Goal: Task Accomplishment & Management: Manage account settings

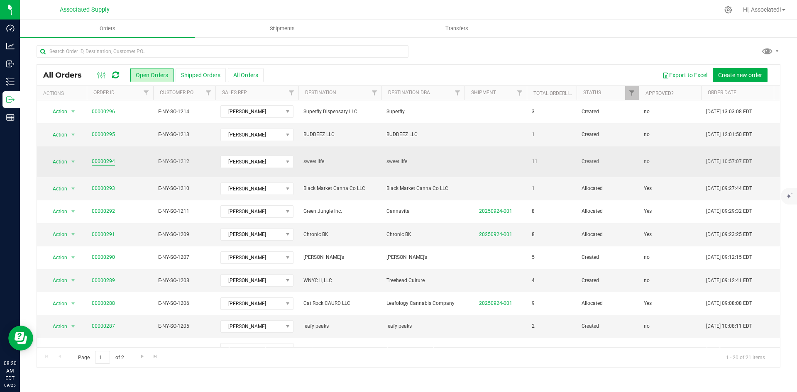
click at [110, 158] on link "00000294" at bounding box center [103, 162] width 23 height 8
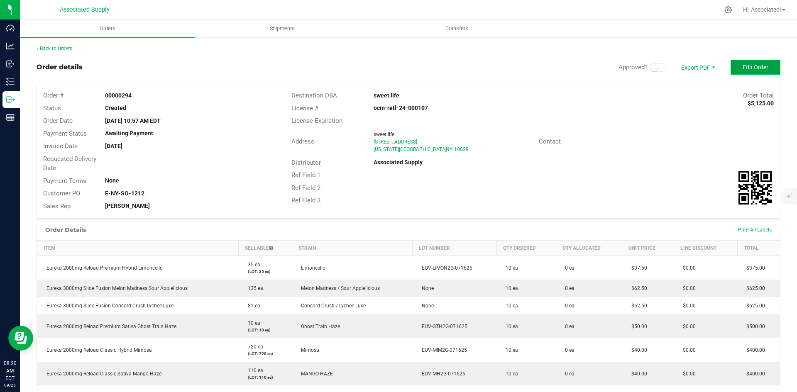
click at [752, 66] on span "Edit Order" at bounding box center [756, 67] width 26 height 7
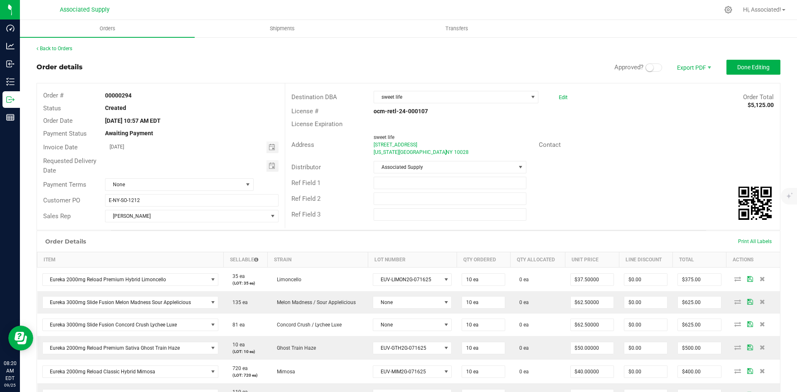
click at [646, 68] on small at bounding box center [649, 67] width 7 height 7
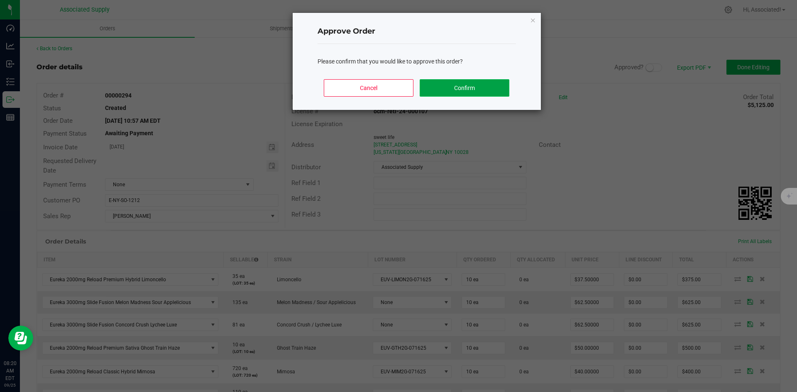
click at [478, 92] on button "Confirm" at bounding box center [464, 87] width 89 height 17
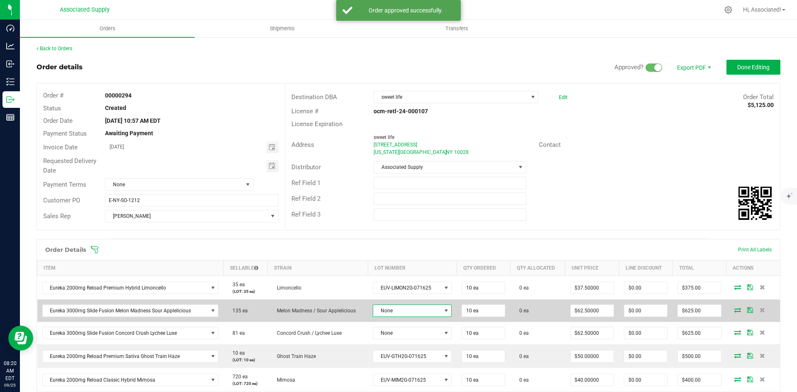
click at [443, 308] on span at bounding box center [446, 311] width 7 height 7
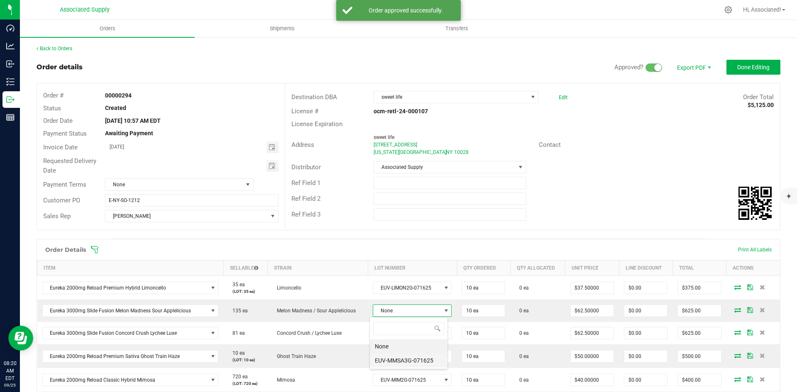
click at [415, 362] on li "EUV-MMSA3G-071625" at bounding box center [409, 361] width 78 height 14
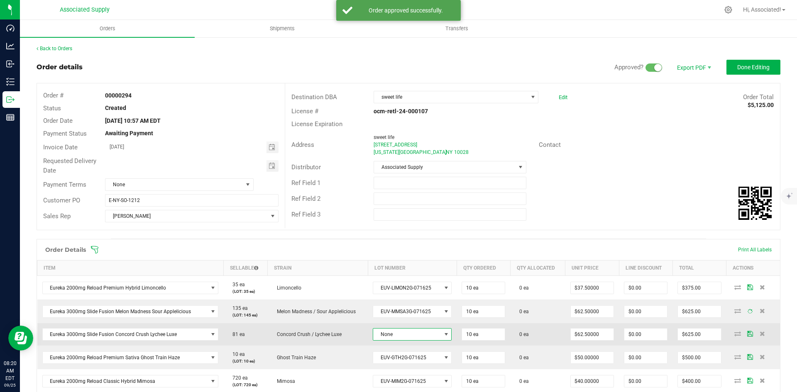
click at [443, 333] on span at bounding box center [446, 334] width 7 height 7
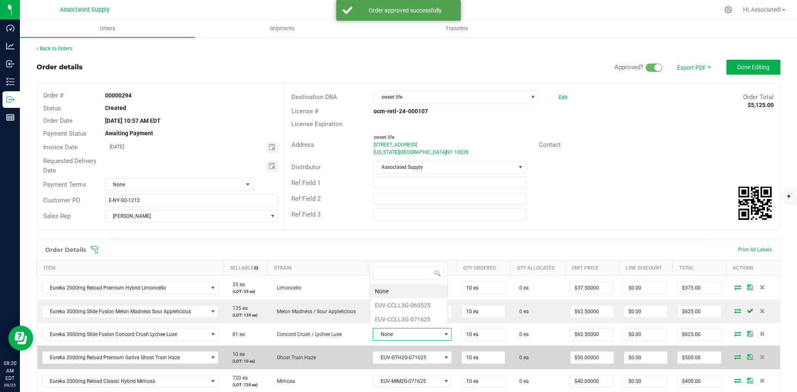
scroll to position [12, 77]
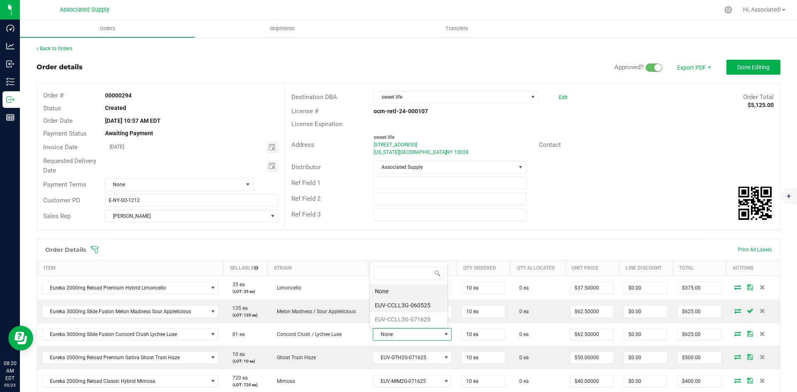
click at [418, 304] on li "EUV-CCLL3G-060525" at bounding box center [409, 306] width 78 height 14
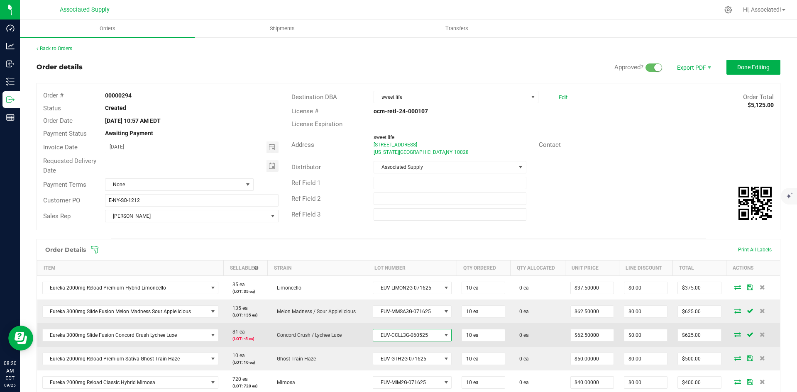
click at [434, 336] on span "EUV-CCLL3G-060525" at bounding box center [407, 336] width 68 height 12
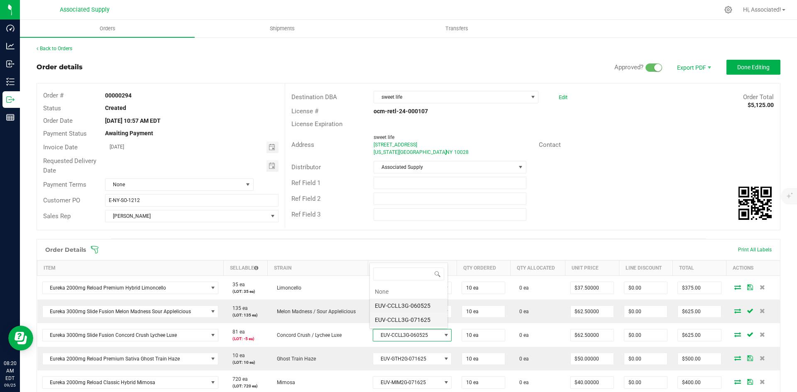
click at [423, 318] on li "EUV-CCLL3G-071625" at bounding box center [409, 320] width 78 height 14
drag, startPoint x: 579, startPoint y: 175, endPoint x: 570, endPoint y: 222, distance: 47.7
click at [579, 176] on div "Ref Field 1" at bounding box center [532, 183] width 495 height 16
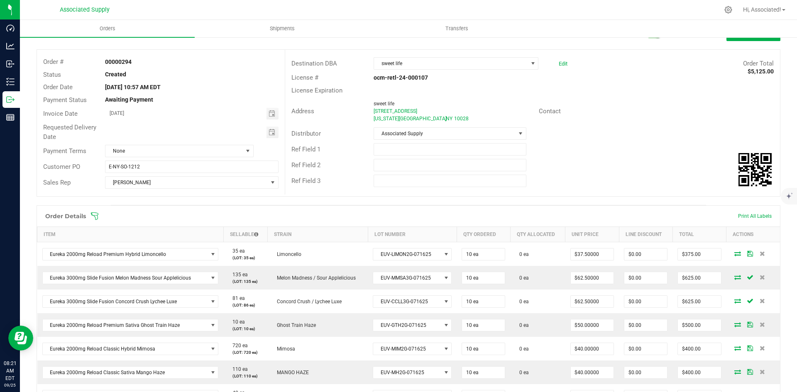
scroll to position [0, 0]
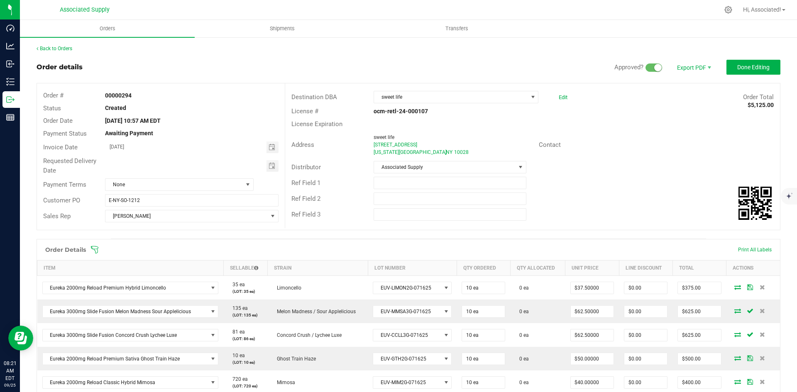
click at [688, 127] on div "License Expiration" at bounding box center [532, 124] width 495 height 13
click at [739, 72] on button "Done Editing" at bounding box center [754, 67] width 54 height 15
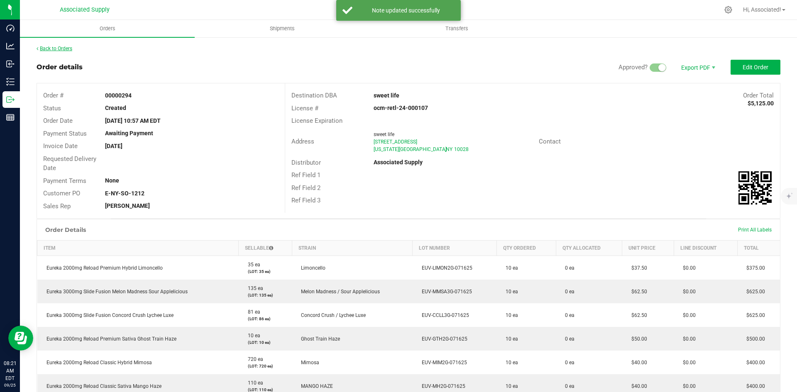
click at [51, 48] on link "Back to Orders" at bounding box center [55, 49] width 36 height 6
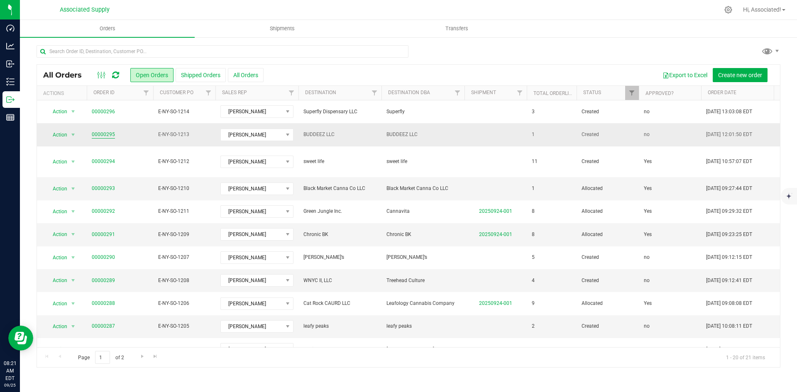
click at [104, 135] on link "00000295" at bounding box center [103, 135] width 23 height 8
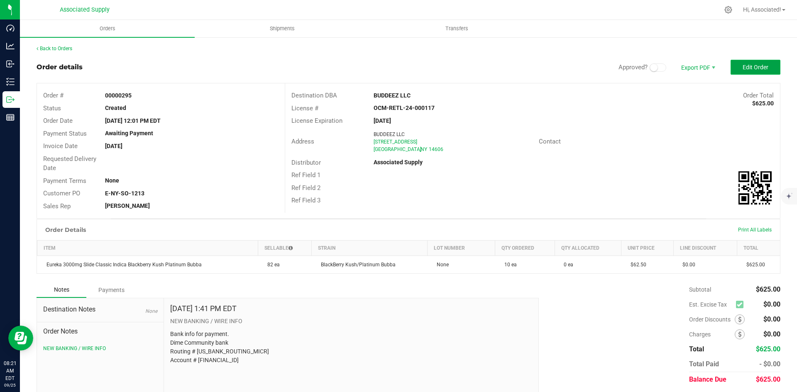
click at [747, 66] on span "Edit Order" at bounding box center [756, 67] width 26 height 7
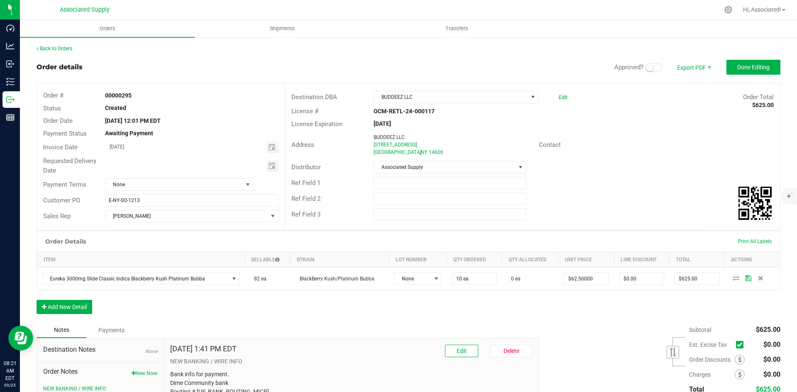
click at [647, 67] on small at bounding box center [649, 67] width 7 height 7
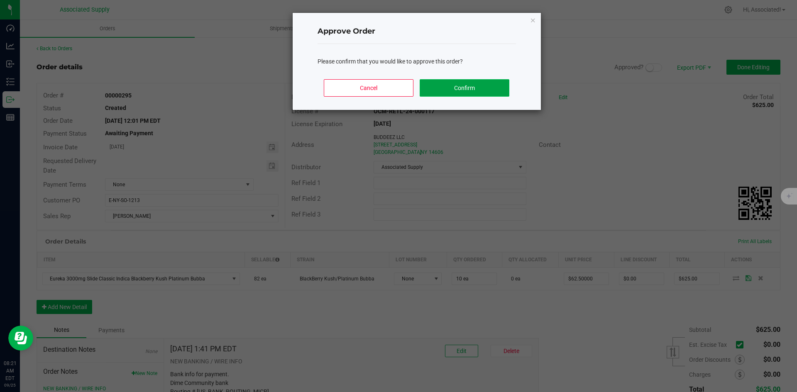
click at [454, 91] on button "Confirm" at bounding box center [464, 87] width 89 height 17
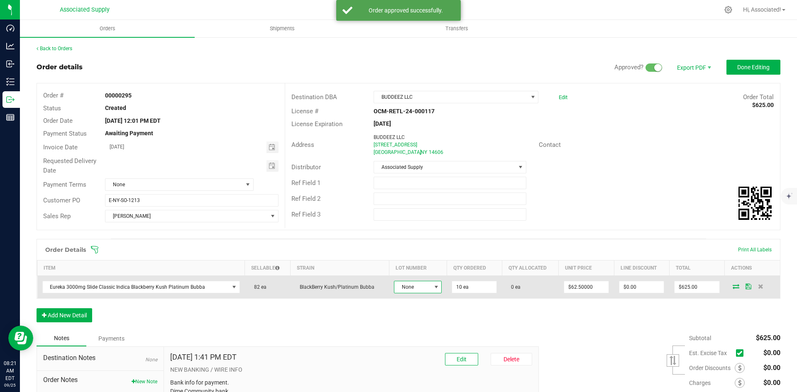
click at [433, 287] on span at bounding box center [436, 287] width 7 height 7
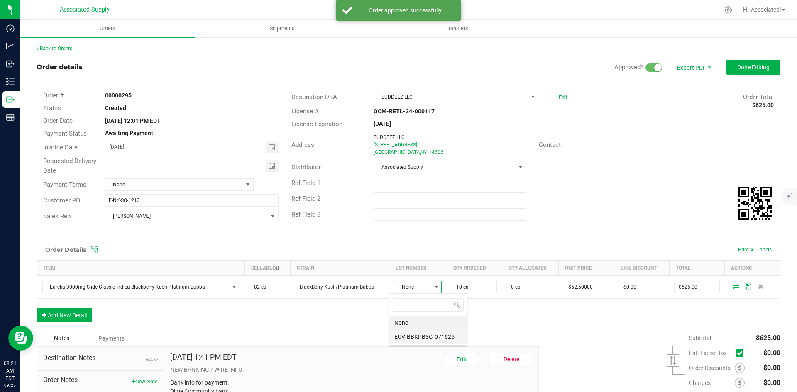
click at [420, 339] on li "EUV-BBKPB3G-071625" at bounding box center [428, 337] width 78 height 14
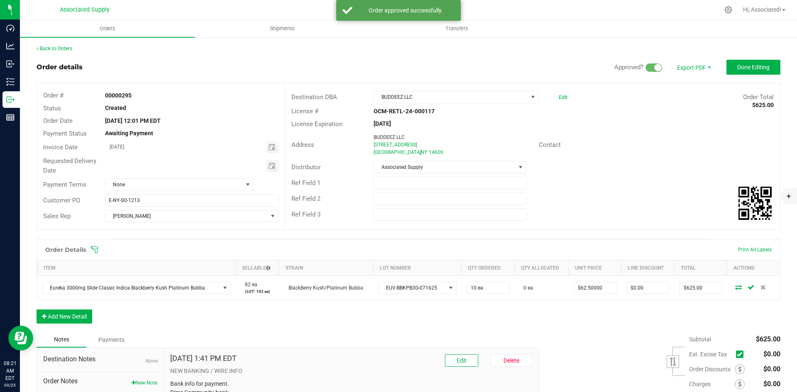
click at [631, 315] on div "Order Details Print All Labels Item Sellable Strain Lot Number Qty Ordered Qty …" at bounding box center [409, 285] width 744 height 93
drag, startPoint x: 735, startPoint y: 353, endPoint x: 733, endPoint y: 348, distance: 5.4
click at [737, 355] on icon at bounding box center [739, 355] width 5 height 0
click at [0, 0] on input "checkbox" at bounding box center [0, 0] width 0 height 0
click at [682, 151] on div "Contact" at bounding box center [656, 145] width 247 height 13
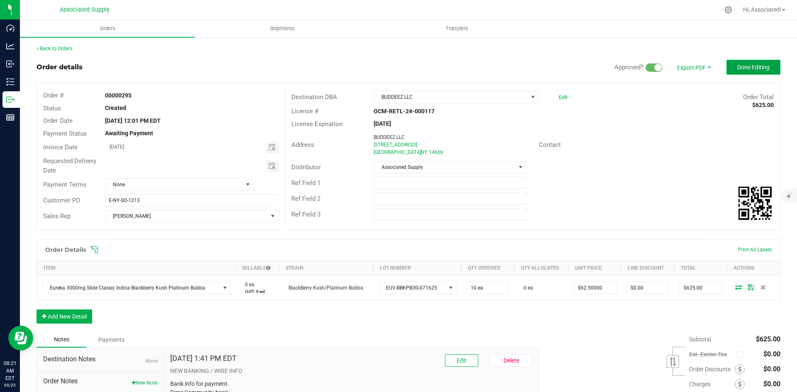
click at [738, 65] on span "Done Editing" at bounding box center [753, 67] width 32 height 7
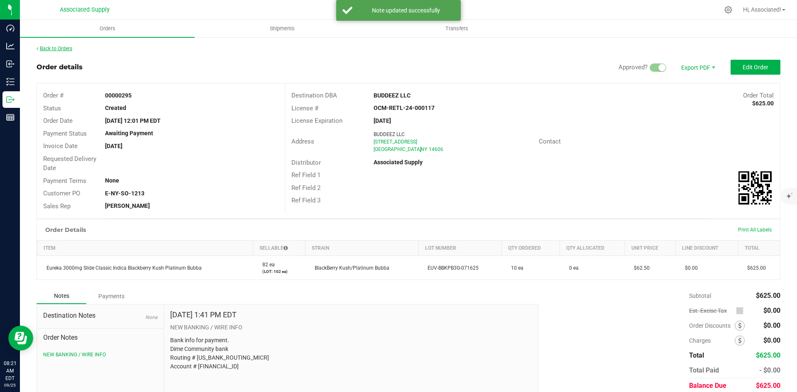
click at [54, 46] on link "Back to Orders" at bounding box center [55, 49] width 36 height 6
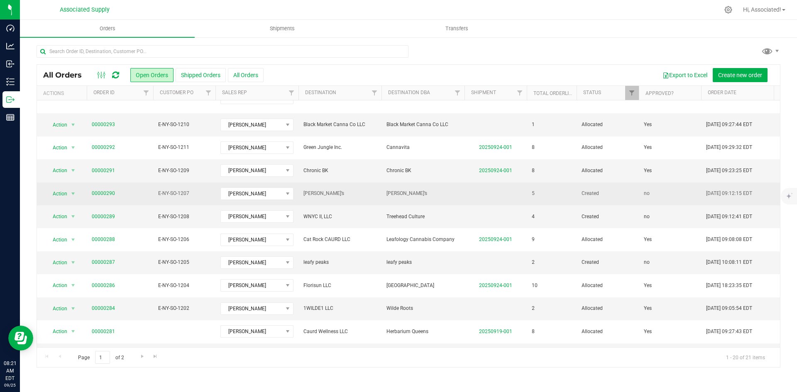
scroll to position [83, 0]
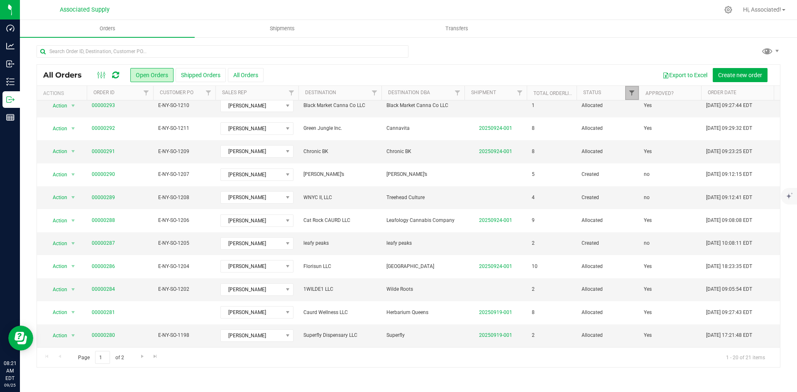
click at [632, 91] on span "Filter" at bounding box center [632, 93] width 7 height 7
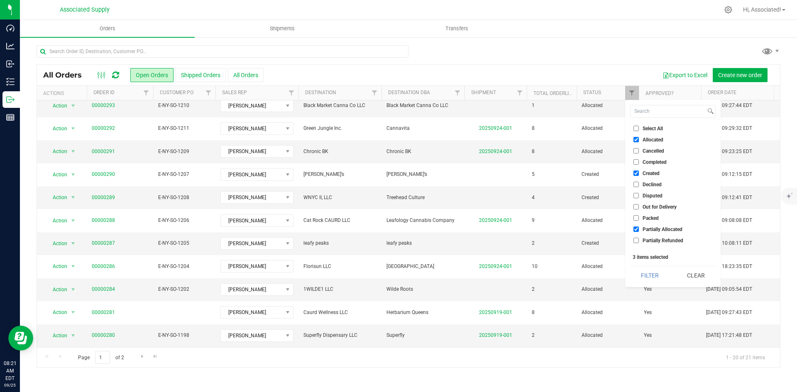
click at [636, 128] on input "Select All" at bounding box center [636, 128] width 5 height 5
checkbox input "true"
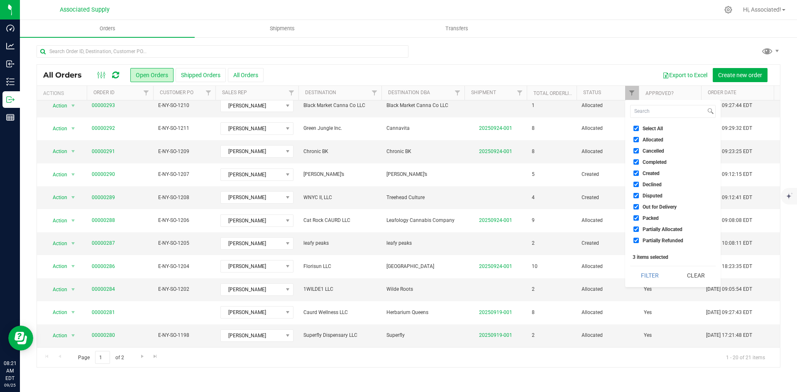
checkbox input "true"
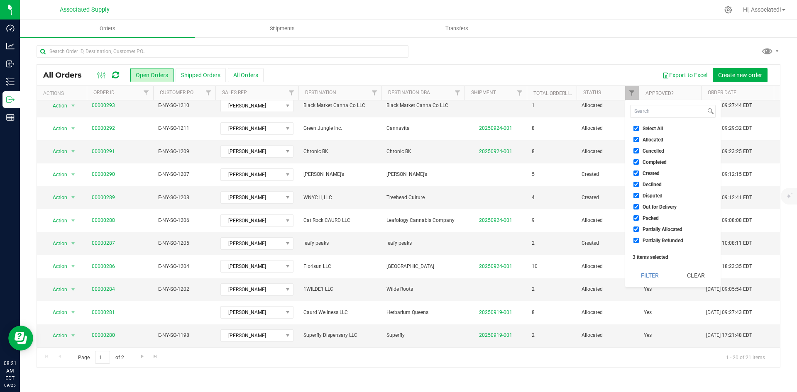
checkbox input "true"
click at [635, 127] on input "Select All" at bounding box center [636, 128] width 5 height 5
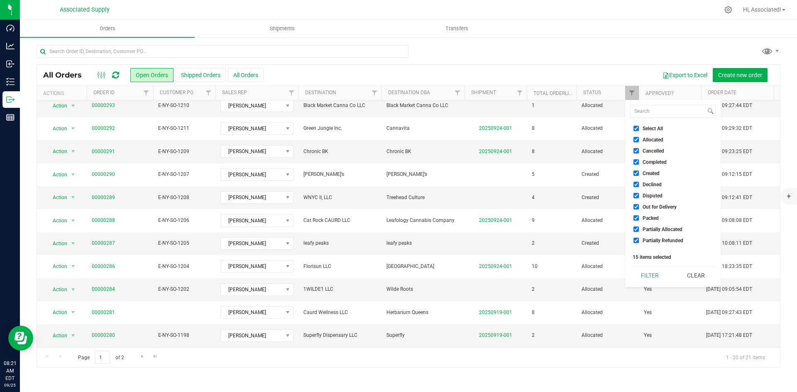
checkbox input "false"
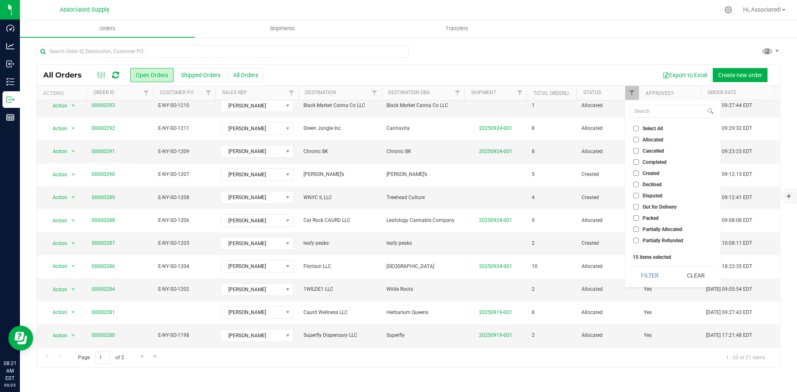
checkbox input "false"
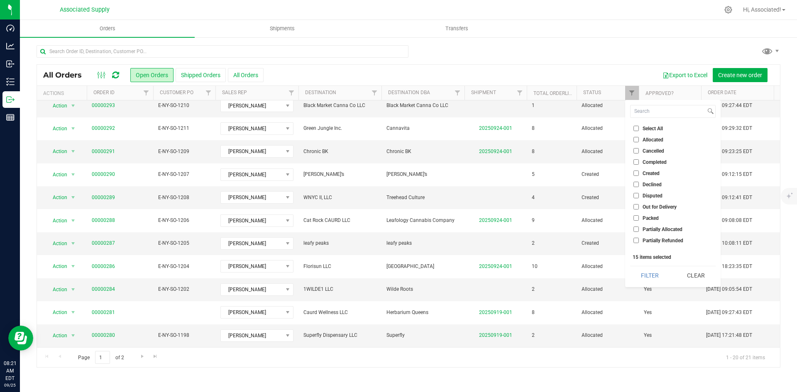
checkbox input "false"
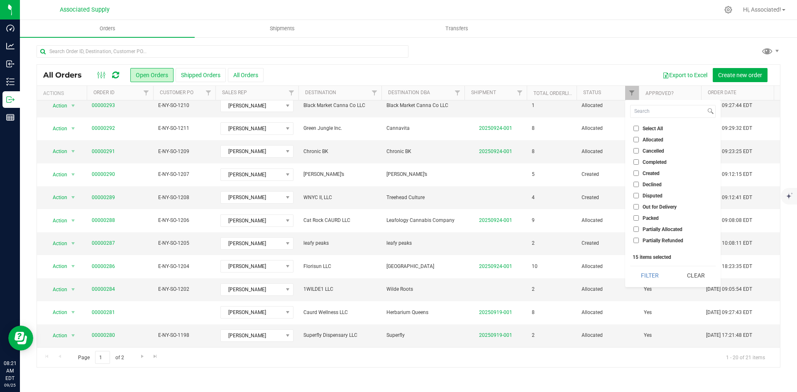
checkbox input "false"
click at [637, 173] on input "Created" at bounding box center [636, 173] width 5 height 5
checkbox input "true"
click at [608, 69] on div "Export to Excel Create new order" at bounding box center [519, 75] width 510 height 14
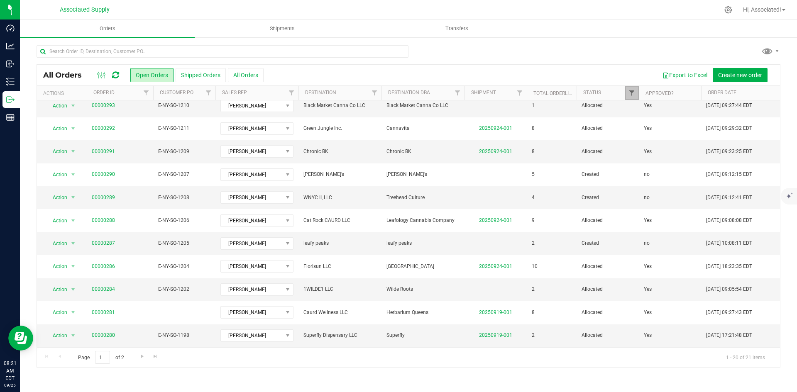
click at [630, 96] on span "Filter" at bounding box center [632, 93] width 7 height 7
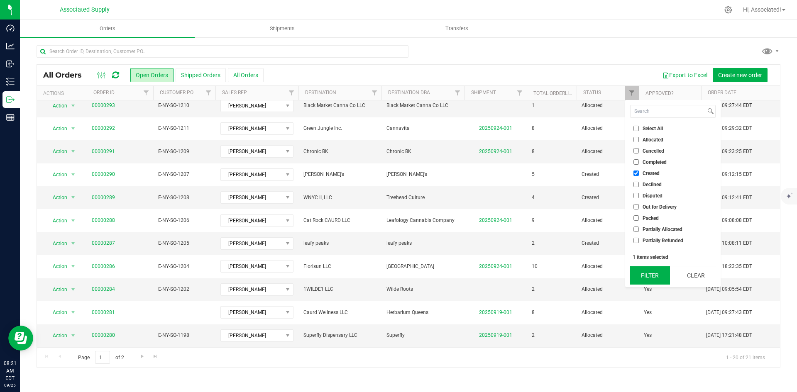
click at [647, 275] on button "Filter" at bounding box center [650, 276] width 40 height 18
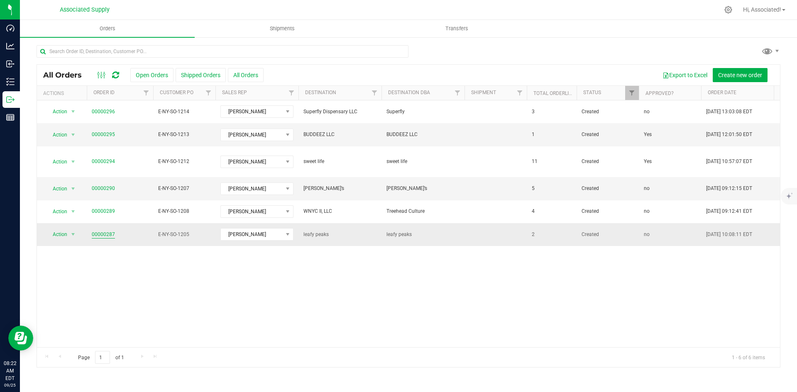
click at [110, 231] on link "00000287" at bounding box center [103, 235] width 23 height 8
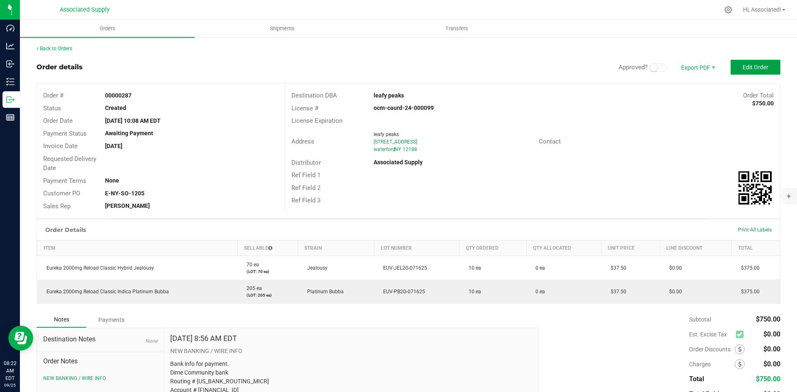
click at [747, 62] on button "Edit Order" at bounding box center [756, 67] width 50 height 15
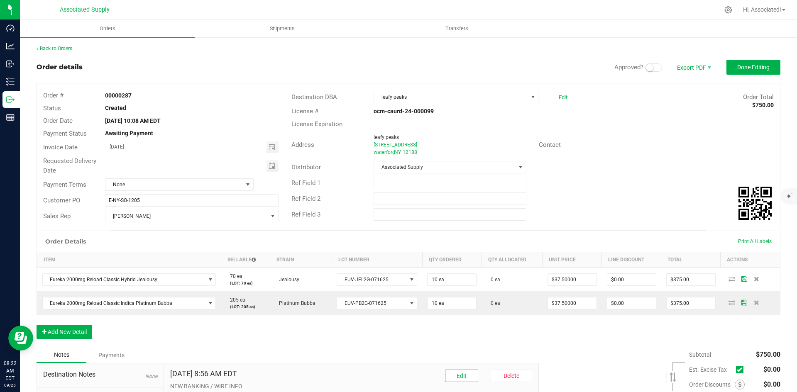
click at [650, 67] on span at bounding box center [654, 68] width 17 height 8
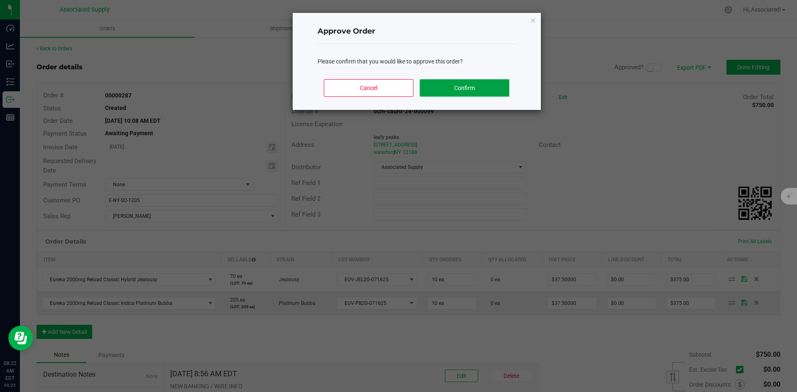
click at [449, 86] on button "Confirm" at bounding box center [464, 87] width 89 height 17
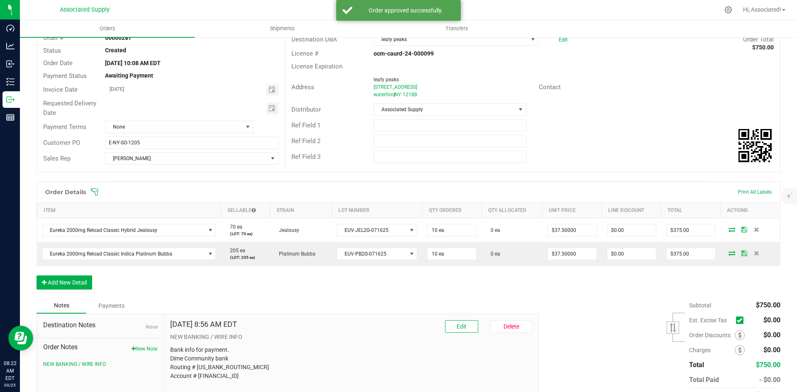
scroll to position [100, 0]
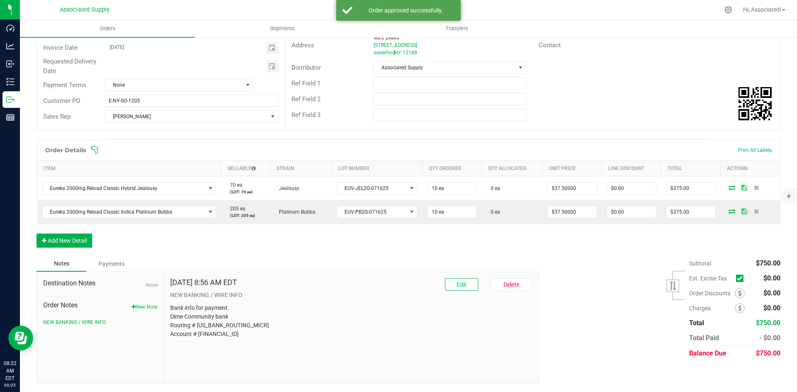
click at [737, 279] on icon at bounding box center [739, 279] width 5 height 0
click at [0, 0] on input "checkbox" at bounding box center [0, 0] width 0 height 0
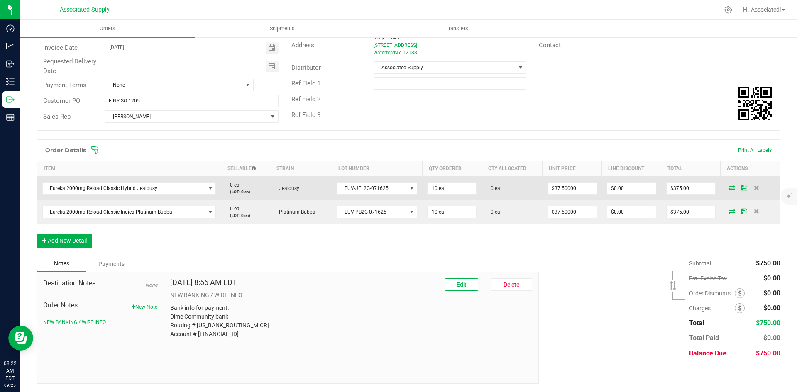
click at [729, 187] on icon at bounding box center [732, 187] width 7 height 5
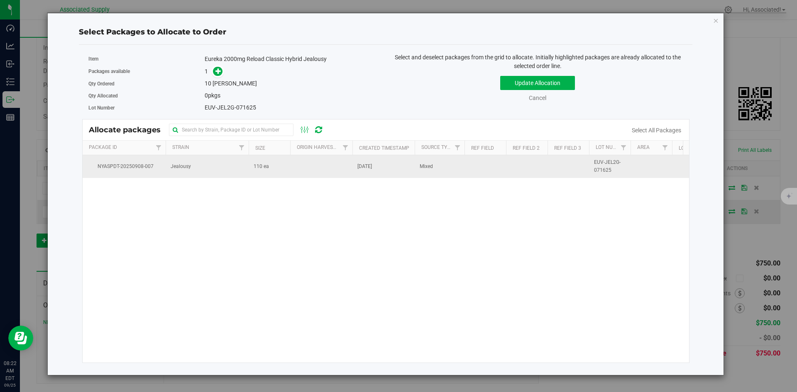
drag, startPoint x: 318, startPoint y: 169, endPoint x: 271, endPoint y: 161, distance: 47.6
click at [318, 169] on td at bounding box center [321, 166] width 62 height 22
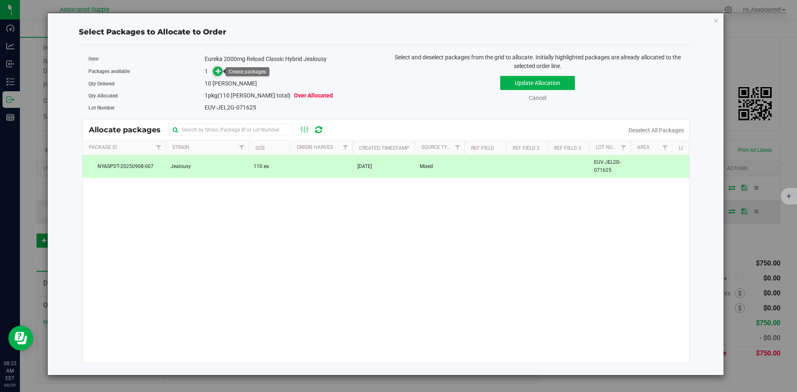
click at [216, 72] on icon at bounding box center [218, 71] width 6 height 6
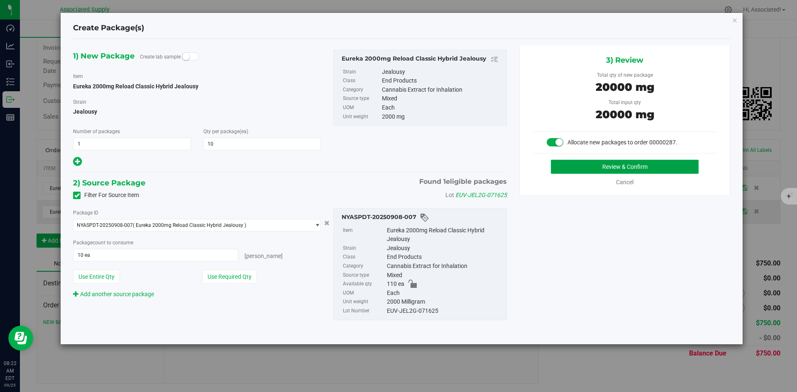
click at [623, 169] on button "Review & Confirm" at bounding box center [625, 167] width 148 height 14
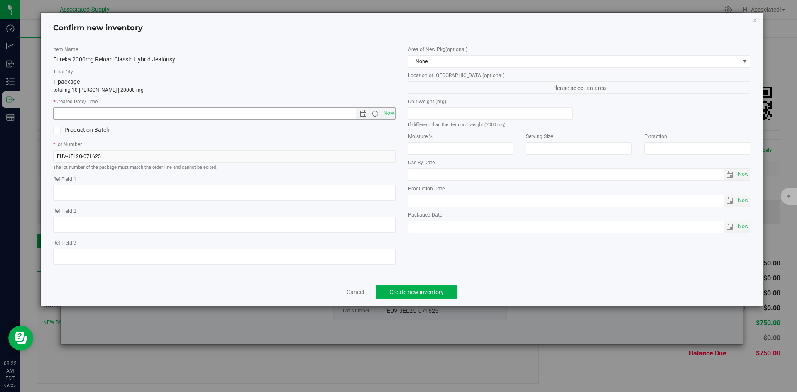
drag, startPoint x: 387, startPoint y: 112, endPoint x: 389, endPoint y: 155, distance: 43.6
click at [387, 112] on span "Now" at bounding box center [389, 114] width 14 height 12
type input "9/25/2025 8:22 AM"
click at [447, 295] on button "Create new inventory" at bounding box center [417, 292] width 80 height 14
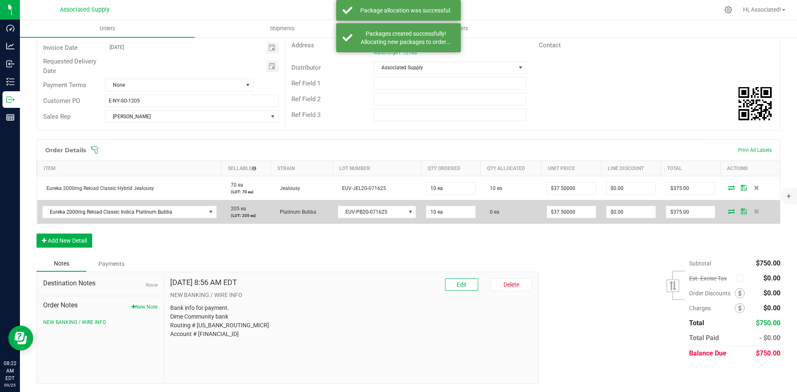
click at [728, 212] on icon at bounding box center [731, 211] width 7 height 5
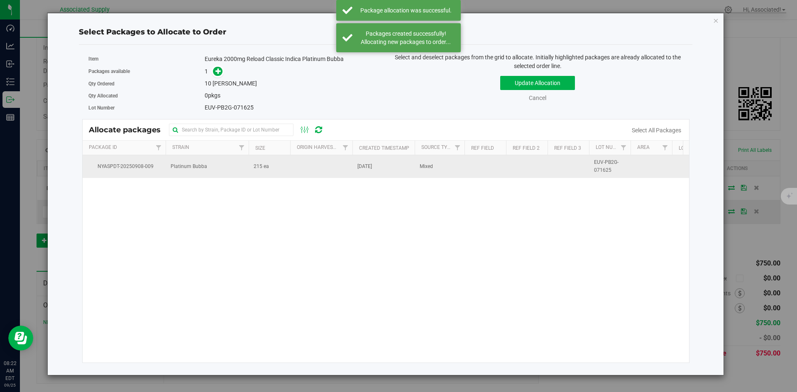
click at [312, 166] on td at bounding box center [321, 166] width 62 height 22
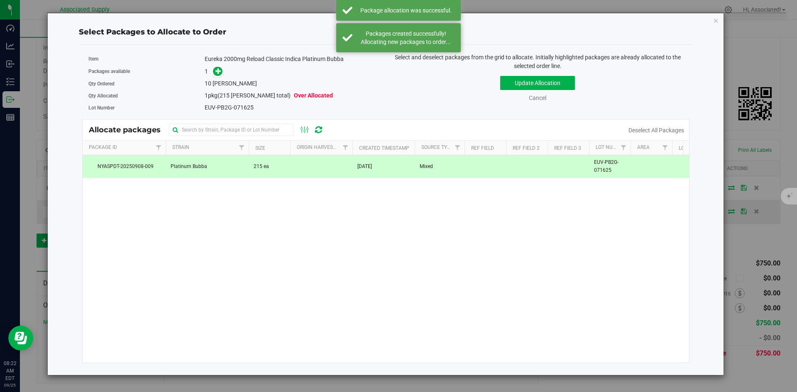
click at [214, 68] on link at bounding box center [218, 71] width 10 height 7
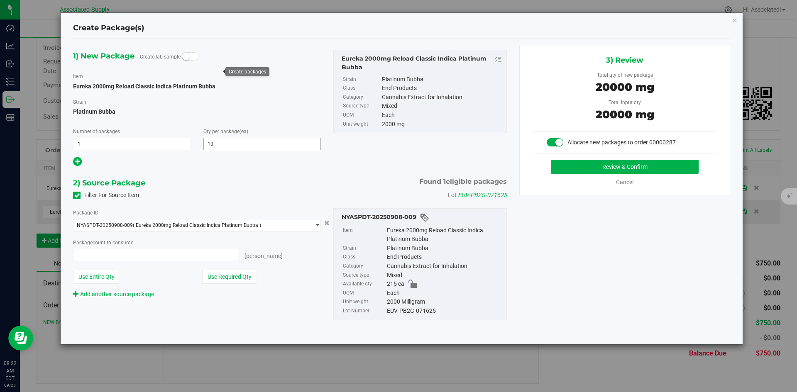
type input "10 ea"
click at [584, 165] on button "Review & Confirm" at bounding box center [625, 167] width 148 height 14
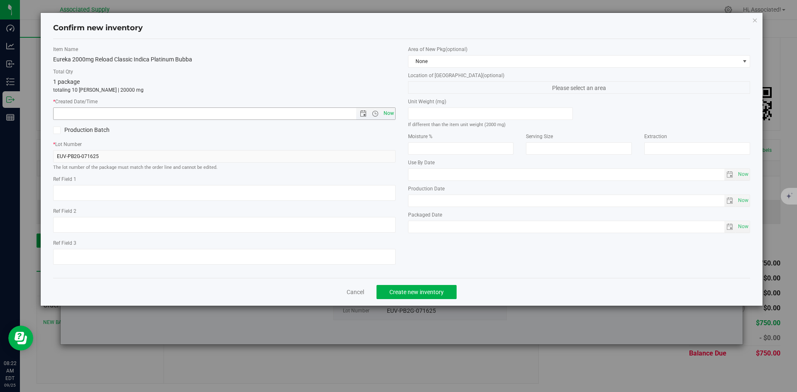
click at [392, 114] on span "Now" at bounding box center [389, 114] width 14 height 12
type input "9/25/2025 8:22 AM"
click at [435, 293] on span "Create new inventory" at bounding box center [416, 292] width 54 height 7
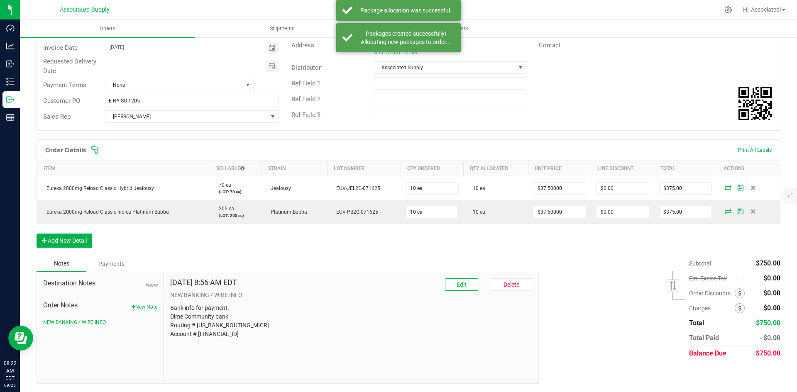
click at [460, 235] on div "Order Details Print All Labels Item Sellable Strain Lot Number Qty Ordered Qty …" at bounding box center [409, 198] width 744 height 117
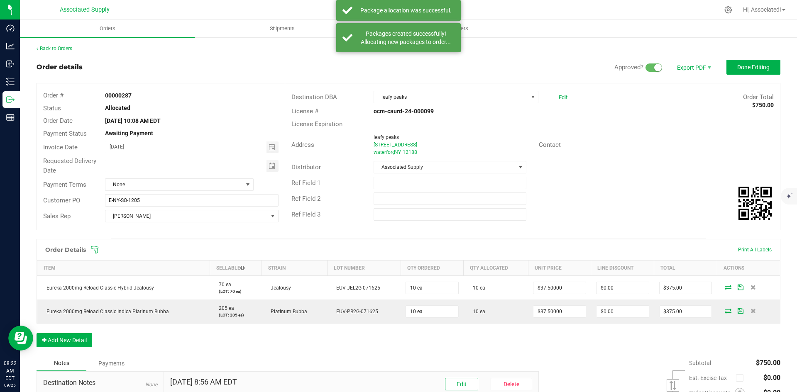
click at [56, 44] on div "Back to Orders Order details Approved? Export PDF Done Editing Order # 00000287…" at bounding box center [408, 264] width 777 height 455
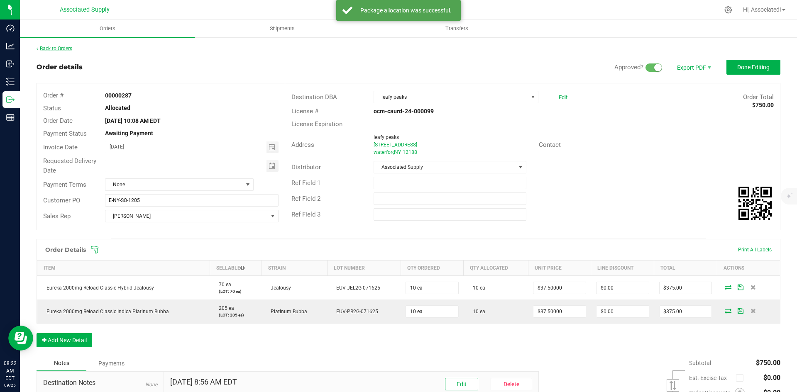
click at [54, 47] on link "Back to Orders" at bounding box center [55, 49] width 36 height 6
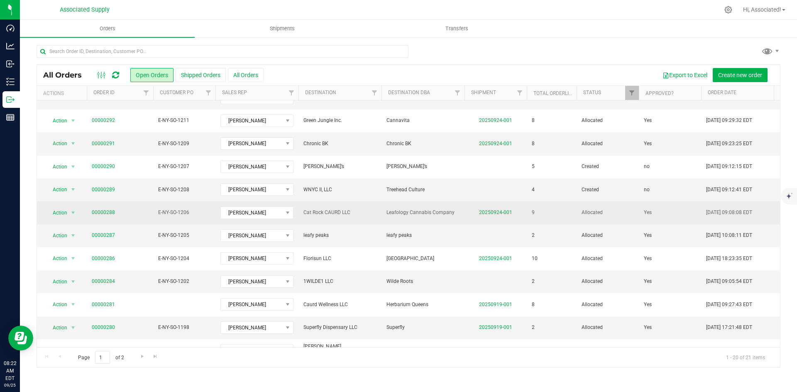
scroll to position [53, 0]
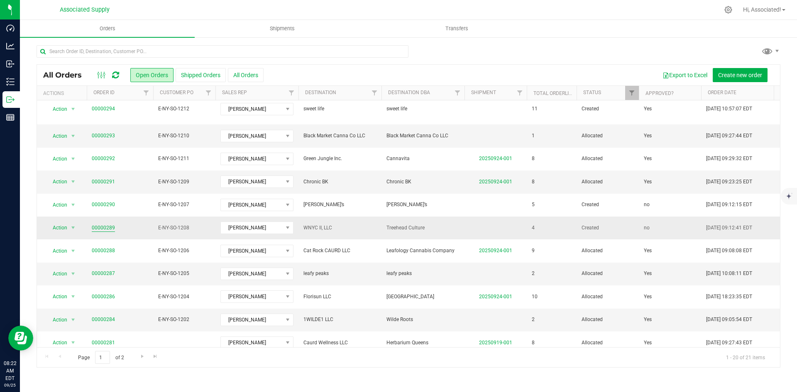
click at [95, 224] on link "00000289" at bounding box center [103, 228] width 23 height 8
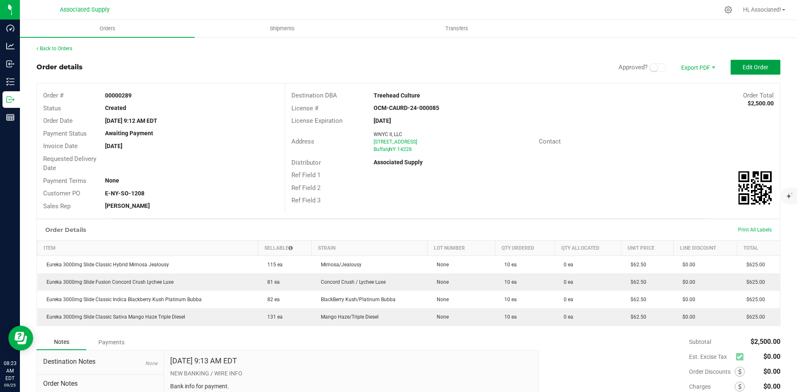
click at [750, 66] on span "Edit Order" at bounding box center [756, 67] width 26 height 7
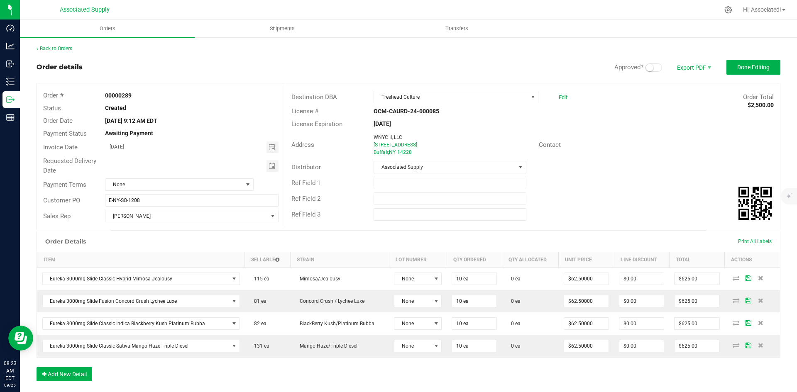
click at [646, 71] on small at bounding box center [649, 67] width 7 height 7
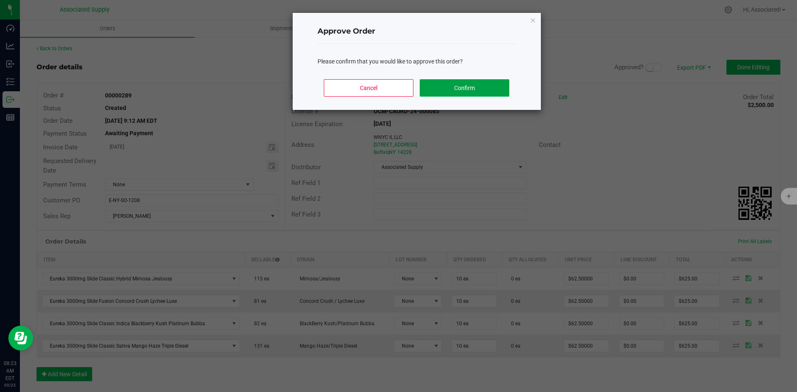
click at [470, 87] on button "Confirm" at bounding box center [464, 87] width 89 height 17
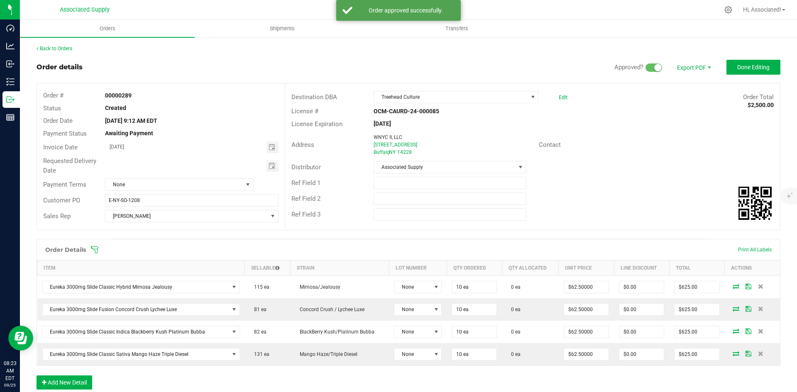
scroll to position [142, 0]
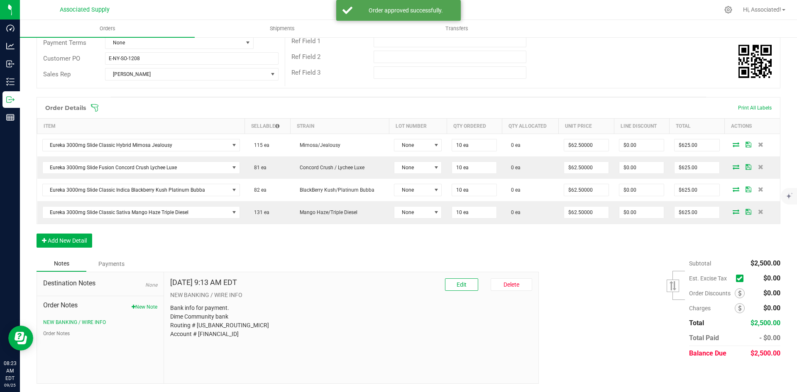
click at [737, 279] on icon at bounding box center [739, 279] width 5 height 0
click at [0, 0] on input "checkbox" at bounding box center [0, 0] width 0 height 0
click at [677, 252] on div "Order Details Print All Labels Item Sellable Strain Lot Number Qty Ordered Qty …" at bounding box center [409, 176] width 744 height 159
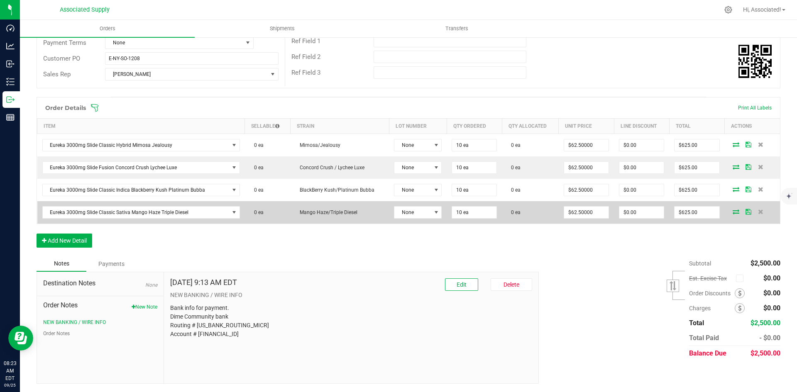
click at [733, 213] on icon at bounding box center [736, 211] width 7 height 5
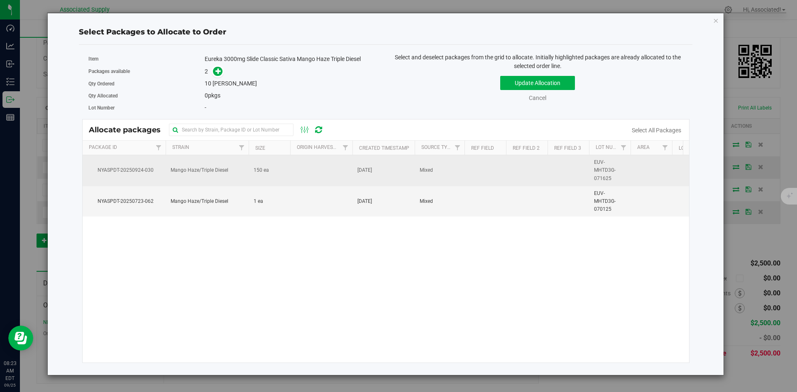
click at [315, 168] on td at bounding box center [321, 170] width 62 height 31
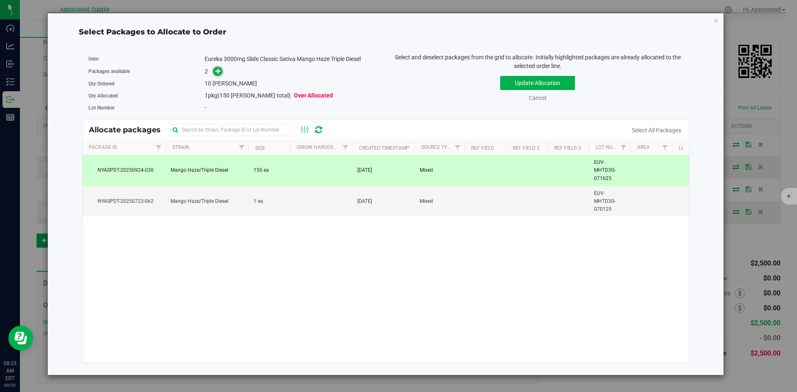
click at [218, 75] on span at bounding box center [218, 72] width 10 height 10
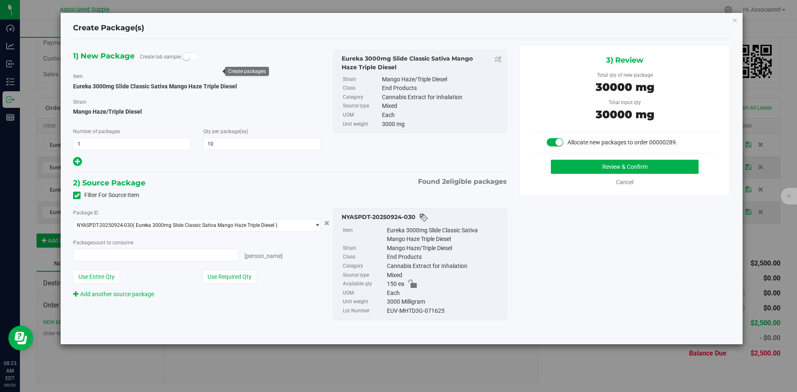
type input "10 ea"
click at [574, 164] on button "Review & Confirm" at bounding box center [625, 167] width 148 height 14
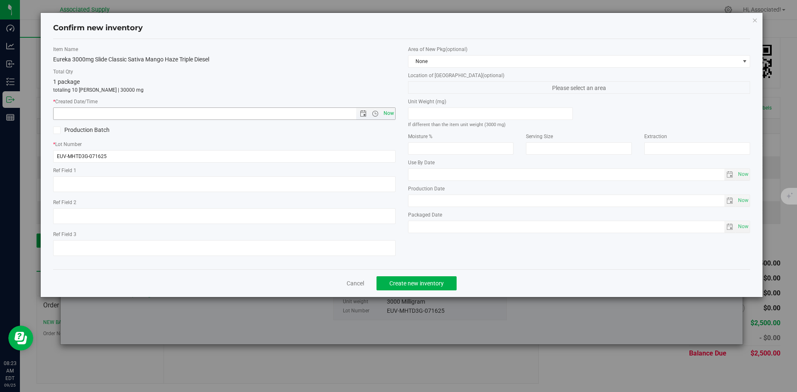
click at [386, 110] on span "Now" at bounding box center [389, 114] width 14 height 12
type input "9/25/2025 8:23 AM"
click at [425, 284] on span "Create new inventory" at bounding box center [416, 283] width 54 height 7
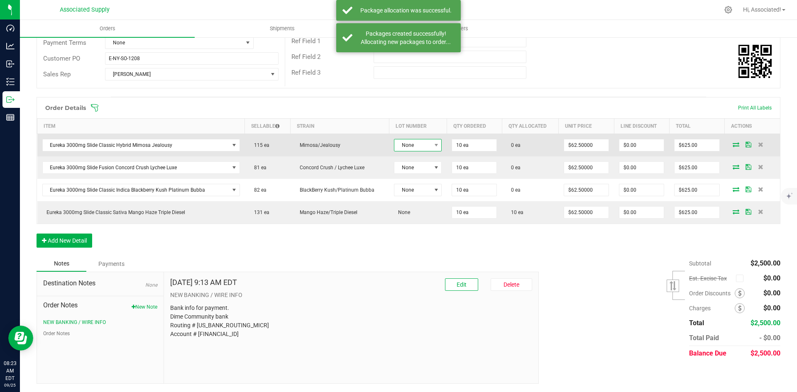
click at [436, 144] on span "None" at bounding box center [418, 145] width 48 height 12
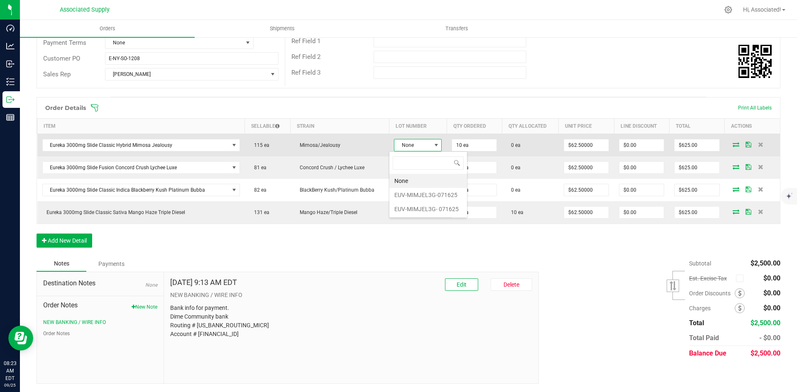
click at [433, 145] on span at bounding box center [436, 145] width 7 height 7
click at [733, 143] on icon at bounding box center [736, 144] width 7 height 5
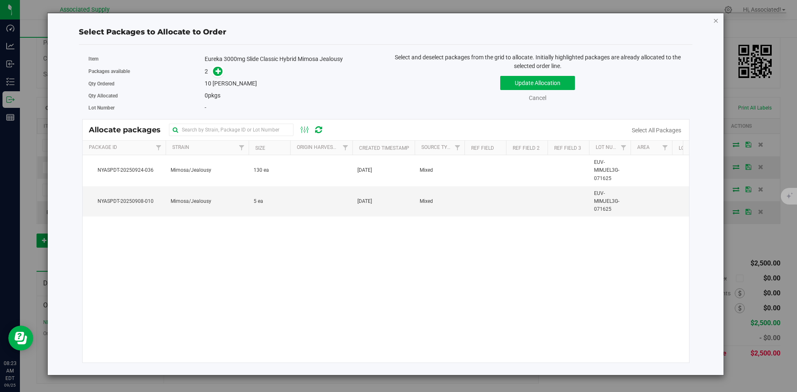
click at [716, 20] on icon "button" at bounding box center [716, 20] width 6 height 10
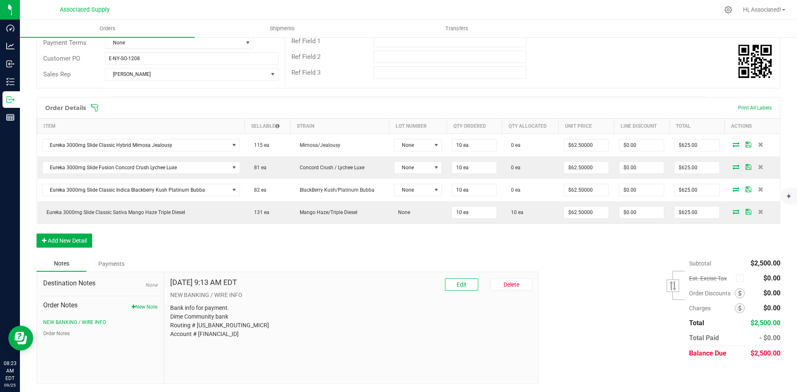
click at [387, 252] on div "Order Details Print All Labels Item Sellable Strain Lot Number Qty Ordered Qty …" at bounding box center [409, 176] width 744 height 159
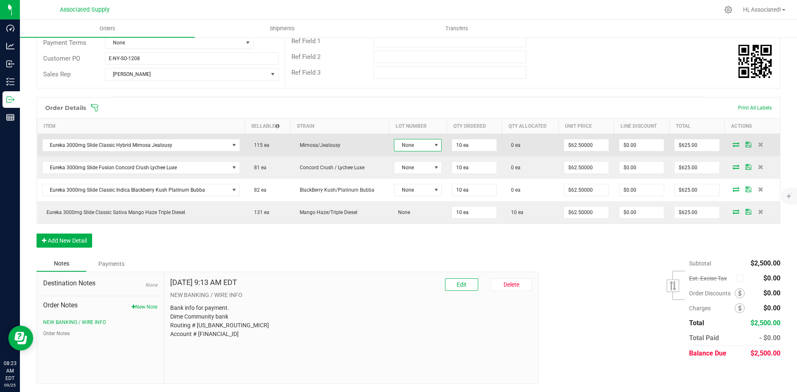
click at [433, 144] on span at bounding box center [436, 145] width 7 height 7
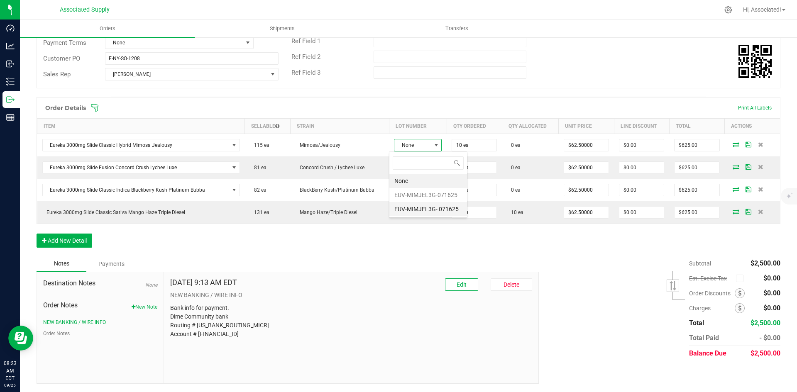
click at [446, 207] on 071625 "EUV-MIMJEL3G- 071625" at bounding box center [428, 209] width 78 height 14
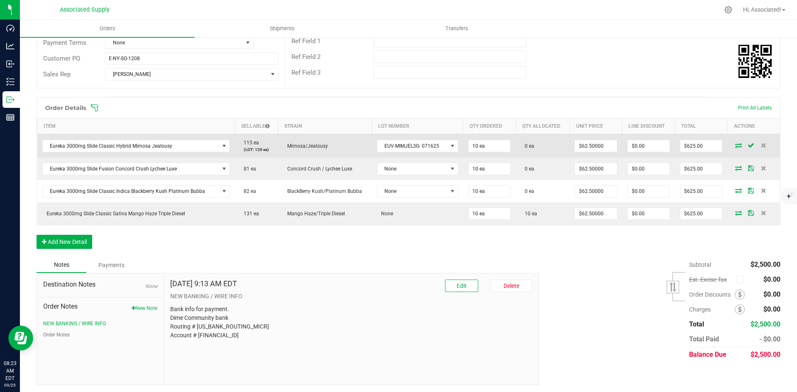
click at [735, 147] on icon at bounding box center [738, 145] width 7 height 5
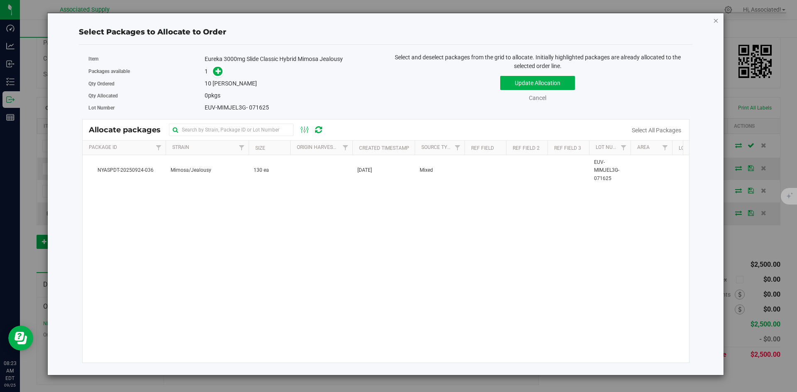
click at [714, 21] on icon "button" at bounding box center [716, 20] width 6 height 10
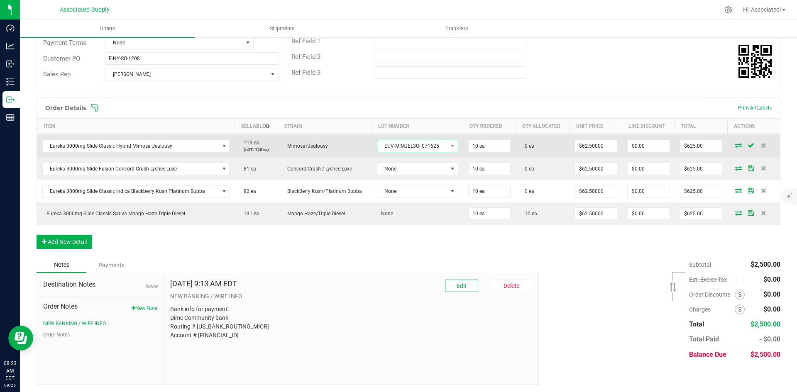
click at [440, 144] on span "EUV-MIMJEL3G- 071625" at bounding box center [412, 146] width 70 height 12
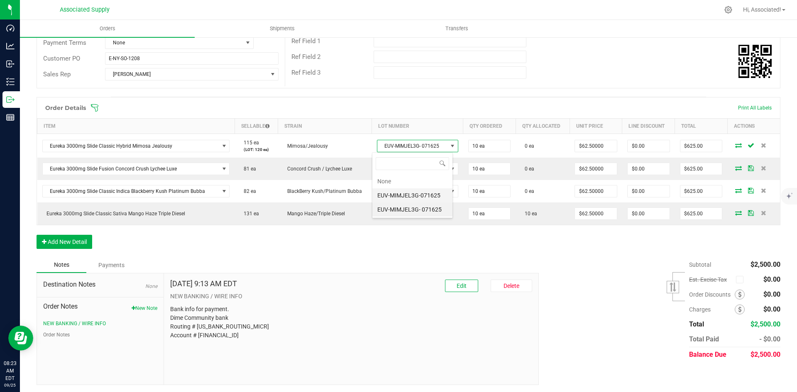
click at [417, 193] on li "EUV-MIMJEL3G-071625" at bounding box center [412, 195] width 80 height 14
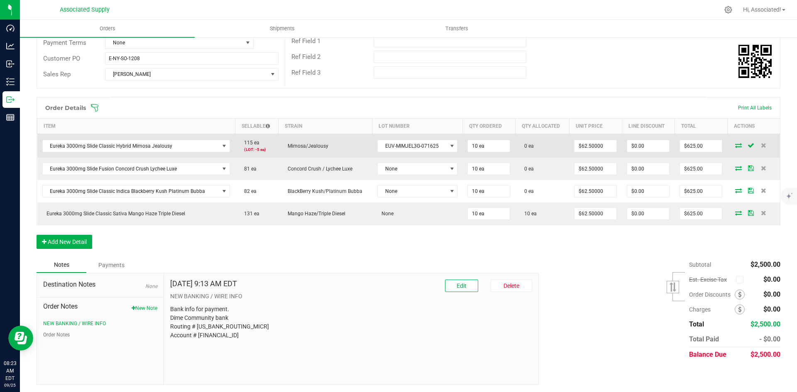
click at [735, 147] on icon at bounding box center [738, 145] width 7 height 5
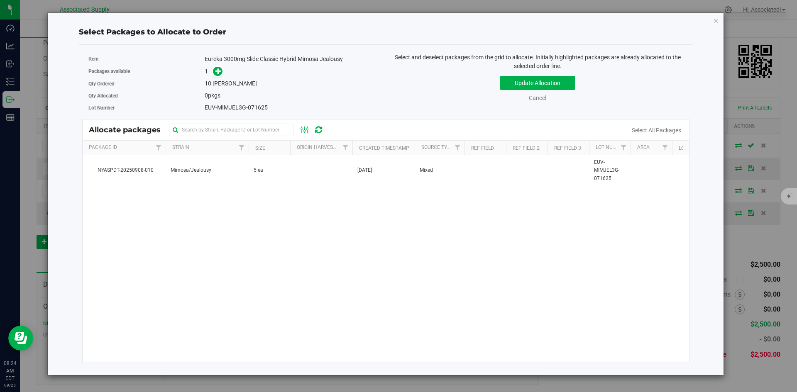
click at [539, 237] on div "NYASPDT-20250908-010 Mimosa/Jealousy 5 ea Sep 8, 2025 Mixed EUV-MIMJEL3G-071625…" at bounding box center [386, 259] width 607 height 208
click at [717, 20] on icon "button" at bounding box center [716, 20] width 6 height 10
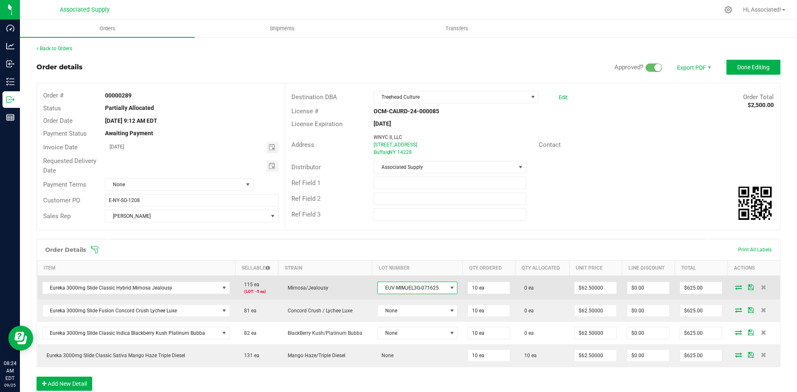
click at [449, 288] on span at bounding box center [452, 288] width 7 height 7
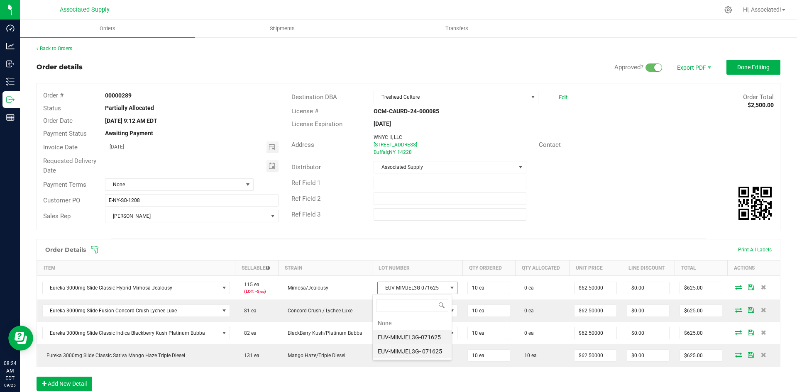
click at [432, 350] on 071625 "EUV-MIMJEL3G- 071625" at bounding box center [412, 352] width 79 height 14
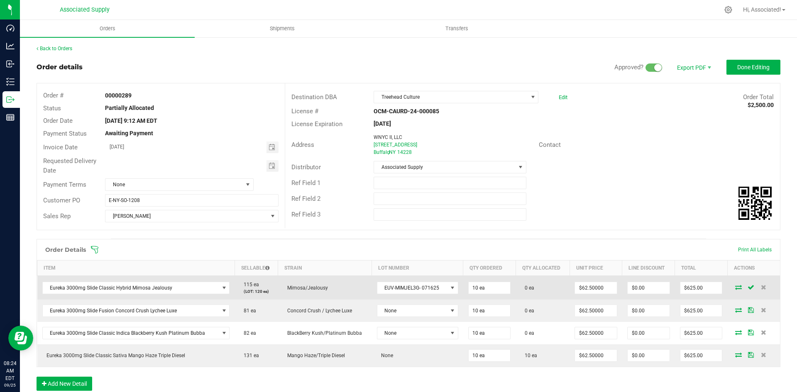
click at [735, 287] on icon at bounding box center [738, 287] width 7 height 5
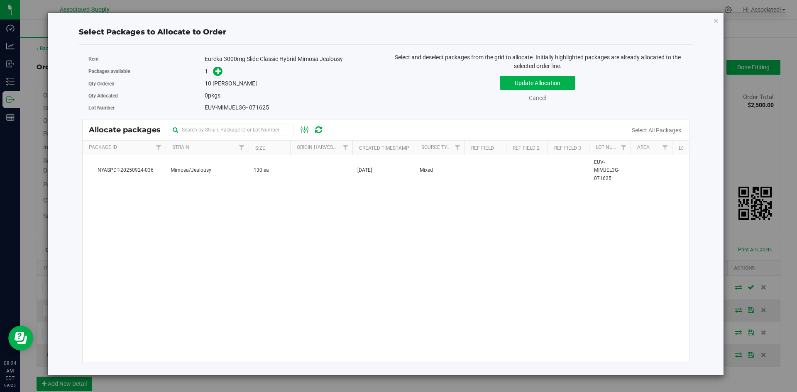
click at [719, 21] on div "Select Packages to Allocate to Order Item Eureka 3000mg Slide Classic Hybrid Mi…" at bounding box center [385, 194] width 677 height 363
click at [717, 21] on icon "button" at bounding box center [716, 20] width 6 height 10
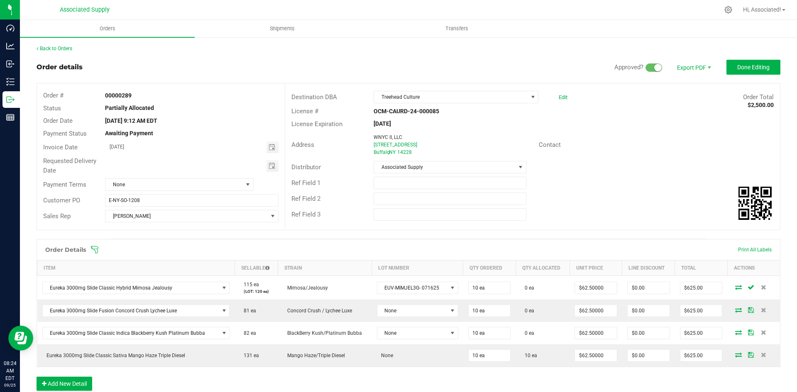
click at [642, 169] on div "Distributor Associated Supply" at bounding box center [532, 167] width 495 height 16
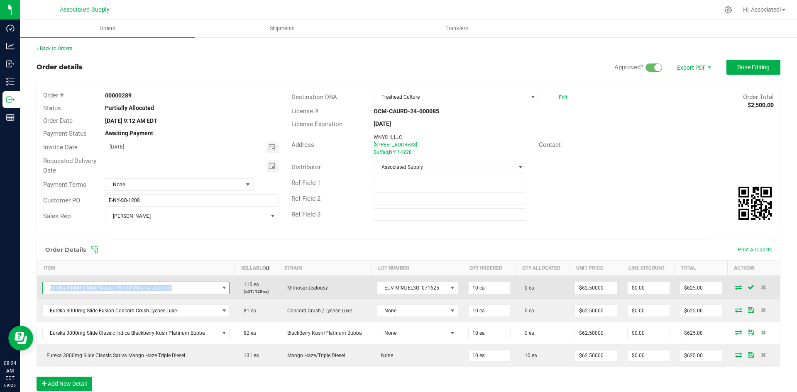
drag, startPoint x: 182, startPoint y: 287, endPoint x: 42, endPoint y: 286, distance: 139.5
click at [43, 286] on span "Eureka 3000mg Slide Classic Hybrid Mimosa Jealousy" at bounding box center [131, 288] width 176 height 12
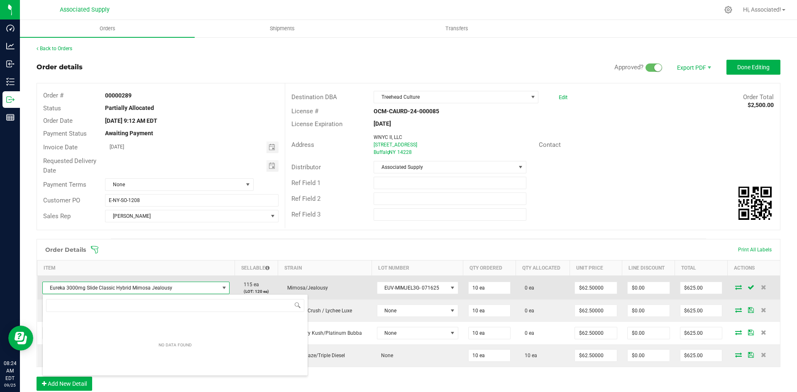
scroll to position [41507, 41336]
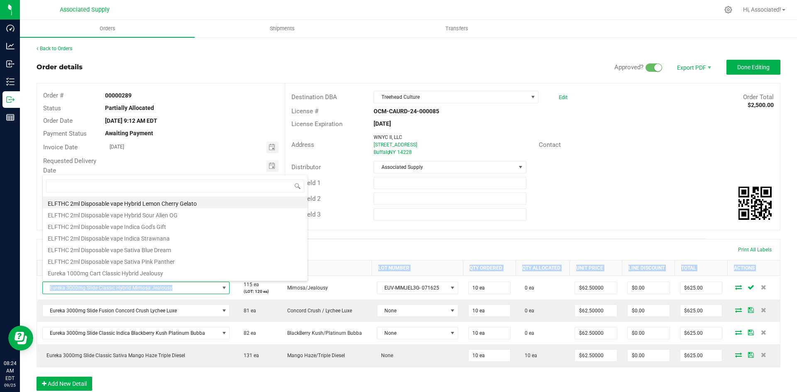
drag, startPoint x: 179, startPoint y: 288, endPoint x: 36, endPoint y: 290, distance: 142.8
click at [36, 290] on div "Back to Orders Order details Approved? Export PDF Done Editing Order # 00000289…" at bounding box center [408, 286] width 777 height 499
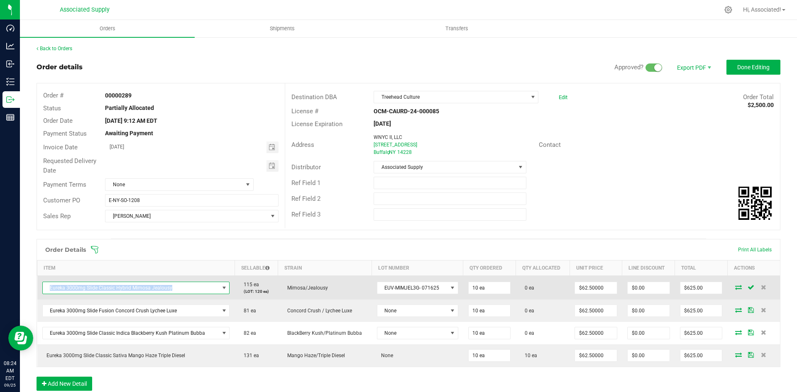
drag, startPoint x: 51, startPoint y: 288, endPoint x: 174, endPoint y: 288, distance: 122.9
click at [174, 288] on span "Eureka 3000mg Slide Classic Hybrid Mimosa Jealousy" at bounding box center [131, 288] width 176 height 12
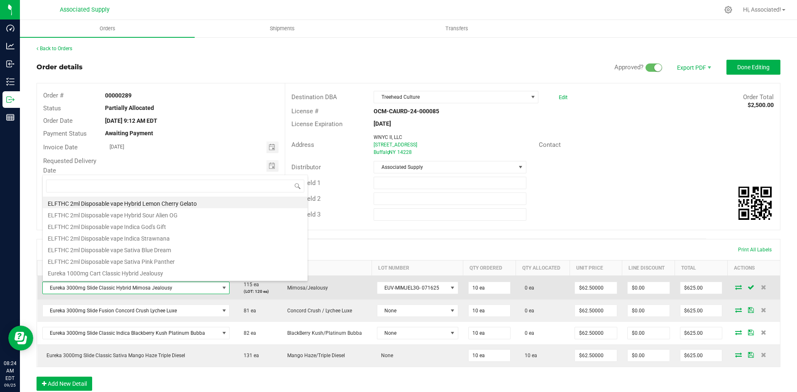
scroll to position [12, 182]
click at [174, 288] on span "Eureka 3000mg Slide Classic Hybrid Mimosa Jealousy" at bounding box center [131, 288] width 176 height 12
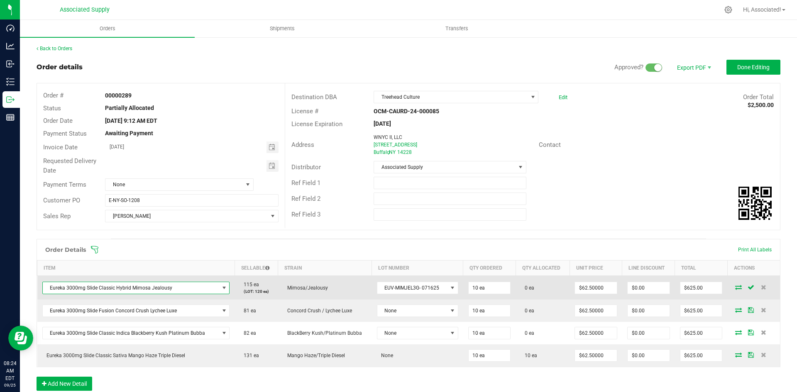
click at [174, 288] on span "Eureka 3000mg Slide Classic Hybrid Mimosa Jealousy" at bounding box center [131, 288] width 176 height 12
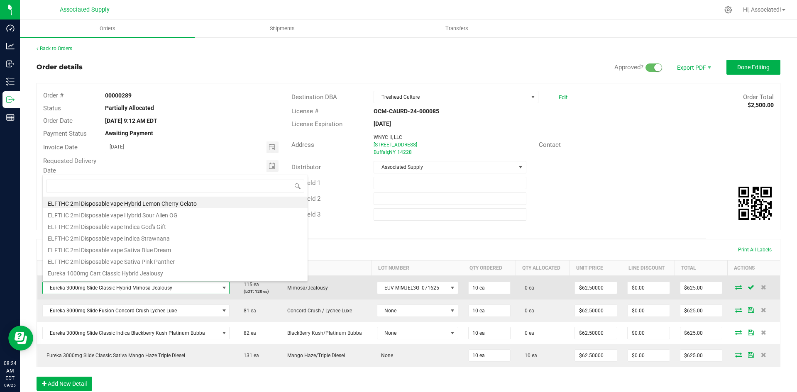
click at [174, 288] on span "Eureka 3000mg Slide Classic Hybrid Mimosa Jealousy" at bounding box center [131, 288] width 176 height 12
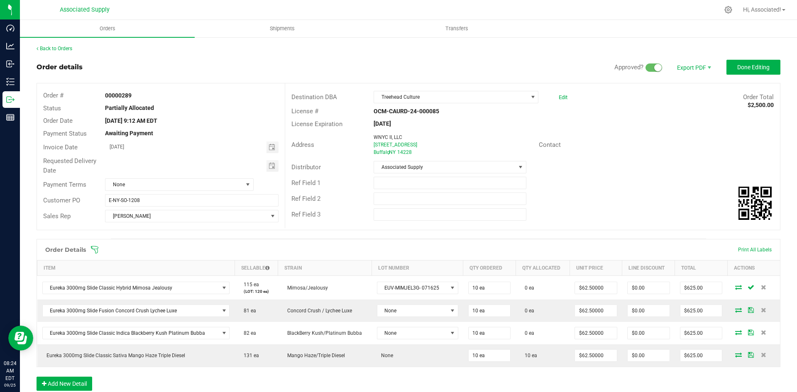
click at [400, 249] on span at bounding box center [463, 250] width 744 height 8
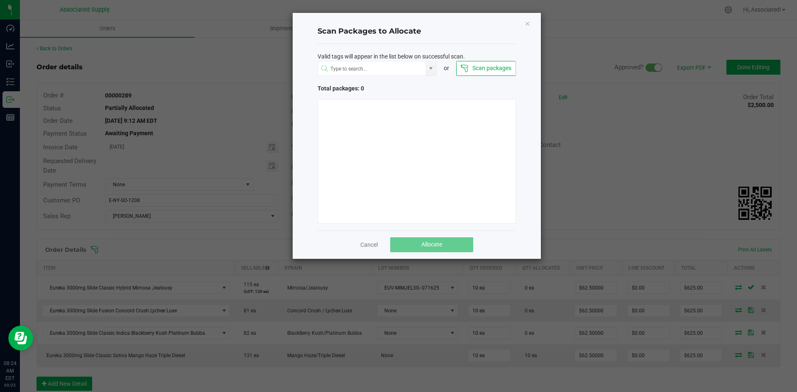
click at [524, 22] on div "Scan Packages to Allocate Valid tags will appear in the list below on successfu…" at bounding box center [417, 136] width 248 height 246
click at [526, 21] on icon "Close" at bounding box center [528, 23] width 6 height 10
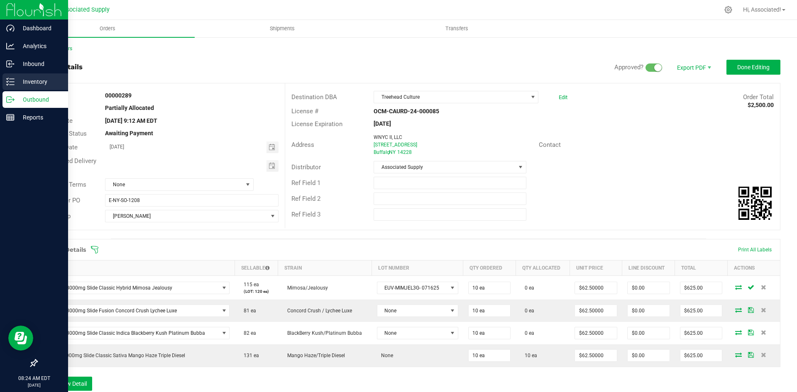
click at [20, 82] on p "Inventory" at bounding box center [40, 82] width 50 height 10
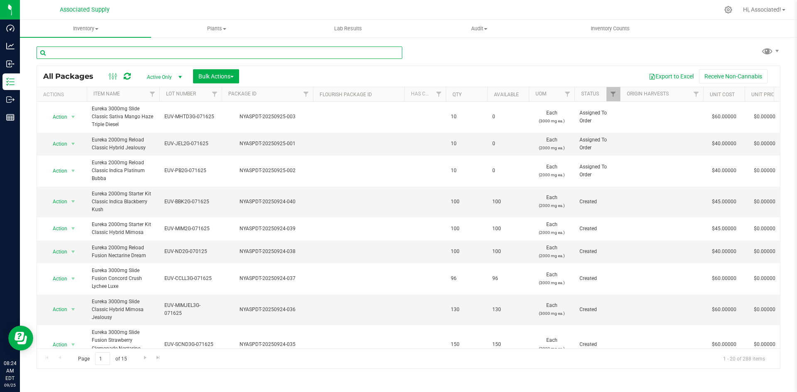
click at [167, 49] on input "text" at bounding box center [220, 53] width 366 height 12
click at [96, 27] on span "Inventory" at bounding box center [85, 28] width 131 height 7
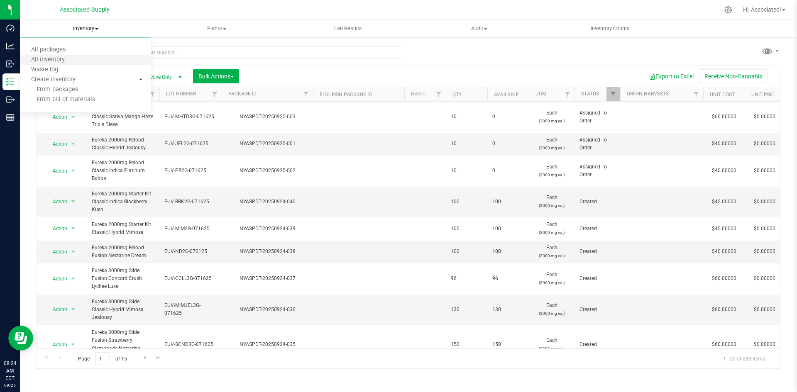
click at [79, 61] on li "All inventory" at bounding box center [85, 60] width 131 height 10
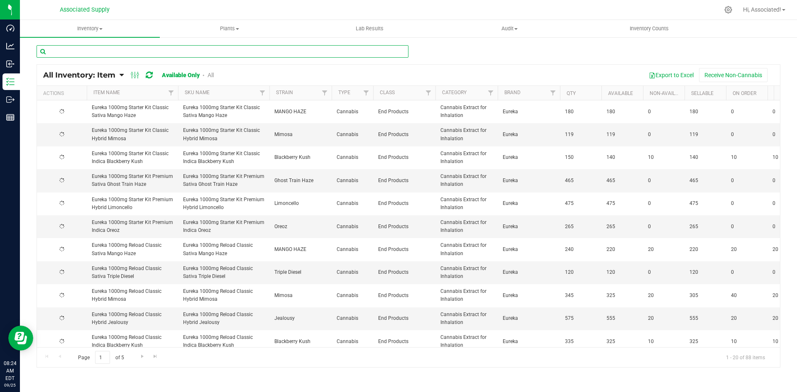
click at [117, 52] on input "text" at bounding box center [223, 51] width 372 height 12
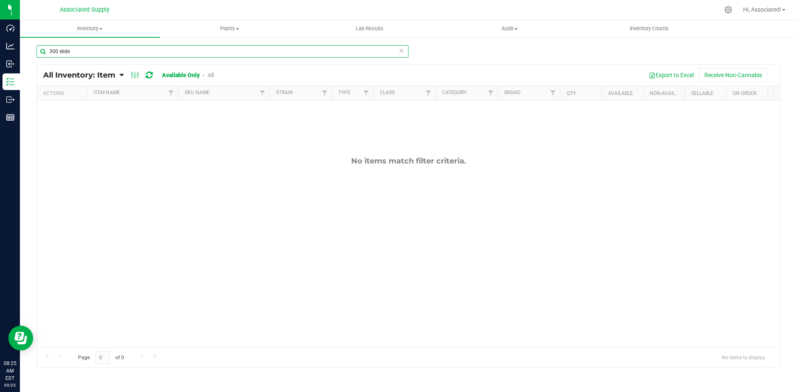
click at [58, 50] on input "300 slide" at bounding box center [223, 51] width 372 height 12
click at [69, 51] on input "3000 slide" at bounding box center [223, 51] width 372 height 12
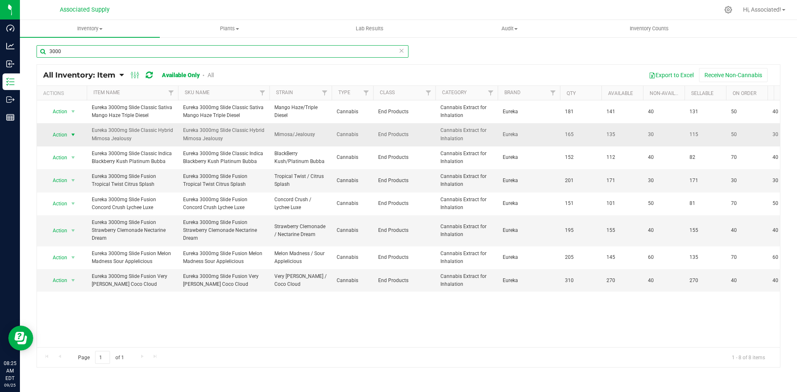
type input "3000"
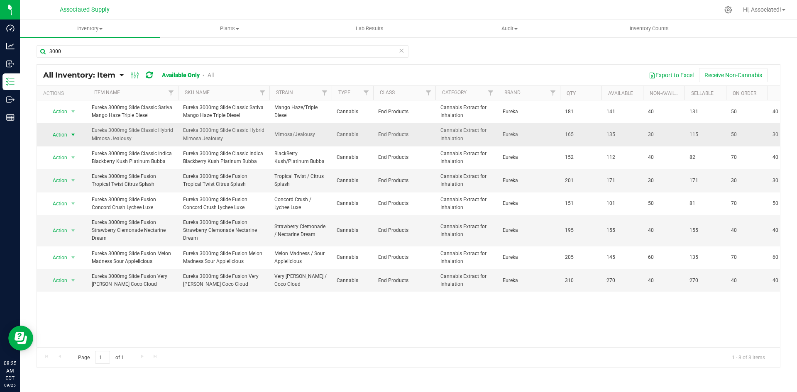
click at [70, 132] on span "select" at bounding box center [73, 135] width 7 height 7
click at [71, 165] on li "View packages" at bounding box center [69, 171] width 46 height 12
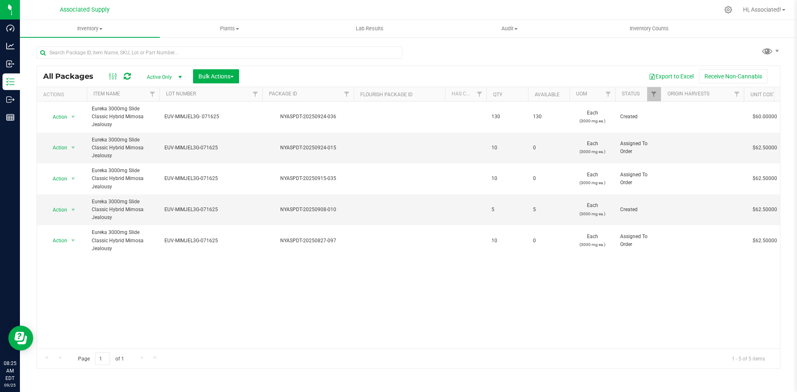
drag, startPoint x: 221, startPoint y: 95, endPoint x: 265, endPoint y: 95, distance: 43.6
click at [265, 95] on div "Actions Item Name Lot Number Package ID Flourish Package ID Has COA Qty Availab…" at bounding box center [405, 94] width 737 height 14
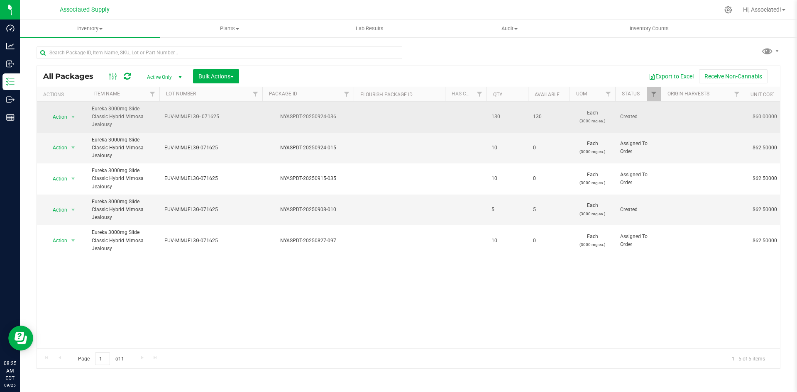
click at [203, 116] on span "EUV-MIMJEL3G- 071625" at bounding box center [210, 117] width 93 height 8
click at [201, 118] on input "EUV-MIMJEL3G- 071625" at bounding box center [209, 116] width 100 height 13
type input "EUV-MIMJEL3G-071625"
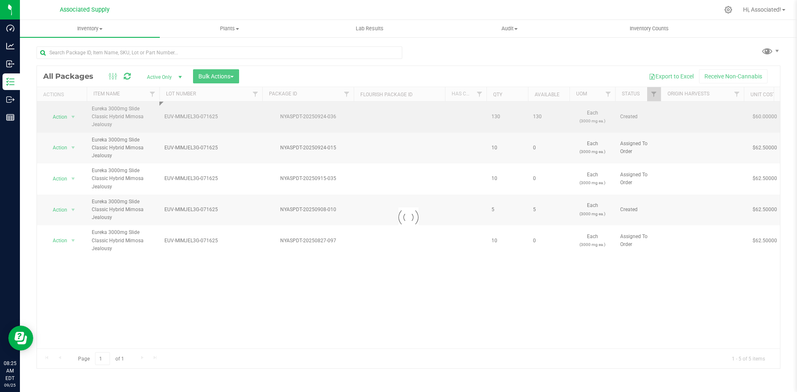
click at [294, 72] on div "Loading... All Packages Active Only Active Only Lab Samples Locked All Bulk Act…" at bounding box center [409, 218] width 744 height 304
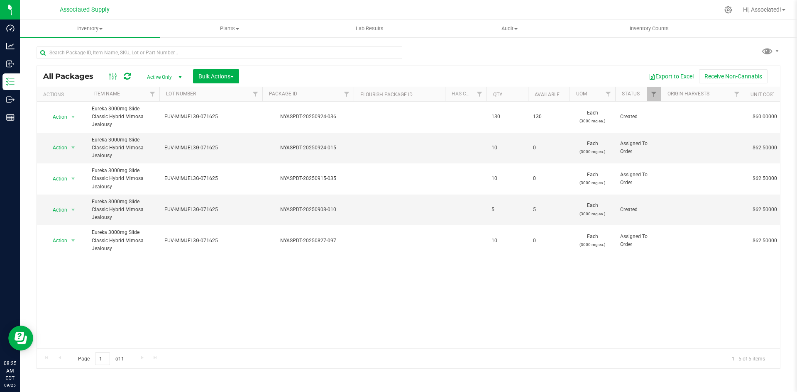
click at [296, 315] on div "Action Action Adjust qty Create package Edit attributes Global inventory Locate…" at bounding box center [408, 225] width 743 height 247
click at [296, 311] on div "Action Action Adjust qty Create package Edit attributes Global inventory Locate…" at bounding box center [408, 225] width 743 height 247
click at [349, 73] on div "Export to Excel Receive Non-Cannabis" at bounding box center [509, 76] width 529 height 14
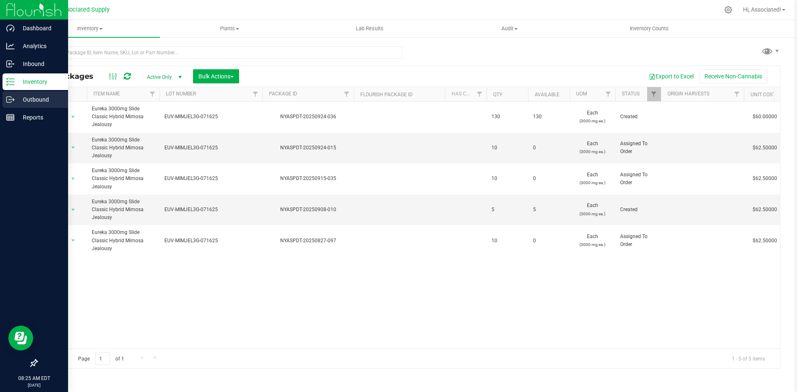
click at [17, 101] on p "Outbound" at bounding box center [40, 100] width 50 height 10
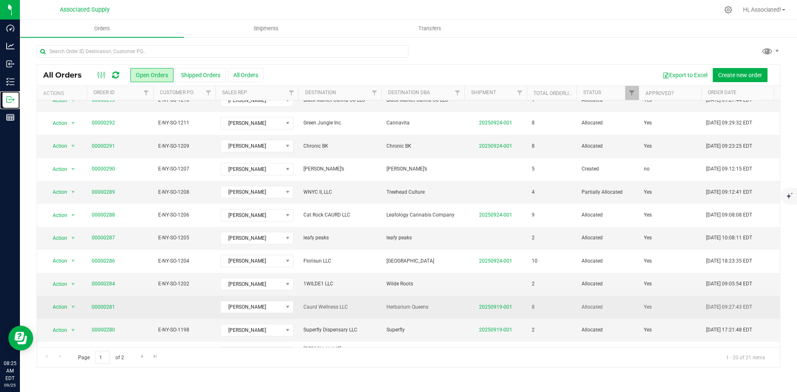
scroll to position [83, 0]
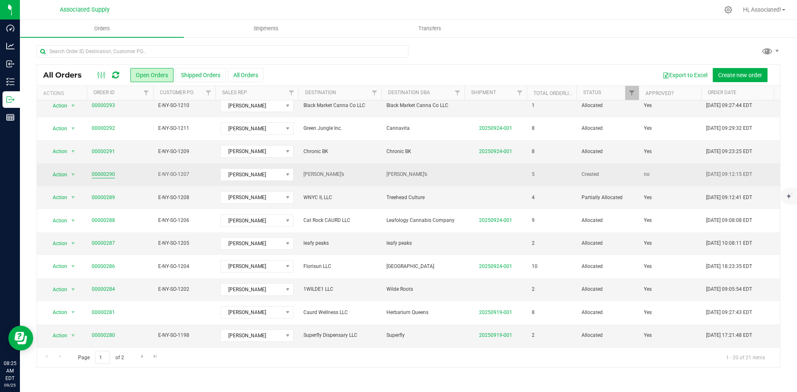
click at [100, 171] on link "00000290" at bounding box center [103, 175] width 23 height 8
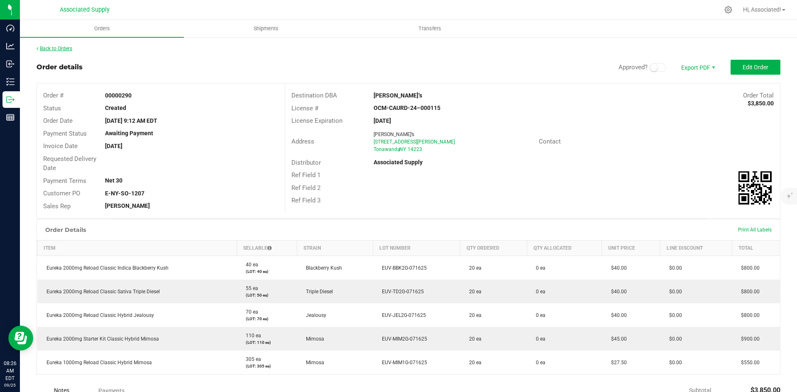
click at [47, 48] on link "Back to Orders" at bounding box center [55, 49] width 36 height 6
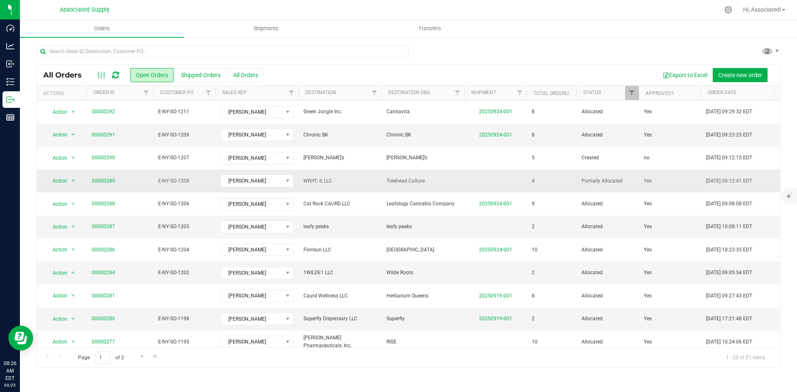
scroll to position [125, 0]
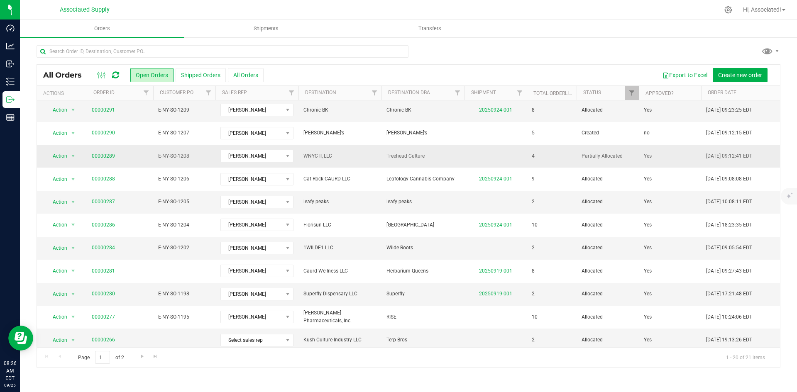
click at [103, 152] on link "00000289" at bounding box center [103, 156] width 23 height 8
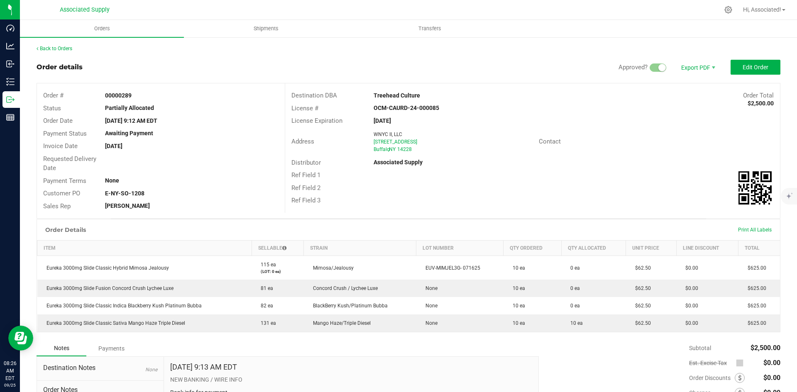
click at [635, 142] on div at bounding box center [697, 142] width 165 height 0
click at [745, 66] on span "Edit Order" at bounding box center [756, 67] width 26 height 7
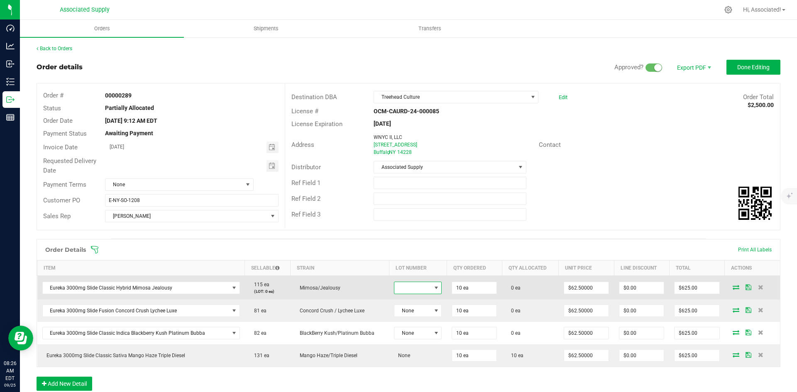
click at [433, 289] on span at bounding box center [436, 288] width 7 height 7
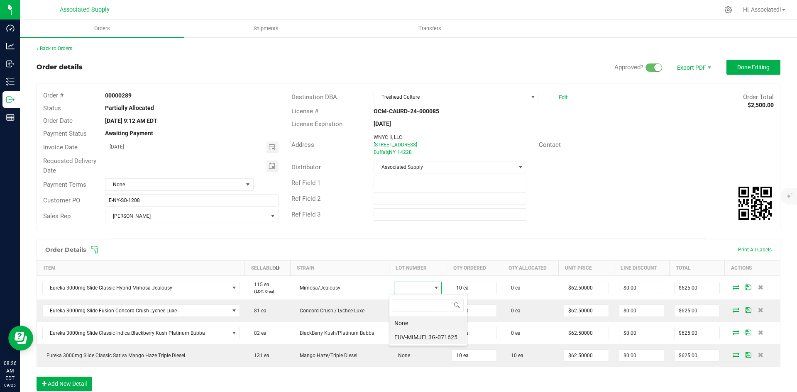
click at [437, 339] on li "EUV-MIMJEL3G-071625" at bounding box center [428, 337] width 78 height 14
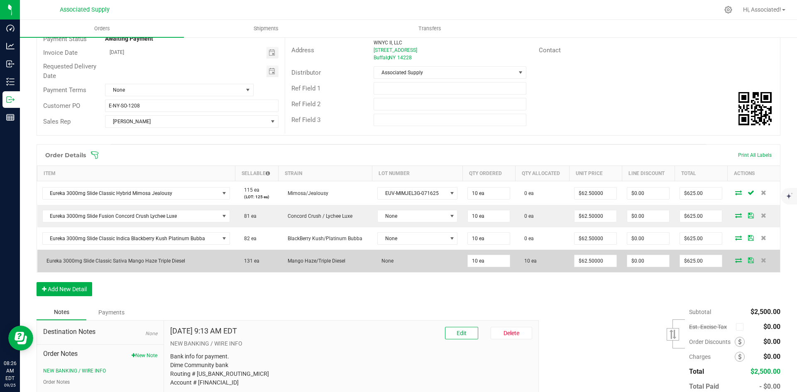
scroll to position [125, 0]
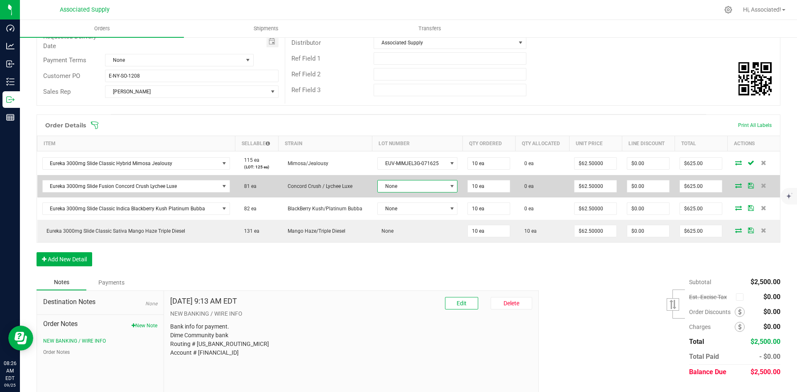
click at [449, 186] on span at bounding box center [452, 186] width 7 height 7
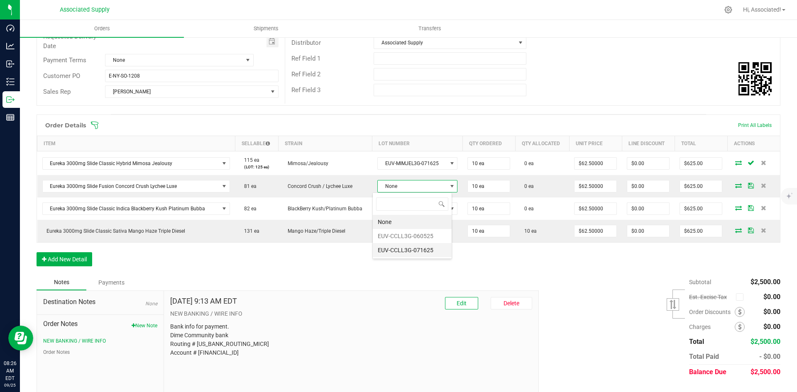
click at [424, 253] on li "EUV-CCLL3G-071625" at bounding box center [412, 250] width 79 height 14
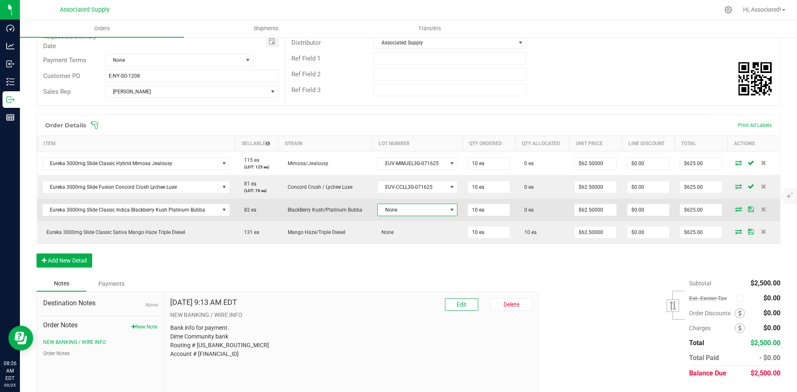
click at [449, 209] on span at bounding box center [452, 210] width 7 height 7
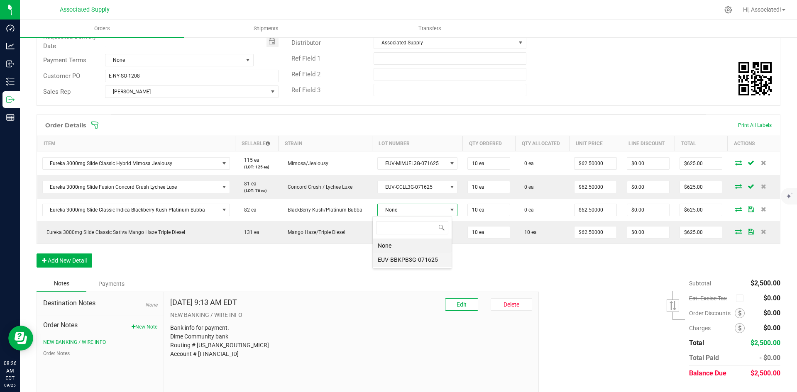
click at [439, 262] on li "EUV-BBKPB3G-071625" at bounding box center [412, 260] width 79 height 14
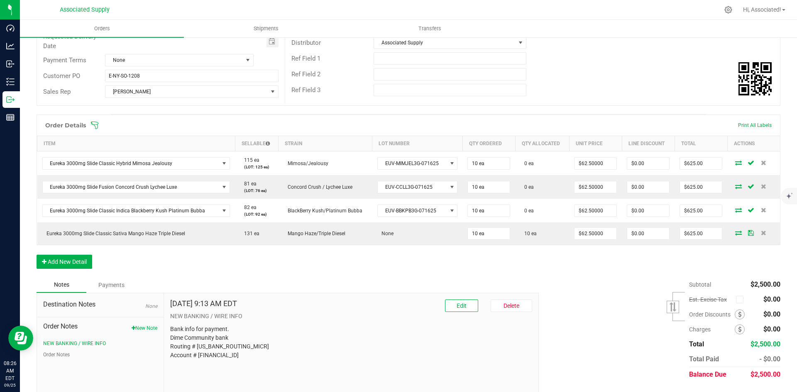
click at [610, 279] on div "Subtotal $2,500.00 Est. Excise Tax" at bounding box center [657, 329] width 248 height 105
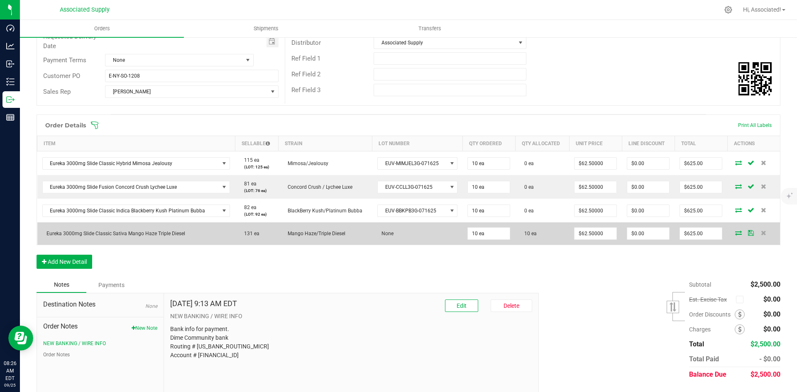
click at [735, 230] on icon at bounding box center [738, 232] width 7 height 5
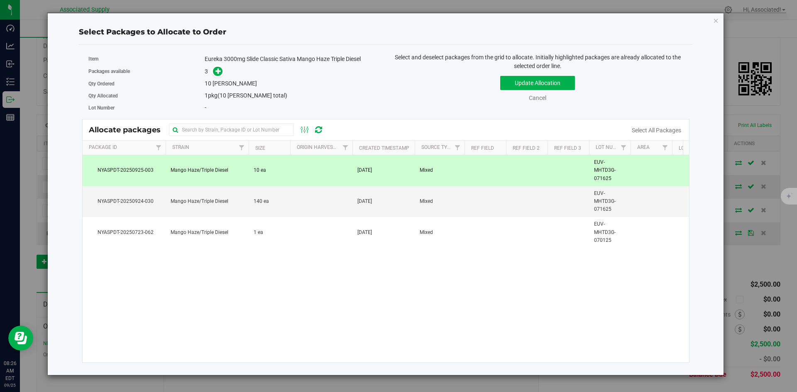
click at [308, 170] on td at bounding box center [321, 170] width 62 height 31
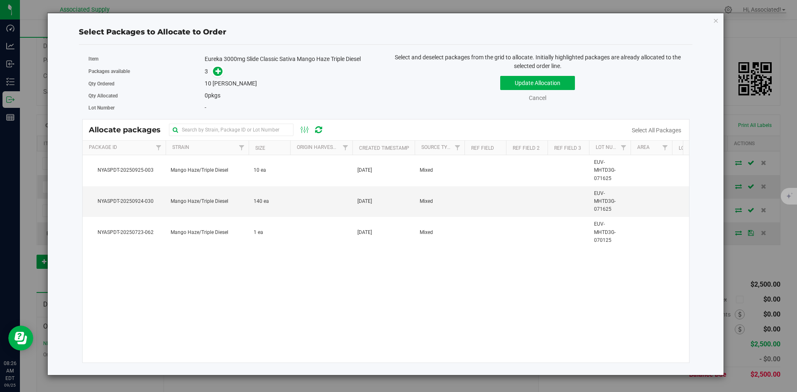
click at [402, 318] on div "NYASPDT-20250925-003 Mango Haze/Triple Diesel 10 ea Sep 25, 2025 Mixed EUV-MHTD…" at bounding box center [386, 259] width 607 height 208
click at [538, 80] on button "Update Allocation" at bounding box center [537, 83] width 75 height 14
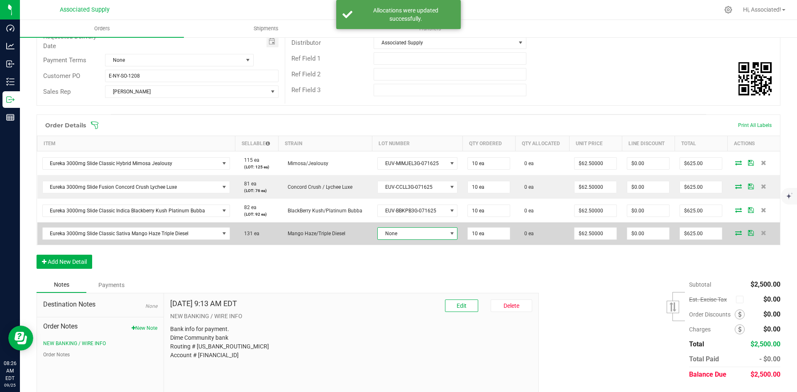
click at [449, 231] on span at bounding box center [452, 233] width 7 height 7
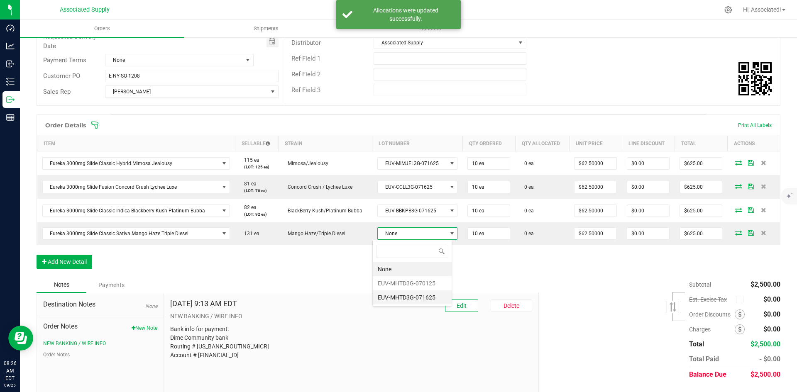
click at [416, 299] on li "EUV-MHTD3G-071625" at bounding box center [412, 298] width 79 height 14
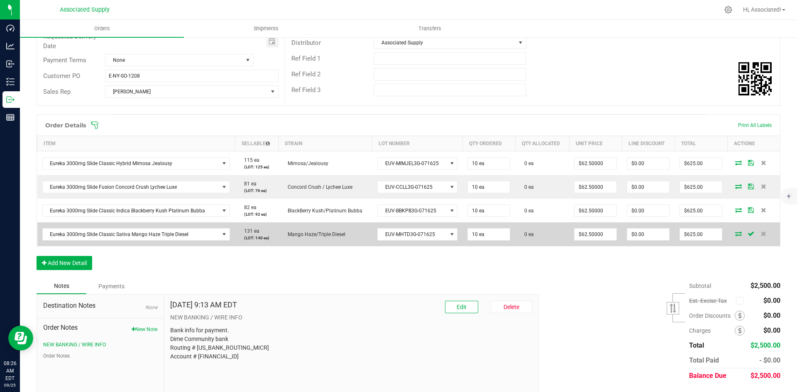
click at [735, 235] on icon at bounding box center [738, 233] width 7 height 5
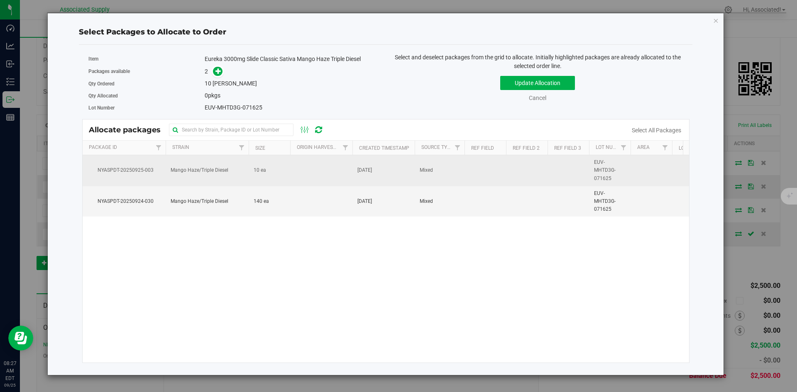
click at [298, 163] on td at bounding box center [321, 170] width 62 height 31
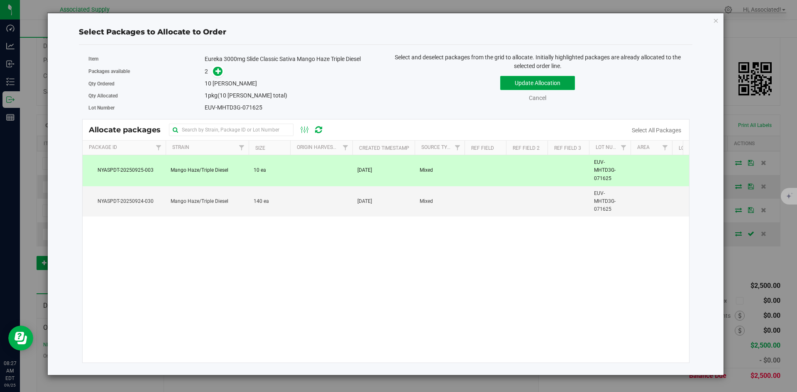
click at [550, 83] on button "Update Allocation" at bounding box center [537, 83] width 75 height 14
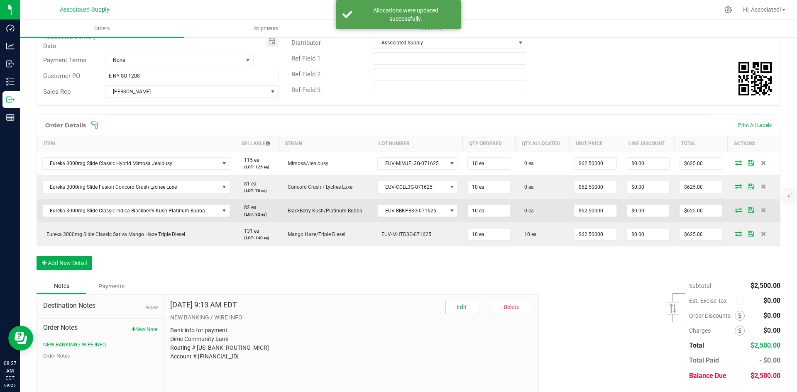
click at [735, 211] on icon at bounding box center [738, 210] width 7 height 5
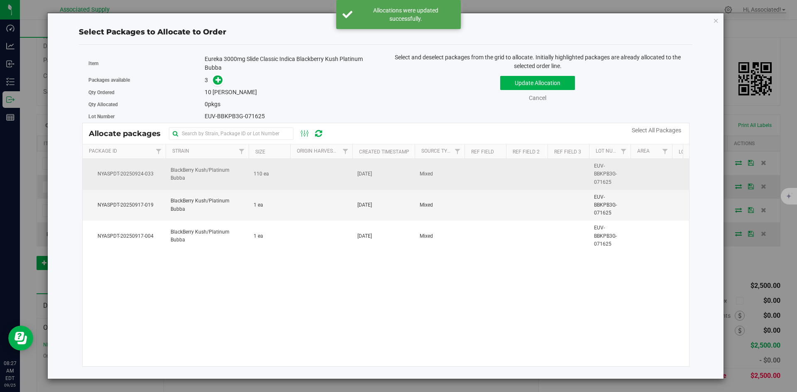
click at [289, 174] on td "110 ea" at bounding box center [270, 174] width 42 height 31
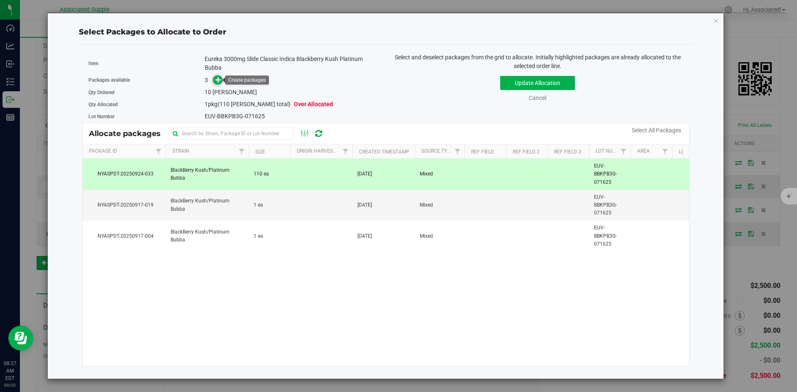
click at [220, 81] on icon at bounding box center [218, 80] width 6 height 6
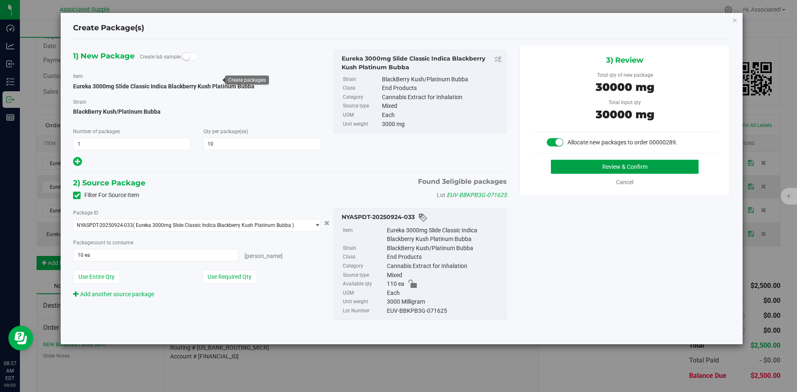
click at [619, 169] on button "Review & Confirm" at bounding box center [625, 167] width 148 height 14
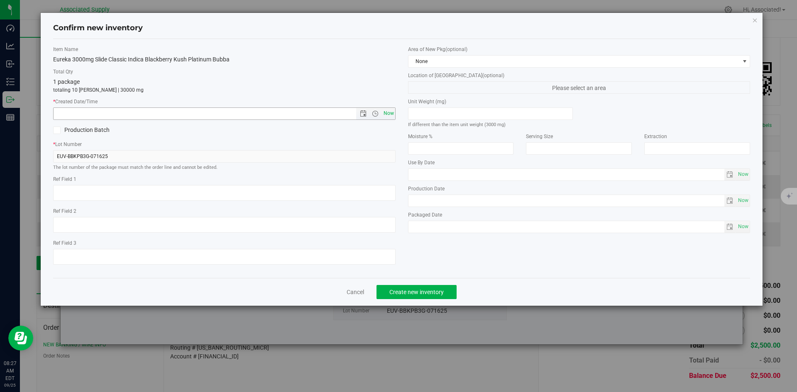
click at [391, 115] on span "Now" at bounding box center [389, 114] width 14 height 12
type input "9/25/2025 8:27 AM"
click at [412, 294] on span "Create new inventory" at bounding box center [416, 292] width 54 height 7
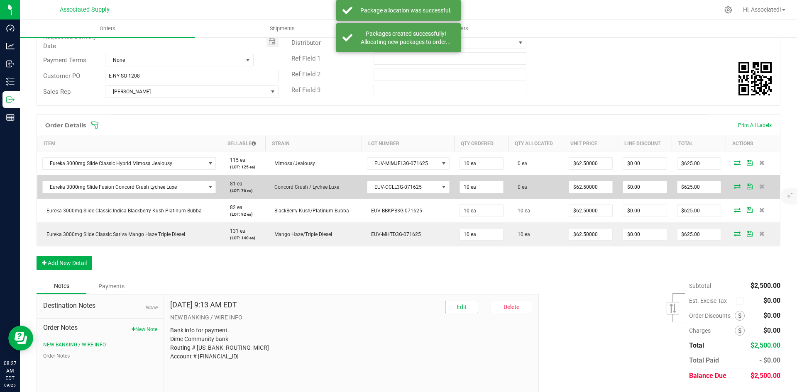
click at [734, 188] on icon at bounding box center [737, 186] width 7 height 5
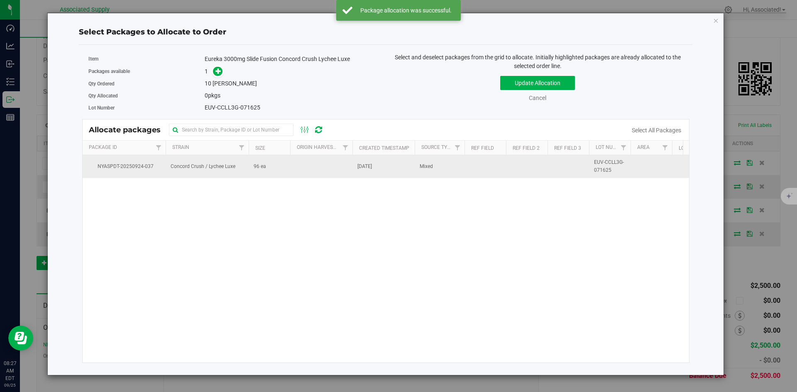
click at [282, 169] on td "96 ea" at bounding box center [270, 166] width 42 height 22
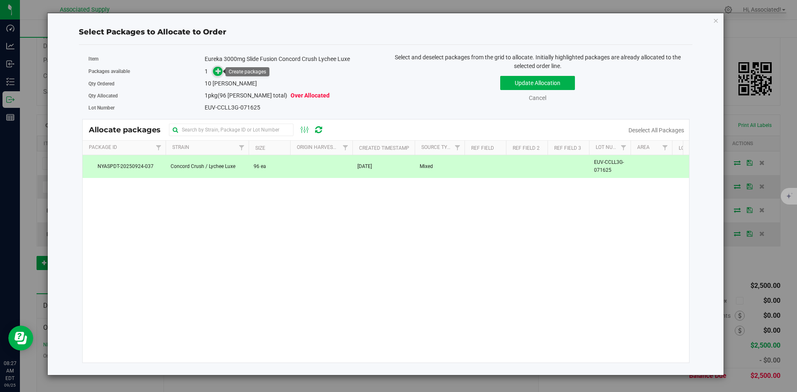
click at [220, 68] on icon at bounding box center [218, 71] width 6 height 6
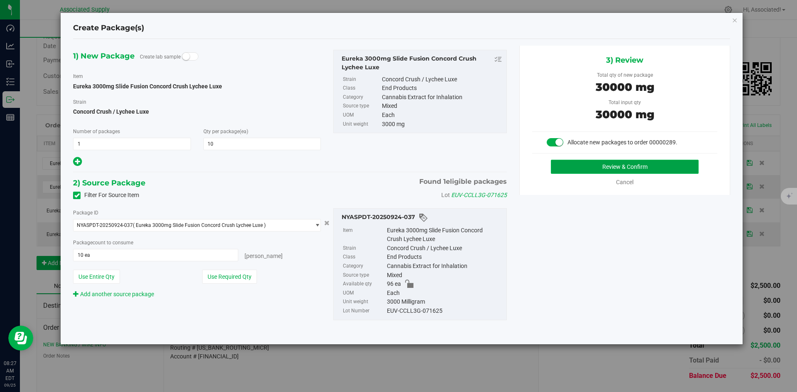
click at [616, 171] on button "Review & Confirm" at bounding box center [625, 167] width 148 height 14
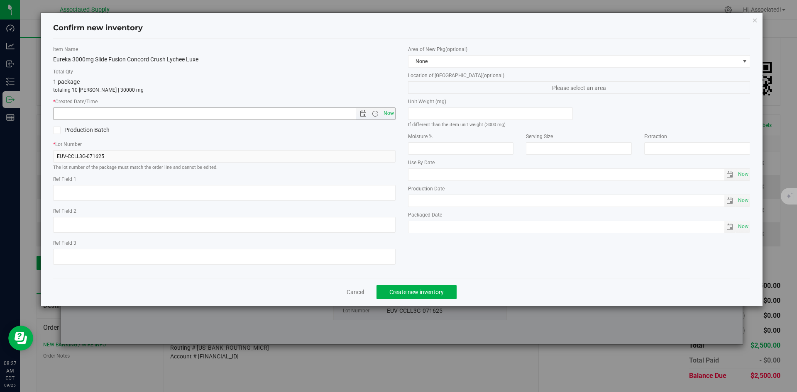
click at [394, 117] on span "Now" at bounding box center [389, 114] width 14 height 12
type input "9/25/2025 8:27 AM"
click at [424, 286] on button "Create new inventory" at bounding box center [417, 292] width 80 height 14
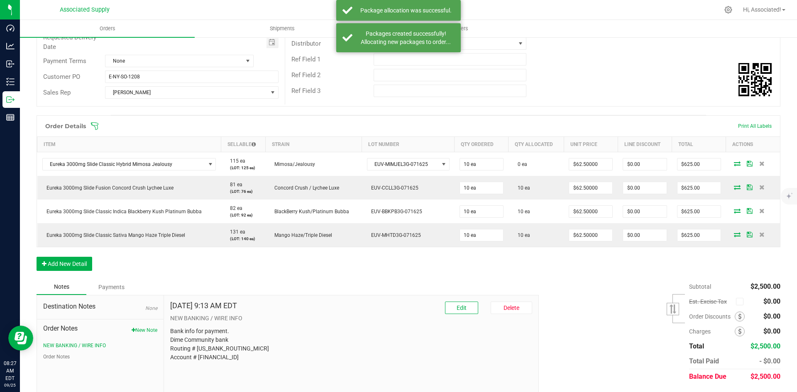
scroll to position [125, 0]
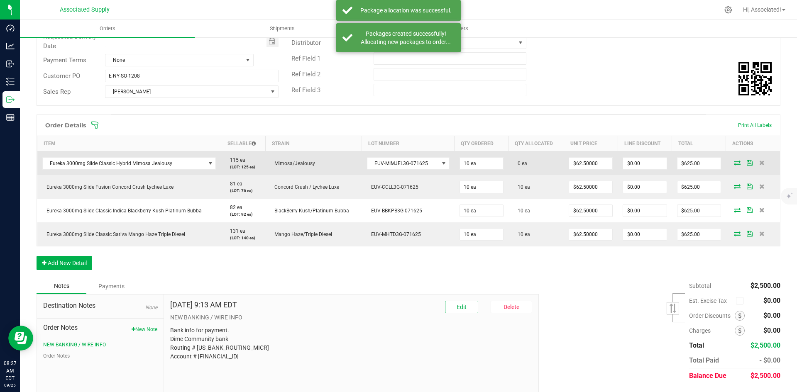
click at [734, 165] on icon at bounding box center [737, 162] width 7 height 5
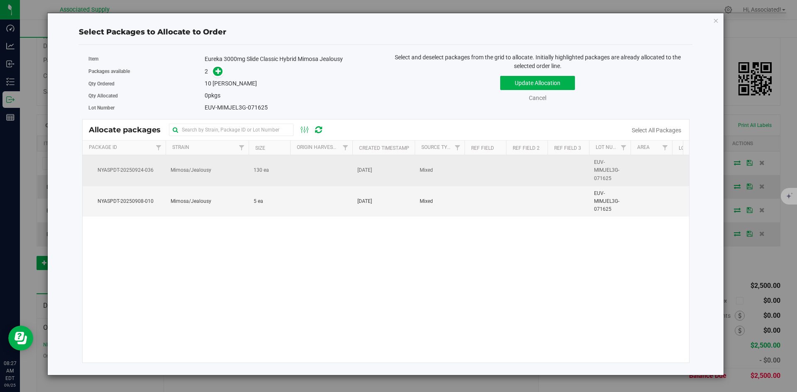
click at [284, 170] on td "130 ea" at bounding box center [270, 170] width 42 height 31
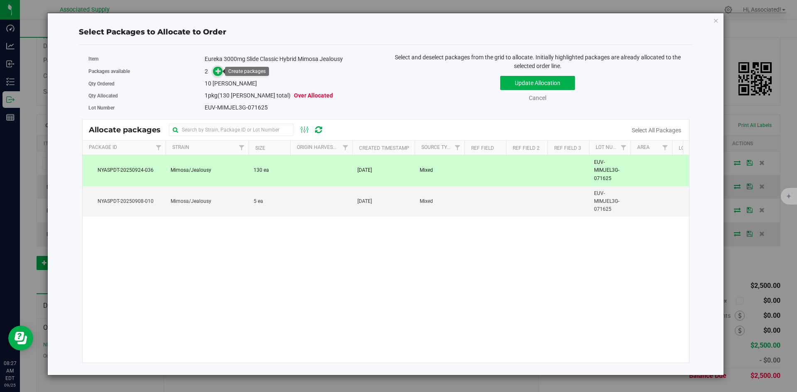
click at [216, 71] on icon at bounding box center [218, 71] width 6 height 6
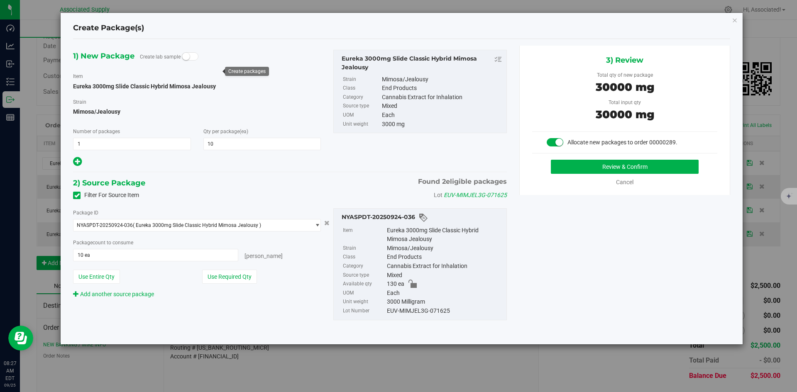
click at [307, 259] on div "eaches" at bounding box center [279, 255] width 83 height 12
click at [610, 169] on button "Review & Confirm" at bounding box center [625, 167] width 148 height 14
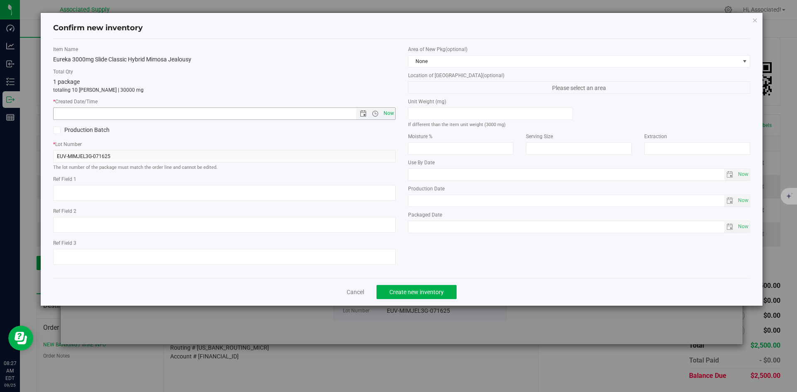
click at [389, 114] on span "Now" at bounding box center [389, 114] width 14 height 12
type input "9/25/2025 8:27 AM"
click at [428, 292] on span "Create new inventory" at bounding box center [416, 292] width 54 height 7
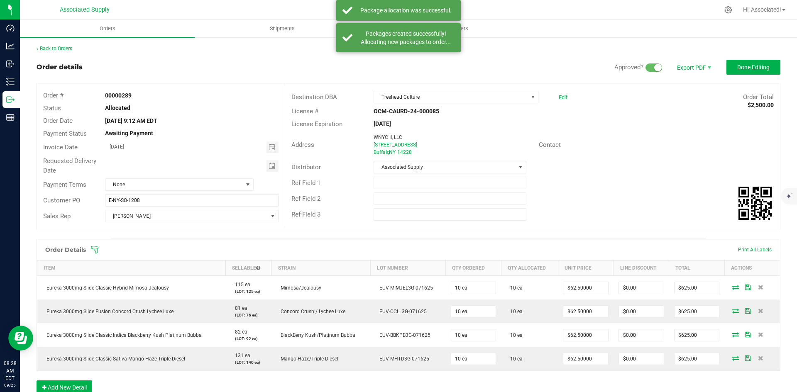
click at [580, 176] on div "Ref Field 1" at bounding box center [532, 183] width 495 height 16
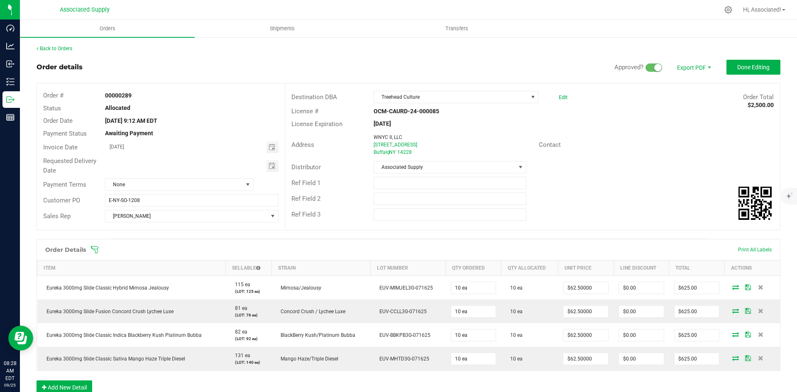
click at [600, 169] on div "Distributor Associated Supply" at bounding box center [532, 167] width 495 height 16
click at [39, 47] on link "Back to Orders" at bounding box center [55, 49] width 36 height 6
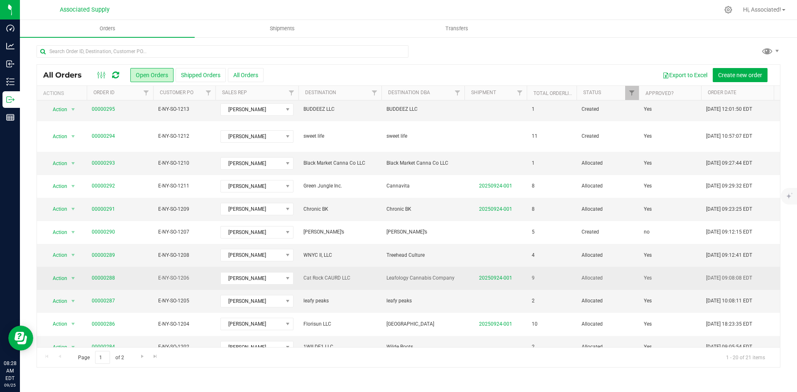
scroll to position [42, 0]
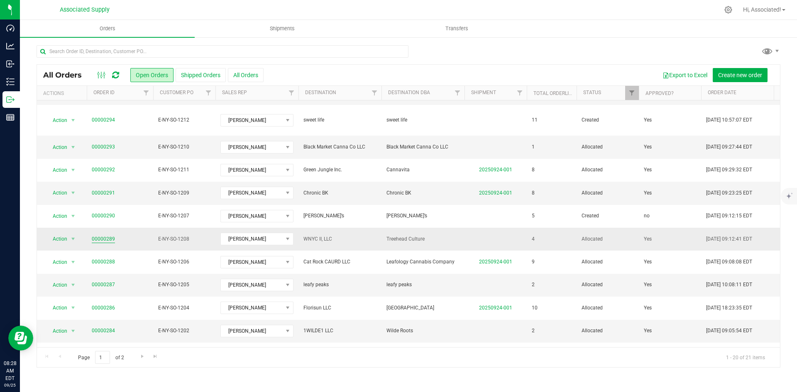
click at [103, 235] on link "00000289" at bounding box center [103, 239] width 23 height 8
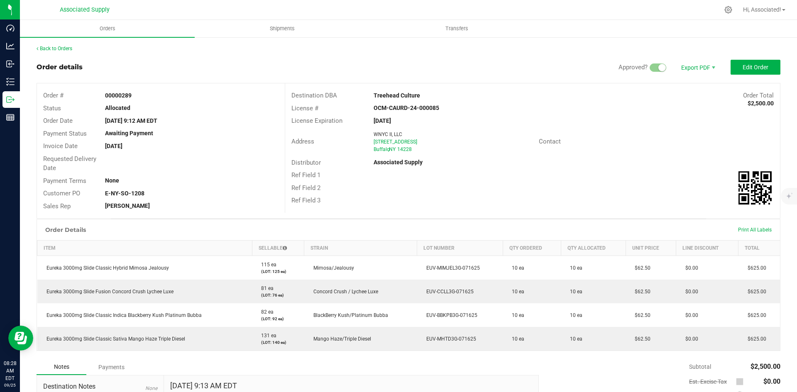
drag, startPoint x: 660, startPoint y: 134, endPoint x: 678, endPoint y: 95, distance: 43.6
click at [662, 132] on div "Address WNYC II, LLC 665 N French Rd Buffalo , NY 14228 Contact" at bounding box center [532, 141] width 495 height 29
click at [667, 32] on ul "Orders Shipments Transfers" at bounding box center [418, 29] width 797 height 18
click at [700, 127] on div "Address WNYC II, LLC 665 N French Rd Buffalo , NY 14228 Contact" at bounding box center [532, 141] width 495 height 29
click at [723, 46] on div "Back to Orders" at bounding box center [409, 48] width 744 height 7
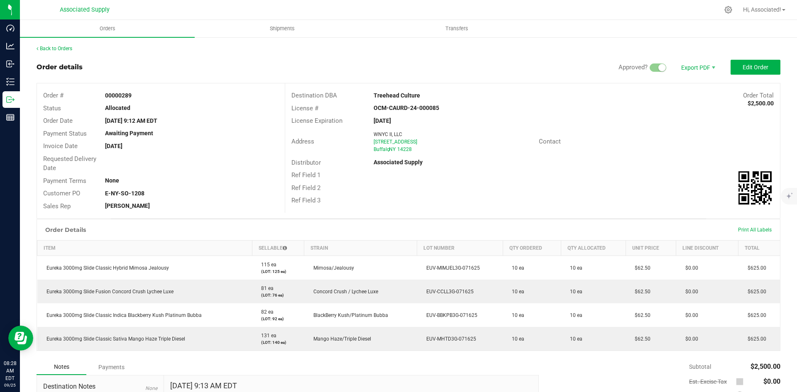
click at [692, 129] on div "Address WNYC II, LLC 665 N French Rd Buffalo , NY 14228 Contact" at bounding box center [532, 141] width 495 height 29
click at [490, 44] on div "Back to Orders Order details Approved? Export PDF Edit Order Order # 00000289 S…" at bounding box center [408, 266] width 777 height 459
click at [633, 118] on div "License Expiration Feb 26, 2026" at bounding box center [532, 121] width 495 height 13
click at [685, 107] on div "License # OCM-CAURD-24-000085" at bounding box center [532, 108] width 495 height 13
click at [60, 47] on link "Back to Orders" at bounding box center [55, 49] width 36 height 6
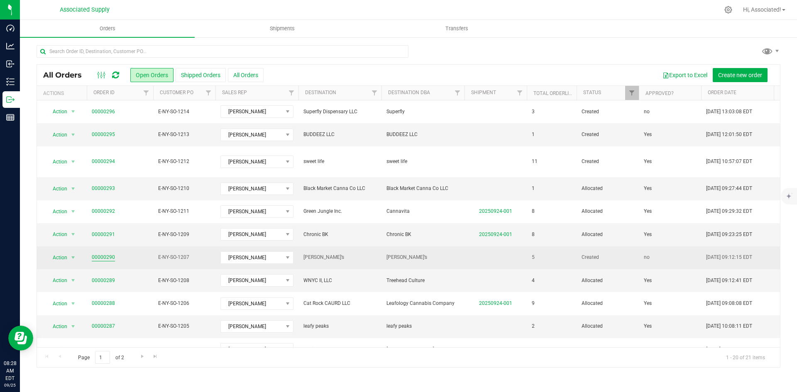
click at [96, 254] on link "00000290" at bounding box center [103, 258] width 23 height 8
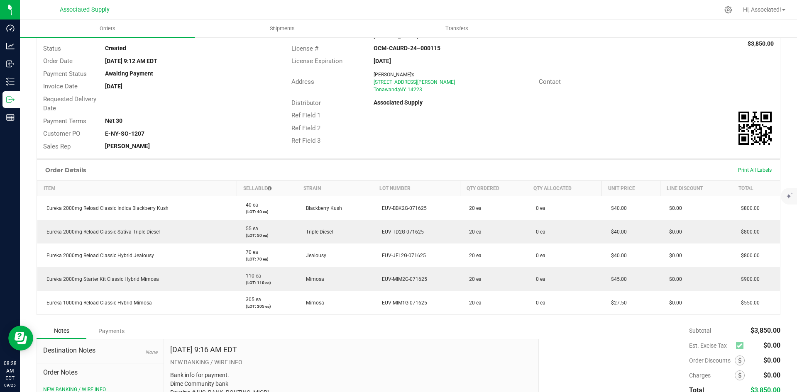
scroll to position [2, 0]
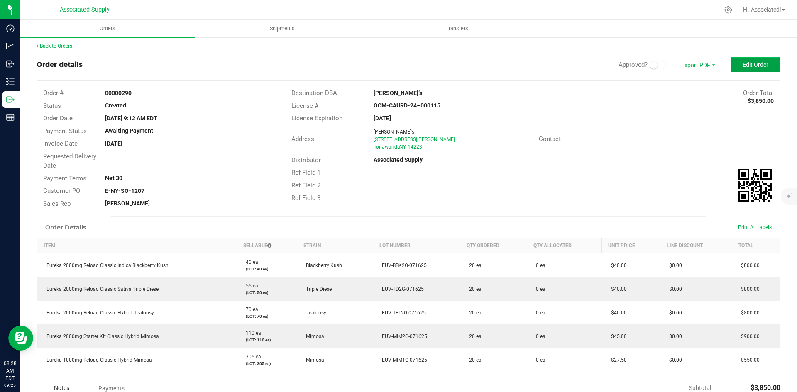
click at [743, 62] on span "Edit Order" at bounding box center [756, 64] width 26 height 7
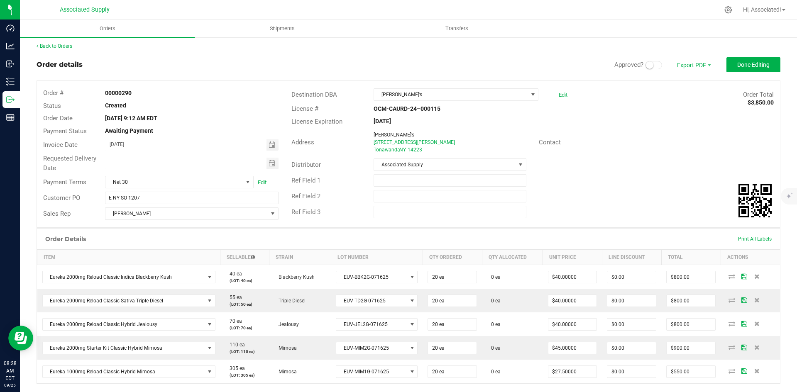
click at [650, 62] on span at bounding box center [654, 65] width 17 height 8
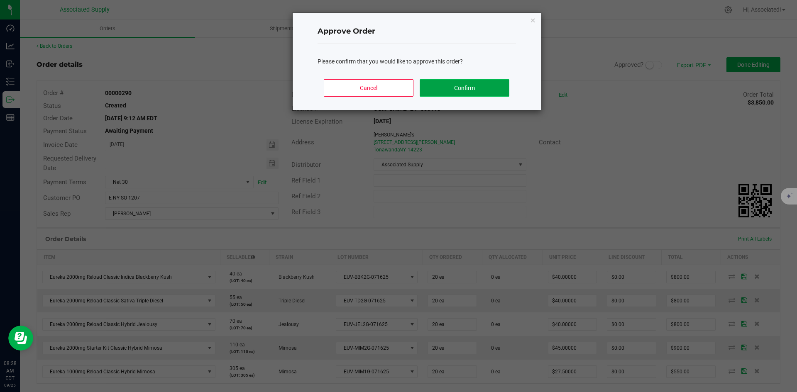
click at [448, 91] on button "Confirm" at bounding box center [464, 87] width 89 height 17
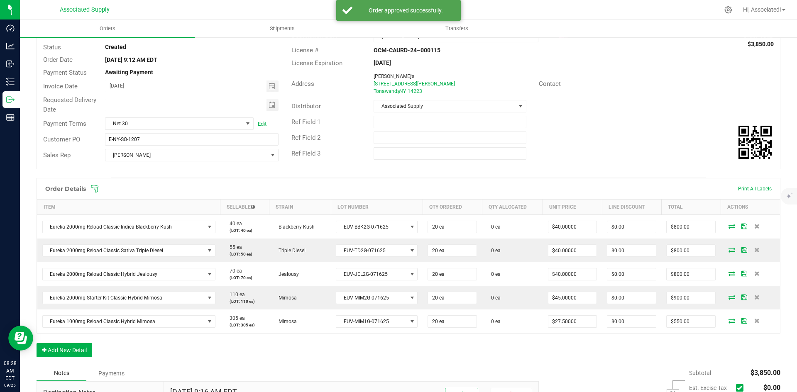
scroll to position [86, 0]
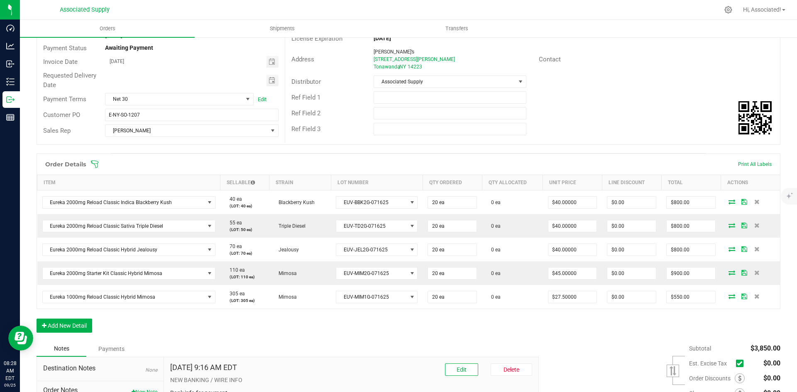
click at [737, 364] on icon at bounding box center [739, 364] width 5 height 0
click at [0, 0] on input "checkbox" at bounding box center [0, 0] width 0 height 0
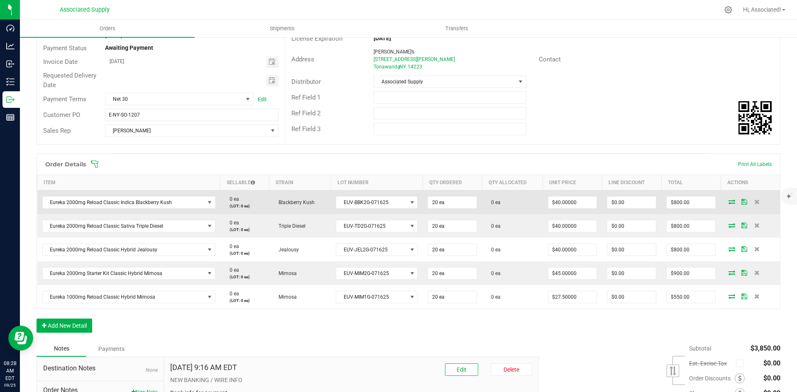
click at [729, 202] on icon at bounding box center [732, 201] width 7 height 5
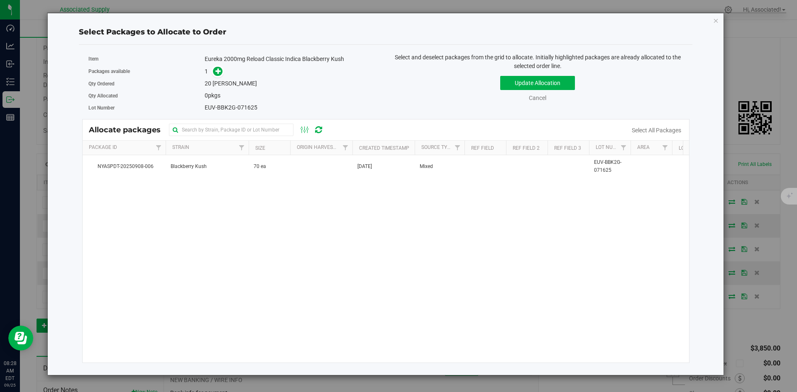
click at [337, 102] on div "Lot Number EUV-BBK2G-071625" at bounding box center [233, 108] width 291 height 12
click at [220, 71] on icon at bounding box center [218, 71] width 6 height 6
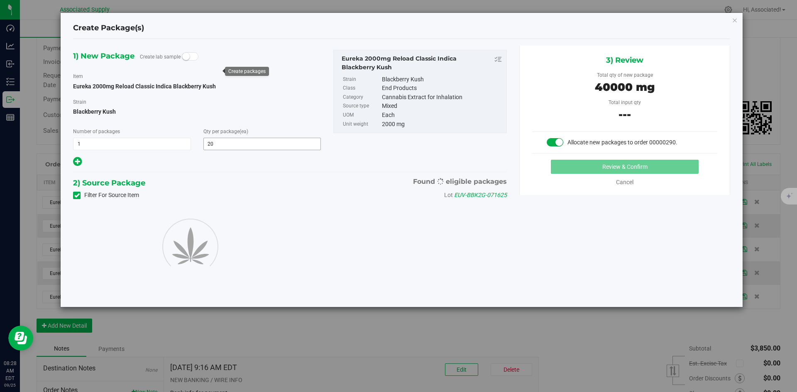
type input "20"
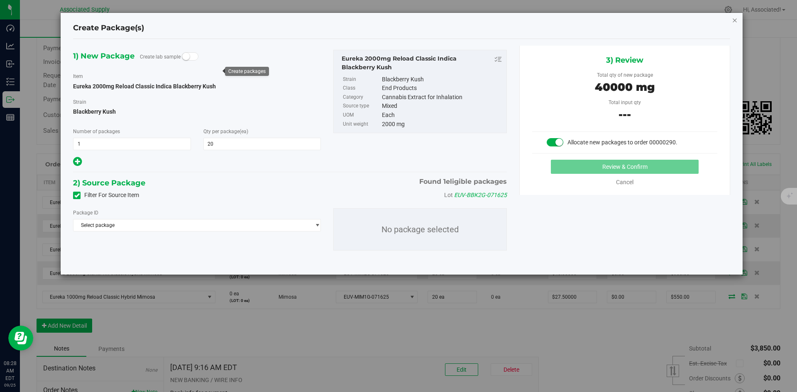
click at [736, 19] on icon "button" at bounding box center [735, 20] width 6 height 10
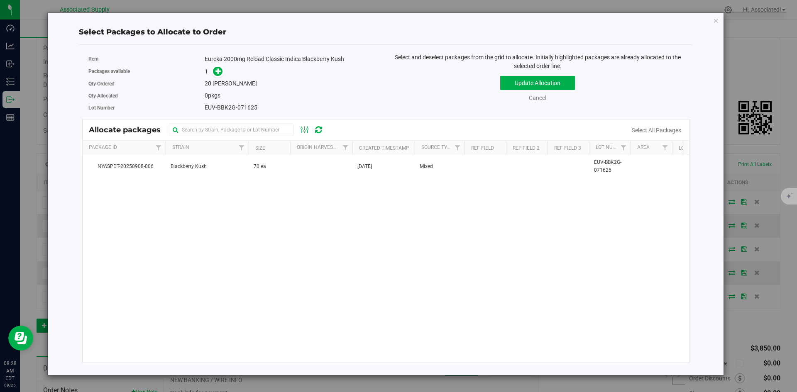
click at [287, 181] on div "NYASPDT-20250908-006 Blackberry Kush 70 ea Sep 8, 2025 Mixed EUV-BBK2G-071625 $…" at bounding box center [386, 259] width 607 height 208
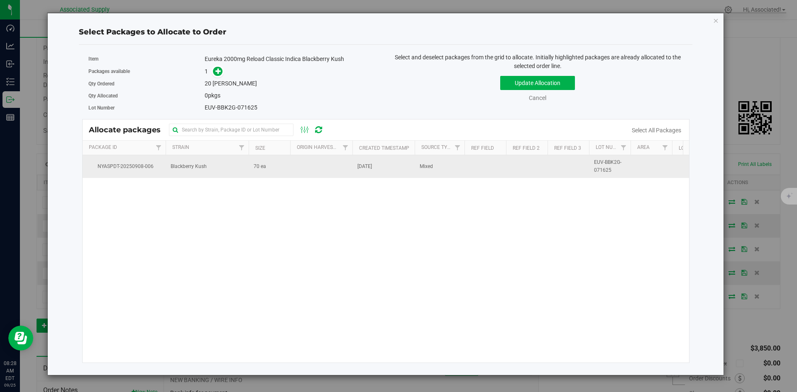
click at [269, 171] on td "70 ea" at bounding box center [270, 166] width 42 height 22
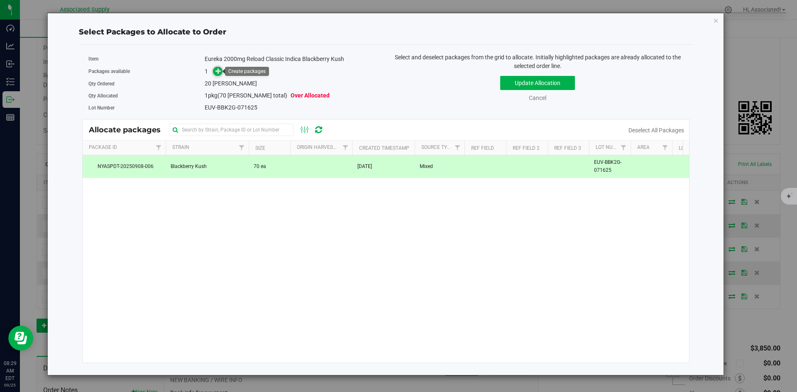
click at [217, 72] on icon at bounding box center [218, 71] width 6 height 6
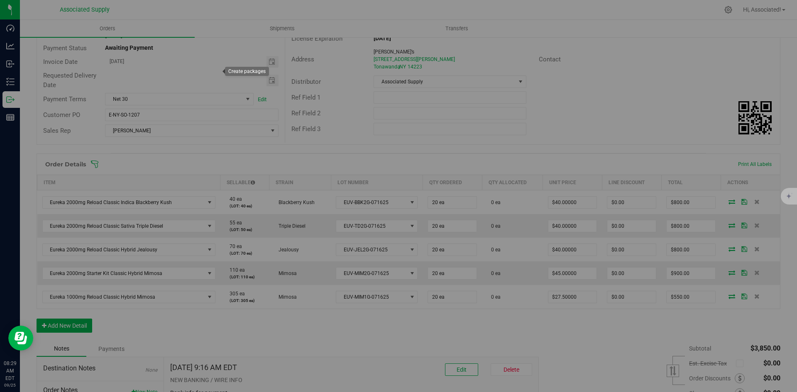
type input "1"
type input "20"
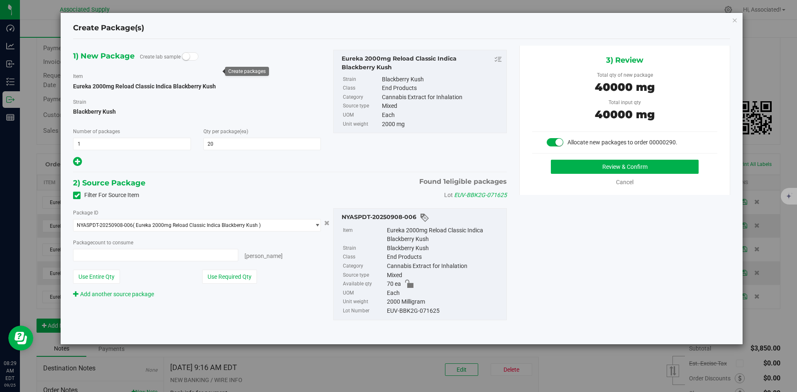
type input "20 ea"
click at [630, 168] on button "Review & Confirm" at bounding box center [625, 167] width 148 height 14
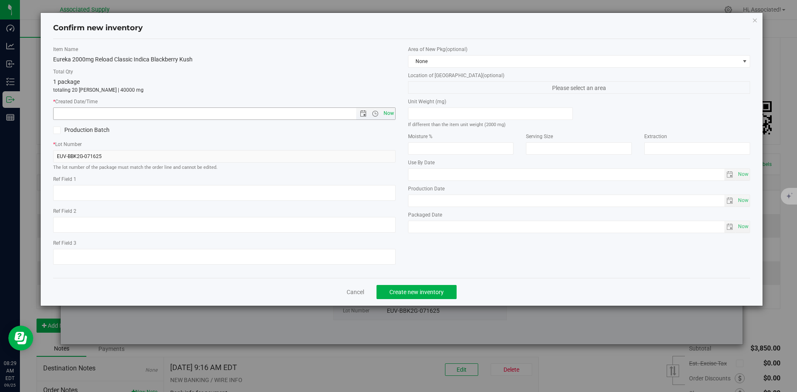
click at [388, 111] on span "Now" at bounding box center [389, 114] width 14 height 12
type input "9/25/2025 8:29 AM"
click at [429, 284] on div "Cancel Create new inventory" at bounding box center [402, 292] width 698 height 28
click at [428, 290] on span "Create new inventory" at bounding box center [416, 292] width 54 height 7
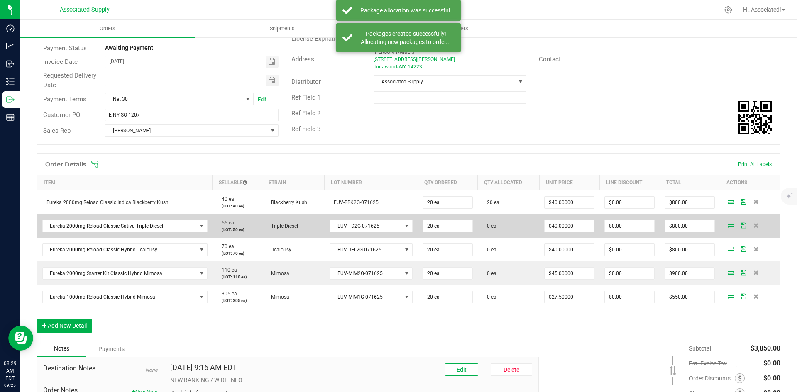
click at [728, 224] on icon at bounding box center [731, 225] width 7 height 5
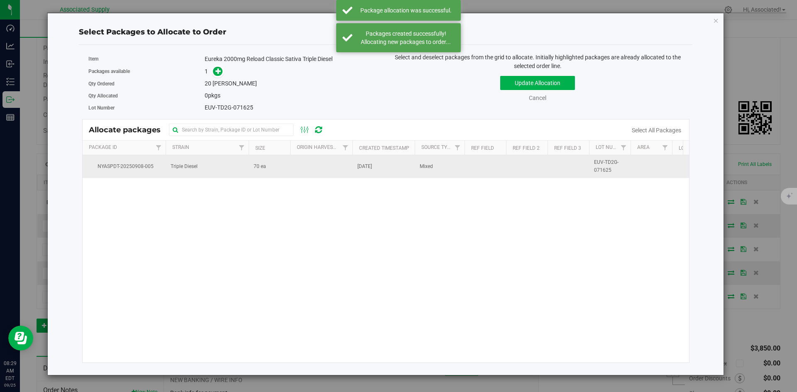
click at [294, 176] on td at bounding box center [321, 166] width 62 height 22
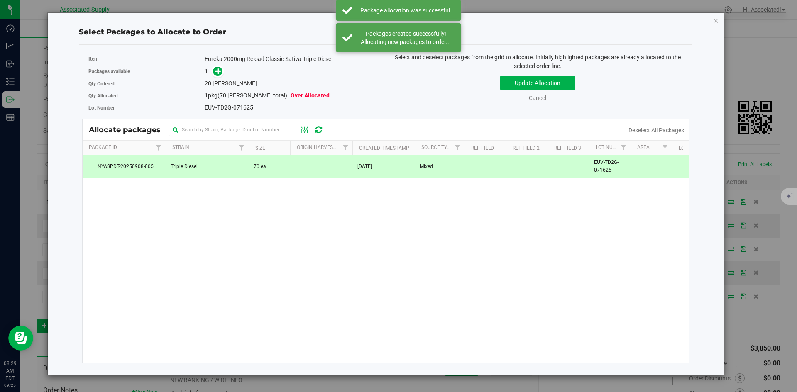
click at [223, 70] on div "1" at bounding box center [292, 72] width 175 height 10
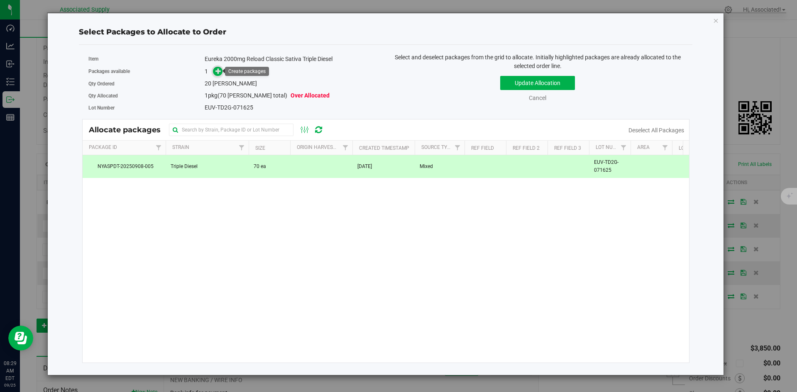
click at [218, 71] on icon at bounding box center [218, 71] width 6 height 6
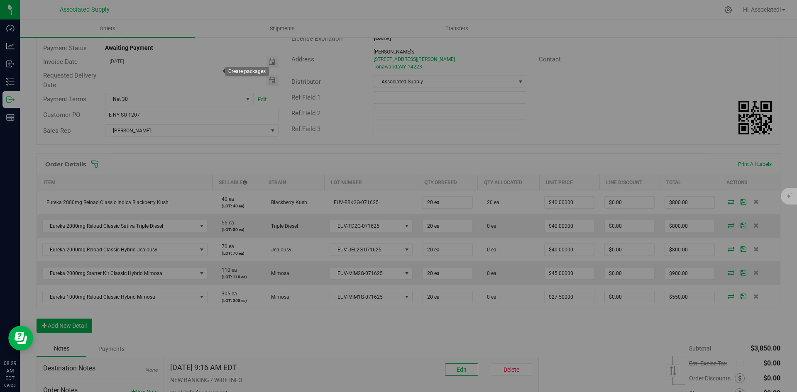
type input "1"
type input "20"
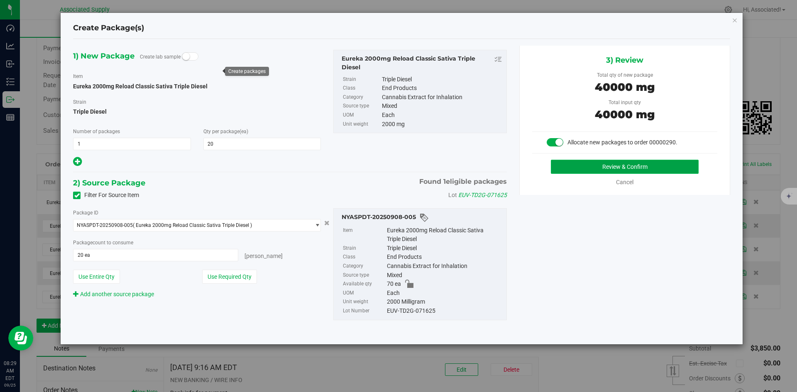
click at [583, 168] on button "Review & Confirm" at bounding box center [625, 167] width 148 height 14
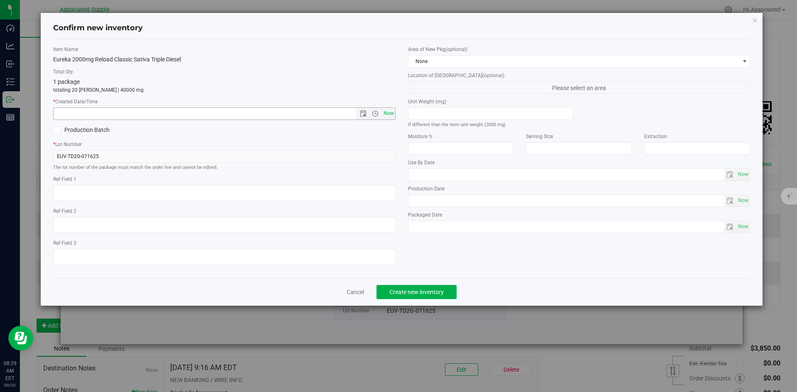
click at [392, 111] on span "Now" at bounding box center [389, 114] width 14 height 12
type input "9/25/2025 8:29 AM"
click at [437, 293] on span "Create new inventory" at bounding box center [416, 292] width 54 height 7
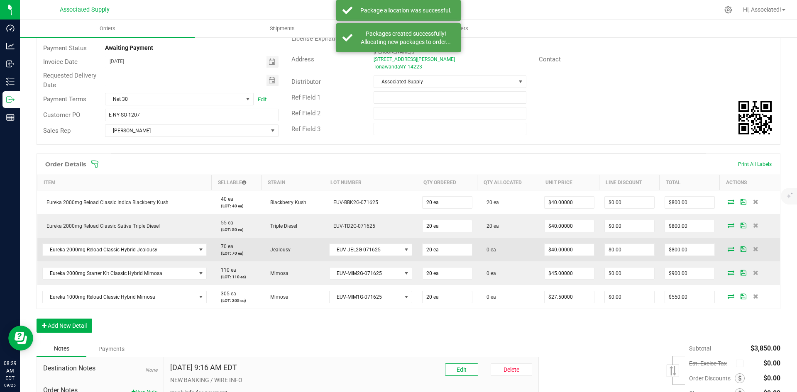
click at [728, 249] on icon at bounding box center [731, 249] width 7 height 5
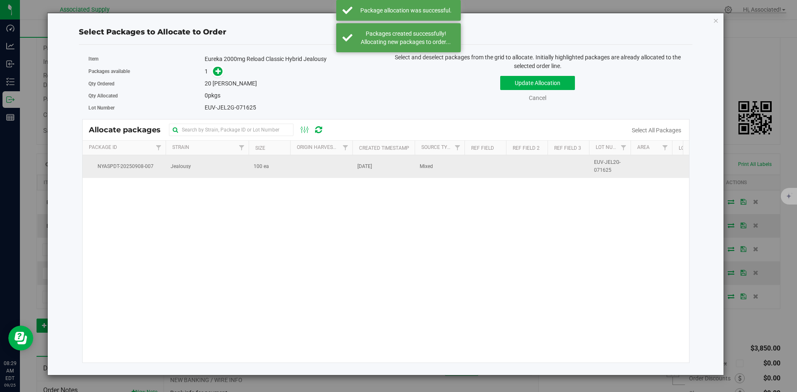
click at [289, 166] on td "100 ea" at bounding box center [270, 166] width 42 height 22
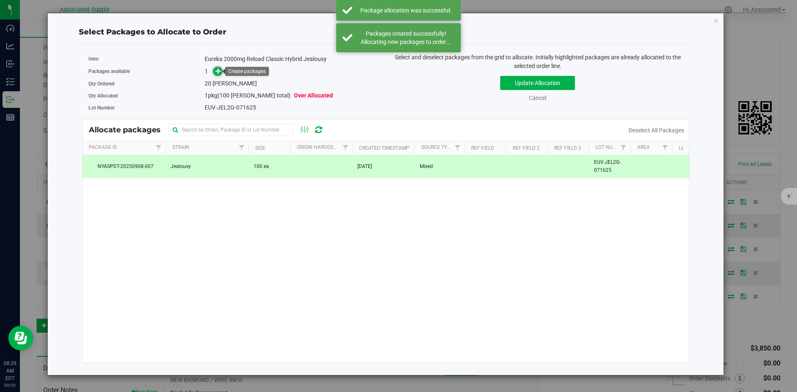
click at [220, 74] on icon at bounding box center [218, 71] width 6 height 6
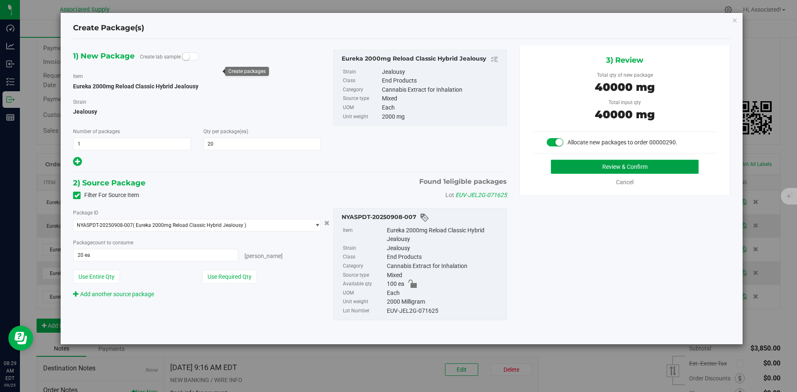
click at [576, 169] on button "Review & Confirm" at bounding box center [625, 167] width 148 height 14
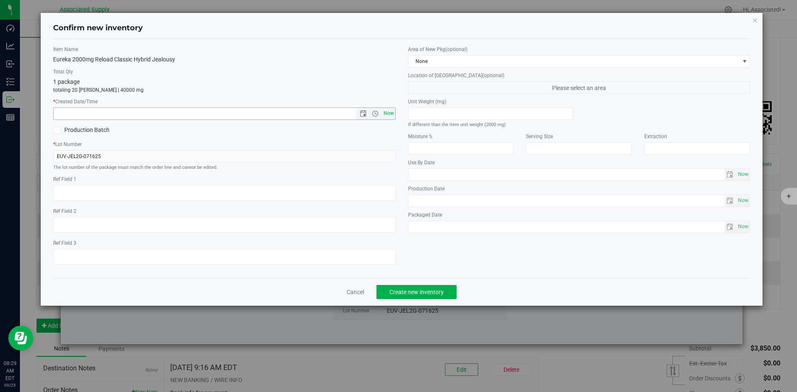
click at [394, 112] on span "Now" at bounding box center [389, 114] width 14 height 12
type input "9/25/2025 8:29 AM"
click at [428, 290] on span "Create new inventory" at bounding box center [416, 292] width 54 height 7
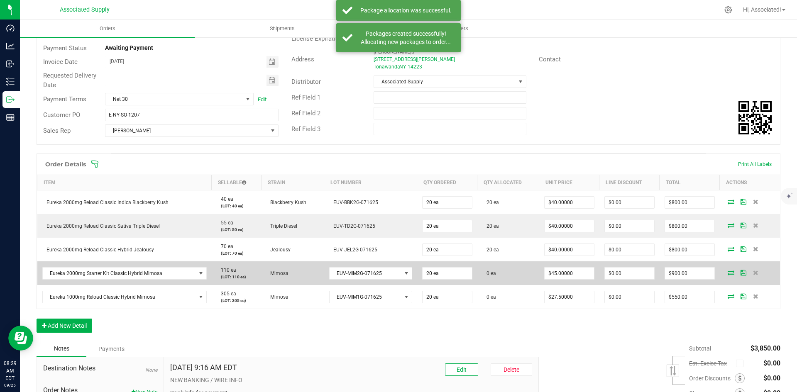
click at [728, 274] on icon at bounding box center [731, 272] width 7 height 5
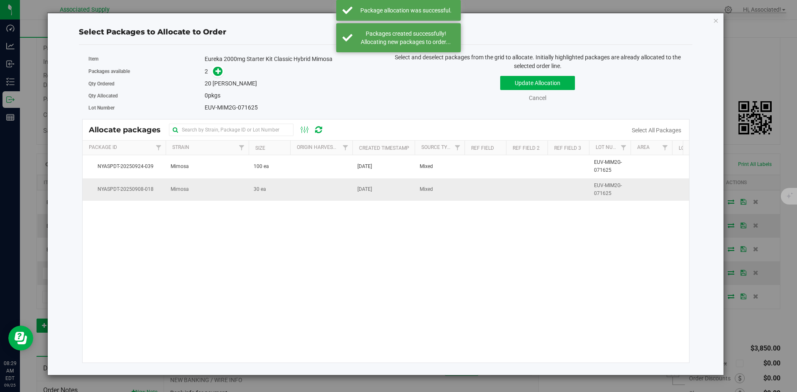
click at [286, 190] on td "30 ea" at bounding box center [270, 190] width 42 height 22
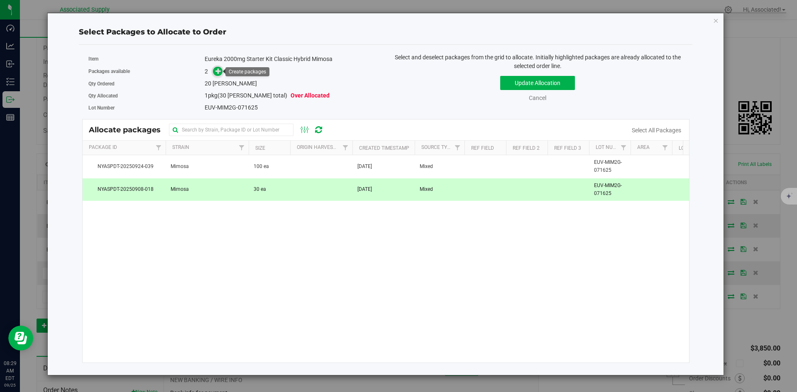
click at [216, 71] on icon at bounding box center [218, 71] width 6 height 6
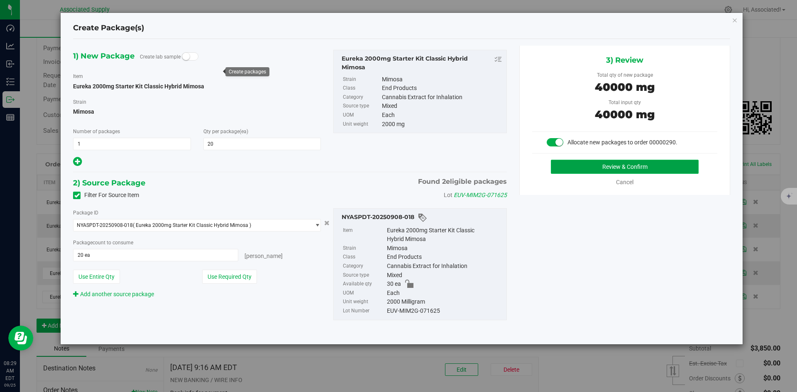
click at [565, 168] on button "Review & Confirm" at bounding box center [625, 167] width 148 height 14
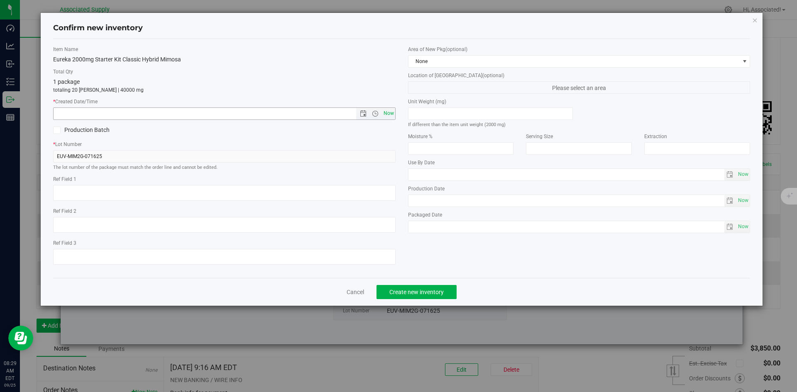
click at [385, 112] on span "Now" at bounding box center [389, 114] width 14 height 12
type input "9/25/2025 8:29 AM"
click at [446, 294] on button "Create new inventory" at bounding box center [417, 292] width 80 height 14
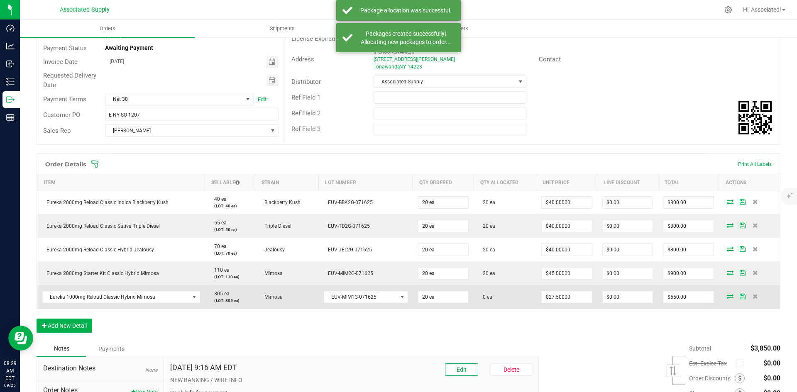
click at [727, 295] on icon at bounding box center [730, 296] width 7 height 5
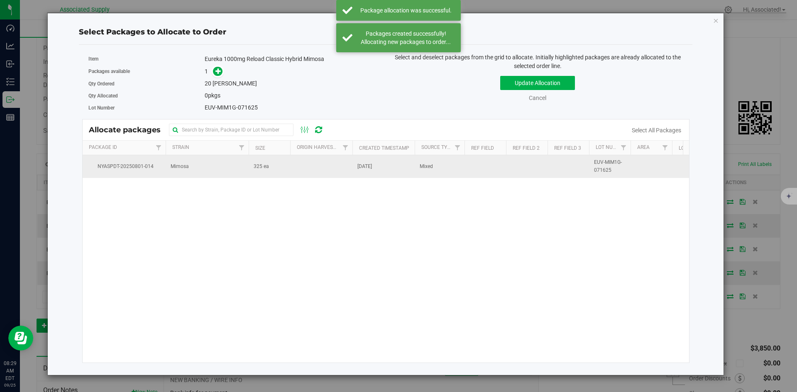
click at [280, 162] on td "325 ea" at bounding box center [270, 166] width 42 height 22
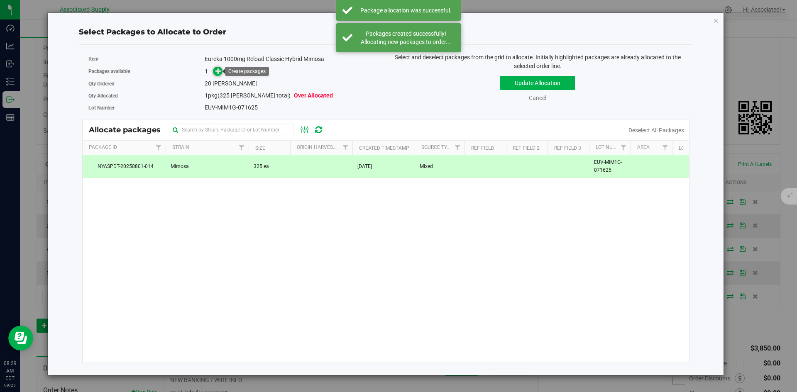
click at [218, 73] on icon at bounding box center [218, 71] width 6 height 6
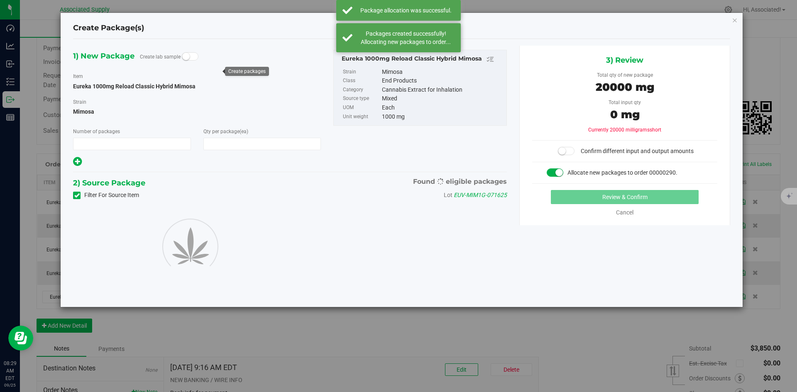
type input "1"
type input "20"
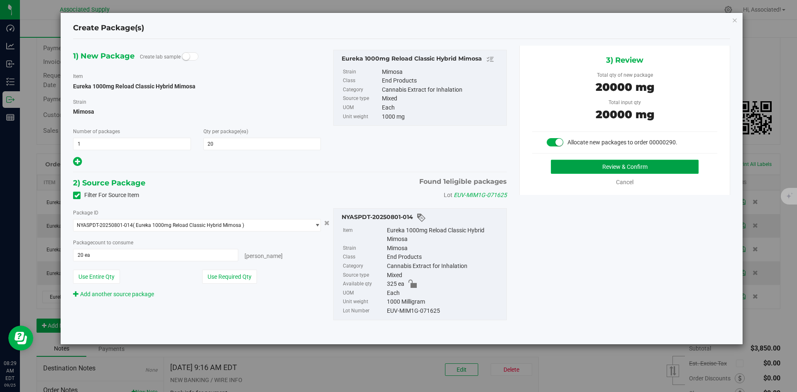
click at [588, 171] on button "Review & Confirm" at bounding box center [625, 167] width 148 height 14
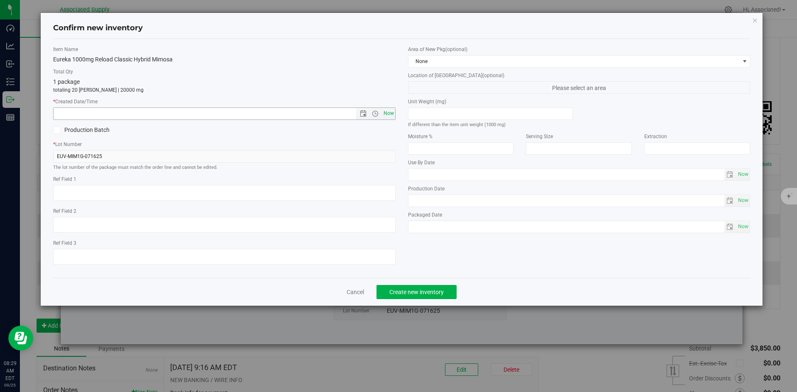
click at [387, 113] on span "Now" at bounding box center [389, 114] width 14 height 12
type input "9/25/2025 8:29 AM"
click at [441, 290] on span "Create new inventory" at bounding box center [416, 292] width 54 height 7
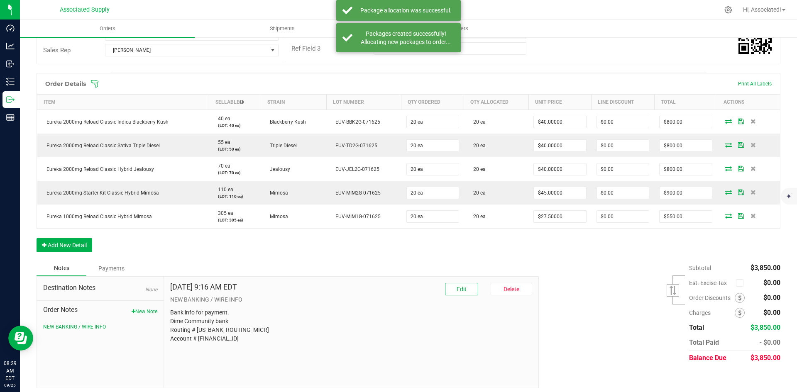
scroll to position [171, 0]
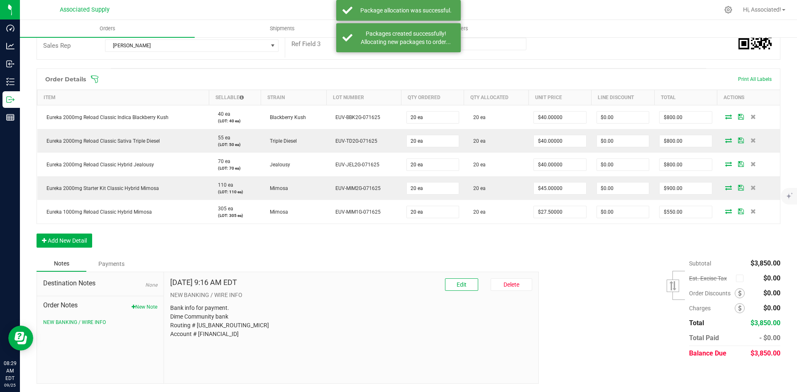
click at [500, 258] on div "Notes Payments" at bounding box center [285, 264] width 496 height 16
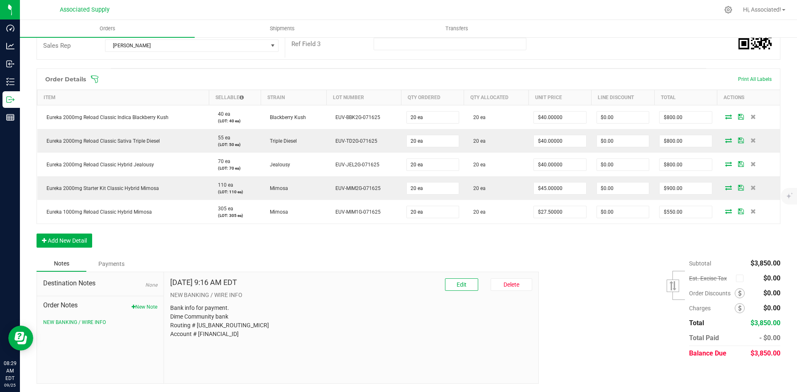
click at [647, 262] on div "Subtotal $3,850.00 Est. Excise Tax" at bounding box center [657, 308] width 248 height 105
click at [629, 257] on div "Subtotal $3,850.00 Est. Excise Tax" at bounding box center [657, 308] width 248 height 105
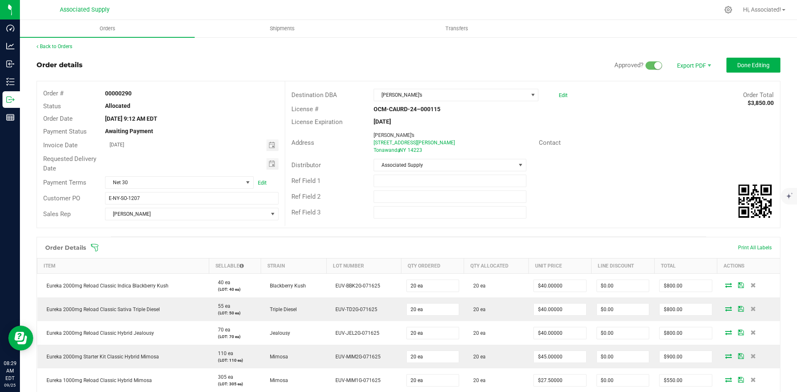
scroll to position [0, 0]
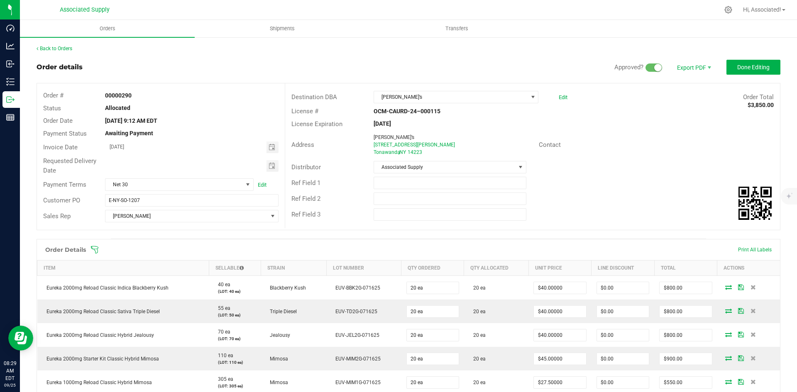
click at [632, 128] on div "License Expiration Jun 10, 2026" at bounding box center [532, 124] width 495 height 13
click at [753, 68] on span "Done Editing" at bounding box center [753, 67] width 32 height 7
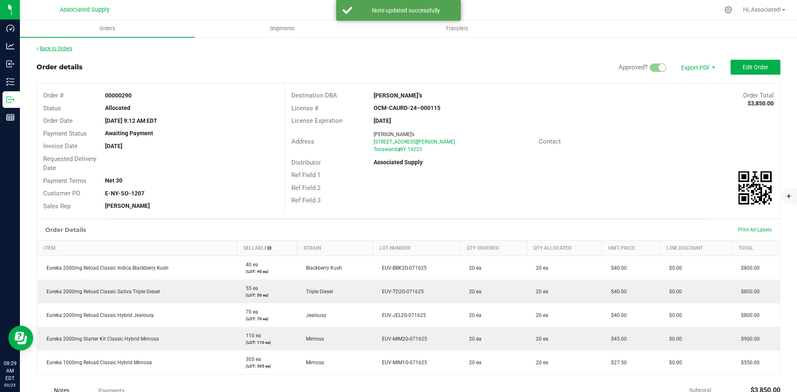
click at [66, 47] on link "Back to Orders" at bounding box center [55, 49] width 36 height 6
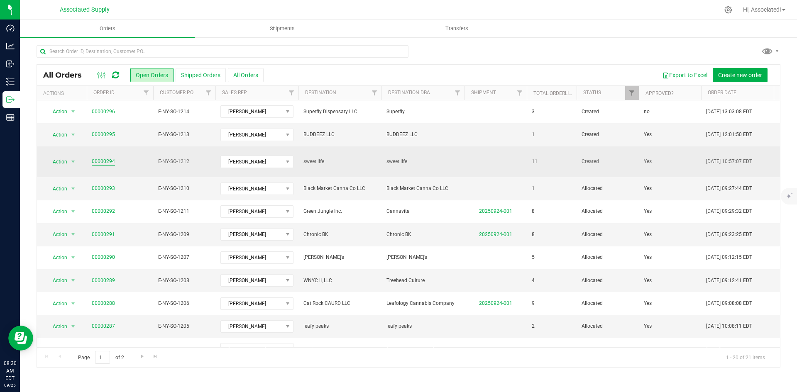
click at [109, 158] on link "00000294" at bounding box center [103, 162] width 23 height 8
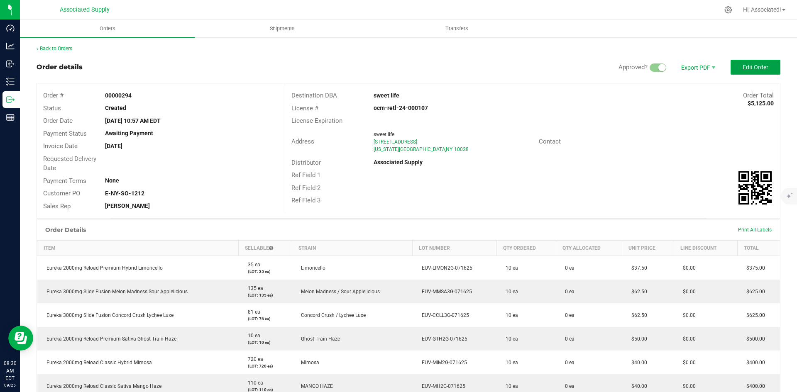
click at [746, 64] on span "Edit Order" at bounding box center [756, 67] width 26 height 7
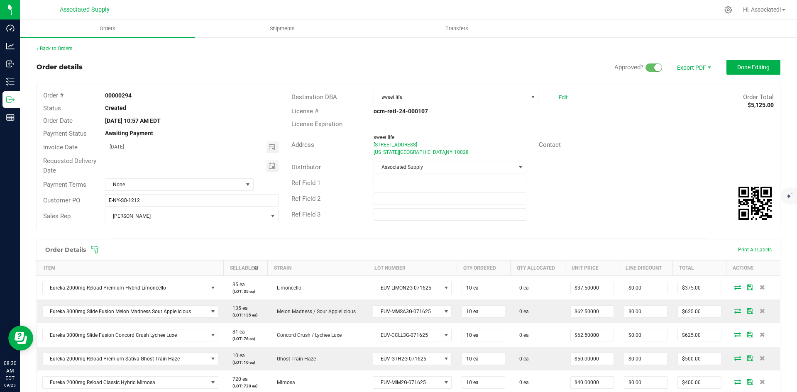
click at [646, 66] on span at bounding box center [654, 68] width 17 height 8
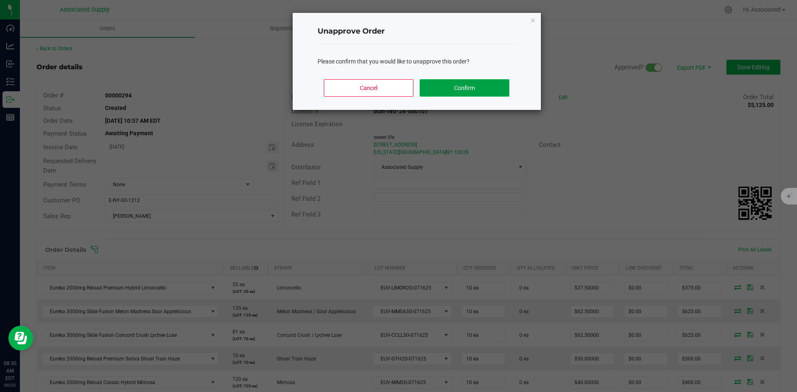
click at [468, 89] on button "Confirm" at bounding box center [464, 87] width 89 height 17
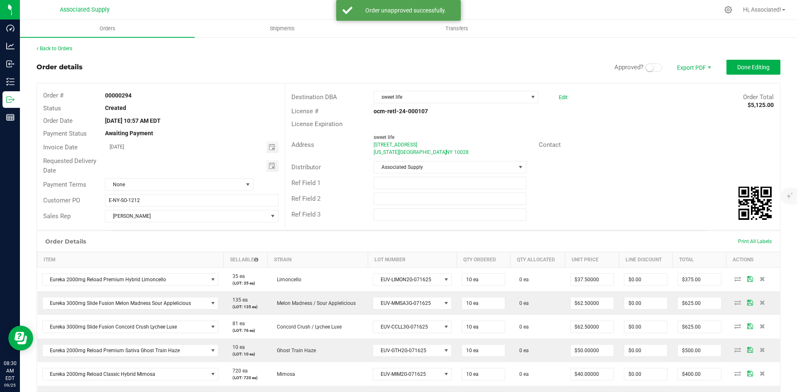
click at [649, 66] on span at bounding box center [654, 68] width 17 height 8
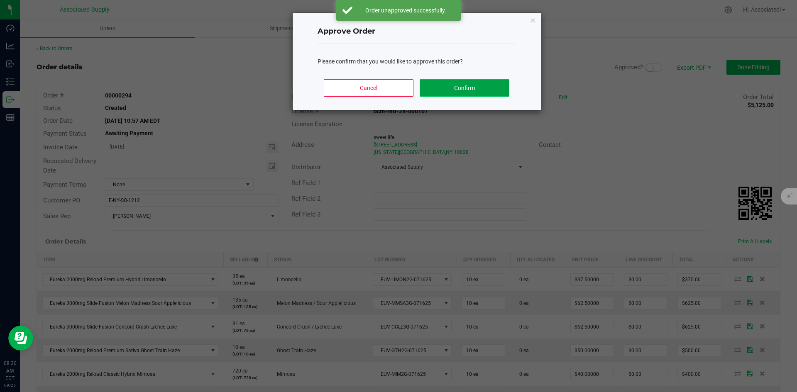
click at [487, 88] on button "Confirm" at bounding box center [464, 87] width 89 height 17
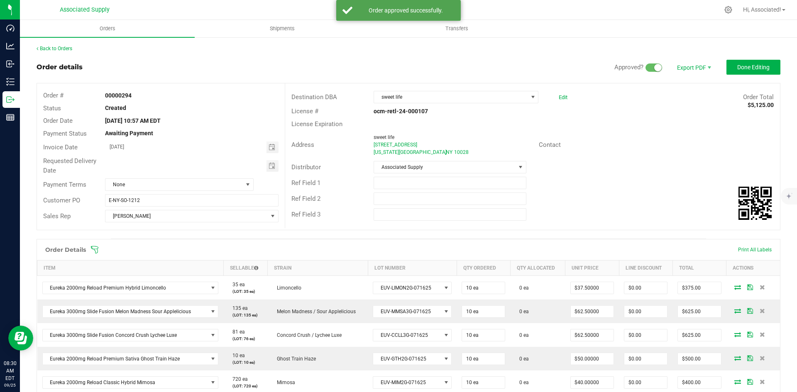
scroll to position [166, 0]
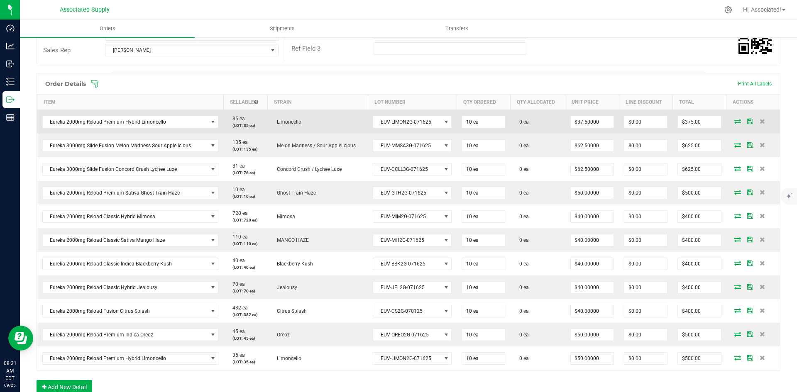
click at [734, 123] on icon at bounding box center [737, 121] width 7 height 5
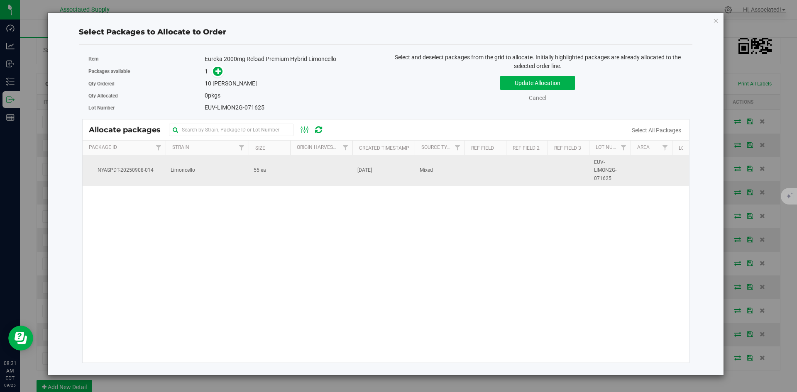
click at [284, 171] on td "55 ea" at bounding box center [270, 170] width 42 height 31
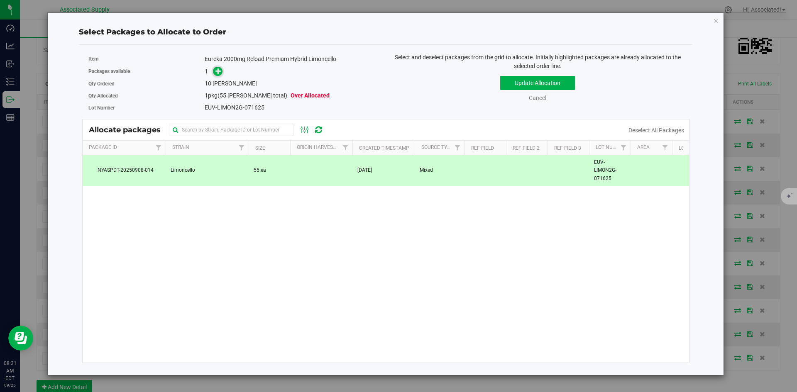
click at [219, 71] on icon at bounding box center [218, 71] width 6 height 6
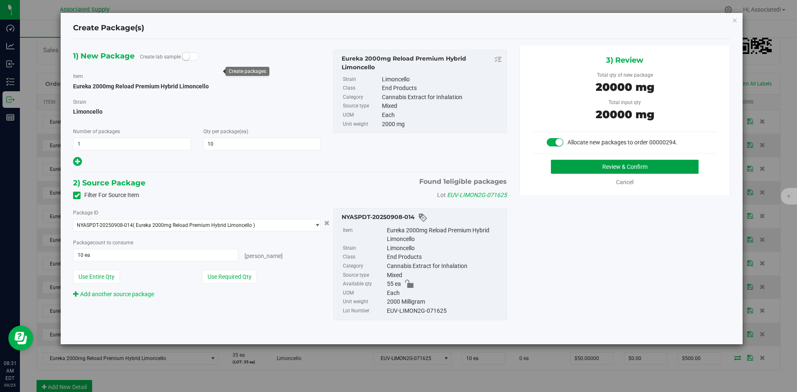
click at [611, 169] on button "Review & Confirm" at bounding box center [625, 167] width 148 height 14
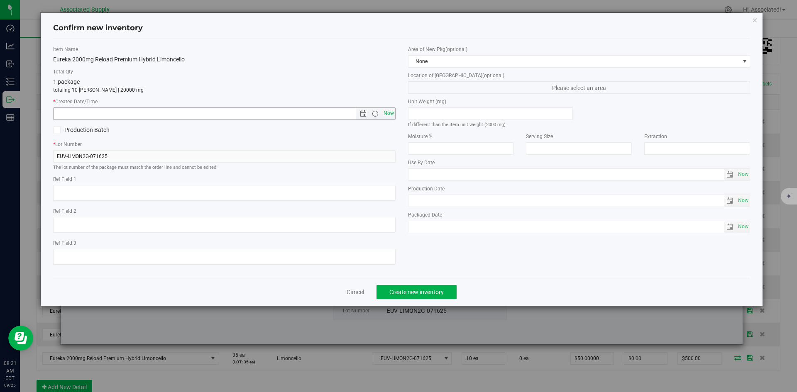
click at [385, 117] on span "Now" at bounding box center [389, 114] width 14 height 12
type input "9/25/2025 8:31 AM"
click at [415, 289] on span "Create new inventory" at bounding box center [416, 292] width 54 height 7
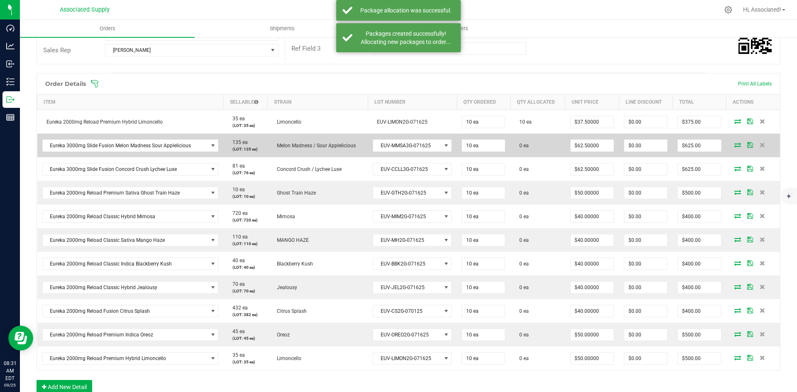
click at [734, 147] on icon at bounding box center [737, 144] width 7 height 5
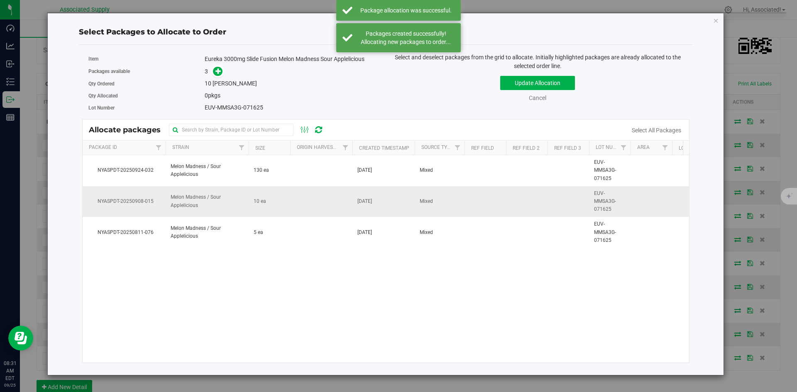
click at [289, 201] on td "10 ea" at bounding box center [270, 201] width 42 height 31
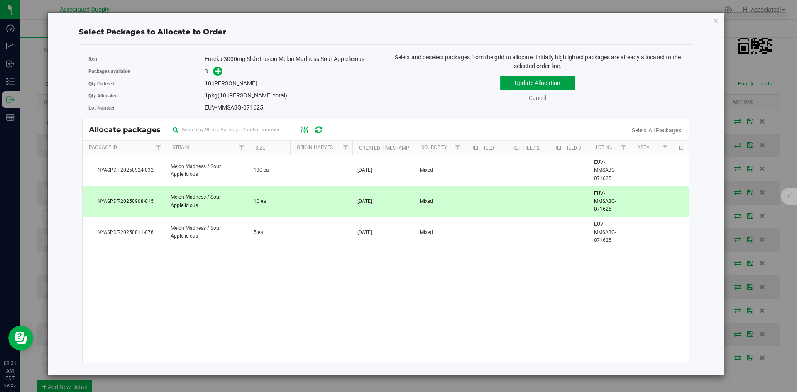
click at [556, 84] on button "Update Allocation" at bounding box center [537, 83] width 75 height 14
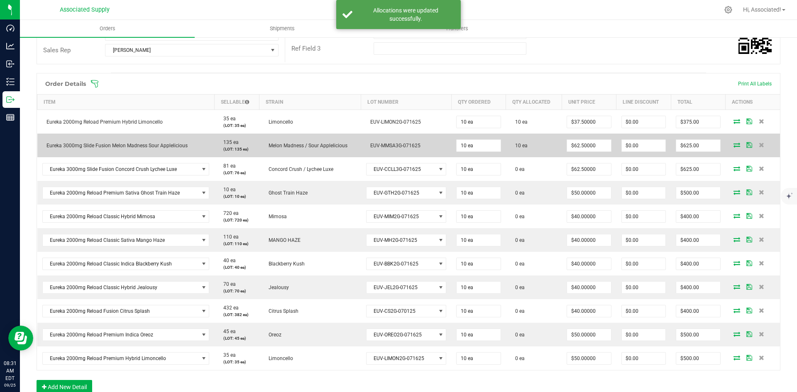
click at [734, 147] on icon at bounding box center [737, 144] width 7 height 5
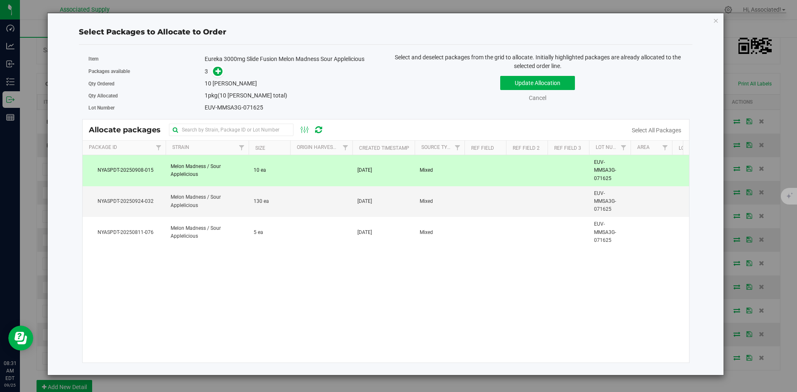
click at [478, 291] on div "NYASPDT-20250908-015 Melon Madness / Sour Applelicious 10 ea Sep 8, 2025 Mixed …" at bounding box center [386, 259] width 607 height 208
click at [559, 81] on button "Update Allocation" at bounding box center [537, 83] width 75 height 14
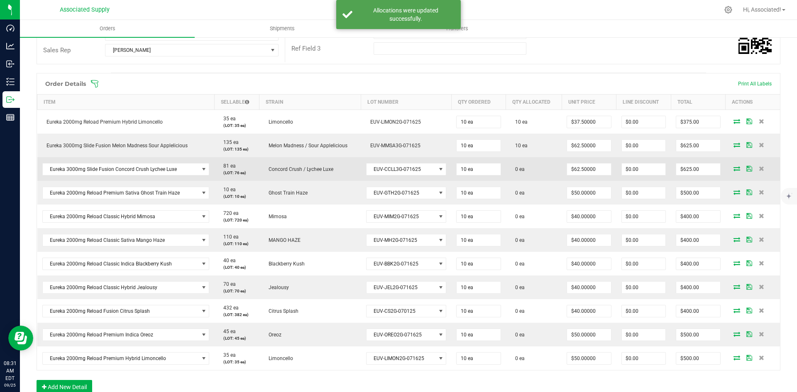
click at [734, 169] on icon at bounding box center [737, 168] width 7 height 5
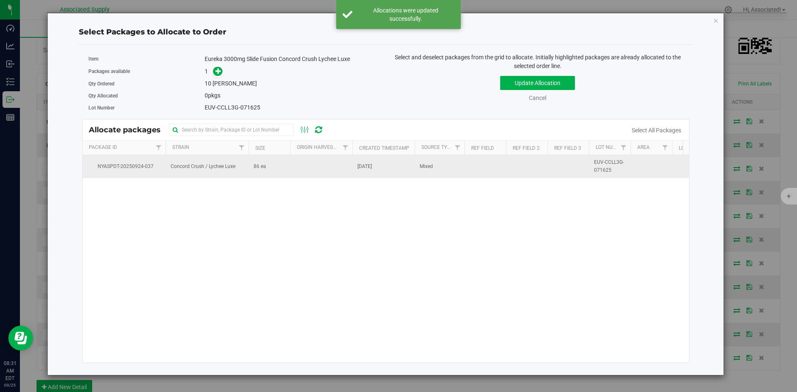
click at [276, 167] on td "86 ea" at bounding box center [270, 166] width 42 height 22
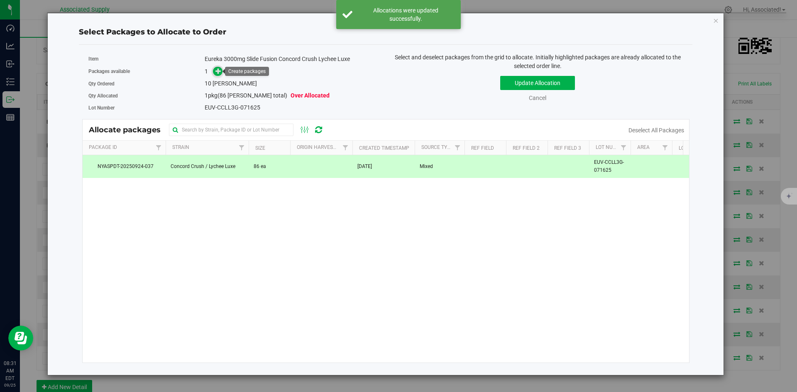
click at [221, 73] on icon at bounding box center [218, 71] width 6 height 6
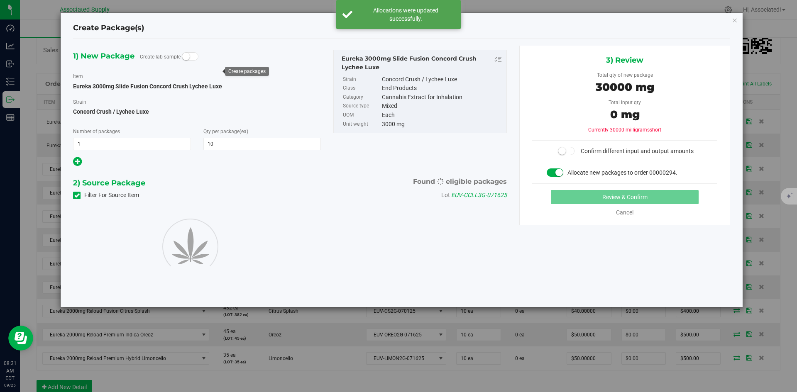
type input "10"
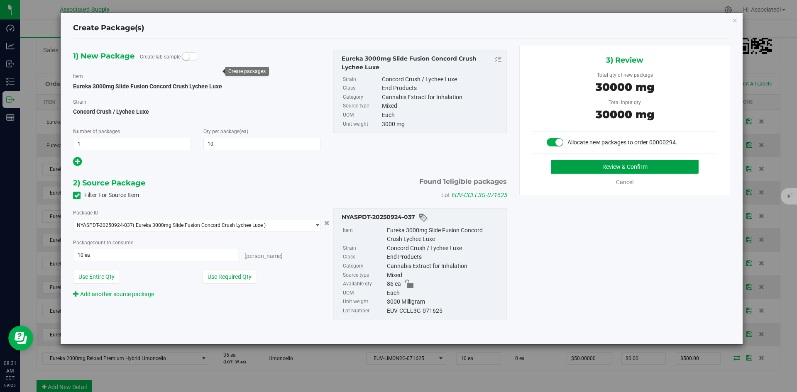
click at [578, 163] on button "Review & Confirm" at bounding box center [625, 167] width 148 height 14
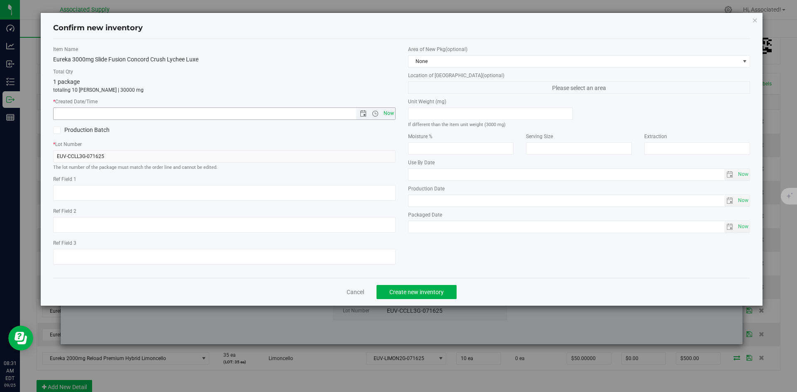
click at [387, 113] on span "Now" at bounding box center [389, 114] width 14 height 12
type input "9/25/2025 8:31 AM"
click at [416, 288] on button "Create new inventory" at bounding box center [417, 292] width 80 height 14
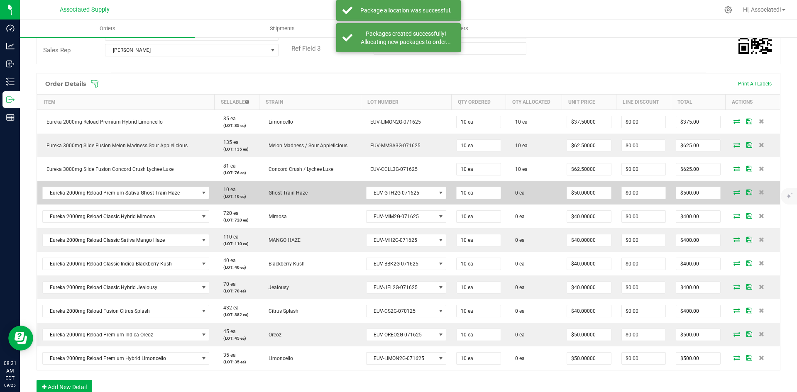
click at [734, 191] on icon at bounding box center [737, 192] width 7 height 5
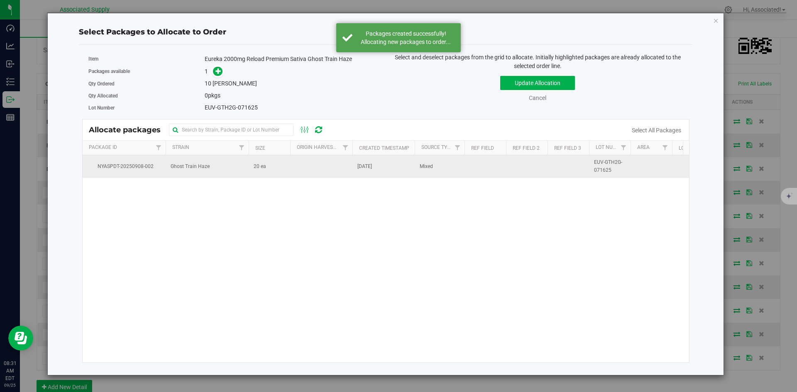
click at [298, 171] on td at bounding box center [321, 166] width 62 height 22
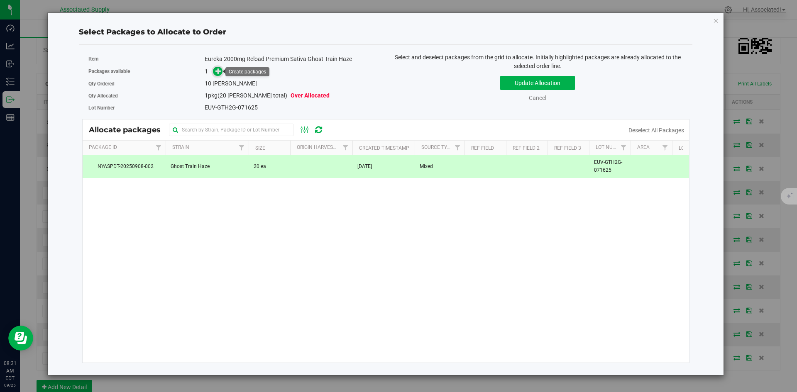
click at [219, 72] on icon at bounding box center [218, 71] width 6 height 6
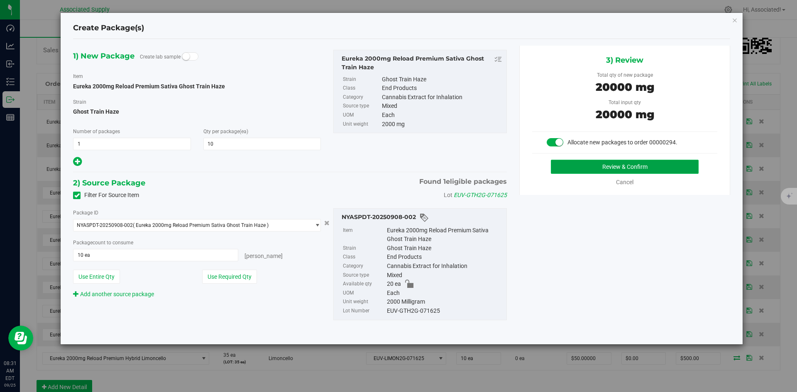
click at [598, 167] on button "Review & Confirm" at bounding box center [625, 167] width 148 height 14
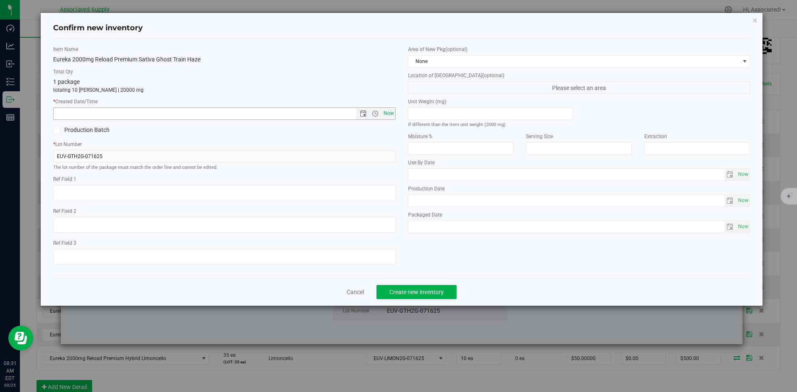
click at [389, 115] on span "Now" at bounding box center [389, 114] width 14 height 12
type input "9/25/2025 8:31 AM"
click at [412, 291] on span "Create new inventory" at bounding box center [416, 292] width 54 height 7
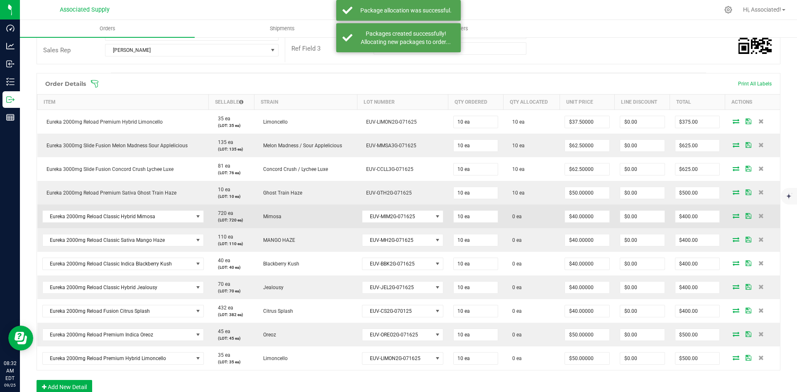
click at [733, 218] on icon at bounding box center [736, 215] width 7 height 5
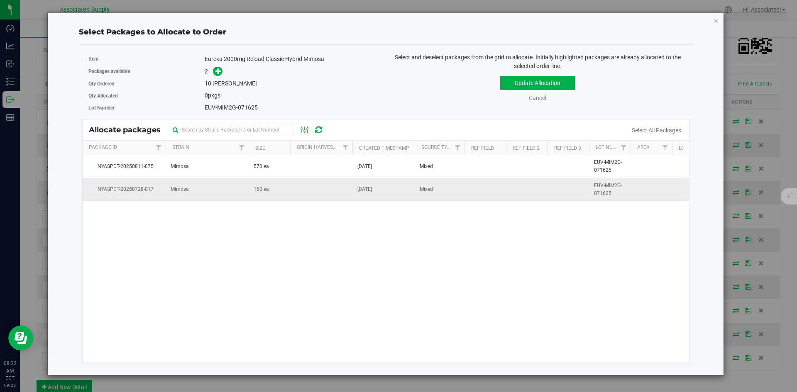
click at [270, 194] on td "160 ea" at bounding box center [270, 190] width 42 height 22
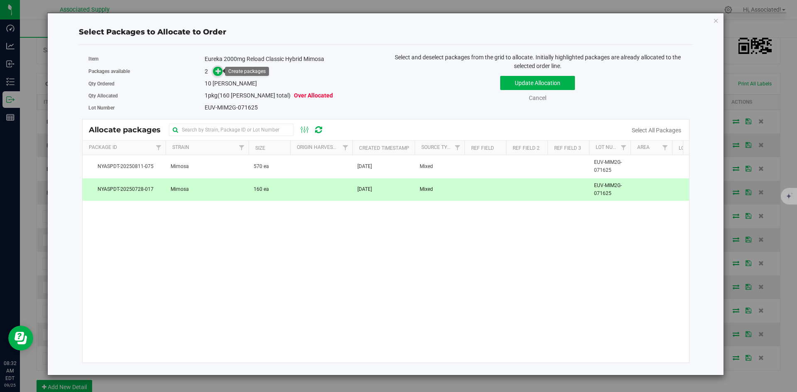
click at [219, 70] on icon at bounding box center [218, 71] width 6 height 6
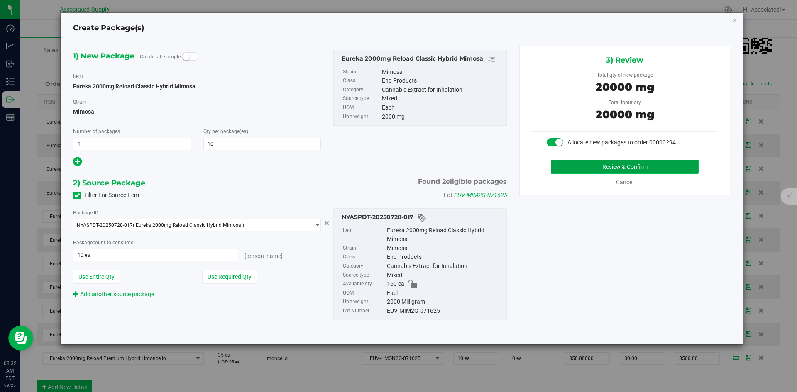
click at [568, 169] on button "Review & Confirm" at bounding box center [625, 167] width 148 height 14
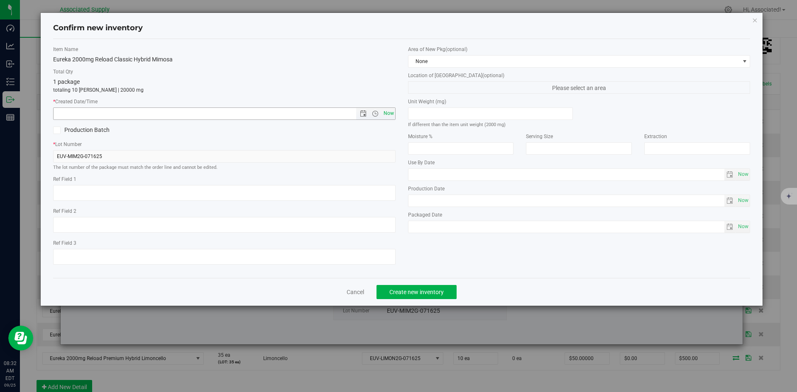
click at [387, 112] on span "Now" at bounding box center [389, 114] width 14 height 12
type input "9/25/2025 8:32 AM"
click at [414, 292] on span "Create new inventory" at bounding box center [416, 292] width 54 height 7
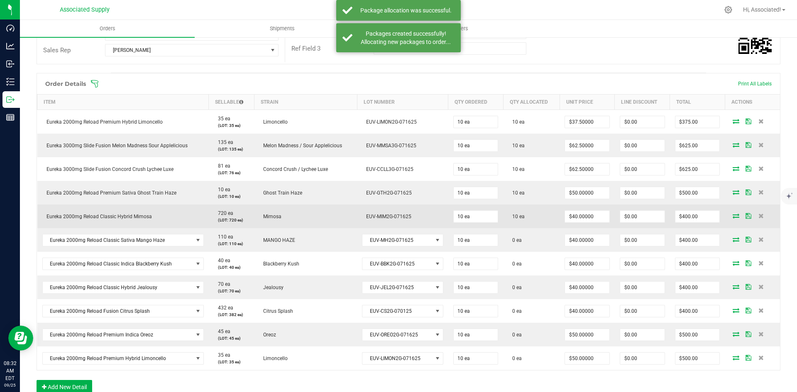
scroll to position [249, 0]
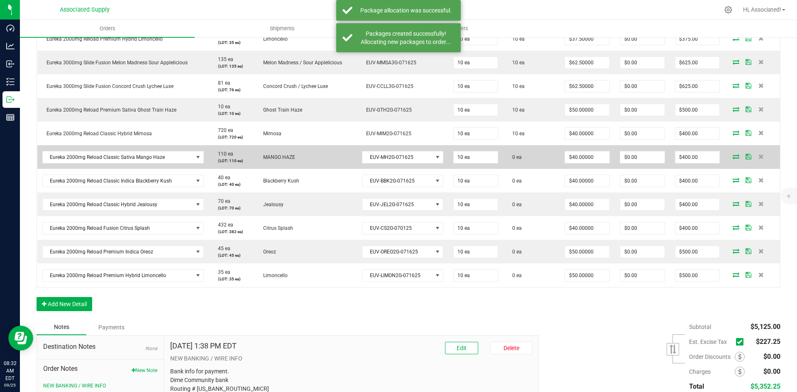
click at [733, 155] on icon at bounding box center [736, 156] width 7 height 5
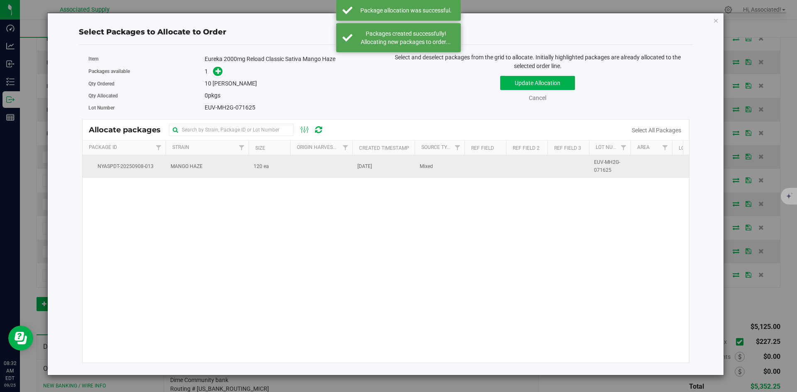
click at [296, 169] on td at bounding box center [321, 166] width 62 height 22
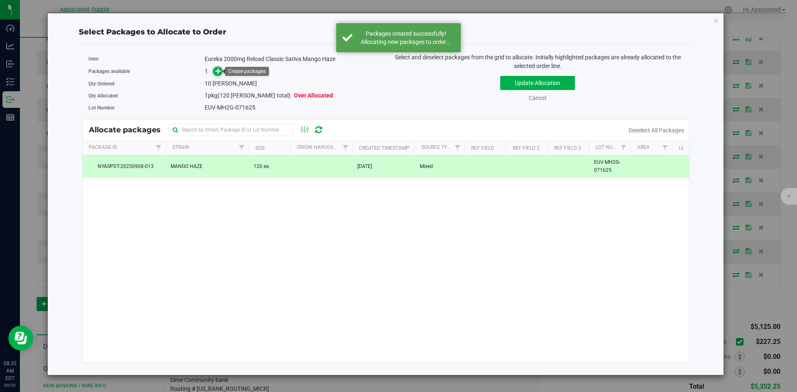
click at [219, 69] on icon at bounding box center [218, 71] width 6 height 6
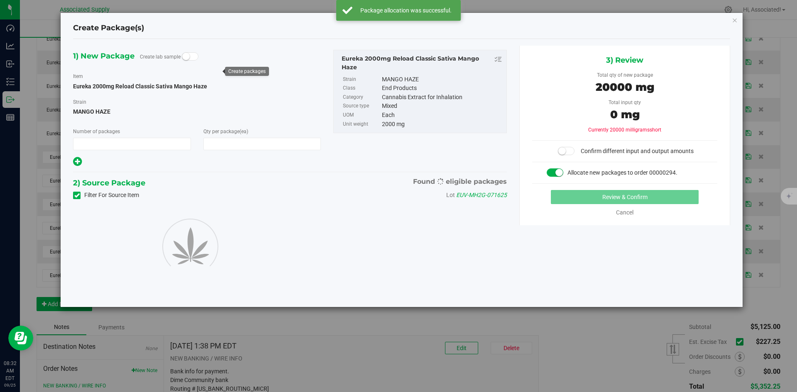
type input "1"
type input "10"
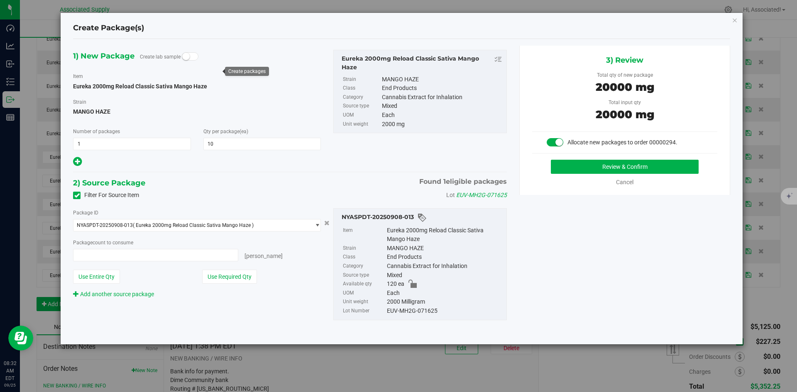
type input "10 ea"
click at [554, 170] on button "Review & Confirm" at bounding box center [625, 167] width 148 height 14
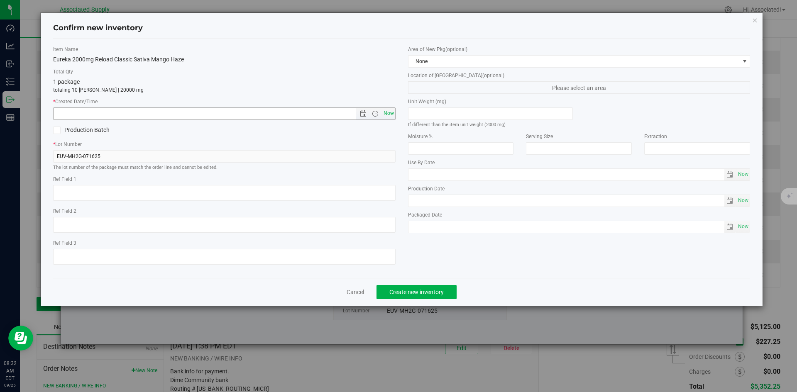
click at [388, 115] on span "Now" at bounding box center [389, 114] width 14 height 12
type input "9/25/2025 8:32 AM"
click at [422, 288] on button "Create new inventory" at bounding box center [417, 292] width 80 height 14
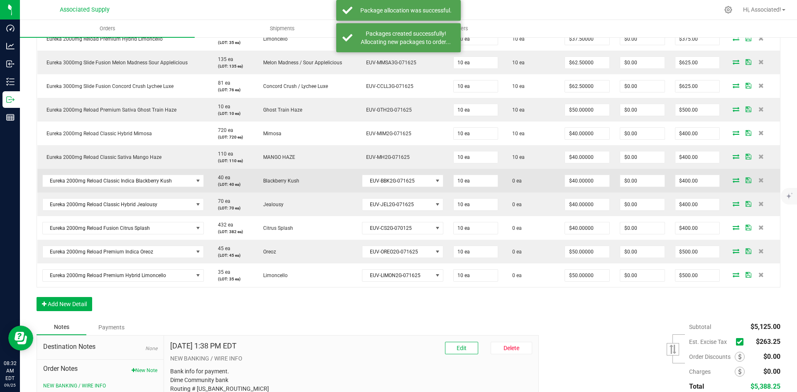
click at [733, 180] on icon at bounding box center [736, 180] width 7 height 5
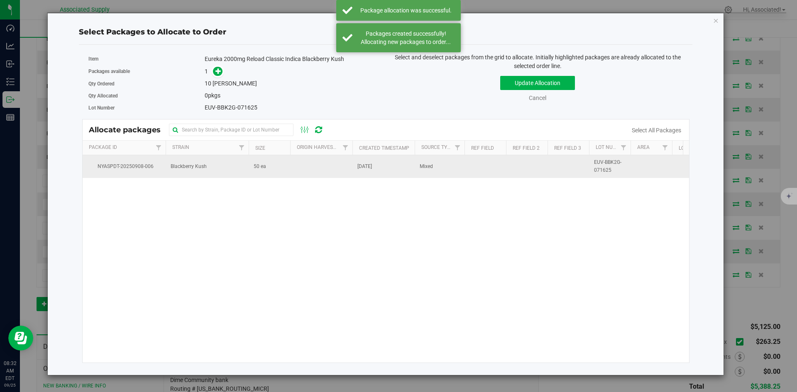
click at [276, 171] on td "50 ea" at bounding box center [270, 166] width 42 height 22
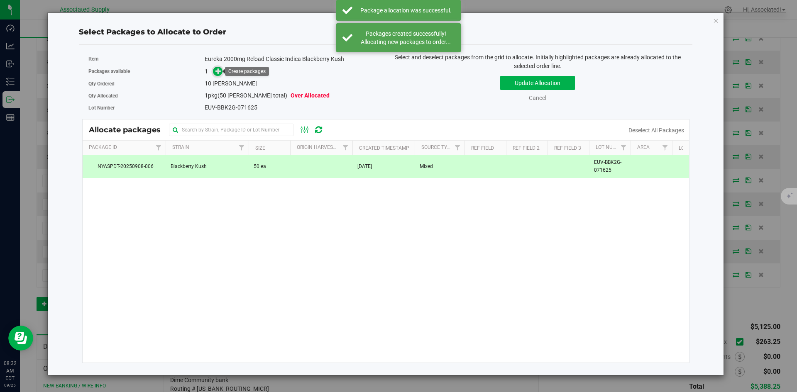
click at [216, 69] on icon at bounding box center [218, 71] width 6 height 6
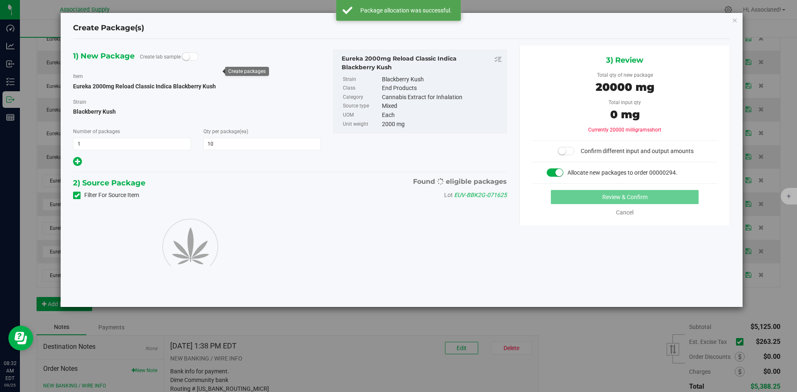
type input "10"
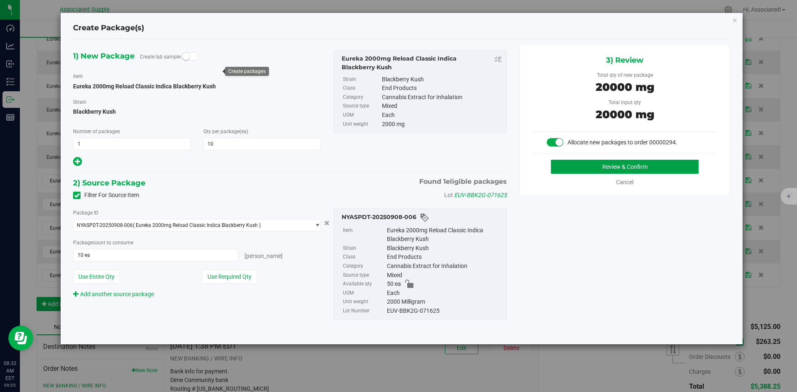
click at [651, 169] on button "Review & Confirm" at bounding box center [625, 167] width 148 height 14
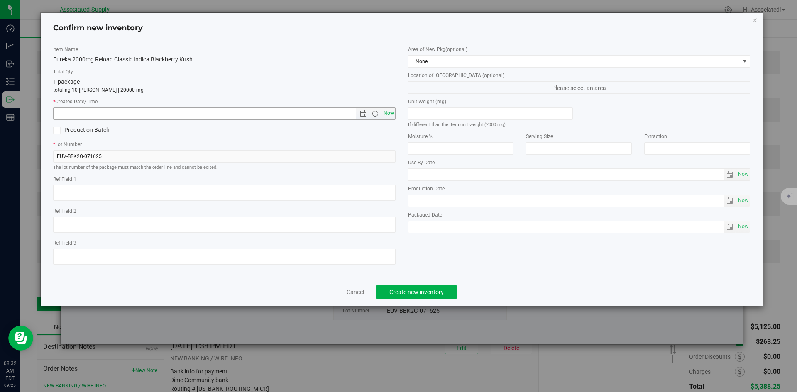
click at [391, 110] on span "Now" at bounding box center [389, 114] width 14 height 12
type input "9/25/2025 8:32 AM"
click at [438, 293] on span "Create new inventory" at bounding box center [416, 292] width 54 height 7
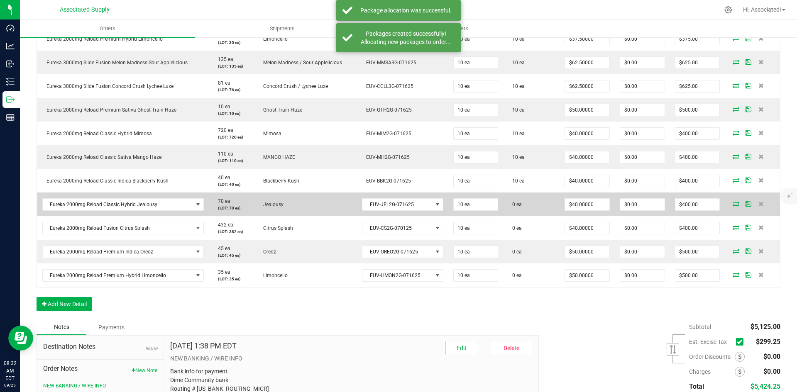
click at [733, 205] on icon at bounding box center [736, 203] width 7 height 5
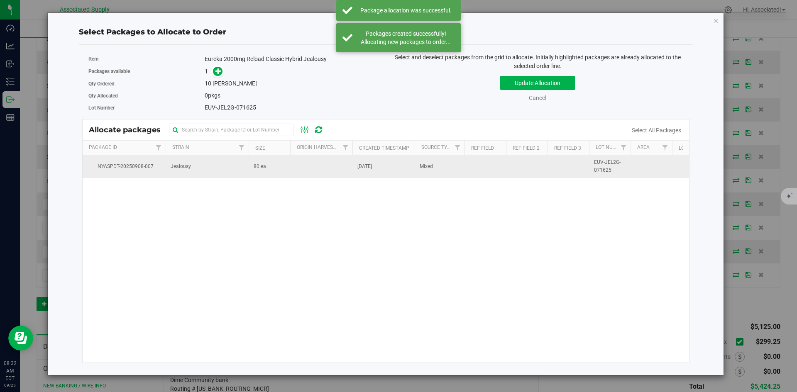
click at [266, 175] on td "80 ea" at bounding box center [270, 166] width 42 height 22
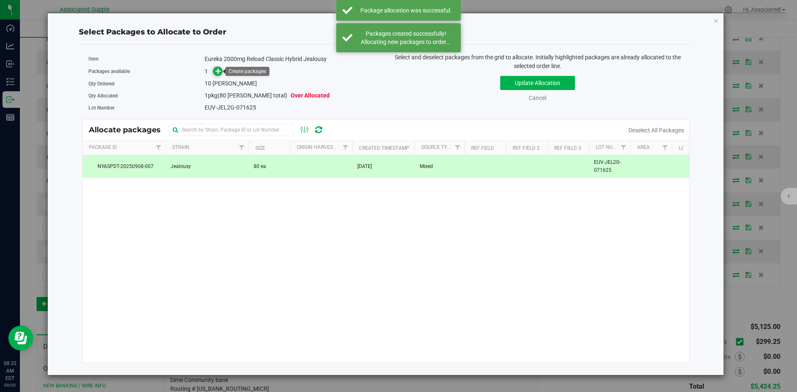
click at [220, 72] on icon at bounding box center [218, 71] width 6 height 6
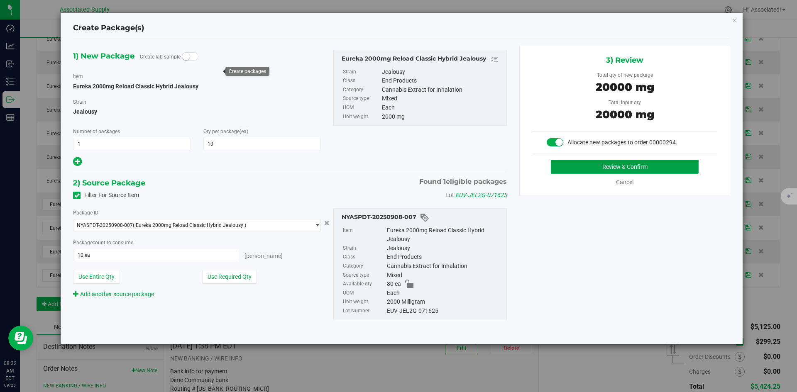
click at [580, 167] on button "Review & Confirm" at bounding box center [625, 167] width 148 height 14
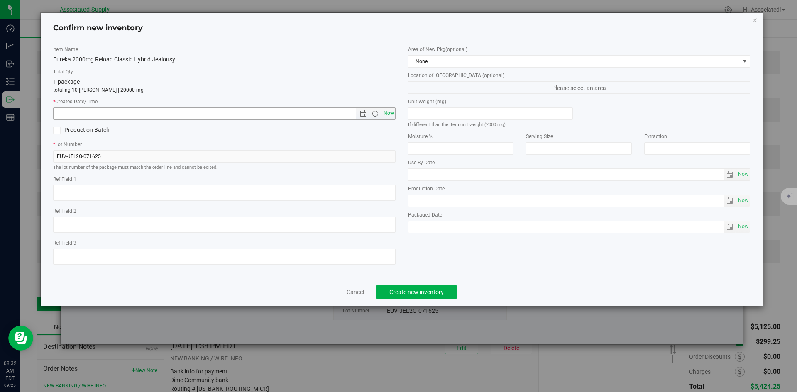
click at [384, 112] on span "Now" at bounding box center [389, 114] width 14 height 12
type input "9/25/2025 8:32 AM"
click at [420, 290] on span "Create new inventory" at bounding box center [416, 292] width 54 height 7
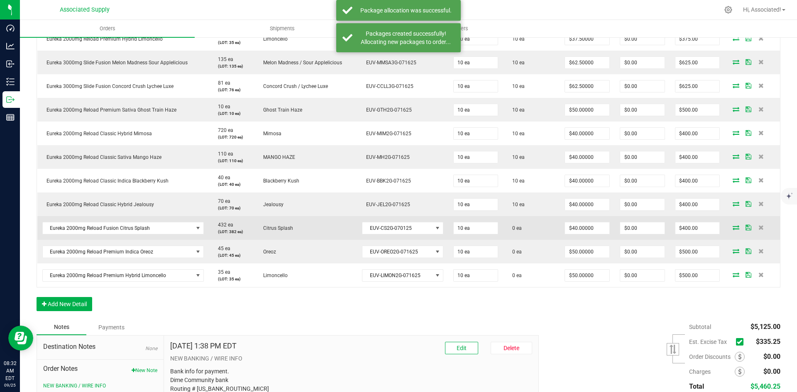
click at [733, 228] on icon at bounding box center [736, 227] width 7 height 5
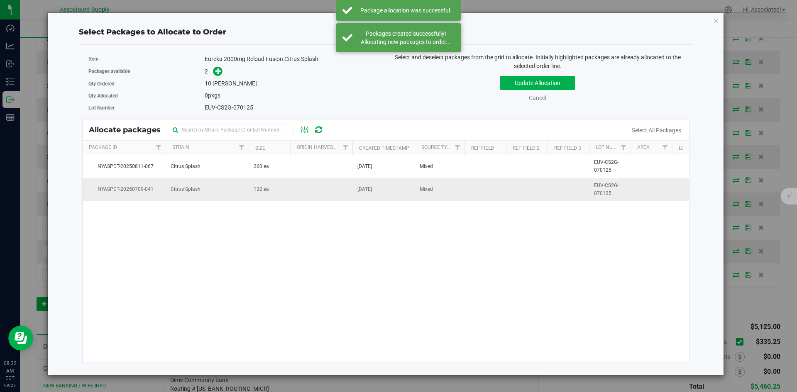
click at [280, 194] on td "132 ea" at bounding box center [270, 190] width 42 height 22
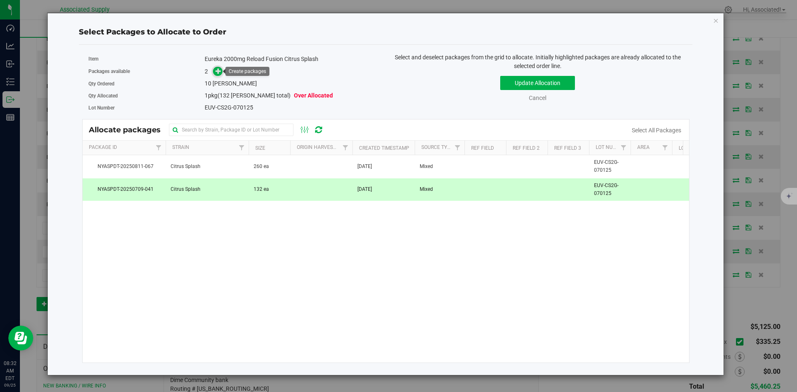
click at [215, 71] on span at bounding box center [218, 72] width 10 height 10
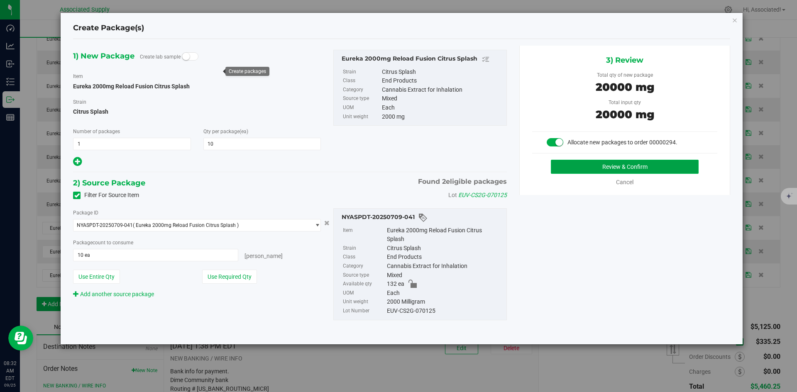
click at [645, 170] on button "Review & Confirm" at bounding box center [625, 167] width 148 height 14
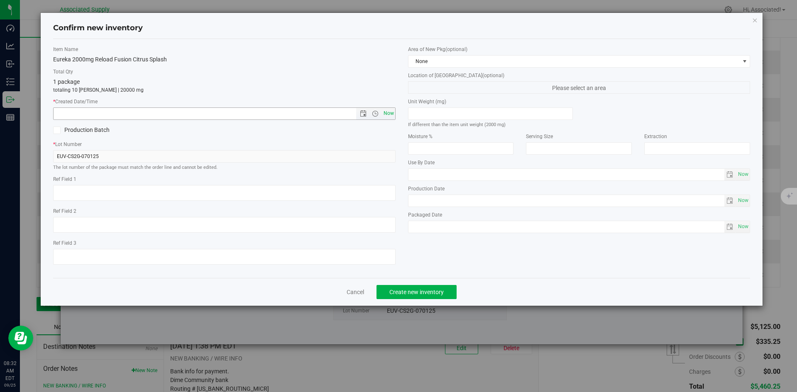
click at [387, 114] on span "Now" at bounding box center [389, 114] width 14 height 12
type input "9/25/2025 8:32 AM"
click at [430, 292] on span "Create new inventory" at bounding box center [416, 292] width 54 height 7
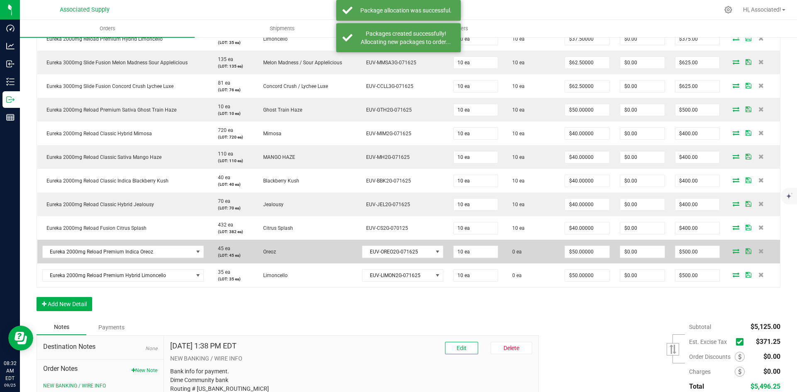
click at [733, 252] on icon at bounding box center [736, 251] width 7 height 5
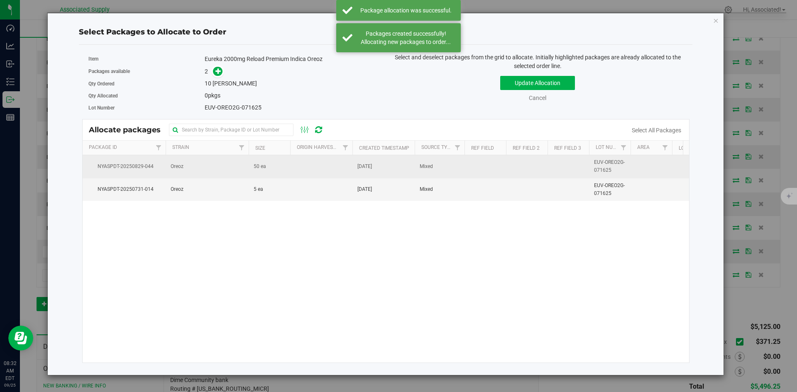
click at [267, 164] on td "50 ea" at bounding box center [270, 166] width 42 height 23
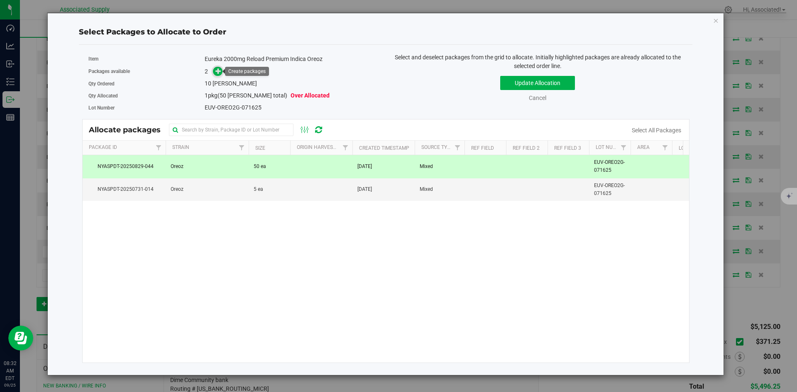
click at [217, 70] on icon at bounding box center [218, 71] width 6 height 6
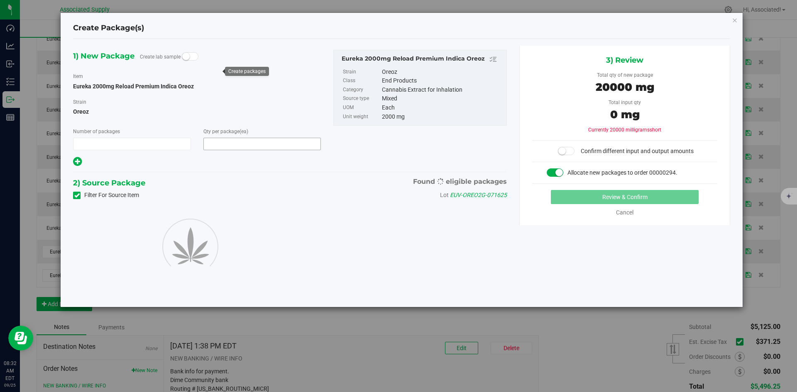
type input "1"
type input "10"
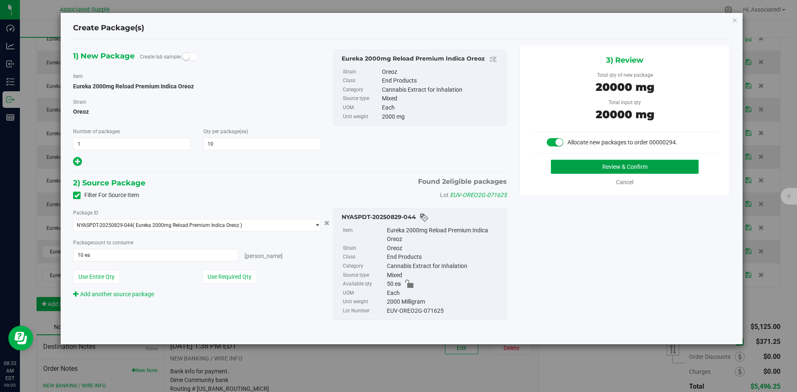
click at [610, 165] on button "Review & Confirm" at bounding box center [625, 167] width 148 height 14
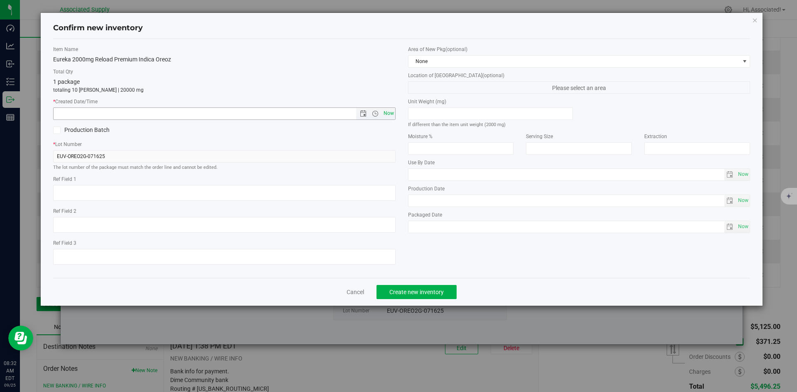
click at [389, 115] on span "Now" at bounding box center [389, 114] width 14 height 12
type input "9/25/2025 8:32 AM"
click at [433, 293] on span "Create new inventory" at bounding box center [416, 292] width 54 height 7
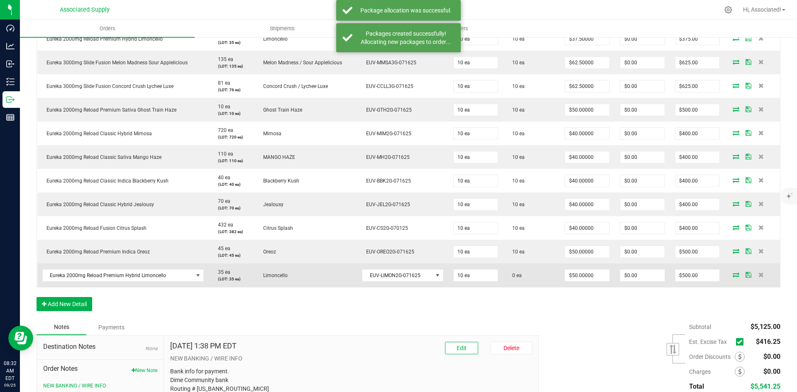
click at [733, 275] on icon at bounding box center [736, 274] width 7 height 5
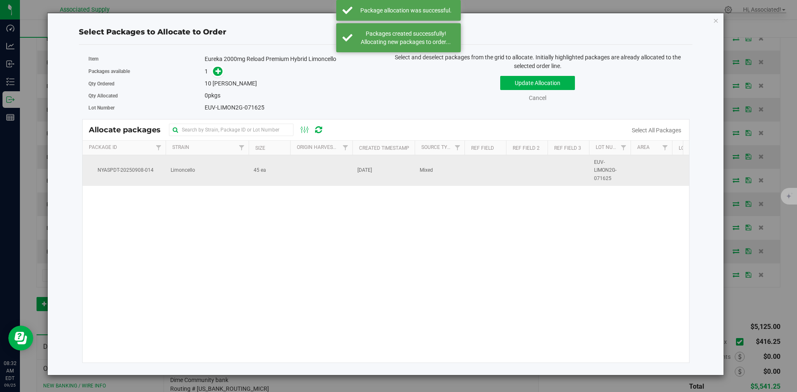
click at [287, 171] on td "45 ea" at bounding box center [270, 170] width 42 height 31
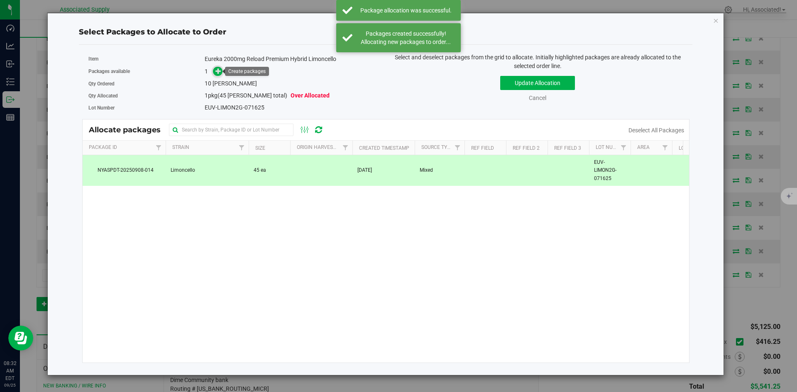
click at [215, 71] on icon at bounding box center [218, 71] width 6 height 6
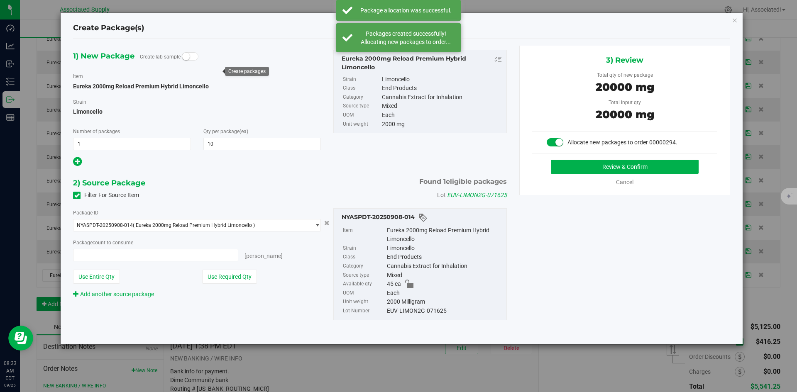
type input "10 ea"
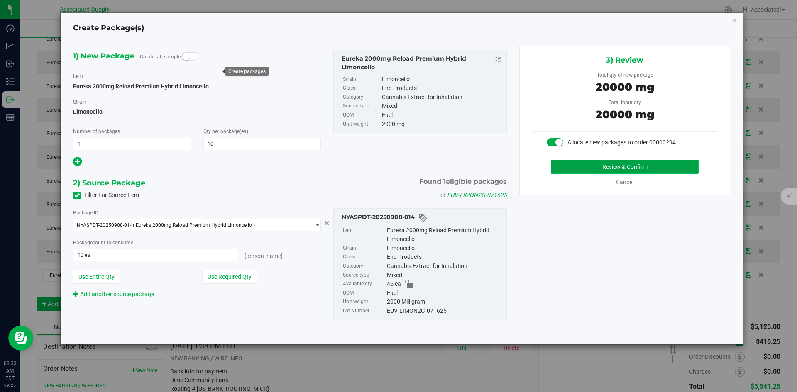
click at [567, 168] on button "Review & Confirm" at bounding box center [625, 167] width 148 height 14
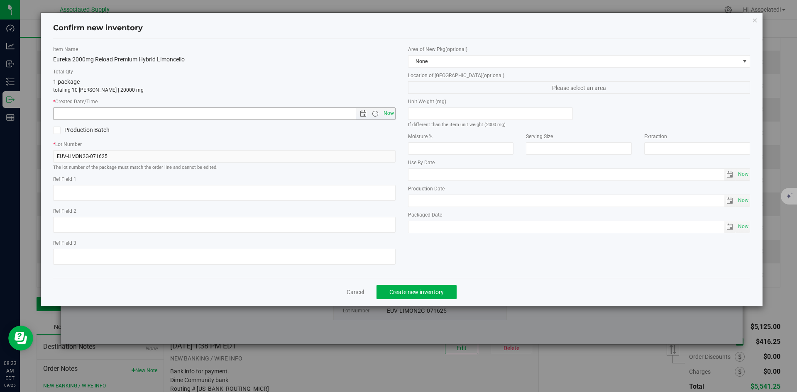
click at [389, 110] on span "Now" at bounding box center [389, 114] width 14 height 12
type input "9/25/2025 8:33 AM"
click at [422, 291] on span "Create new inventory" at bounding box center [416, 292] width 54 height 7
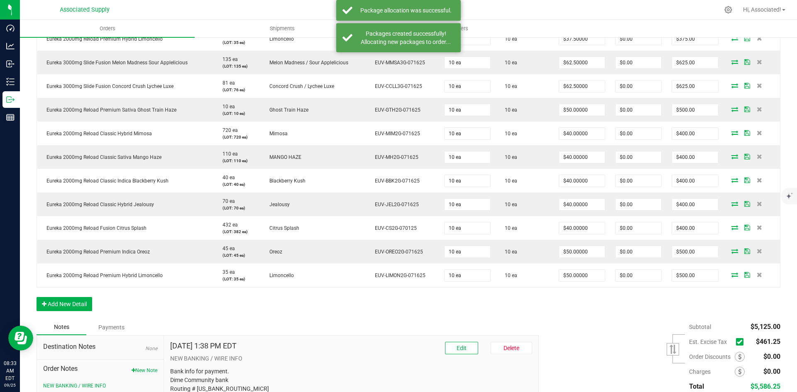
click at [739, 343] on label at bounding box center [741, 341] width 11 height 7
click at [0, 0] on input "checkbox" at bounding box center [0, 0] width 0 height 0
click at [470, 307] on div "Order Details Print All Labels Item Sellable Strain Lot Number Qty Ordered Qty …" at bounding box center [409, 155] width 744 height 330
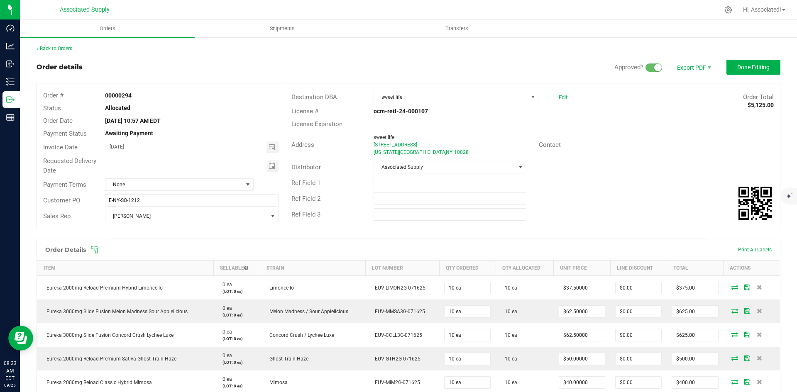
click at [646, 145] on div at bounding box center [697, 145] width 165 height 0
click at [213, 182] on span "None" at bounding box center [173, 185] width 137 height 12
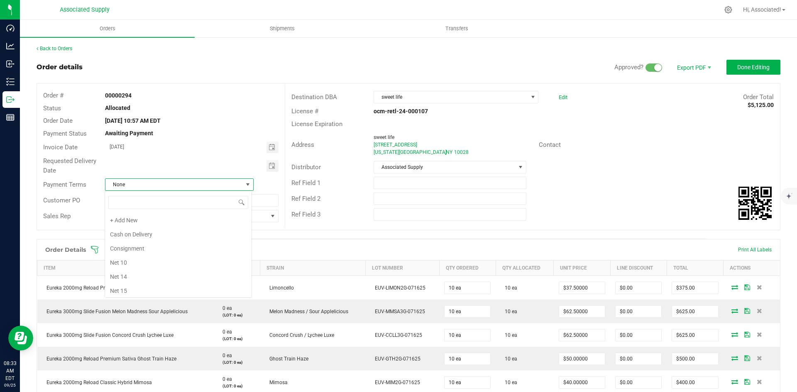
scroll to position [100, 0]
click at [149, 237] on li "Net 30" at bounding box center [178, 233] width 147 height 14
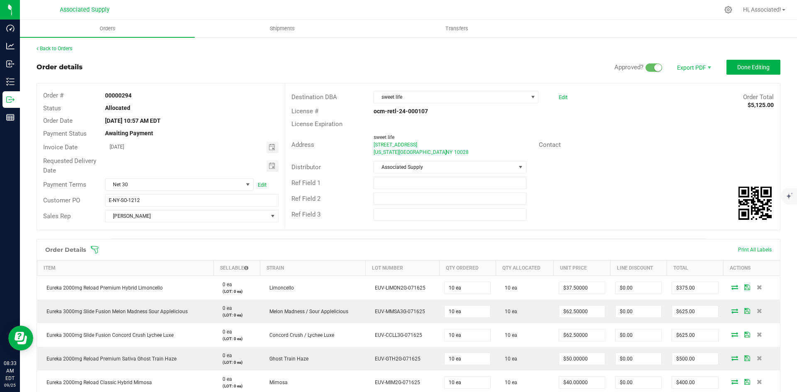
click at [686, 171] on div "Distributor Associated Supply" at bounding box center [532, 167] width 495 height 16
click at [744, 67] on span "Done Editing" at bounding box center [753, 67] width 32 height 7
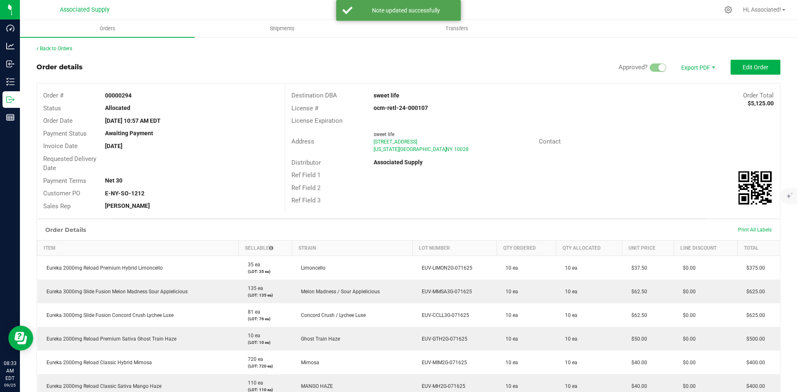
click at [687, 150] on div "Address sweet life 1662 1st ave new york city , NY 10028 Contact" at bounding box center [532, 141] width 495 height 29
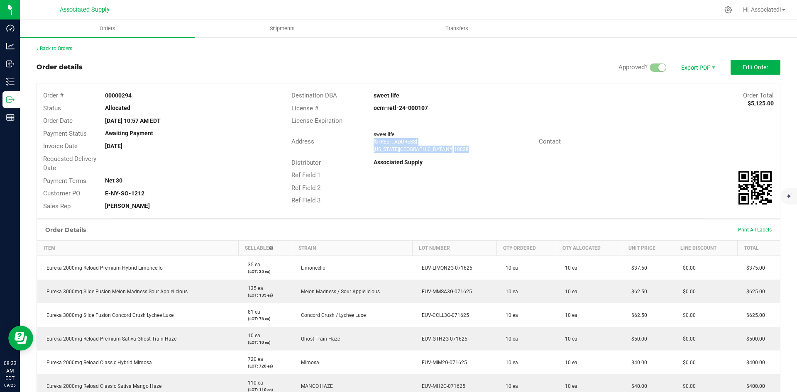
drag, startPoint x: 429, startPoint y: 149, endPoint x: 371, endPoint y: 143, distance: 58.8
click at [374, 143] on ngx-name-and-address "sweet life 1662 1st ave new york city , NY 10028" at bounding box center [453, 142] width 159 height 22
copy ngx-name-and-address "1662 1st ave new york city , NY 10028"
click at [333, 3] on div at bounding box center [434, 10] width 570 height 16
drag, startPoint x: 436, startPoint y: 152, endPoint x: 372, endPoint y: 141, distance: 64.0
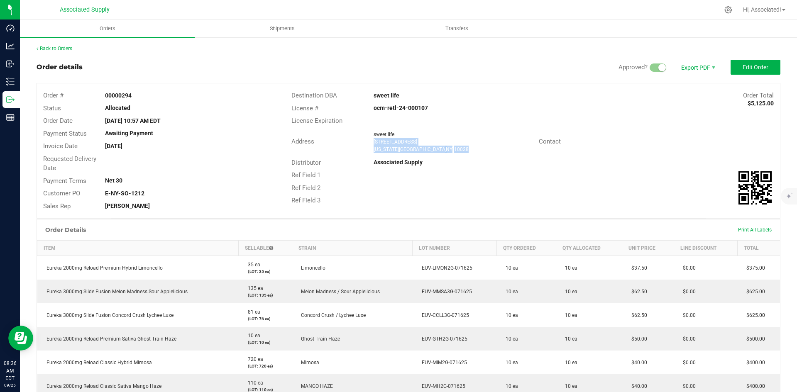
click at [374, 141] on ngx-name-and-address "sweet life 1662 1st ave new york city , NY 10028" at bounding box center [453, 142] width 159 height 22
copy ngx-name-and-address "1662 1st ave new york city , NY 10028"
click at [710, 149] on div "Address sweet life 1662 1st ave new york city , NY 10028 Contact" at bounding box center [532, 141] width 495 height 29
click at [725, 9] on icon at bounding box center [729, 10] width 8 height 8
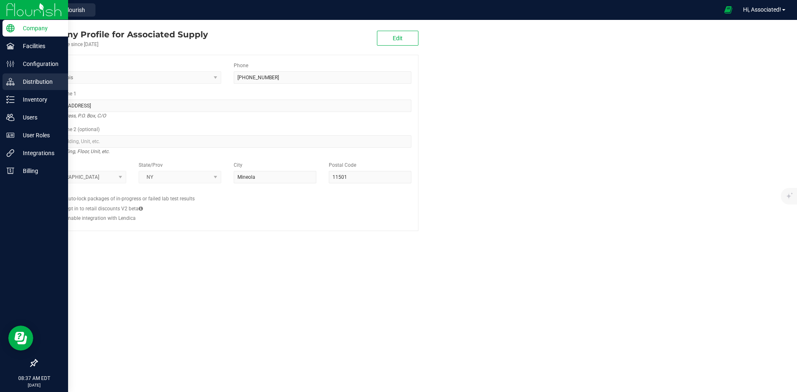
click at [27, 86] on p "Distribution" at bounding box center [40, 82] width 50 height 10
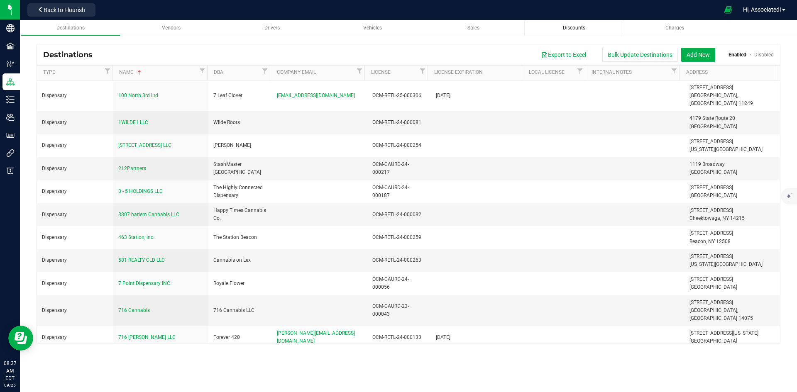
scroll to position [7349, 0]
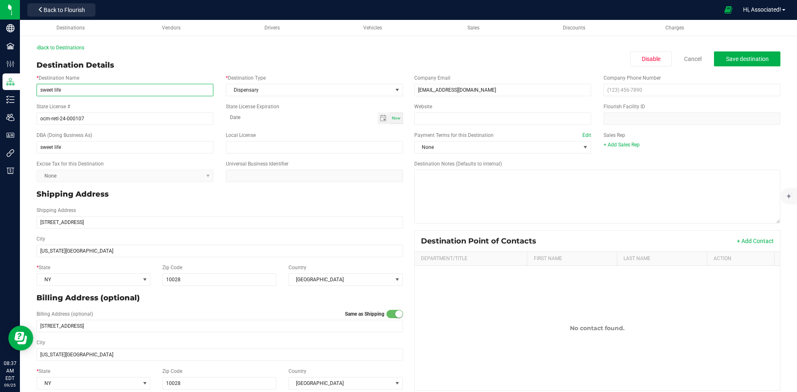
click at [83, 91] on input "sweet life" at bounding box center [125, 90] width 177 height 12
paste input "The Hootch LLC"
click at [45, 89] on input "The Hootch LLC" at bounding box center [125, 90] width 177 height 12
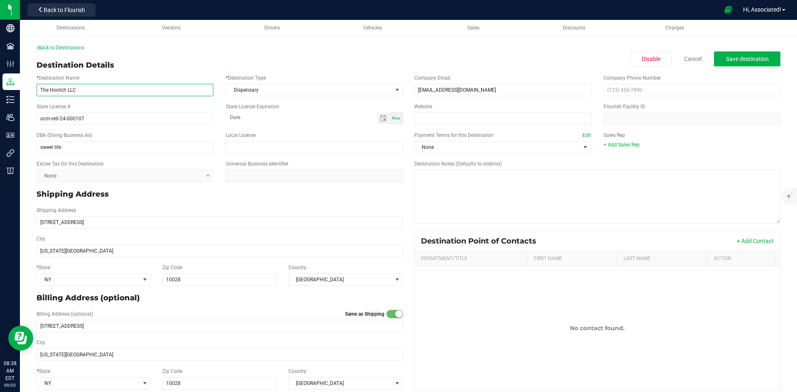
type input "The Hootch LLC"
click at [135, 117] on input "ocm-retl-24-000107" at bounding box center [125, 119] width 177 height 12
paste input "OCM-RETL-24-000107"
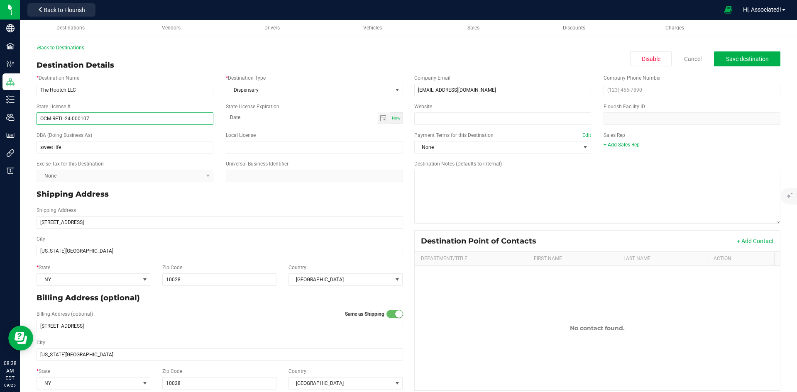
click at [62, 116] on input "OCM-RETL-24-000107" at bounding box center [125, 119] width 177 height 12
click at [46, 115] on input "OCM-RETL-24-000107" at bounding box center [125, 119] width 177 height 12
type input "OCM-RETL-24-000107"
drag, startPoint x: 72, startPoint y: 145, endPoint x: 26, endPoint y: 146, distance: 45.7
click at [26, 146] on div "Back to Destinations Destination Details Disable Cancel Save destination * Dest…" at bounding box center [408, 219] width 777 height 367
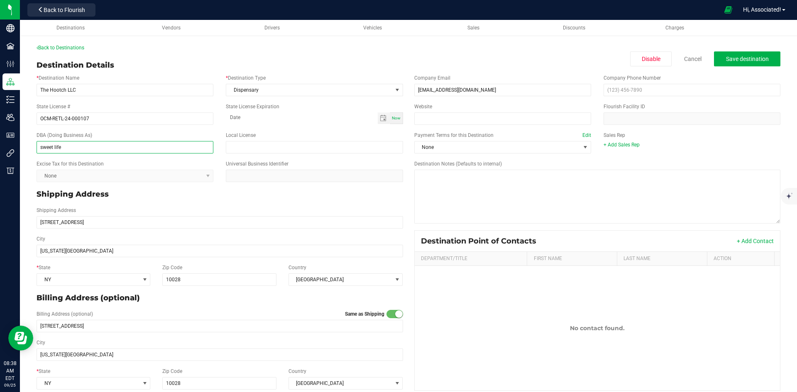
paste input "Sweetlife"
click at [40, 145] on input "Sweetlife" at bounding box center [125, 147] width 177 height 12
click at [88, 147] on input "Sweetlife" at bounding box center [125, 147] width 177 height 12
type input "Sweetlife"
click at [162, 198] on p "Shipping Address" at bounding box center [220, 194] width 367 height 11
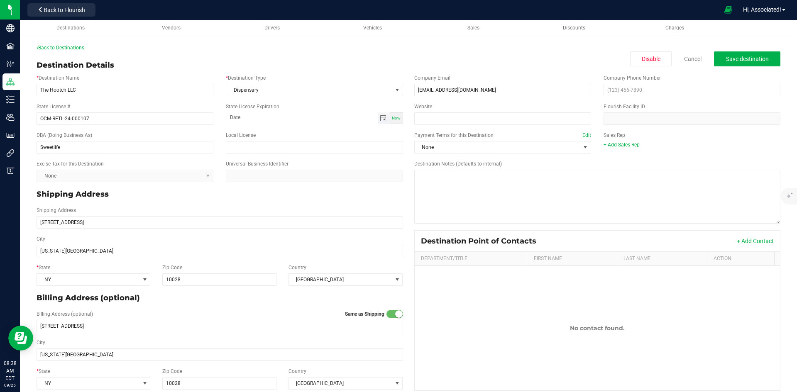
click at [381, 117] on span "Toggle calendar" at bounding box center [383, 118] width 7 height 7
click at [279, 131] on span "September 2025" at bounding box center [268, 133] width 25 height 12
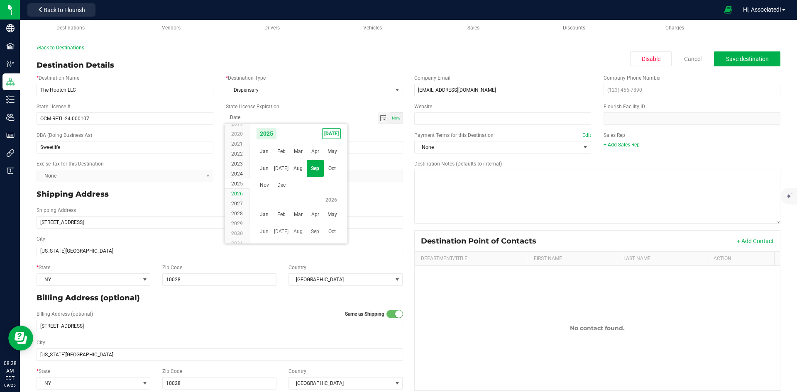
click at [238, 193] on span "2026" at bounding box center [237, 194] width 12 height 6
click at [268, 164] on span "Jun" at bounding box center [264, 168] width 17 height 17
click at [262, 196] on span "21" at bounding box center [262, 200] width 12 height 13
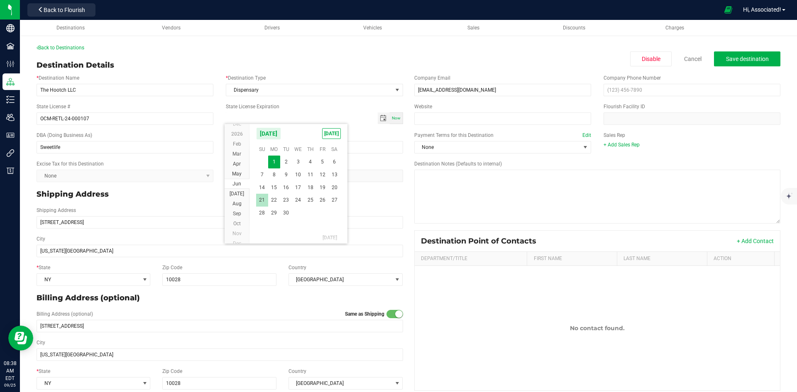
type input "06-21-2026"
click at [272, 203] on div "Shipping Address" at bounding box center [219, 195] width 379 height 18
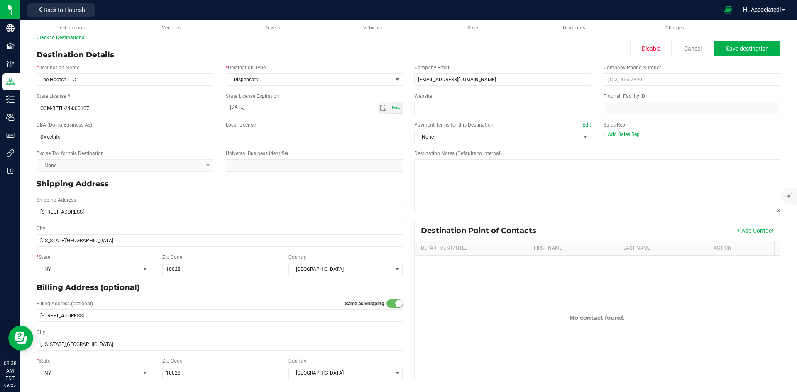
click at [91, 213] on input "1662 1st ave" at bounding box center [220, 212] width 367 height 12
paste input "First Avenue New York, NY 10028"
drag, startPoint x: 81, startPoint y: 213, endPoint x: 66, endPoint y: 214, distance: 14.6
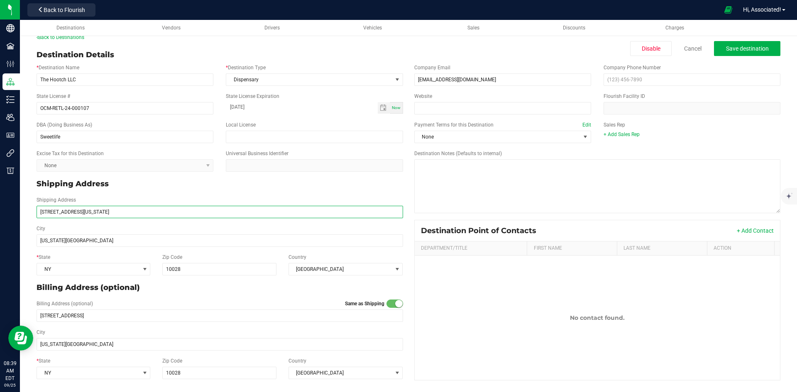
click at [66, 214] on input "1662 First Avenue New York, NY 10028" at bounding box center [220, 212] width 367 height 12
type input "1662 First Avenue New York, NY 10028"
click at [58, 212] on input "1662 First Avenue New York, NY 10028" at bounding box center [220, 212] width 367 height 12
type input "1662 1st Avenue New York, NY 10028"
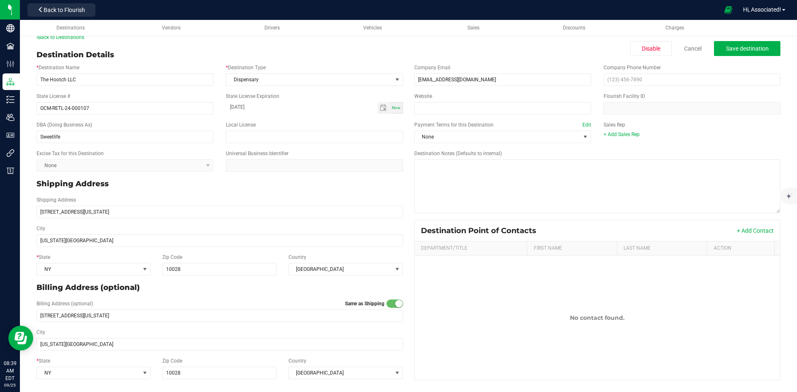
type input "1662 1st Avenue New York, NY 10028"
click at [27, 223] on div "Back to Destinations Destination Details Disable Cancel Save destination * Dest…" at bounding box center [408, 208] width 777 height 367
drag, startPoint x: 80, startPoint y: 213, endPoint x: 135, endPoint y: 212, distance: 54.8
click at [135, 212] on input "1662 1st Avenue New York, NY 10028" at bounding box center [220, 212] width 367 height 12
type input "[STREET_ADDRESS]"
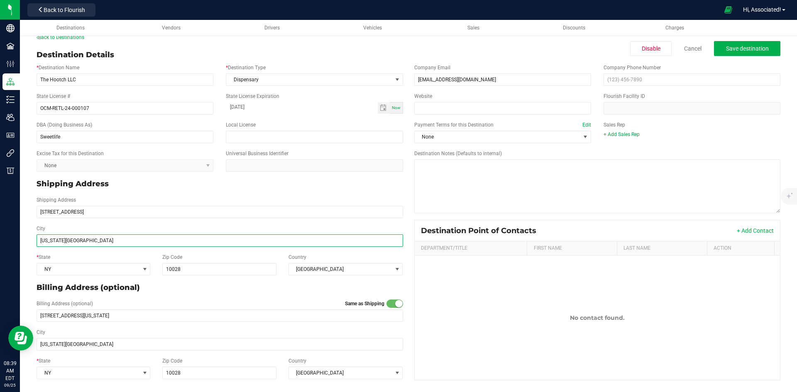
type input "[STREET_ADDRESS]"
click at [80, 243] on input "new york city" at bounding box center [220, 241] width 367 height 12
paste input "New York, NY 10028"
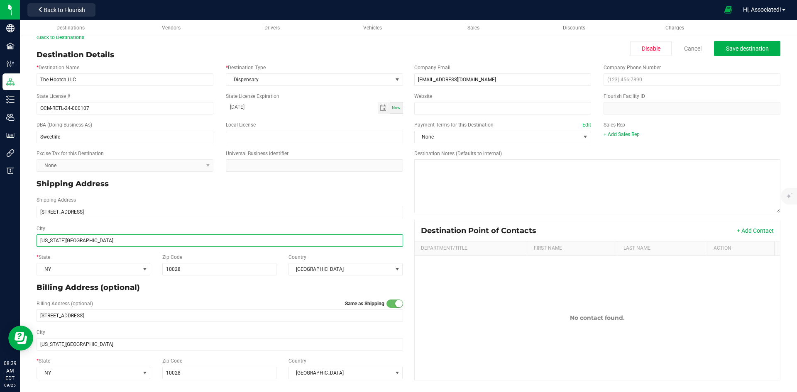
drag, startPoint x: 60, startPoint y: 241, endPoint x: 113, endPoint y: 241, distance: 53.1
click at [113, 241] on input "New York, NY 10028" at bounding box center [220, 241] width 367 height 12
type input "[US_STATE]"
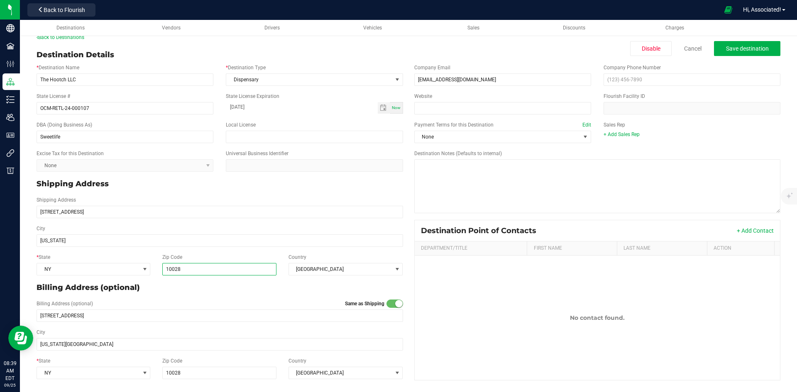
type input "[US_STATE]"
click at [200, 271] on input "10028" at bounding box center [219, 269] width 115 height 12
paste input ", NY 10028"
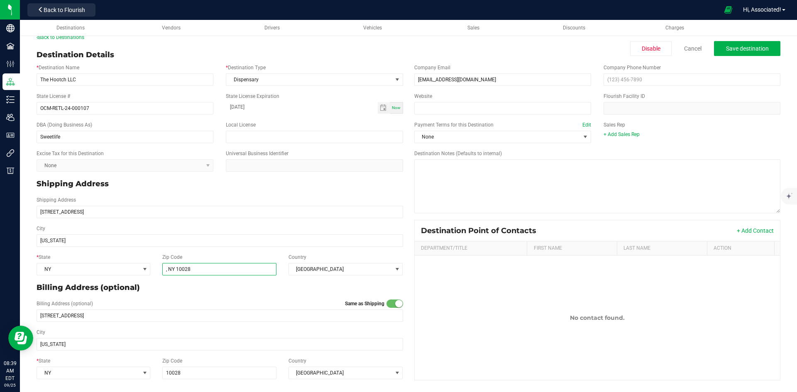
click at [176, 269] on input ", NY 10028" at bounding box center [219, 269] width 115 height 12
type input "10028"
click at [196, 292] on p "Billing Address (optional)" at bounding box center [220, 287] width 367 height 11
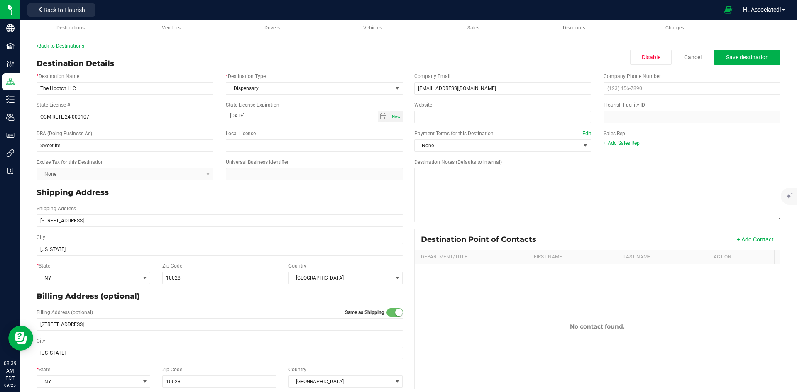
scroll to position [0, 0]
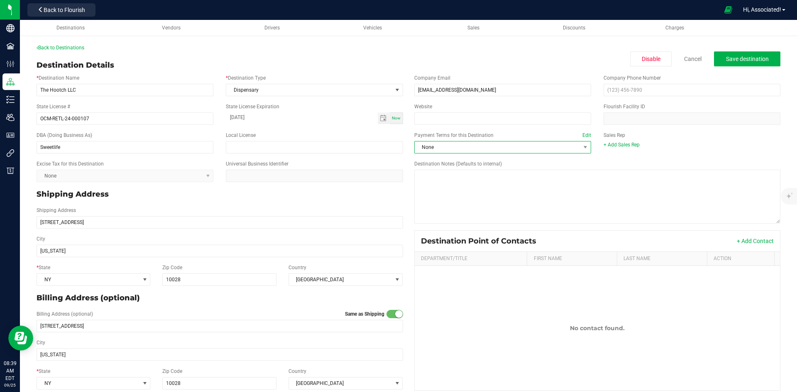
click at [503, 147] on span "None" at bounding box center [498, 148] width 166 height 12
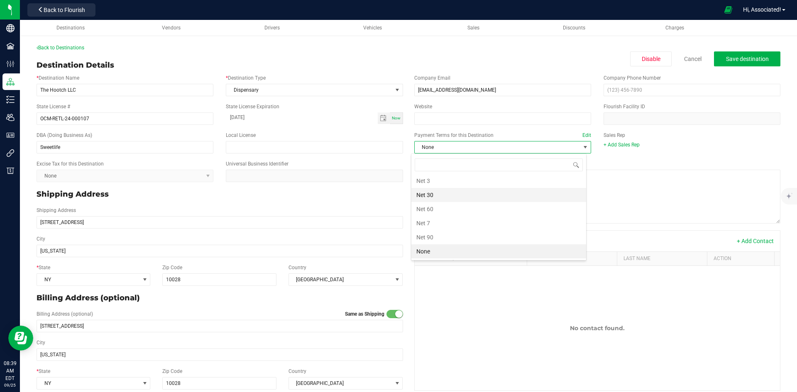
click at [451, 197] on li "Net 30" at bounding box center [498, 195] width 175 height 14
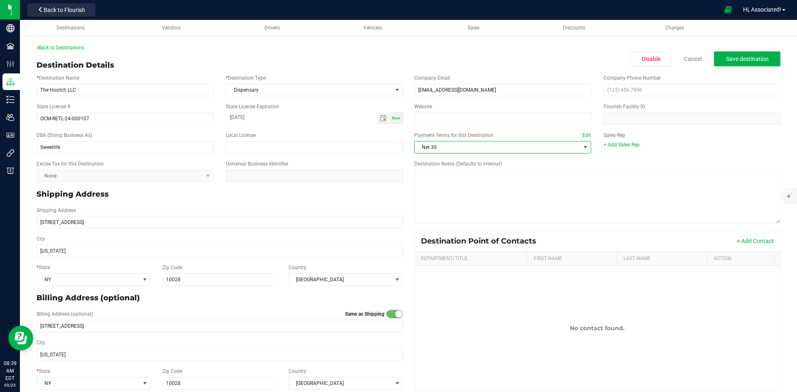
click at [372, 194] on p "Shipping Address" at bounding box center [220, 194] width 367 height 11
click at [645, 152] on div "Payment Terms for this Destination Edit Net 30 Sales Rep + Add Sales Rep" at bounding box center [597, 142] width 379 height 29
click at [650, 92] on input "text" at bounding box center [692, 90] width 177 height 12
paste input "(646) 678-4357"
type input "(646) 678-4357"
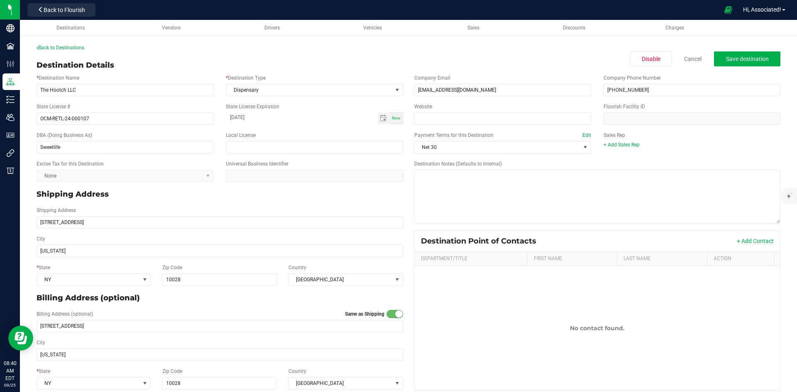
click at [676, 142] on div "+ Add Sales Rep" at bounding box center [692, 144] width 177 height 7
click at [733, 60] on span "Save destination" at bounding box center [747, 59] width 43 height 7
click at [515, 49] on div "Back to Destinations" at bounding box center [409, 47] width 744 height 7
click at [742, 58] on span "Save destination" at bounding box center [747, 59] width 43 height 7
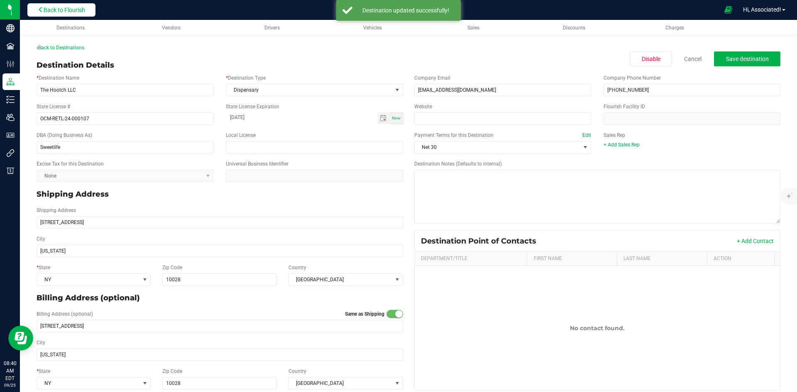
click at [78, 9] on span "Back to Flourish" at bounding box center [65, 10] width 42 height 7
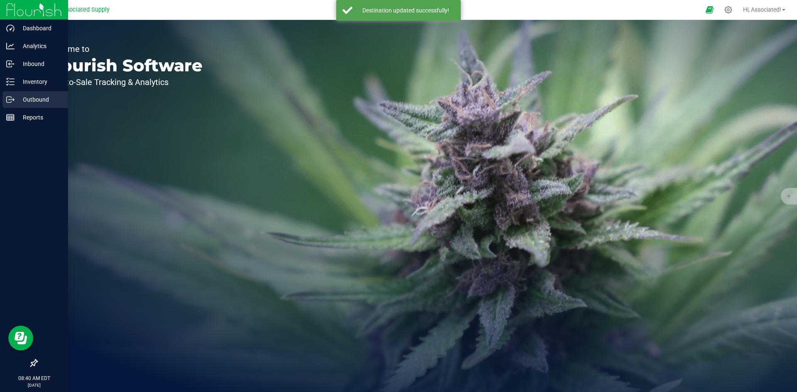
click at [18, 100] on p "Outbound" at bounding box center [40, 100] width 50 height 10
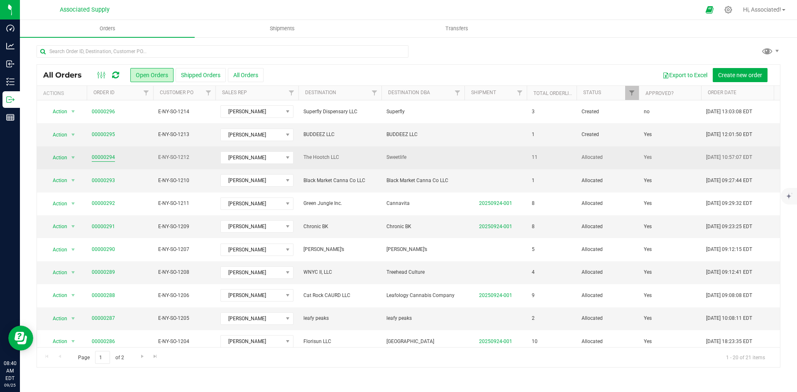
click at [106, 157] on link "00000294" at bounding box center [103, 158] width 23 height 8
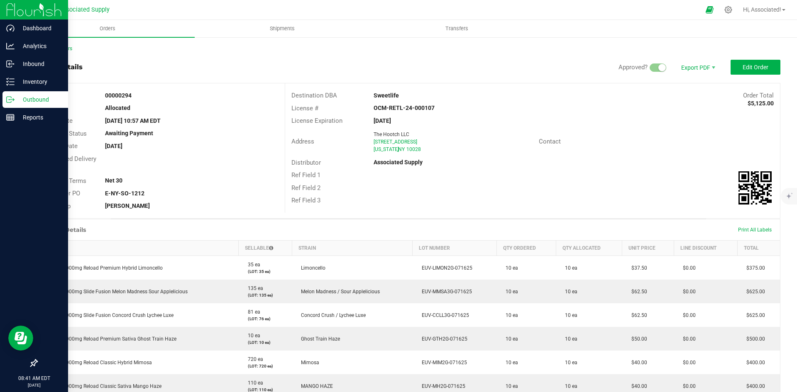
click at [15, 97] on p "Outbound" at bounding box center [40, 100] width 50 height 10
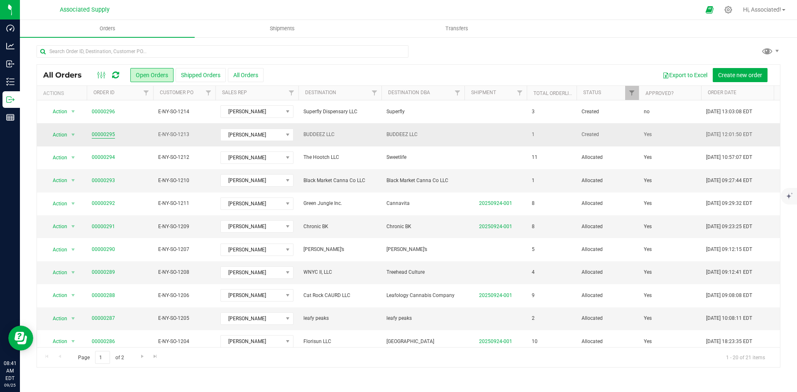
click at [102, 134] on link "00000295" at bounding box center [103, 135] width 23 height 8
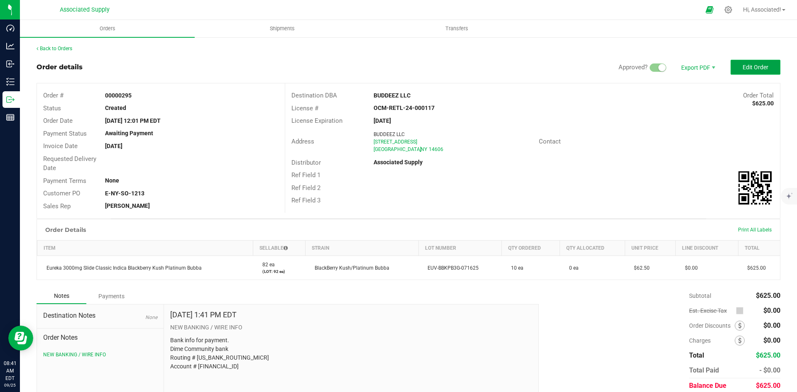
click at [752, 66] on span "Edit Order" at bounding box center [756, 67] width 26 height 7
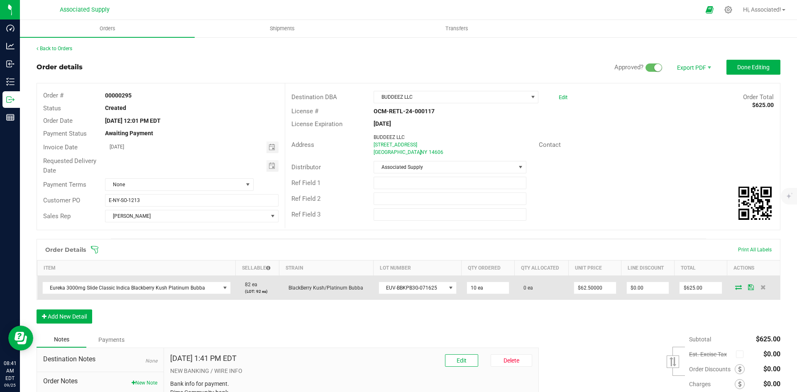
click at [735, 288] on icon at bounding box center [738, 287] width 7 height 5
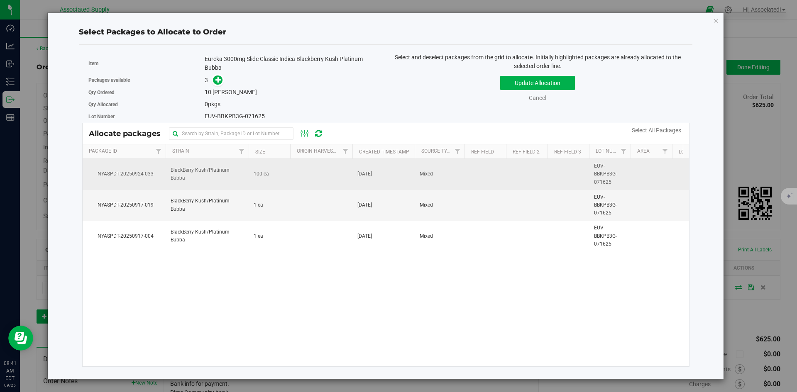
click at [295, 182] on td at bounding box center [321, 174] width 62 height 31
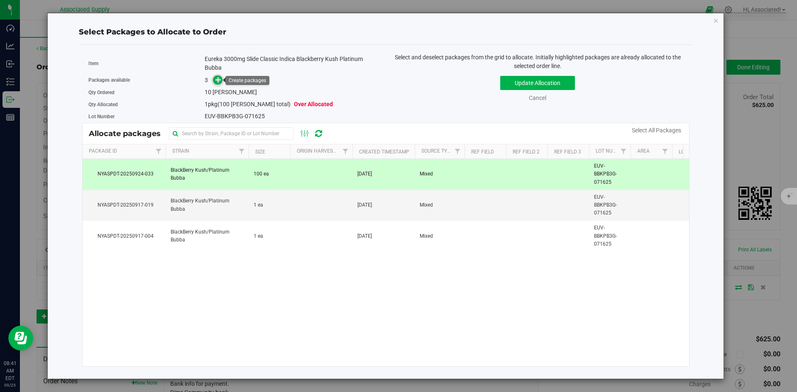
click at [220, 80] on icon at bounding box center [218, 80] width 6 height 6
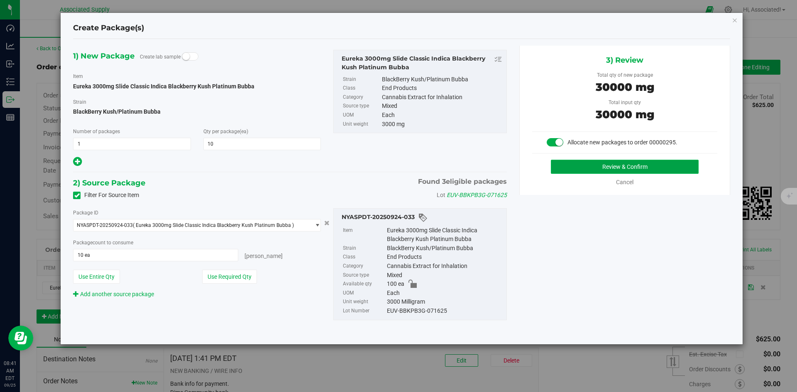
click at [630, 163] on button "Review & Confirm" at bounding box center [625, 167] width 148 height 14
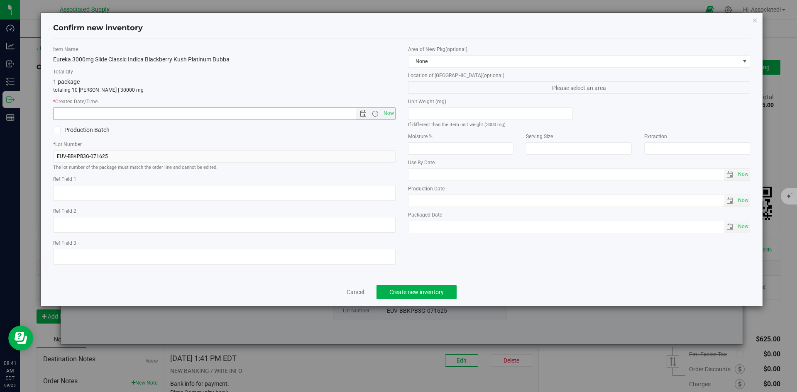
click at [382, 115] on span "Now" at bounding box center [389, 114] width 14 height 12
type input "9/25/2025 8:41 AM"
click at [427, 294] on span "Create new inventory" at bounding box center [416, 292] width 54 height 7
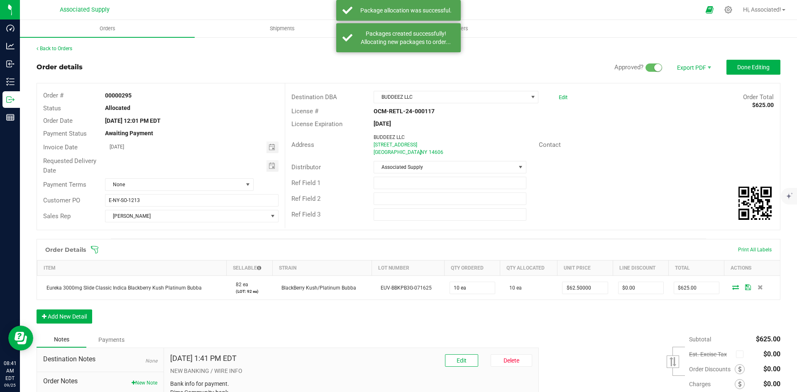
drag, startPoint x: 684, startPoint y: 155, endPoint x: 713, endPoint y: 85, distance: 75.7
click at [685, 154] on div "Address BUDDEEZ LLC 1460 lyell ave Rochester , NY 14606 Contact" at bounding box center [532, 144] width 495 height 29
click at [739, 72] on button "Done Editing" at bounding box center [754, 67] width 54 height 15
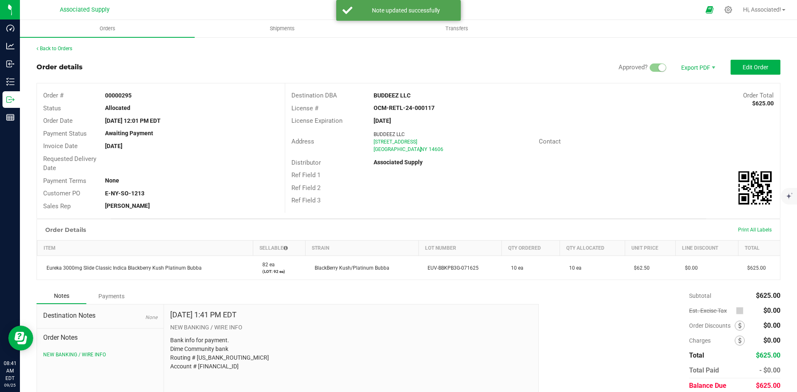
click at [654, 171] on div "Ref Field 1" at bounding box center [532, 175] width 495 height 13
click at [49, 49] on link "Back to Orders" at bounding box center [55, 49] width 36 height 6
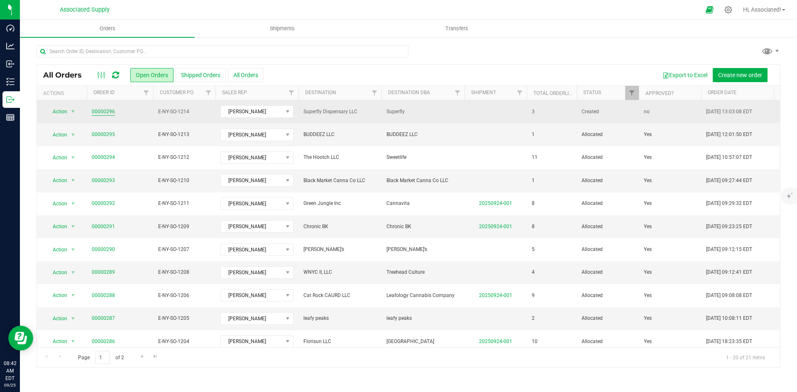
click at [107, 112] on link "00000296" at bounding box center [103, 112] width 23 height 8
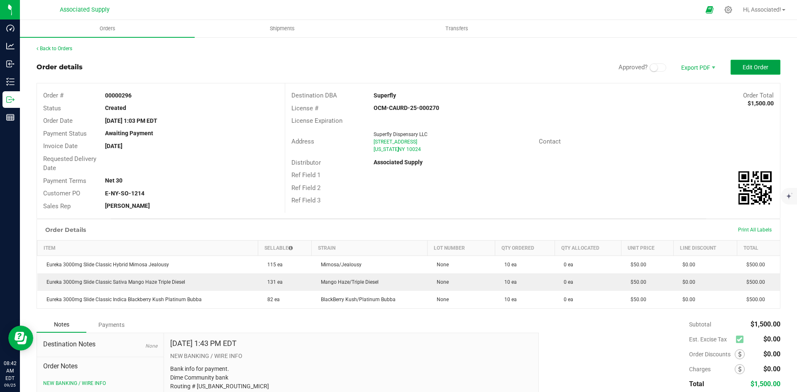
click at [765, 70] on button "Edit Order" at bounding box center [756, 67] width 50 height 15
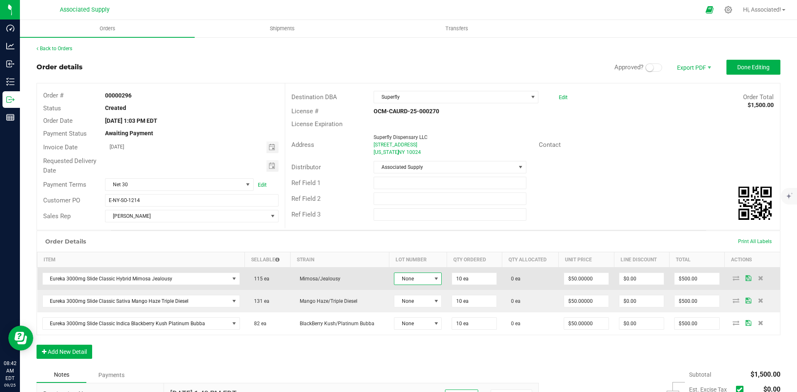
click at [433, 280] on span at bounding box center [436, 279] width 7 height 7
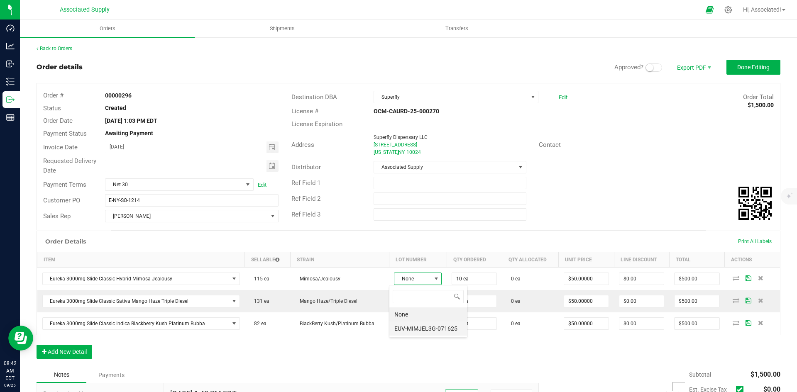
click at [433, 331] on li "EUV-MIMJEL3G-071625" at bounding box center [428, 329] width 78 height 14
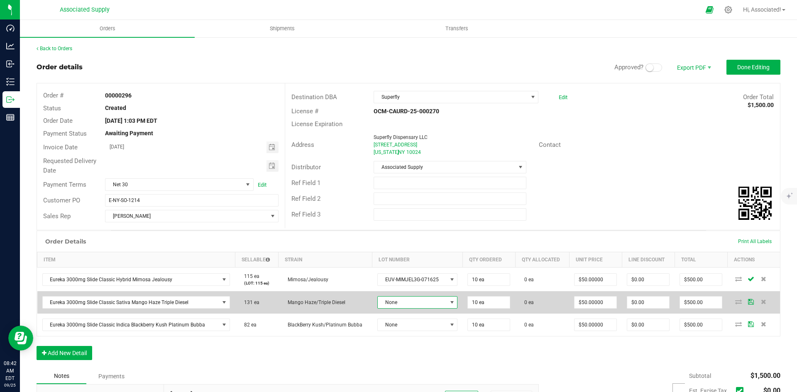
click at [449, 302] on span at bounding box center [452, 302] width 7 height 7
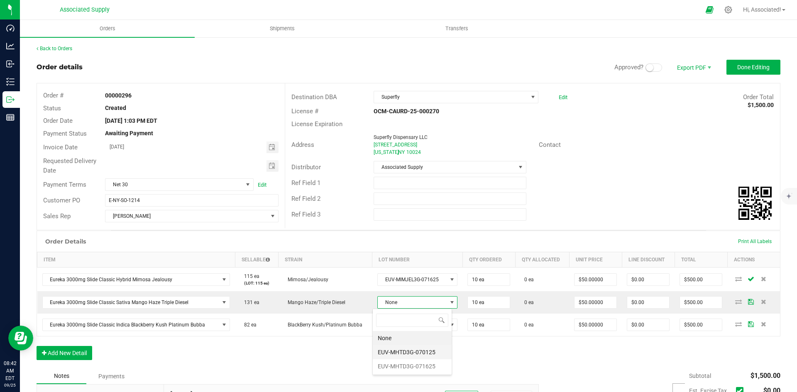
click at [425, 352] on li "EUV-MHTD3G-070125" at bounding box center [412, 352] width 79 height 14
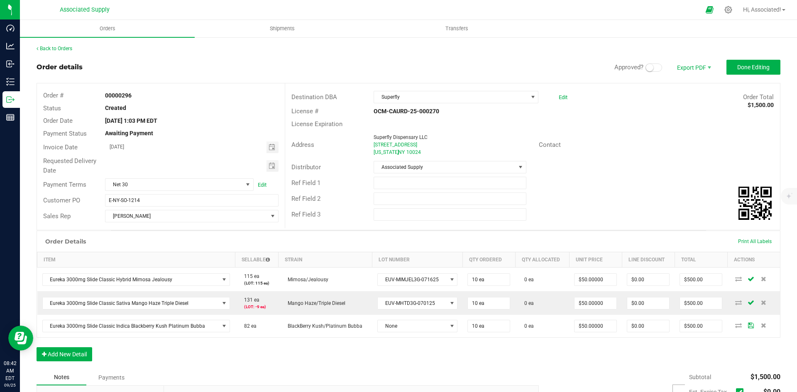
click at [649, 68] on span at bounding box center [654, 68] width 17 height 8
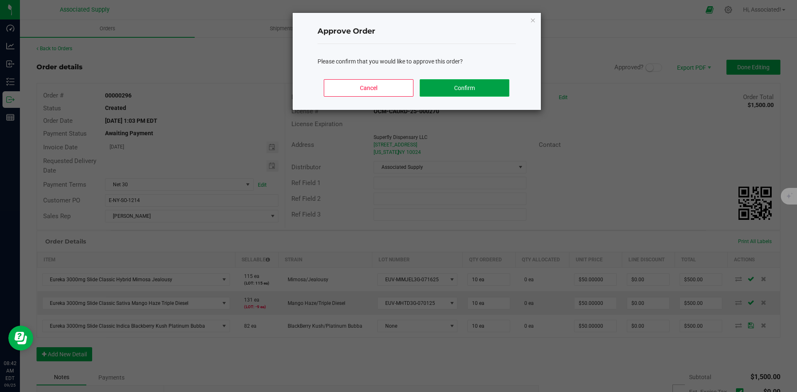
click at [455, 89] on button "Confirm" at bounding box center [464, 87] width 89 height 17
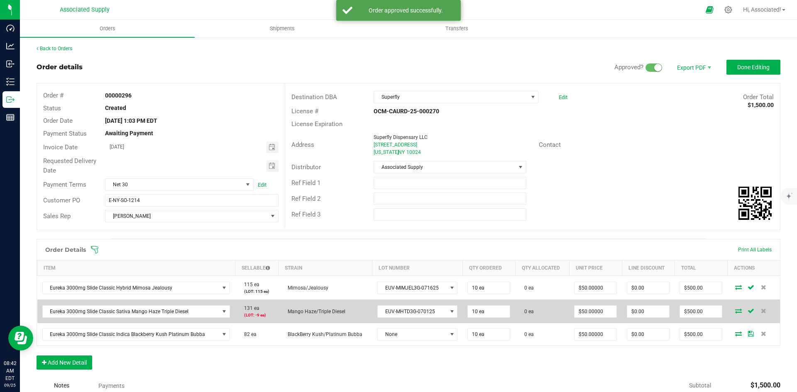
click at [732, 312] on span at bounding box center [738, 310] width 12 height 5
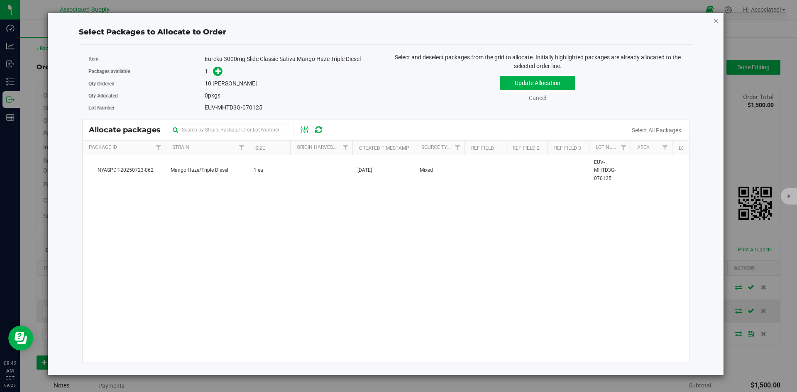
click at [717, 20] on icon "button" at bounding box center [716, 20] width 6 height 10
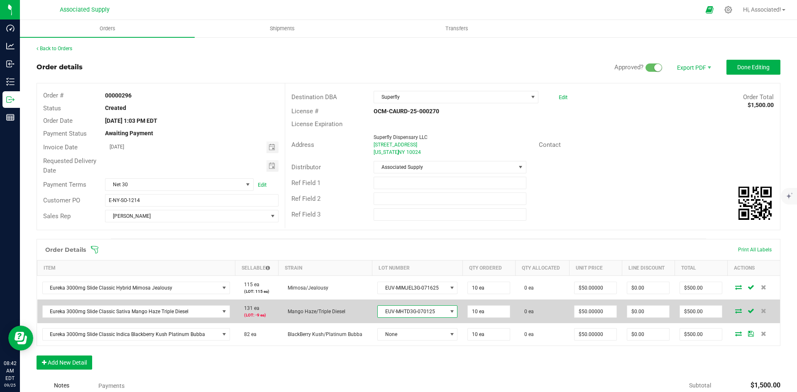
click at [449, 311] on span at bounding box center [452, 311] width 7 height 7
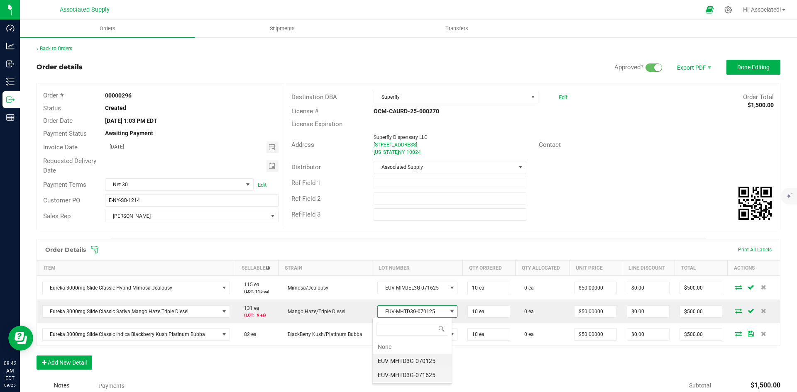
click at [413, 373] on li "EUV-MHTD3G-071625" at bounding box center [412, 375] width 79 height 14
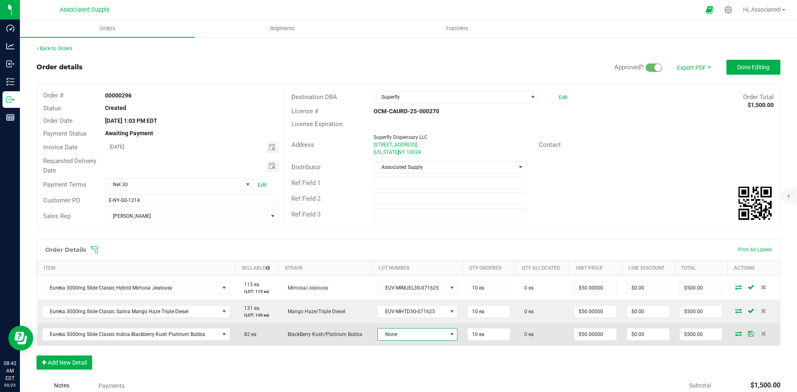
click at [449, 334] on span at bounding box center [452, 334] width 7 height 7
drag, startPoint x: 365, startPoint y: 382, endPoint x: 403, endPoint y: 343, distance: 54.6
click at [366, 381] on div "Notes Payments" at bounding box center [285, 386] width 496 height 16
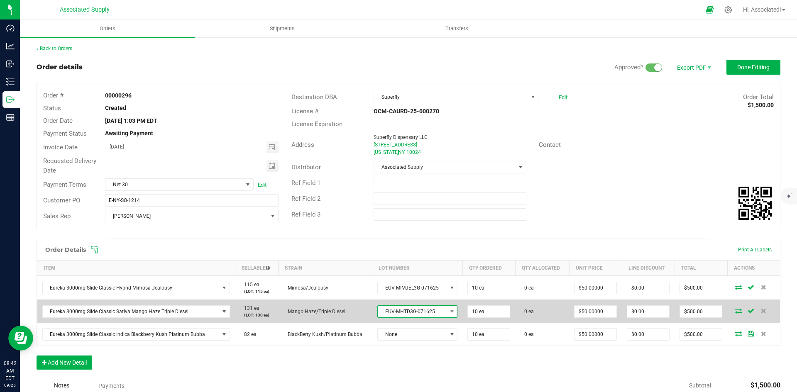
click at [447, 311] on span at bounding box center [452, 312] width 10 height 12
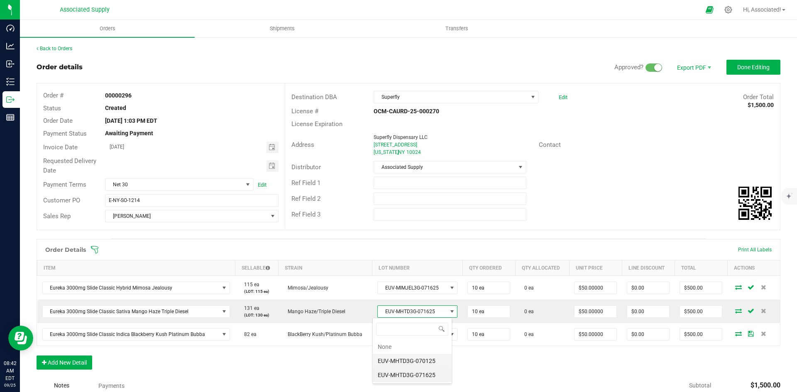
click at [390, 359] on li "EUV-MHTD3G-070125" at bounding box center [412, 361] width 79 height 14
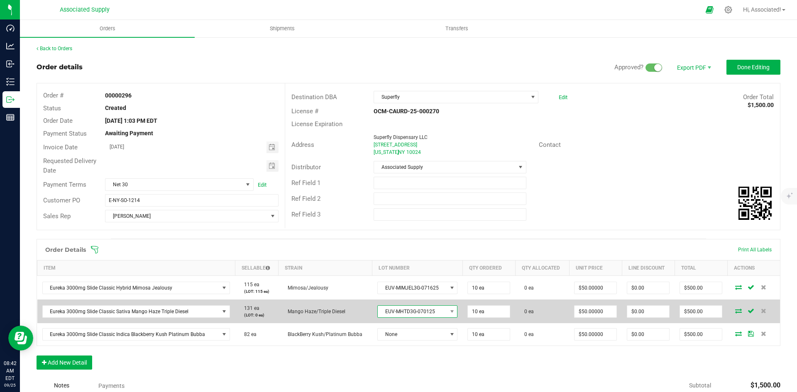
click at [432, 313] on span "EUV-MHTD3G-070125" at bounding box center [412, 312] width 69 height 12
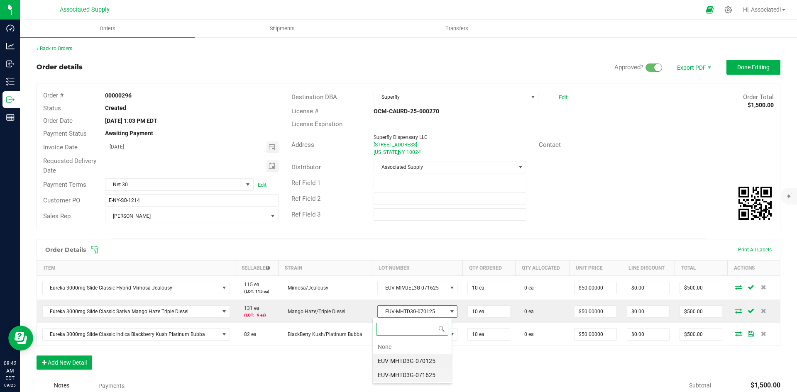
click at [415, 379] on li "EUV-MHTD3G-071625" at bounding box center [412, 375] width 79 height 14
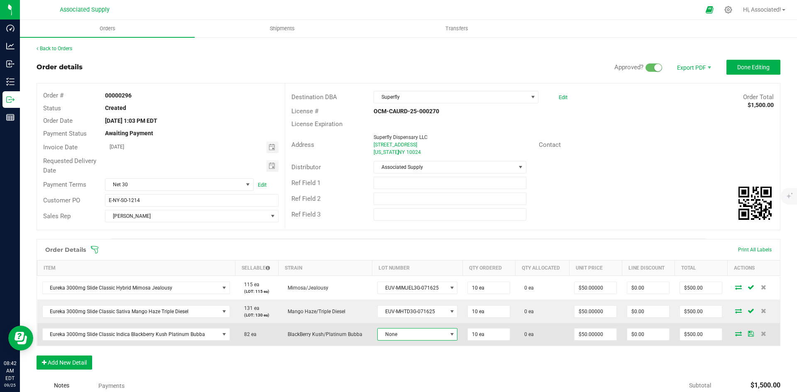
click at [449, 335] on span at bounding box center [452, 334] width 7 height 7
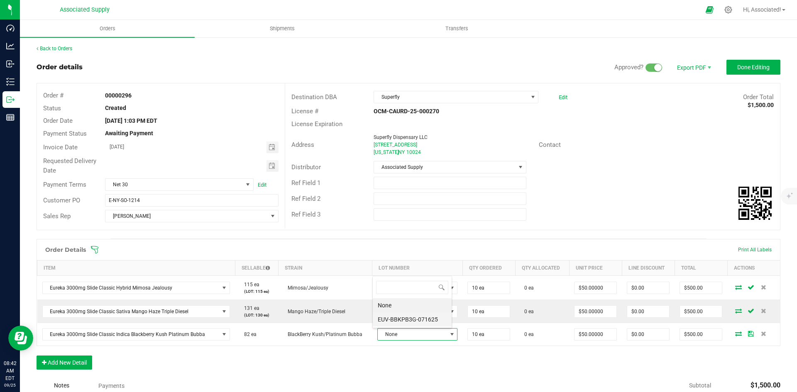
scroll to position [12, 79]
click at [434, 319] on li "EUV-BBKPB3G-071625" at bounding box center [412, 320] width 79 height 14
click at [474, 364] on div "Order Details Print All Labels Item Sellable Strain Lot Number Qty Ordered Qty …" at bounding box center [409, 309] width 744 height 140
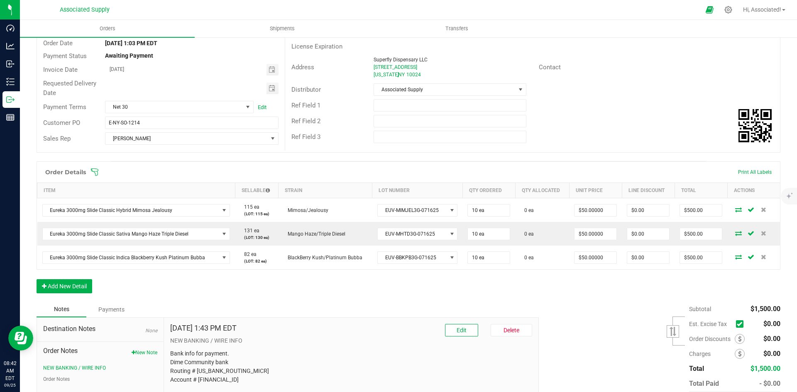
scroll to position [123, 0]
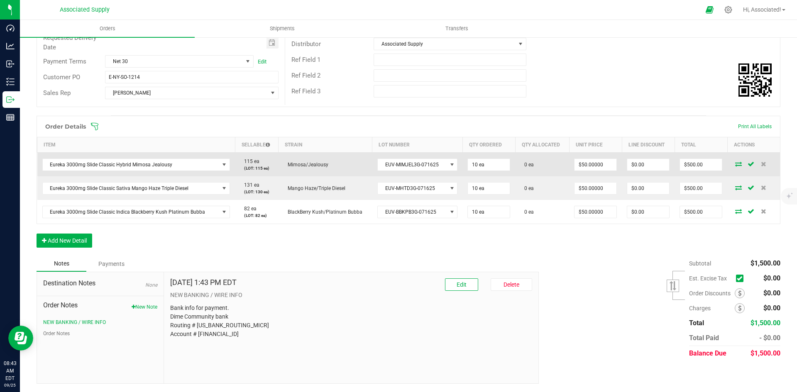
click at [735, 163] on icon at bounding box center [738, 164] width 7 height 5
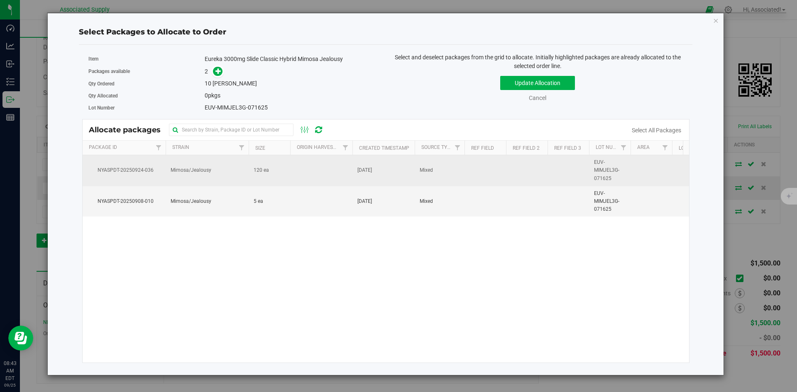
click at [275, 173] on td "120 ea" at bounding box center [270, 170] width 42 height 31
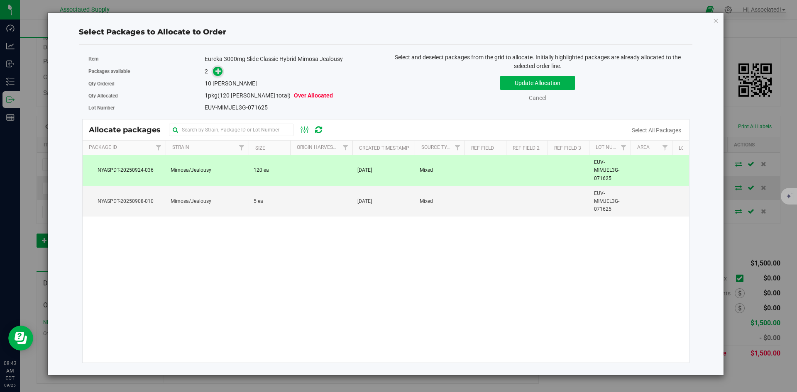
click at [219, 74] on icon at bounding box center [218, 71] width 6 height 6
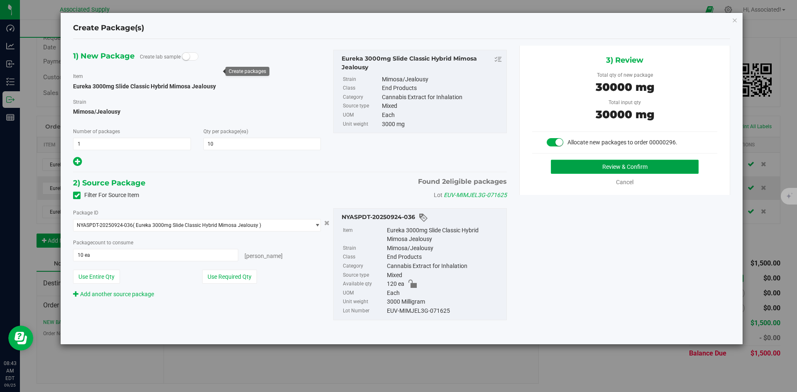
click at [564, 165] on button "Review & Confirm" at bounding box center [625, 167] width 148 height 14
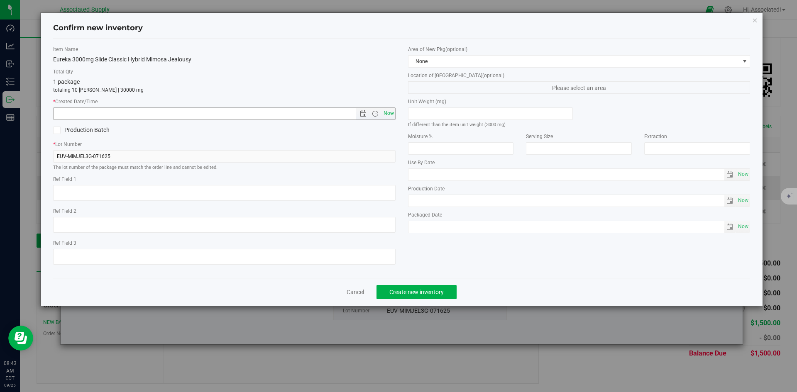
click at [389, 114] on span "Now" at bounding box center [389, 114] width 14 height 12
type input "9/25/2025 8:43 AM"
click at [426, 289] on span "Create new inventory" at bounding box center [416, 292] width 54 height 7
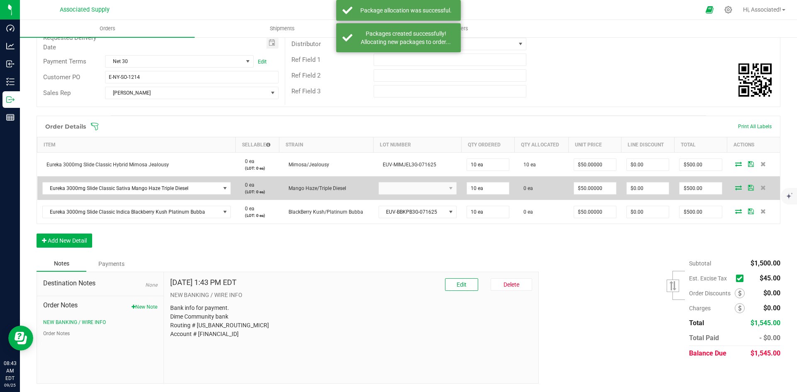
click at [735, 185] on icon at bounding box center [738, 187] width 7 height 5
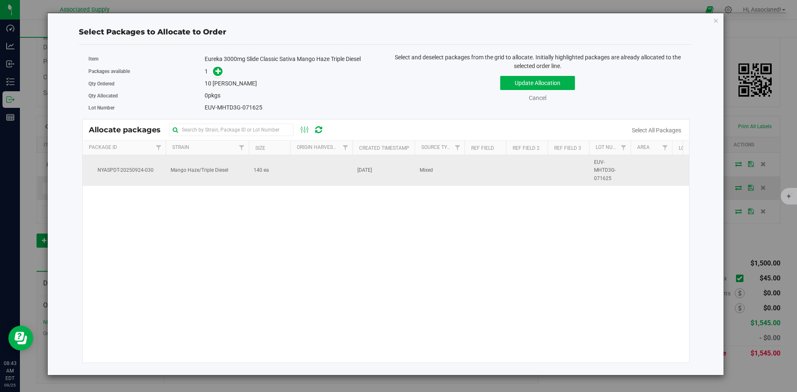
click at [297, 174] on td at bounding box center [321, 170] width 62 height 31
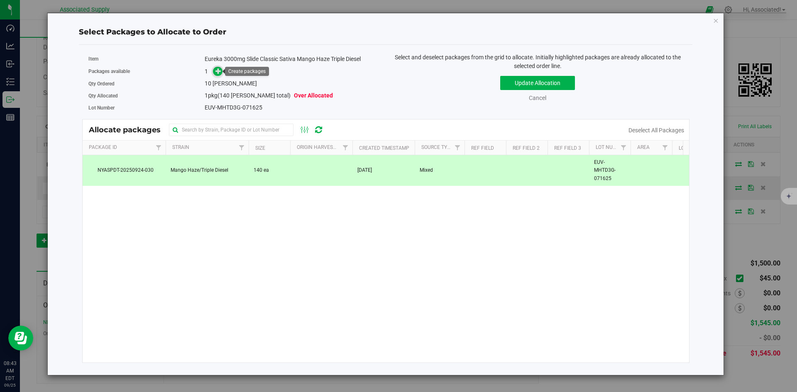
click at [220, 70] on icon at bounding box center [218, 71] width 6 height 6
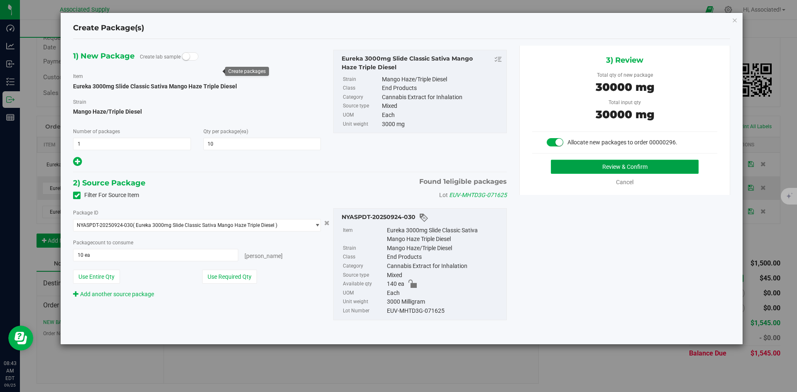
click at [607, 171] on button "Review & Confirm" at bounding box center [625, 167] width 148 height 14
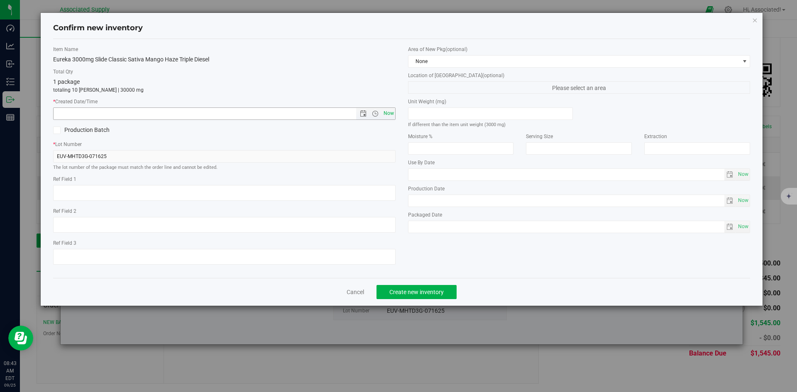
click at [387, 113] on span "Now" at bounding box center [389, 114] width 14 height 12
type input "9/25/2025 8:43 AM"
click at [442, 294] on span "Create new inventory" at bounding box center [416, 292] width 54 height 7
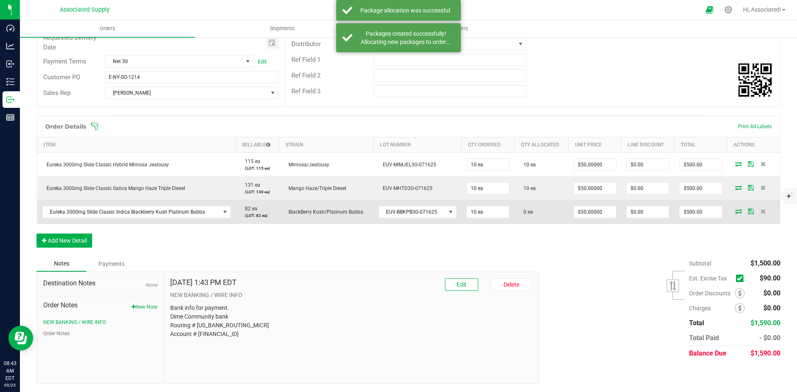
click at [735, 211] on icon at bounding box center [738, 211] width 7 height 5
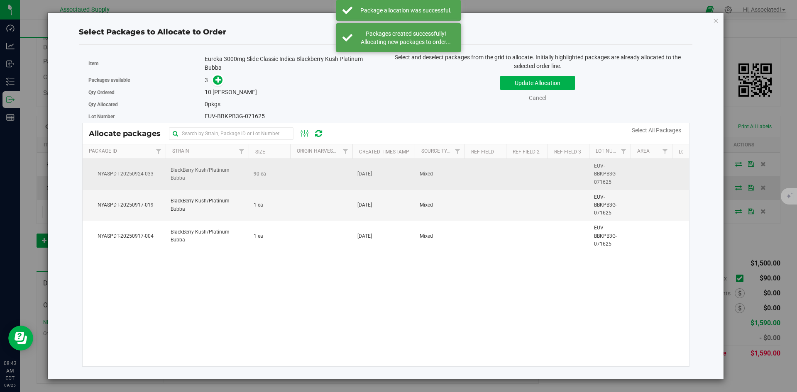
drag, startPoint x: 270, startPoint y: 179, endPoint x: 261, endPoint y: 164, distance: 17.7
click at [270, 179] on td "90 ea" at bounding box center [270, 174] width 42 height 31
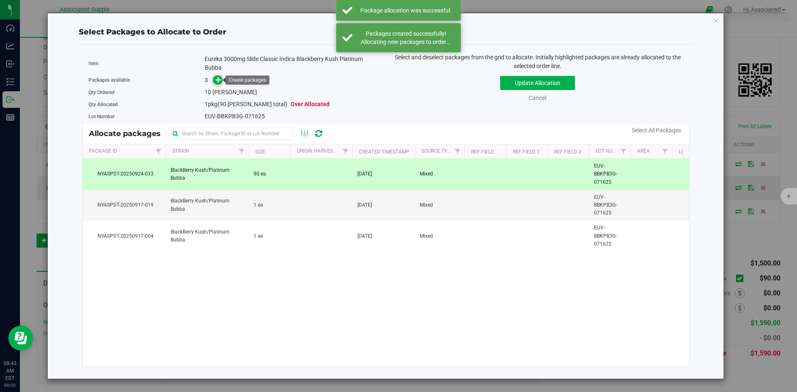
click at [217, 77] on icon at bounding box center [218, 80] width 6 height 6
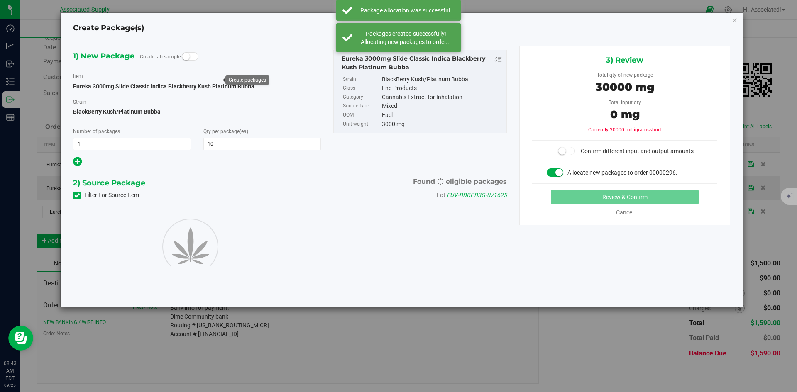
type input "10"
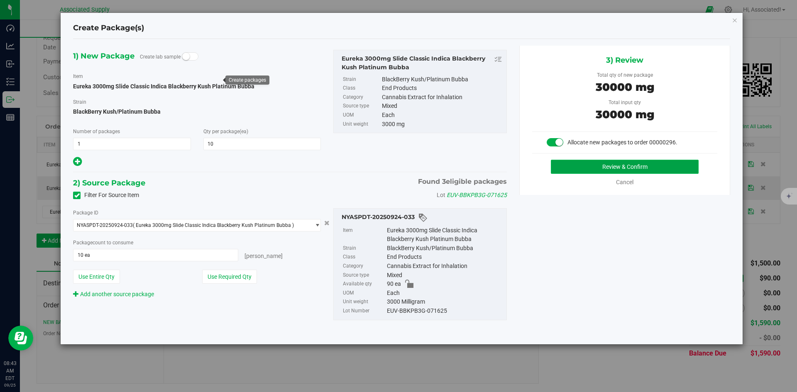
click at [646, 168] on button "Review & Confirm" at bounding box center [625, 167] width 148 height 14
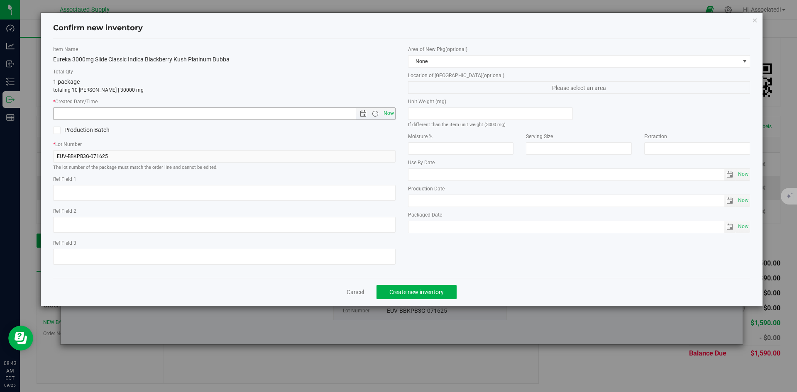
click at [388, 113] on span "Now" at bounding box center [389, 114] width 14 height 12
type input "9/25/2025 8:43 AM"
click at [429, 290] on span "Create new inventory" at bounding box center [416, 292] width 54 height 7
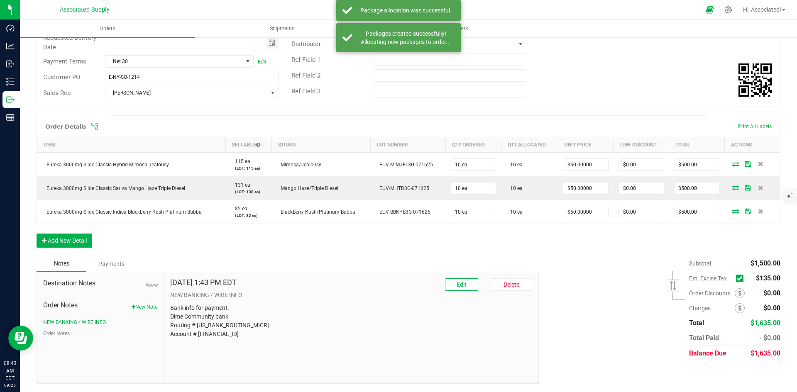
click at [573, 249] on div "Order Details Print All Labels Item Sellable Strain Lot Number Qty Ordered Qty …" at bounding box center [409, 186] width 744 height 140
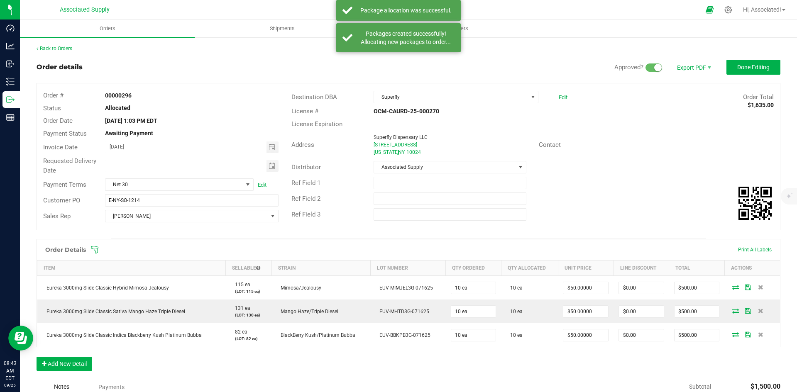
scroll to position [123, 0]
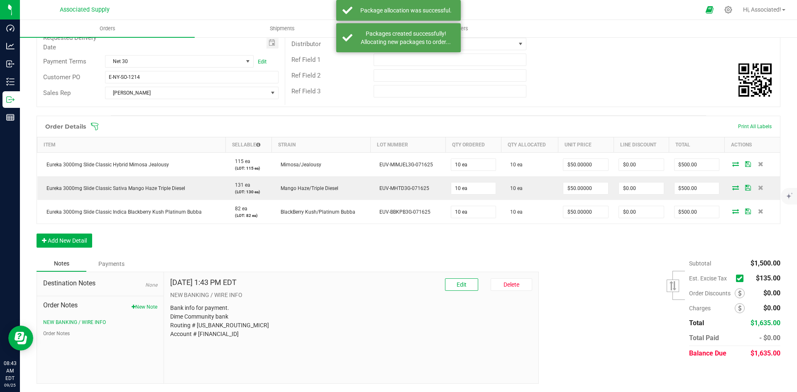
click at [737, 279] on icon at bounding box center [739, 279] width 5 height 0
click at [0, 0] on input "checkbox" at bounding box center [0, 0] width 0 height 0
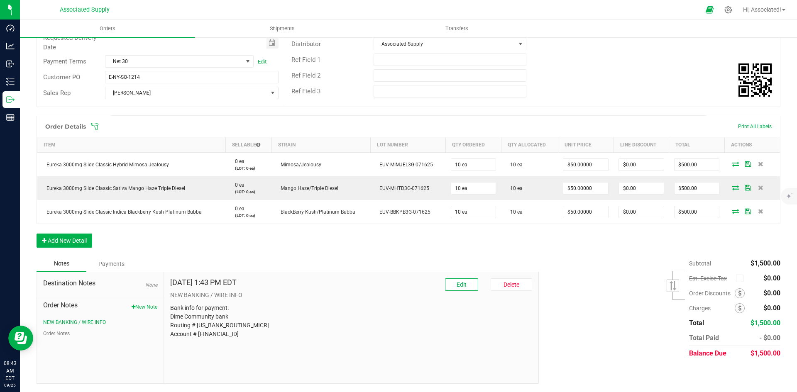
scroll to position [0, 0]
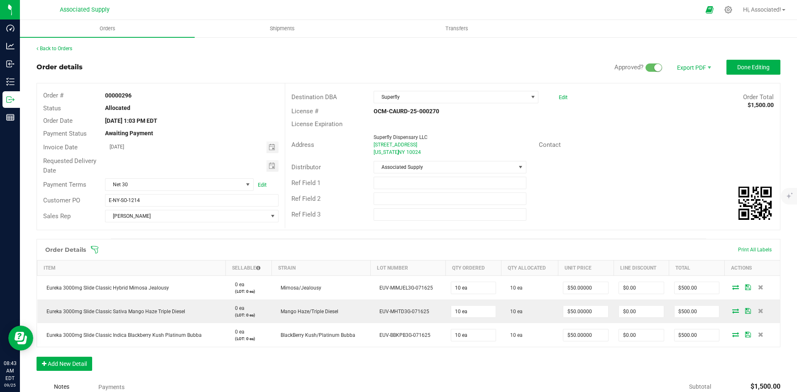
click at [636, 167] on div "Distributor Associated Supply" at bounding box center [532, 167] width 495 height 16
drag, startPoint x: 749, startPoint y: 66, endPoint x: 740, endPoint y: 69, distance: 8.8
click at [749, 66] on span "Done Editing" at bounding box center [753, 67] width 32 height 7
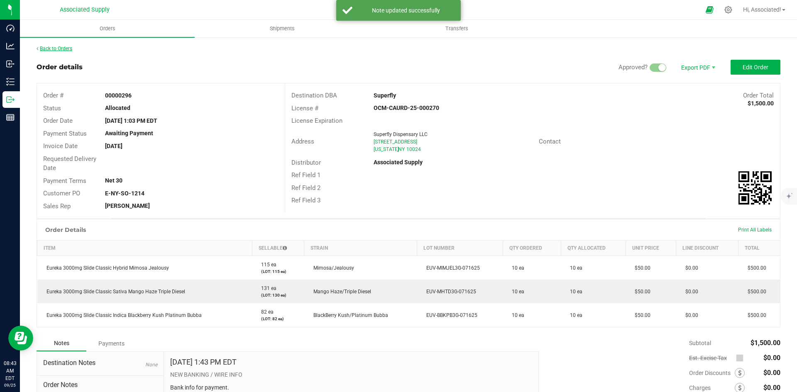
click at [69, 49] on link "Back to Orders" at bounding box center [55, 49] width 36 height 6
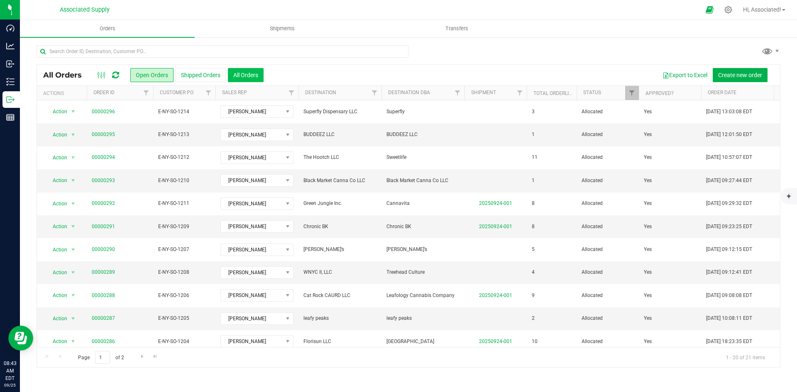
click at [262, 76] on button "All Orders" at bounding box center [246, 75] width 36 height 14
click at [141, 71] on button "Open Orders" at bounding box center [151, 75] width 43 height 14
drag, startPoint x: 521, startPoint y: 53, endPoint x: 507, endPoint y: 55, distance: 14.3
click at [521, 53] on div at bounding box center [409, 54] width 744 height 19
click at [488, 50] on div at bounding box center [409, 54] width 744 height 19
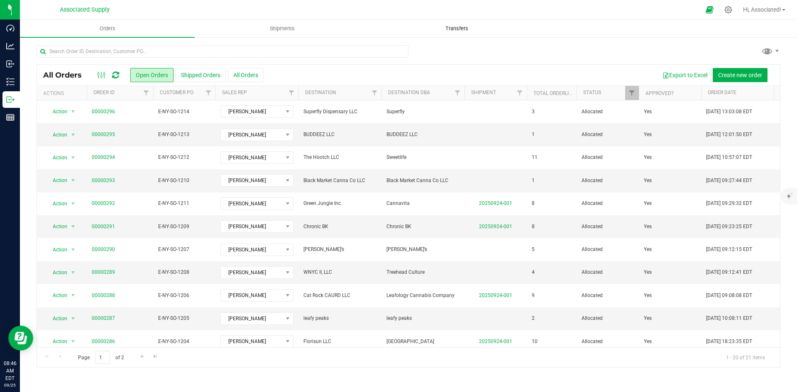
click at [528, 27] on uib-tab-heading "Transfers" at bounding box center [457, 28] width 174 height 17
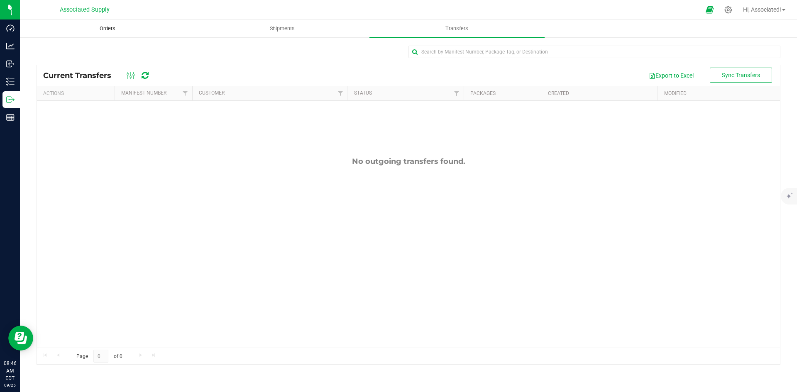
click at [88, 31] on span "Orders" at bounding box center [107, 28] width 38 height 7
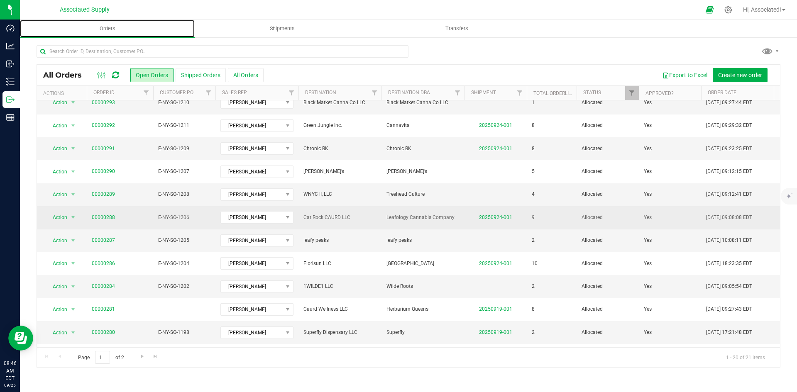
scroll to position [83, 0]
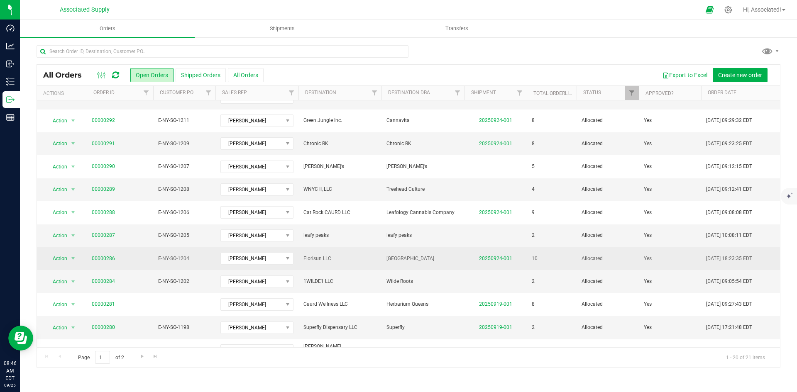
click at [169, 270] on td "E-NY-SO-1204" at bounding box center [184, 258] width 62 height 23
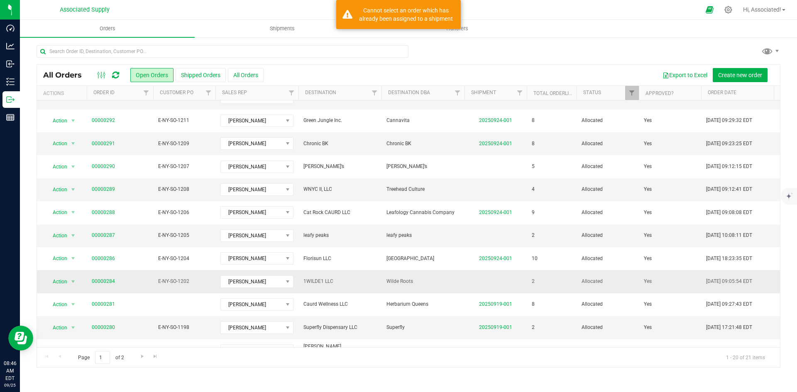
click at [169, 280] on span "E-NY-SO-1202" at bounding box center [184, 282] width 52 height 8
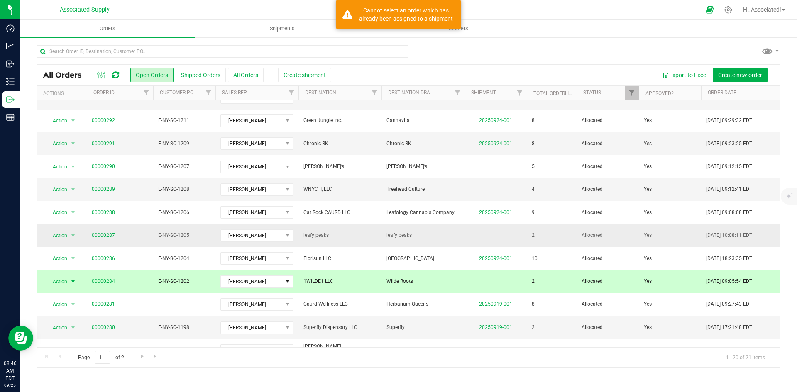
click at [173, 232] on span "E-NY-SO-1205" at bounding box center [184, 236] width 52 height 8
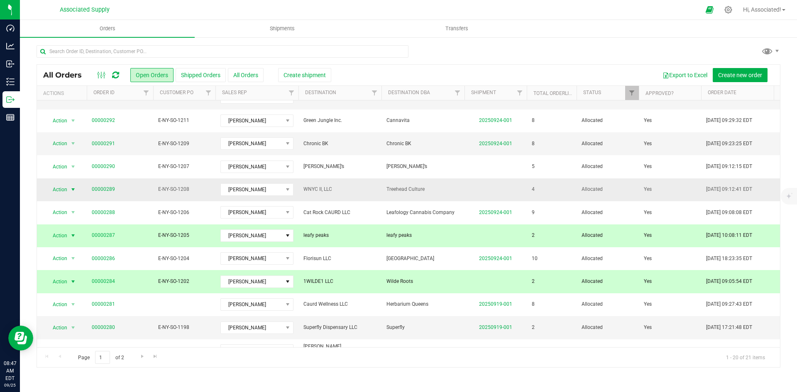
click at [72, 190] on span "select" at bounding box center [73, 189] width 7 height 7
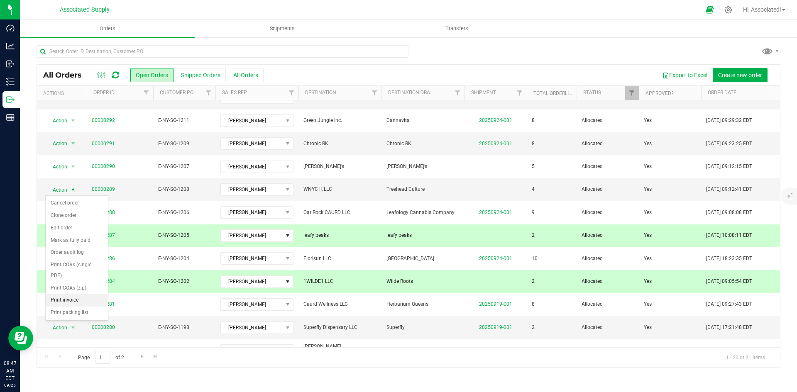
click at [80, 300] on li "Print invoice" at bounding box center [77, 300] width 62 height 12
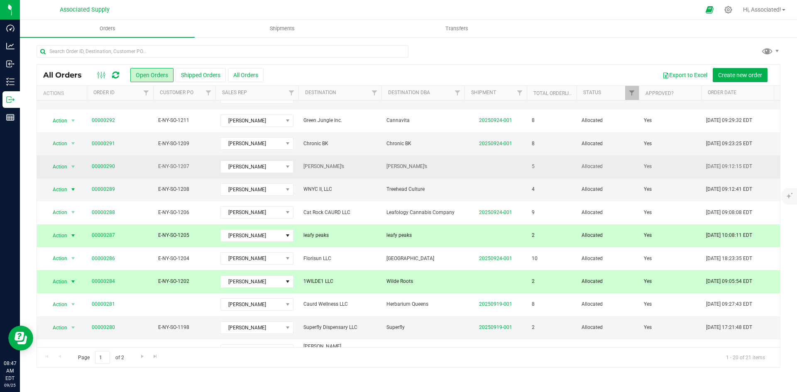
click at [123, 166] on span "00000290" at bounding box center [120, 167] width 56 height 8
click at [126, 167] on span "00000290" at bounding box center [120, 167] width 56 height 8
click at [144, 169] on span "00000290" at bounding box center [120, 167] width 56 height 8
click at [146, 168] on span "00000290" at bounding box center [120, 167] width 56 height 8
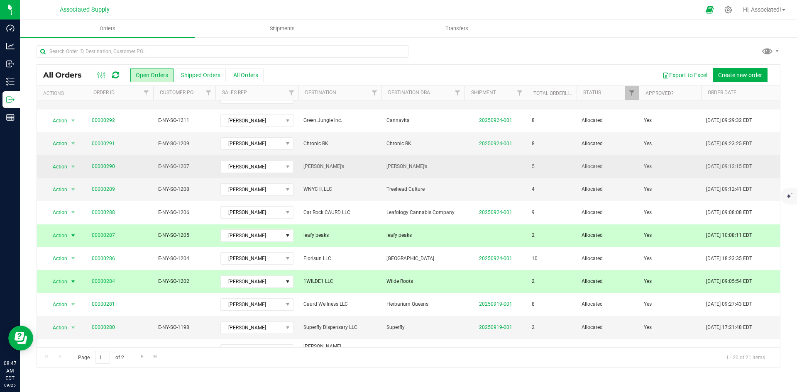
click at [157, 166] on td "E-NY-SO-1207" at bounding box center [184, 166] width 62 height 23
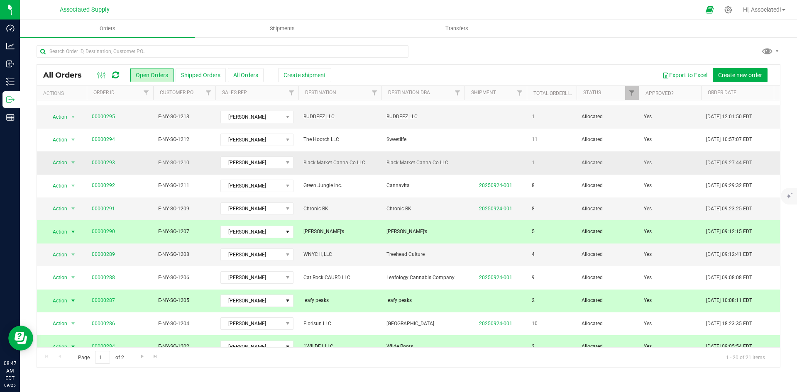
scroll to position [0, 0]
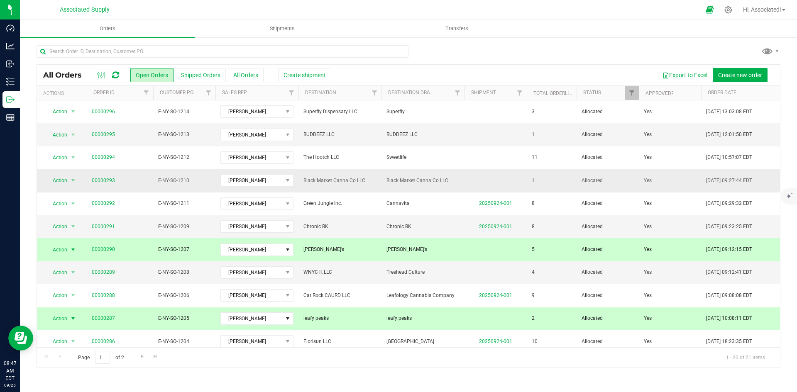
click at [134, 182] on span "00000293" at bounding box center [120, 181] width 56 height 8
click at [137, 178] on span "00000293" at bounding box center [120, 181] width 56 height 8
click at [174, 180] on span "E-NY-SO-1210" at bounding box center [184, 181] width 52 height 8
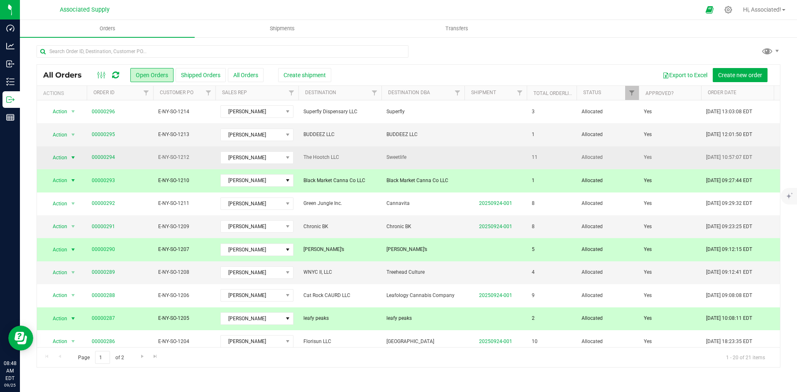
click at [73, 155] on span "select" at bounding box center [73, 157] width 7 height 7
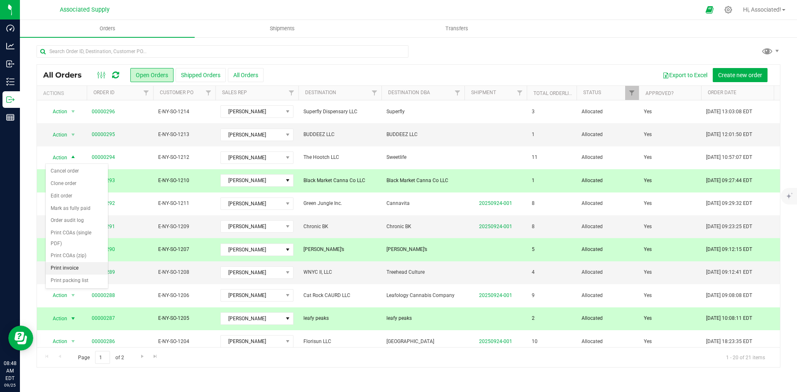
click at [71, 269] on li "Print invoice" at bounding box center [77, 268] width 62 height 12
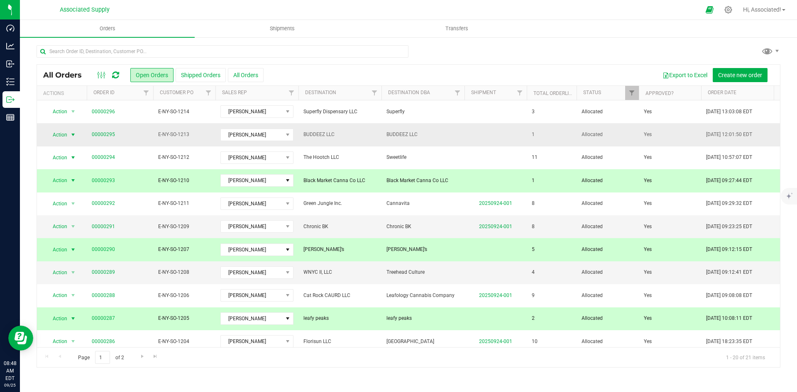
click at [72, 135] on span "select" at bounding box center [73, 135] width 7 height 7
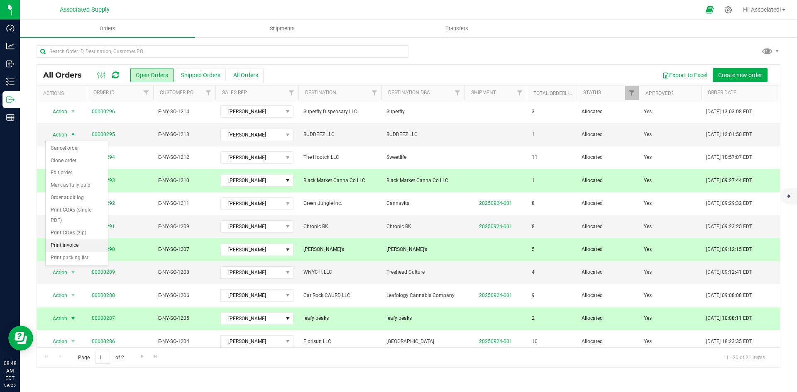
click at [72, 247] on li "Print invoice" at bounding box center [77, 246] width 62 height 12
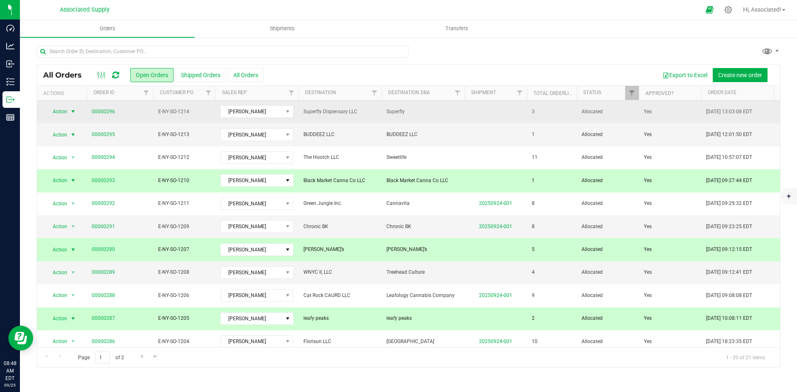
click at [73, 110] on span "select" at bounding box center [73, 111] width 7 height 7
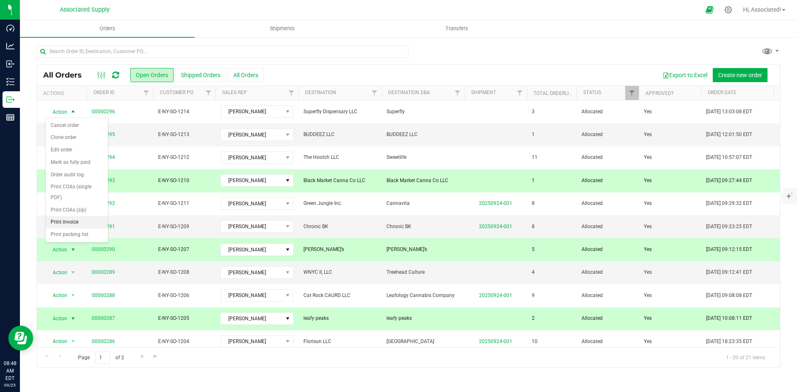
click at [68, 222] on li "Print invoice" at bounding box center [77, 222] width 62 height 12
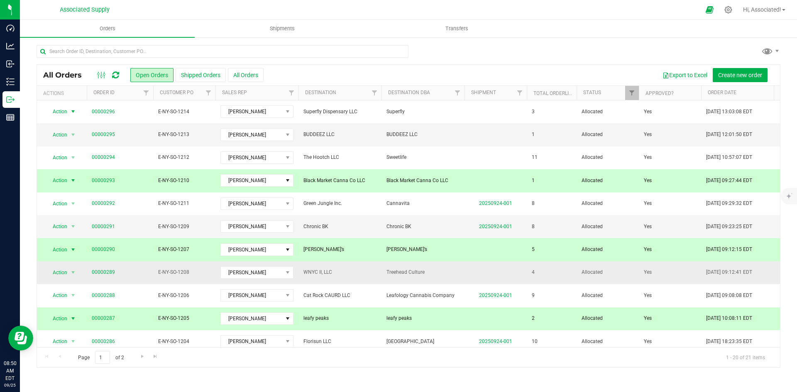
scroll to position [125, 0]
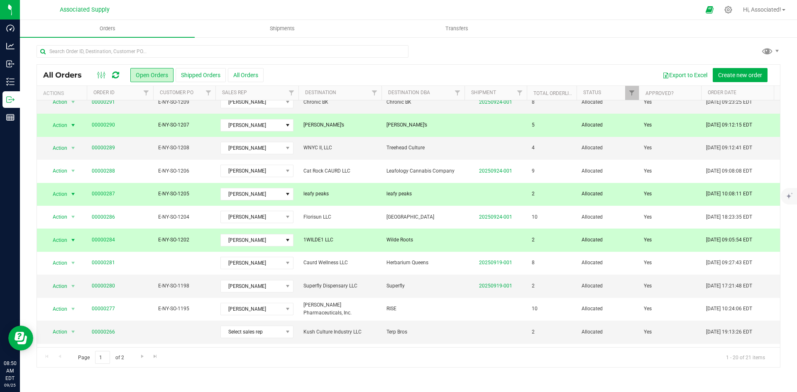
click at [73, 240] on span "select" at bounding box center [73, 240] width 7 height 7
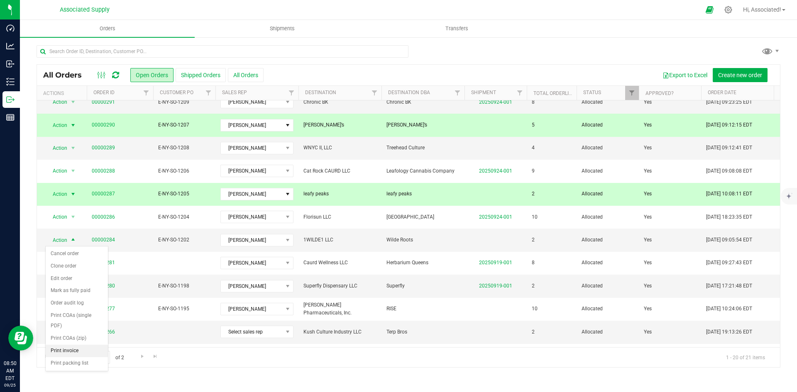
click at [81, 350] on li "Print invoice" at bounding box center [77, 351] width 62 height 12
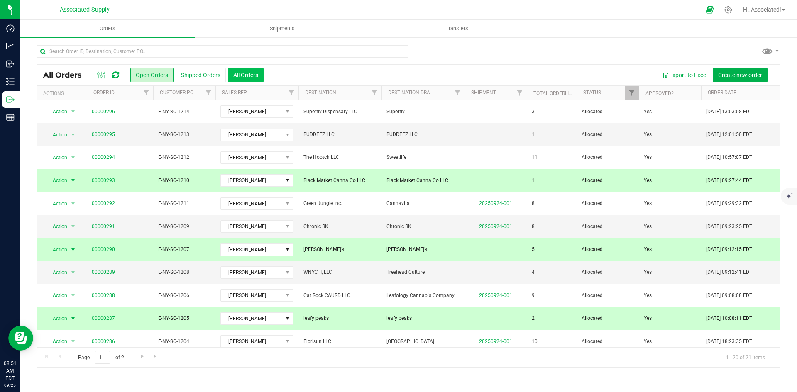
click at [242, 75] on button "All Orders" at bounding box center [246, 75] width 36 height 14
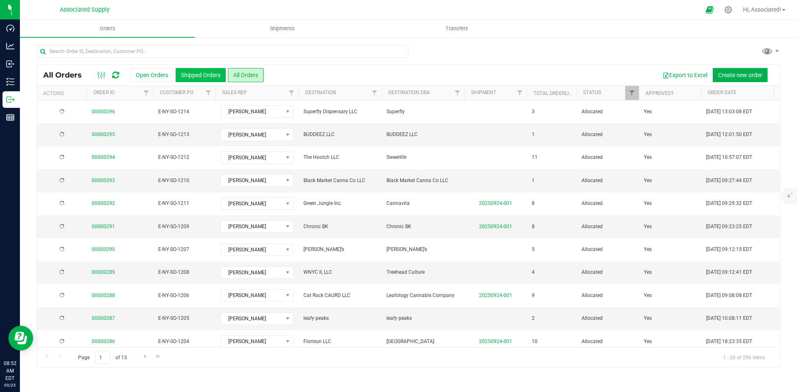
click at [194, 76] on button "Shipped Orders" at bounding box center [201, 75] width 50 height 14
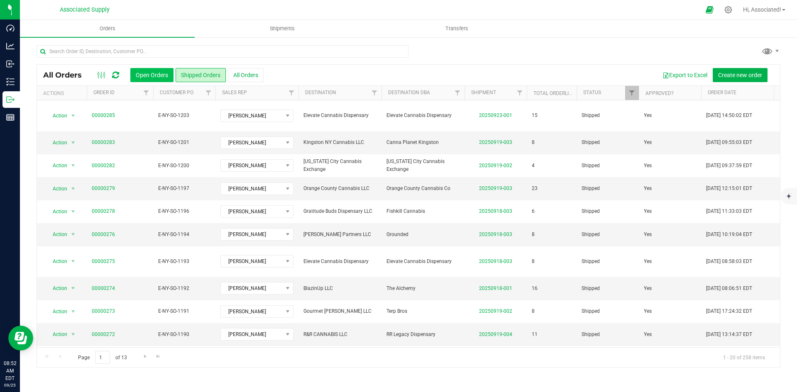
click at [150, 75] on button "Open Orders" at bounding box center [151, 75] width 43 height 14
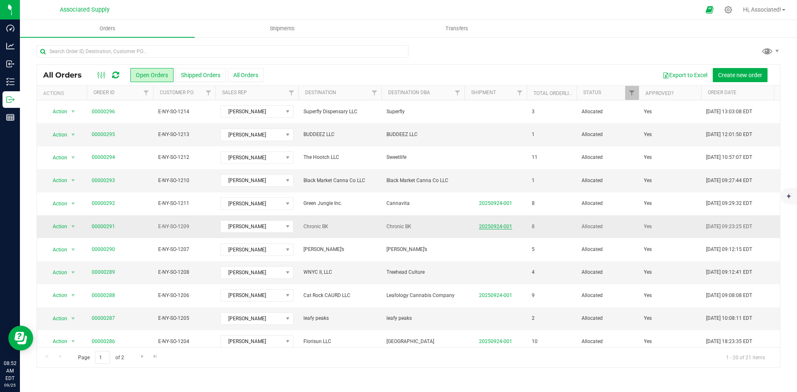
click at [492, 224] on link "20250924-001" at bounding box center [495, 227] width 33 height 6
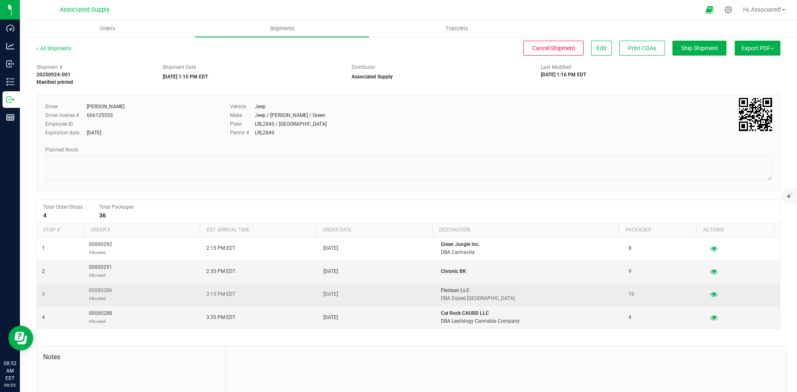
scroll to position [74, 0]
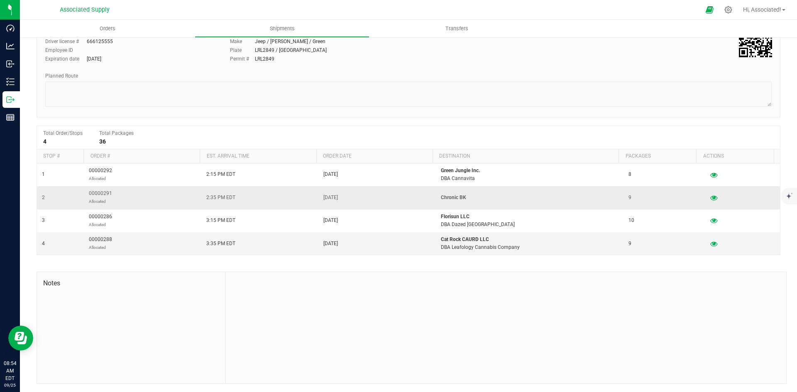
click at [125, 195] on td "00000291 Allocated" at bounding box center [143, 197] width 118 height 23
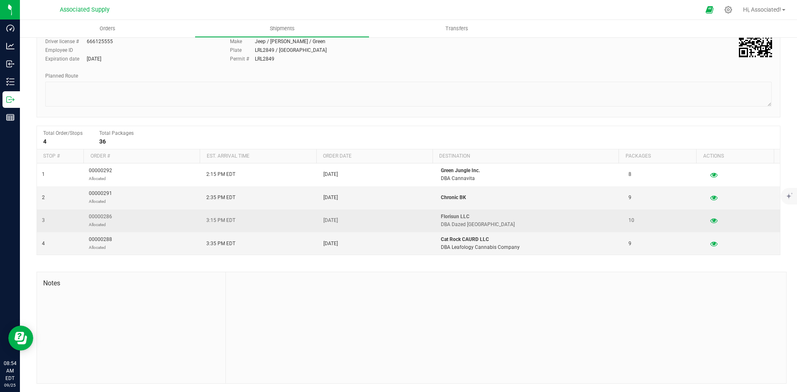
click at [150, 220] on td "00000286 Allocated" at bounding box center [143, 221] width 118 height 23
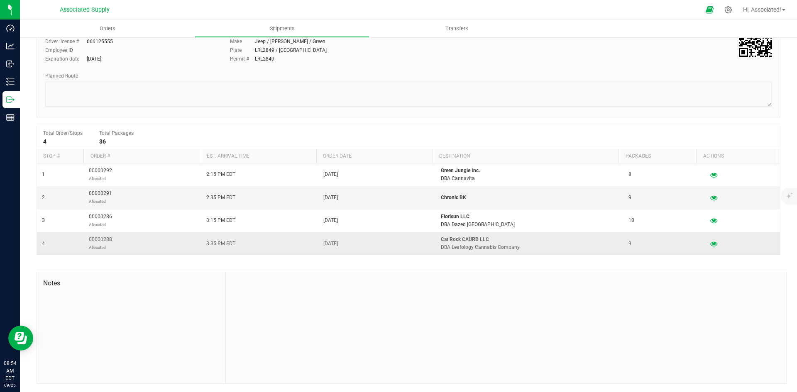
click at [135, 248] on td "00000288 Allocated" at bounding box center [143, 244] width 118 height 22
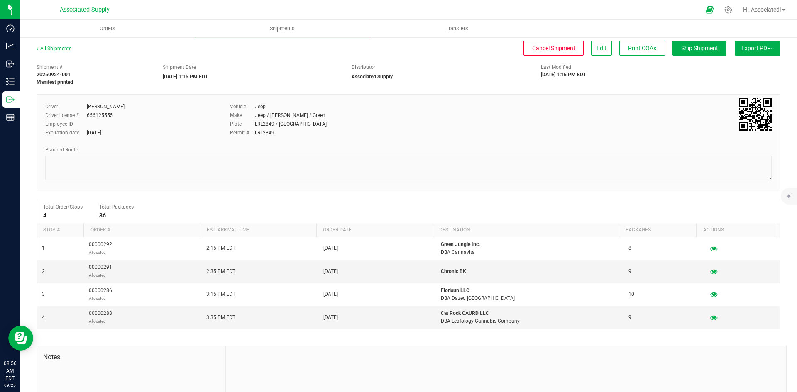
click at [53, 49] on link "All Shipments" at bounding box center [54, 49] width 35 height 6
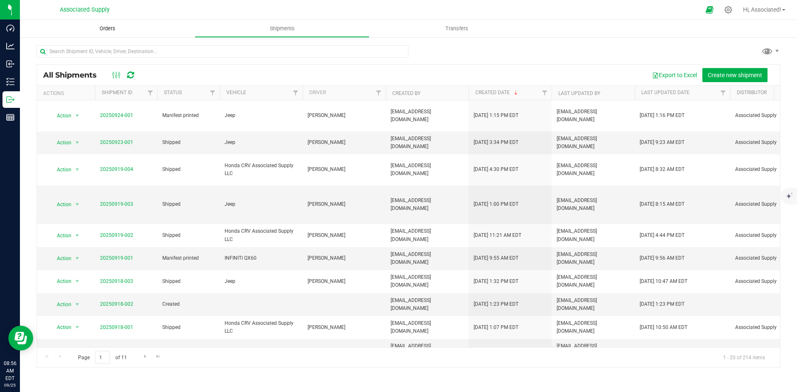
click at [108, 29] on span "Orders" at bounding box center [107, 28] width 38 height 7
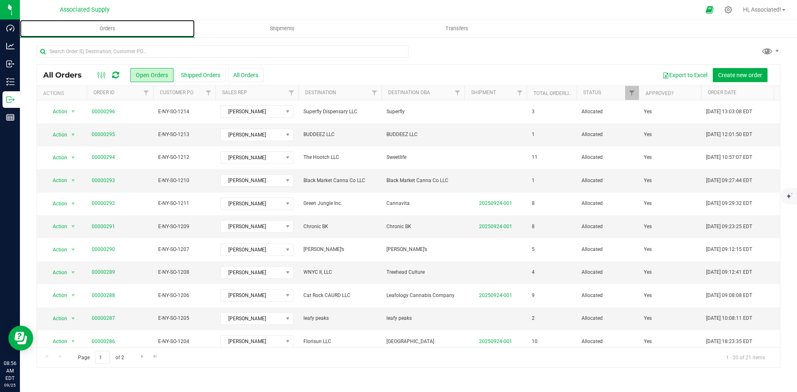
scroll to position [83, 0]
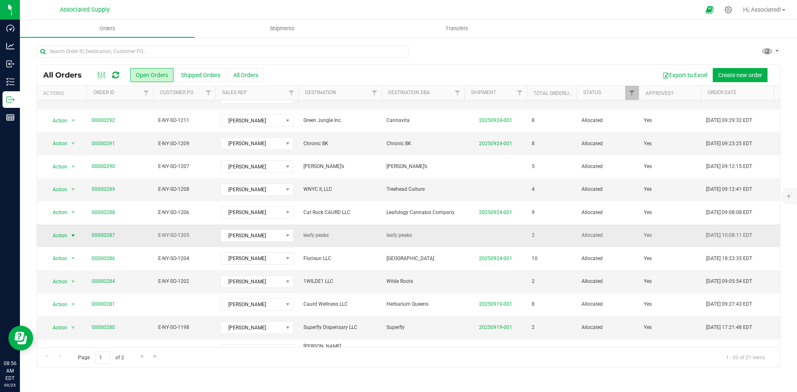
click at [72, 236] on span "select" at bounding box center [73, 236] width 7 height 7
click at [80, 344] on li "Print invoice" at bounding box center [77, 346] width 62 height 12
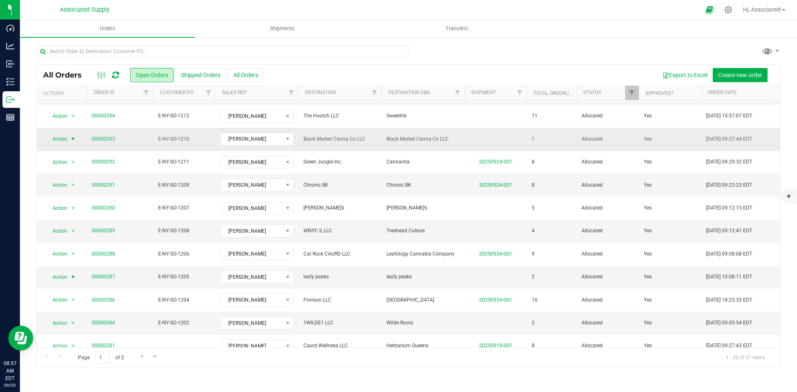
click at [74, 139] on span "select" at bounding box center [73, 139] width 7 height 7
click at [73, 250] on li "Print invoice" at bounding box center [77, 250] width 62 height 12
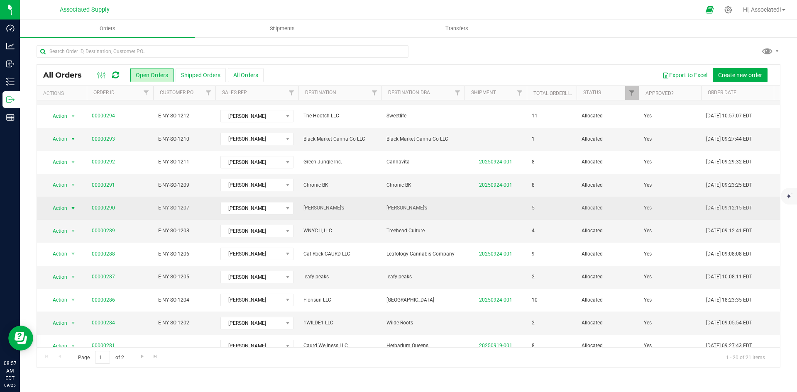
click at [72, 208] on span "select" at bounding box center [73, 208] width 7 height 7
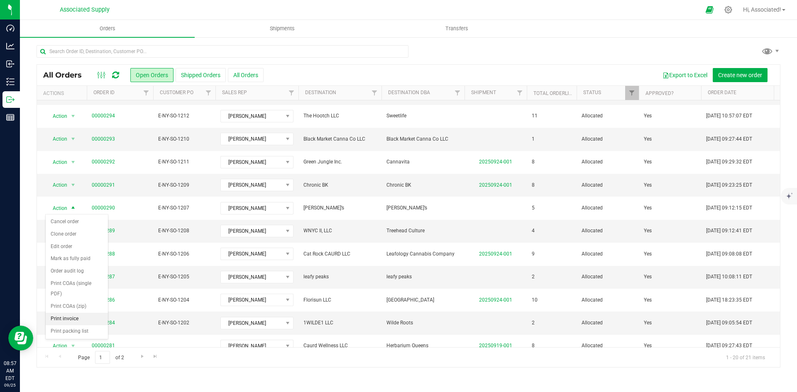
click at [76, 319] on li "Print invoice" at bounding box center [77, 319] width 62 height 12
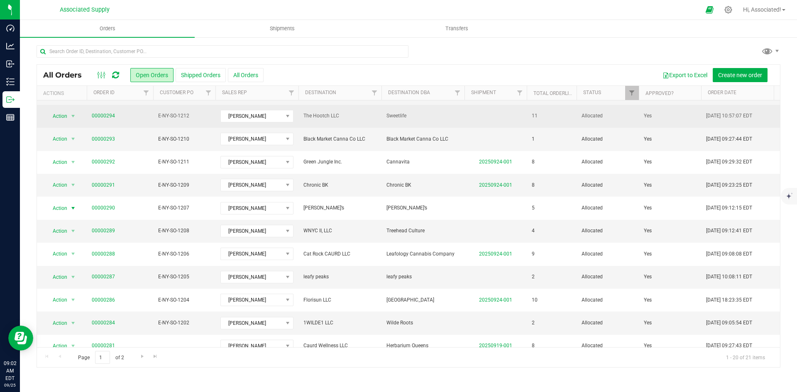
scroll to position [0, 0]
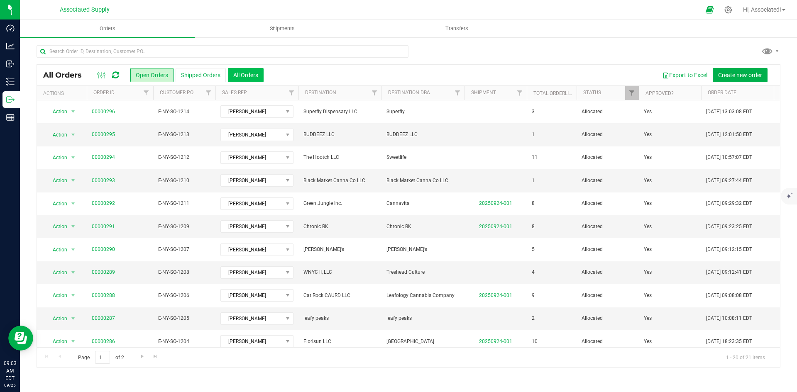
click at [250, 71] on button "All Orders" at bounding box center [246, 75] width 36 height 14
click at [501, 39] on div "All Orders Open Orders Shipped Orders All Orders Export to Excel Create new ord…" at bounding box center [408, 207] width 777 height 340
click at [501, 54] on div at bounding box center [409, 54] width 744 height 19
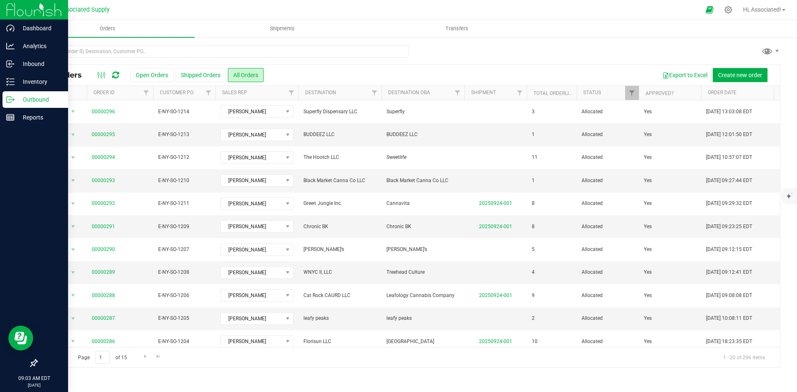
click at [17, 102] on p "Outbound" at bounding box center [40, 100] width 50 height 10
click at [11, 97] on icon at bounding box center [9, 100] width 5 height 6
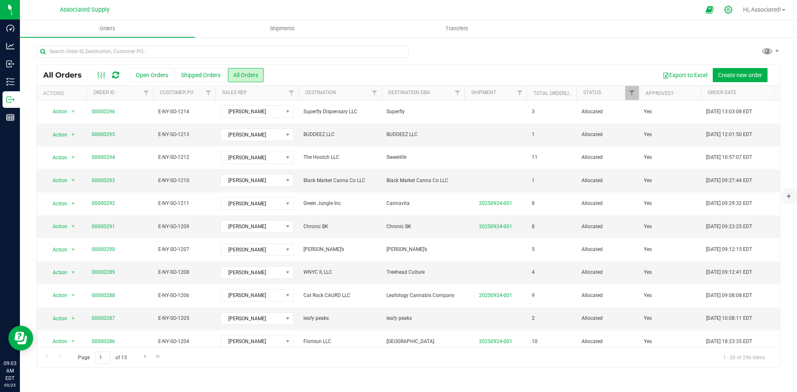
click at [728, 7] on icon at bounding box center [728, 9] width 9 height 9
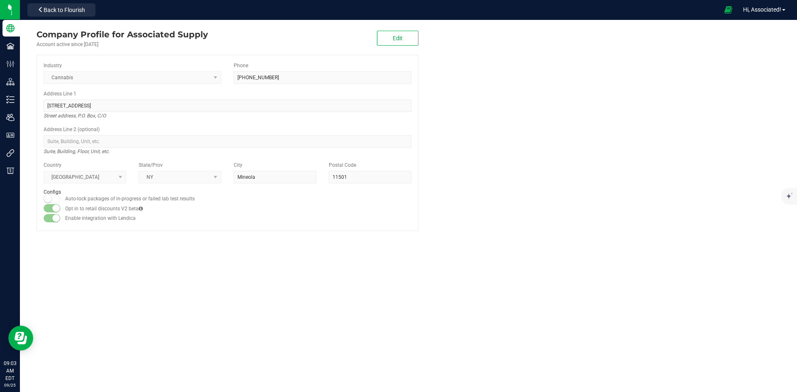
drag, startPoint x: 521, startPoint y: 91, endPoint x: 354, endPoint y: 67, distance: 168.2
click at [520, 91] on company "Company Profile for Associated Supply Account active since Apr 7, 2025 Edit Ind…" at bounding box center [408, 130] width 777 height 220
click at [433, 312] on div "Company Profile for Associated Supply Account active since Apr 7, 2025 Edit Ind…" at bounding box center [408, 206] width 777 height 372
click at [568, 116] on company "Company Profile for Associated Supply Account active since Apr 7, 2025 Edit Ind…" at bounding box center [408, 130] width 777 height 220
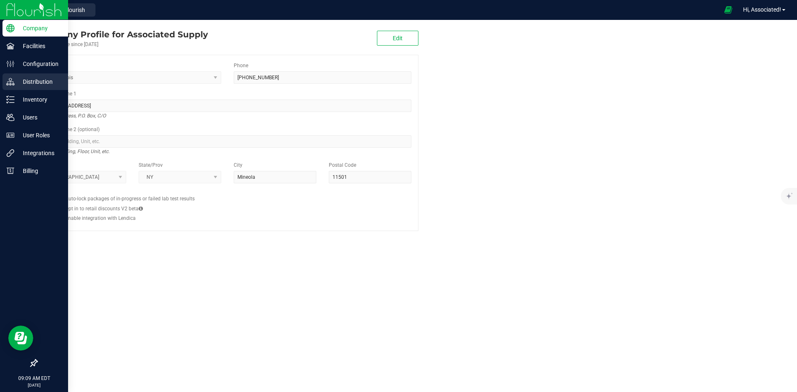
click at [17, 79] on p "Distribution" at bounding box center [40, 82] width 50 height 10
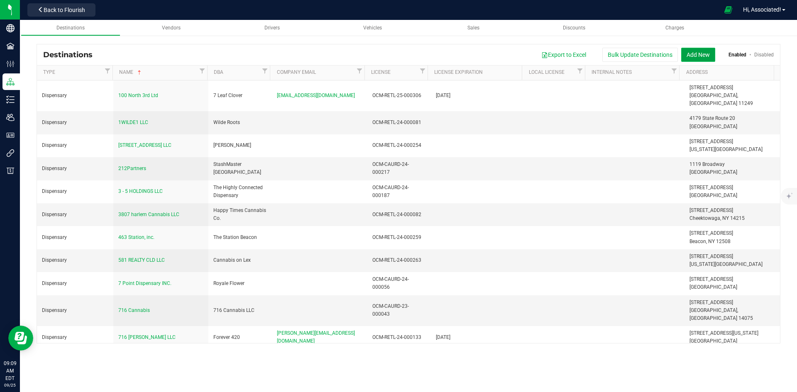
click at [690, 54] on button "Add New" at bounding box center [698, 55] width 34 height 14
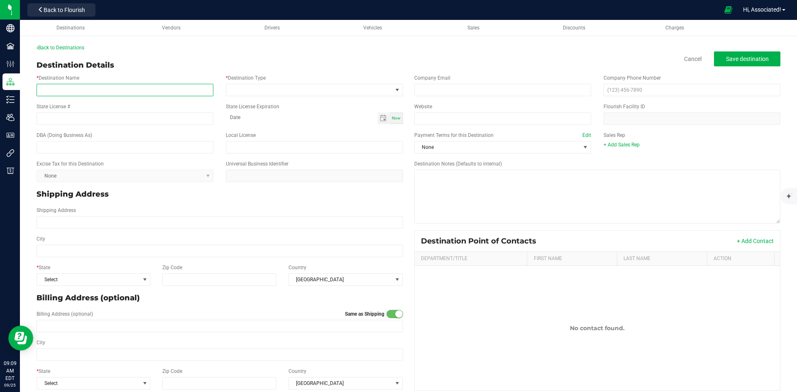
click at [165, 94] on input "* Destination Name" at bounding box center [125, 90] width 177 height 12
paste input "Green Witch Dispensary LLC"
type input "Green Witch Dispensary LLC"
click at [81, 146] on input "text" at bounding box center [125, 147] width 177 height 12
click at [110, 89] on input "Green Witch Dispensary LLC" at bounding box center [125, 90] width 177 height 12
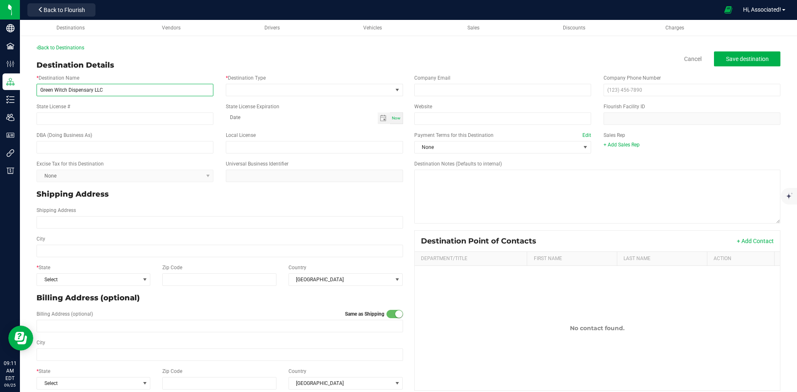
click at [92, 88] on input "Green Witch Dispensary LLC" at bounding box center [125, 90] width 177 height 12
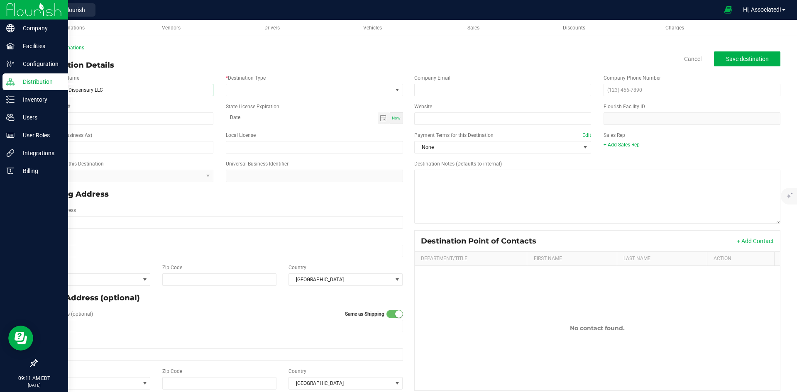
drag, startPoint x: 106, startPoint y: 90, endPoint x: 16, endPoint y: 90, distance: 90.5
click at [16, 90] on div "Company Facilities Configuration Distribution Inventory Users User Roles Integr…" at bounding box center [398, 196] width 797 height 392
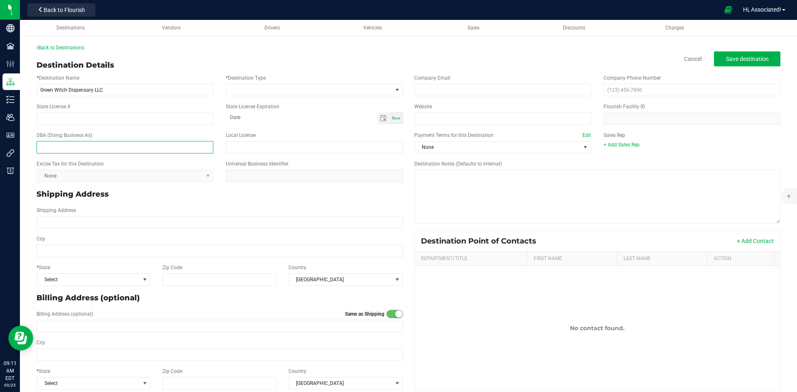
click at [81, 147] on input "text" at bounding box center [125, 147] width 177 height 12
paste input "Green Witch Dispensary LLC"
type input "Green Witch Dispensary"
click at [156, 199] on p "Shipping Address" at bounding box center [220, 194] width 367 height 11
click at [302, 88] on span at bounding box center [309, 90] width 166 height 12
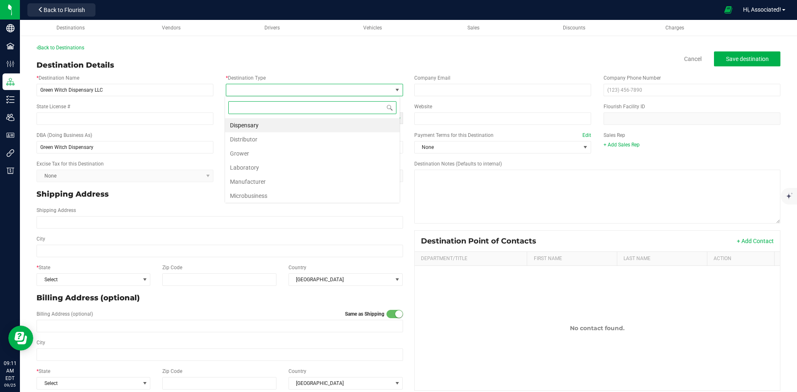
scroll to position [12, 175]
click at [269, 126] on li "Dispensary" at bounding box center [312, 125] width 175 height 14
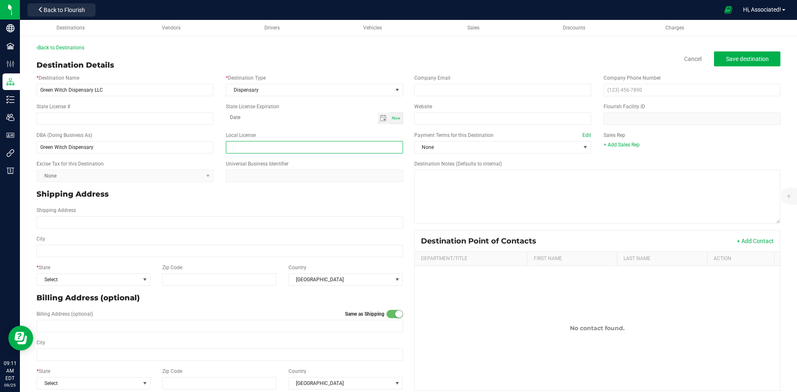
click at [282, 145] on input "text" at bounding box center [314, 147] width 177 height 12
click at [124, 119] on input "State License #" at bounding box center [125, 119] width 177 height 12
paste input "OCM-RETL-25-000341"
click at [41, 117] on input "OCM-RETL-25-000341" at bounding box center [125, 119] width 177 height 12
type input "OCM-RETL-25-000341"
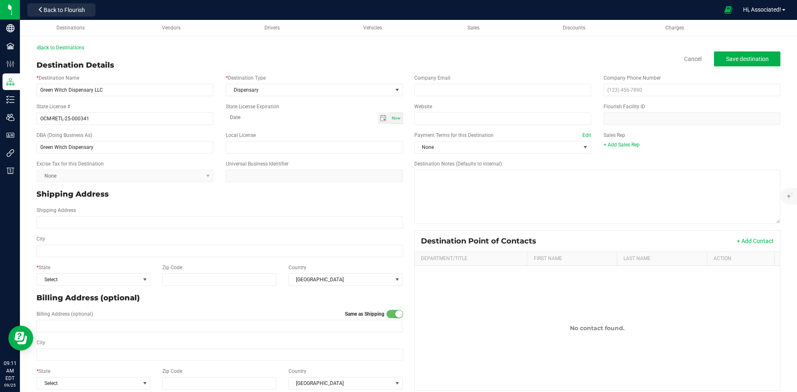
click at [285, 207] on div "Shipping Address" at bounding box center [219, 218] width 379 height 22
click at [381, 121] on span "Toggle calendar" at bounding box center [383, 118] width 7 height 7
click at [392, 119] on span "Now" at bounding box center [396, 118] width 9 height 5
click at [381, 120] on span "Toggle calendar" at bounding box center [383, 118] width 7 height 7
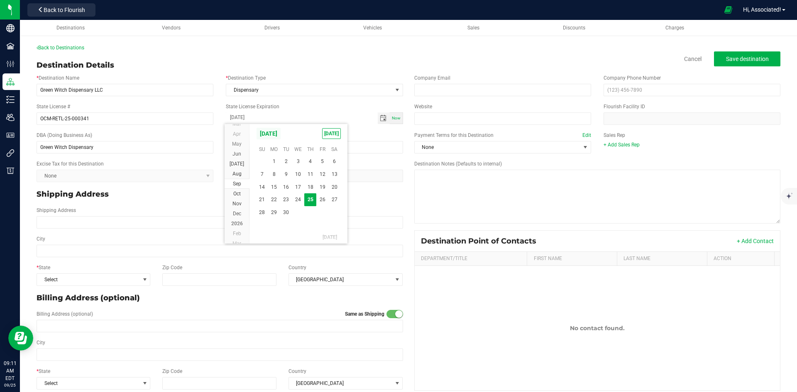
click at [281, 132] on span "September 2025" at bounding box center [268, 133] width 25 height 12
click at [237, 204] on span "2027" at bounding box center [237, 204] width 12 height 6
click at [319, 151] on span "Apr" at bounding box center [315, 151] width 17 height 17
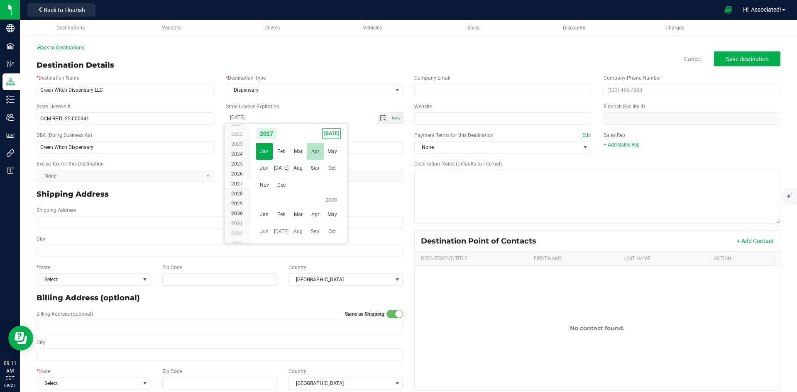
scroll to position [136351, 0]
click at [326, 213] on span "30" at bounding box center [322, 213] width 12 height 13
type input "04-30-2027"
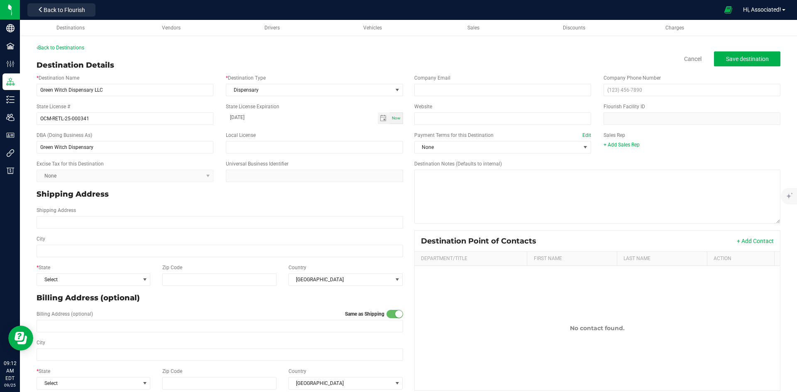
click at [278, 132] on div "Local License" at bounding box center [314, 143] width 189 height 22
click at [171, 177] on kendo-dropdownlist "None" at bounding box center [125, 176] width 177 height 12
click at [289, 198] on p "Shipping Address" at bounding box center [220, 194] width 367 height 11
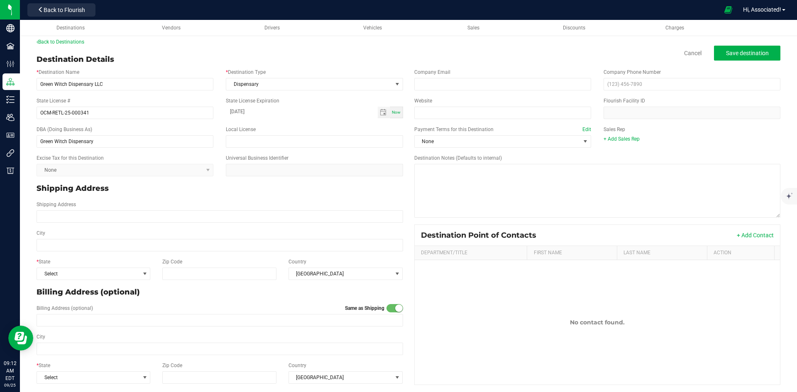
scroll to position [10, 0]
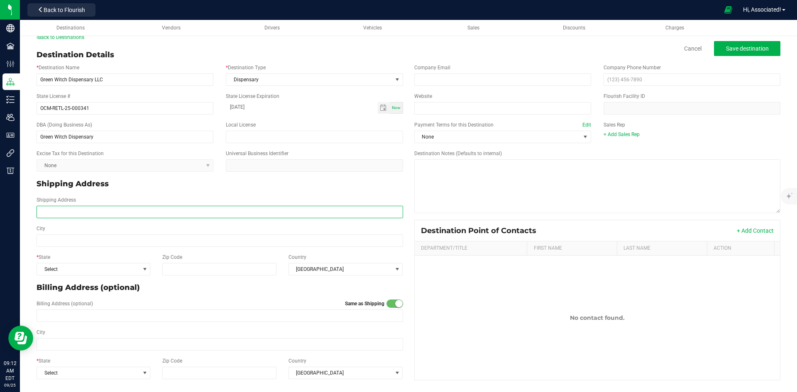
click at [85, 211] on input "Shipping Address" at bounding box center [220, 212] width 367 height 12
paste input "1156 Route 29 Greenwich, NY 12834"
drag, startPoint x: 71, startPoint y: 211, endPoint x: 29, endPoint y: 211, distance: 42.4
click at [29, 211] on div "Back to Destinations Destination Details Cancel Save destination * Destination …" at bounding box center [408, 208] width 777 height 367
type input "1156 Route 29 Greenwich, NY 12834"
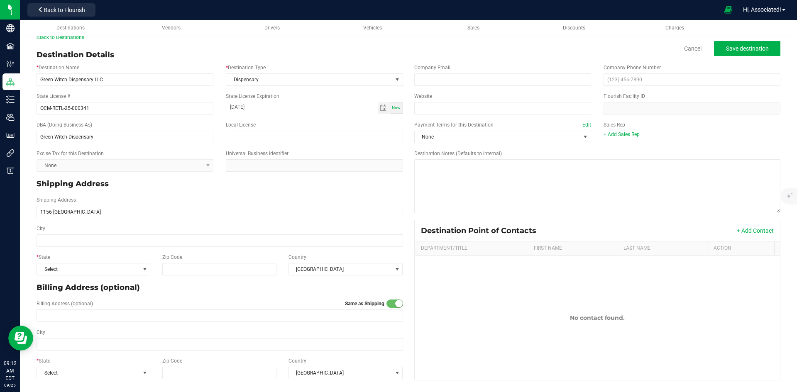
type input "1156 Route 29 Greenwich, NY 12834"
click at [52, 211] on input "1156 Route 29 Greenwich, NY 12834" at bounding box center [220, 212] width 367 height 12
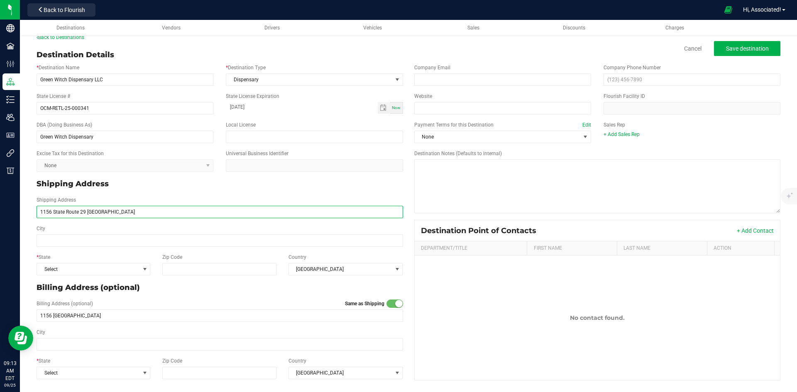
click at [145, 213] on input "1156 State Route 29 Greenwich, NY 12834" at bounding box center [220, 212] width 367 height 12
type input "1156 State Route 29 Greenwich, NY 12834"
drag, startPoint x: 142, startPoint y: 212, endPoint x: 20, endPoint y: 208, distance: 122.1
click at [20, 208] on div "Back to Destinations Destination Details Cancel Save destination * Destination …" at bounding box center [408, 208] width 777 height 367
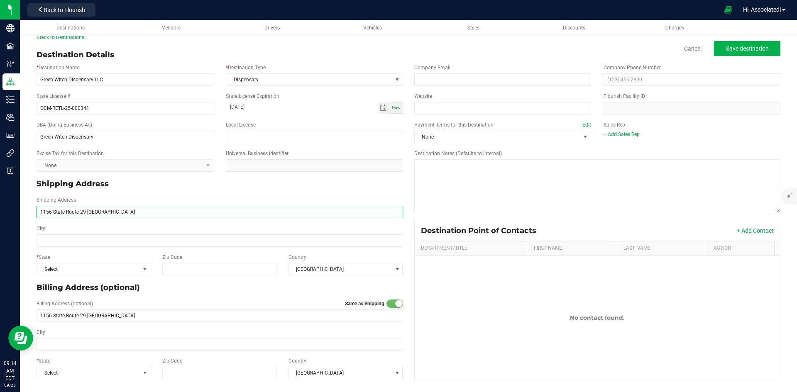
paste input "NY-29, Greenwich, NY 12834"
drag, startPoint x: 69, startPoint y: 212, endPoint x: 129, endPoint y: 212, distance: 60.6
click at [129, 212] on input "1156 NY-29, Greenwich, NY 12834" at bounding box center [220, 212] width 367 height 12
type input "1156 NY-29,"
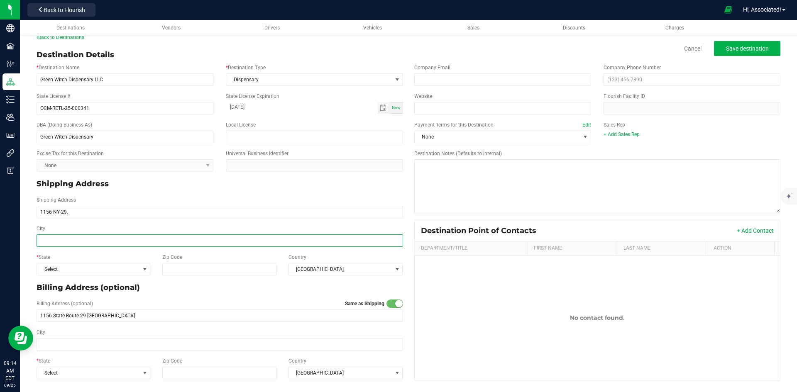
type input "1156 NY-29,"
click at [44, 242] on input "City" at bounding box center [220, 241] width 367 height 12
paste input "Greenwich, NY 12834"
type input "Greenwich, NY 12834"
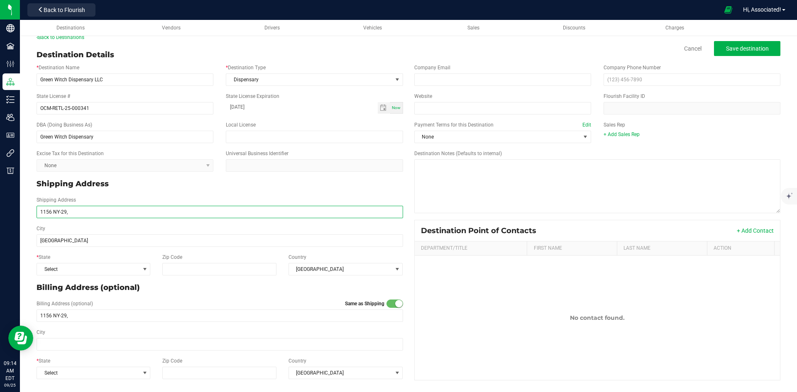
type input "Greenwich, NY 12834"
click at [78, 211] on input "1156 NY-29," at bounding box center [220, 212] width 367 height 12
type input "1156 NY-29"
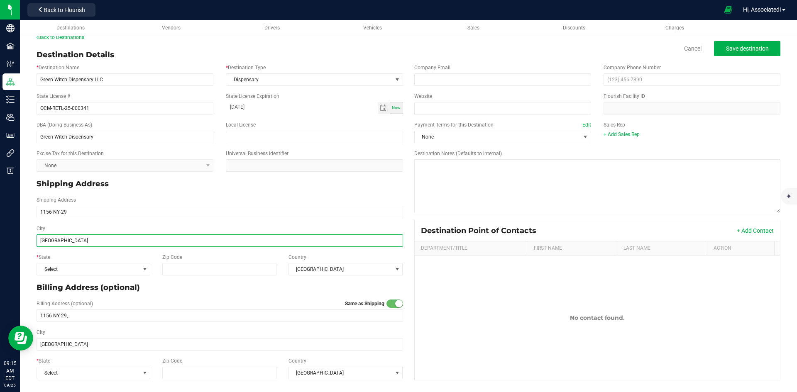
type input "1156 NY-29"
drag, startPoint x: 66, startPoint y: 240, endPoint x: 111, endPoint y: 241, distance: 44.8
click at [111, 241] on input "Greenwich, NY 12834" at bounding box center [220, 241] width 367 height 12
type input "Greenwich"
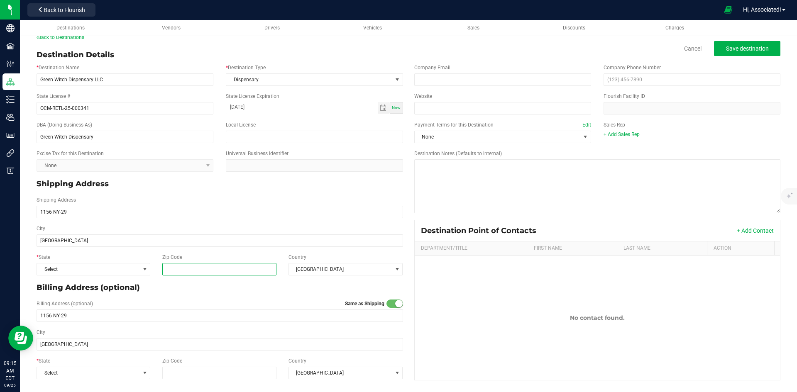
click at [196, 267] on input "Zip Code" at bounding box center [219, 269] width 115 height 12
paste input "NY 12834"
click at [172, 269] on input "NY 12834" at bounding box center [219, 269] width 115 height 12
type input "12834"
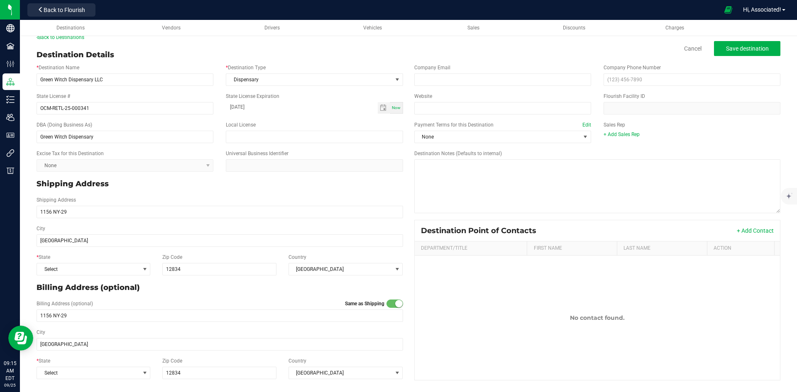
click at [201, 284] on p "Billing Address (optional)" at bounding box center [220, 287] width 367 height 11
click at [103, 268] on span "Select" at bounding box center [88, 270] width 103 height 12
click at [274, 294] on div "Billing Address (optional)" at bounding box center [219, 288] width 379 height 18
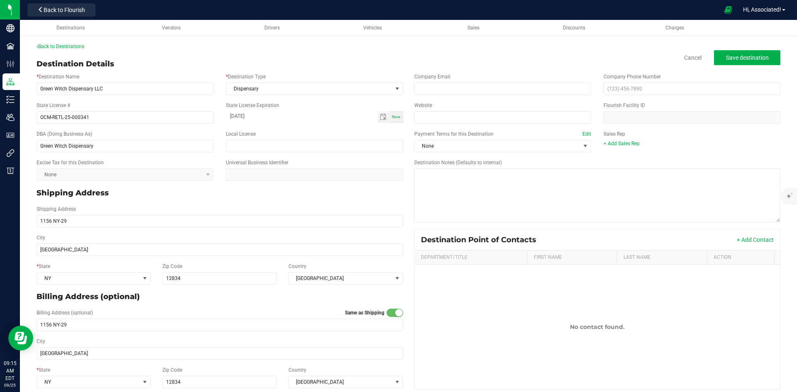
scroll to position [0, 0]
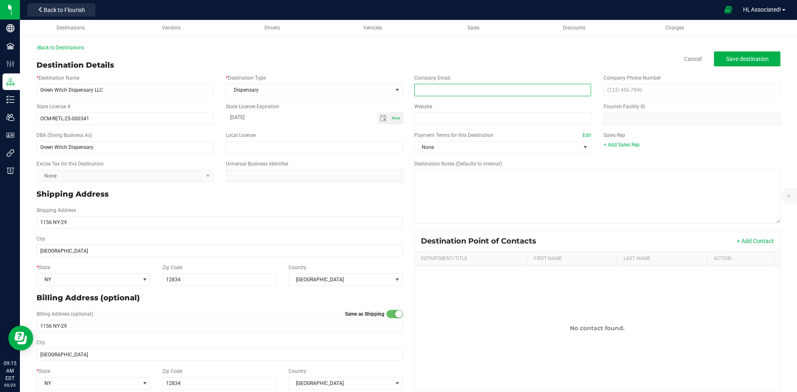
click at [443, 91] on input "email" at bounding box center [502, 90] width 177 height 12
click at [647, 87] on input "text" at bounding box center [692, 90] width 177 height 12
paste input "(151) 853-1401"
type input "(151) 853-1401"
click at [658, 148] on div "+ Add Sales Rep" at bounding box center [692, 144] width 177 height 7
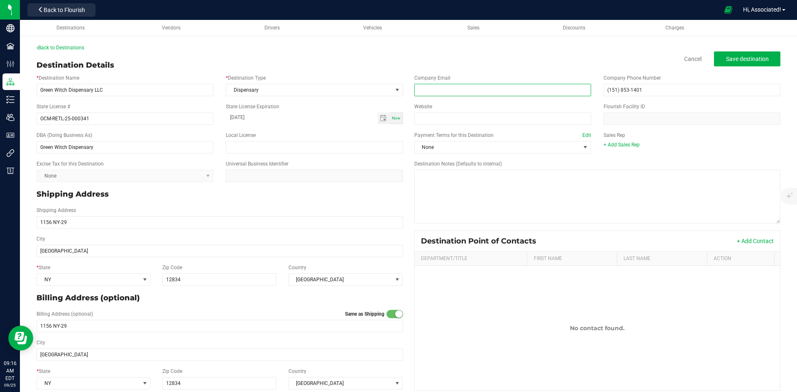
click at [439, 84] on input "email" at bounding box center [502, 90] width 177 height 12
click at [497, 62] on div "Destination Details Cancel Save destination" at bounding box center [409, 65] width 744 height 11
click at [734, 59] on span "Save destination" at bounding box center [747, 59] width 43 height 7
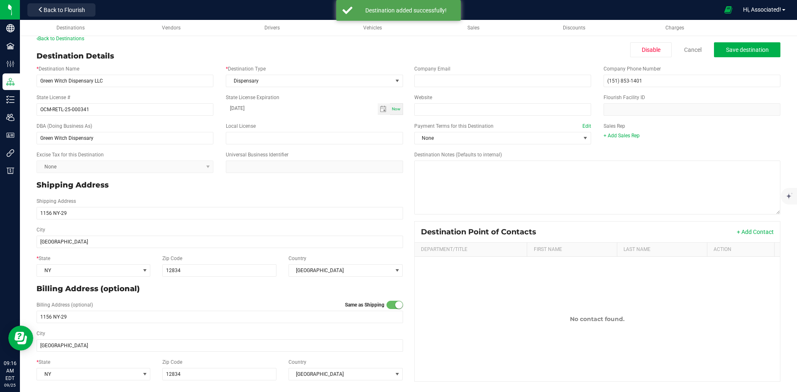
scroll to position [10, 0]
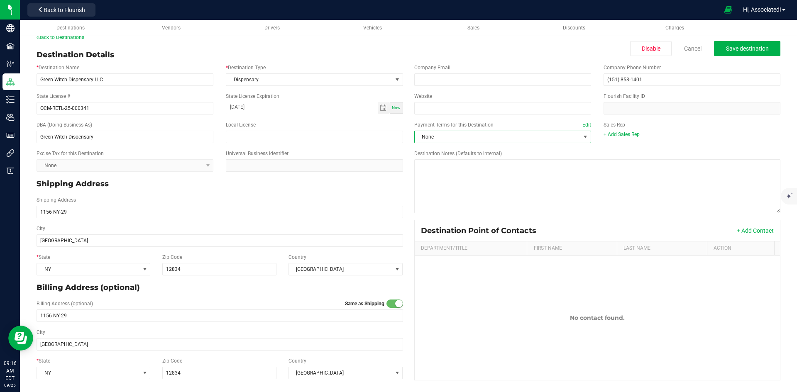
click at [498, 140] on span "None" at bounding box center [498, 137] width 166 height 12
click at [448, 184] on li "Net 30" at bounding box center [498, 185] width 175 height 14
click at [580, 48] on div "Back to Destinations Destination Details Disable Cancel Save destination * Dest…" at bounding box center [409, 209] width 744 height 350
click at [738, 47] on span "Save destination" at bounding box center [747, 48] width 43 height 7
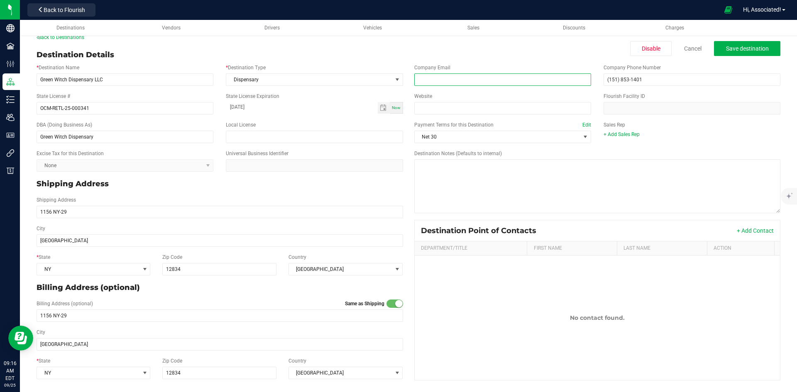
click at [500, 81] on input "email" at bounding box center [502, 79] width 177 height 12
paste input "+15185314010"
type input "+15185314010"
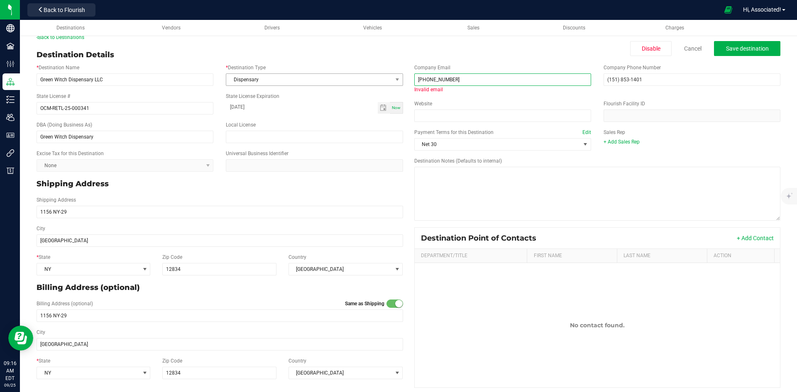
drag, startPoint x: 500, startPoint y: 81, endPoint x: 348, endPoint y: 81, distance: 152.4
click at [348, 81] on div "* Destination Name Green Witch Dispensary LLC * Destination Type Dispensary Sta…" at bounding box center [408, 226] width 756 height 331
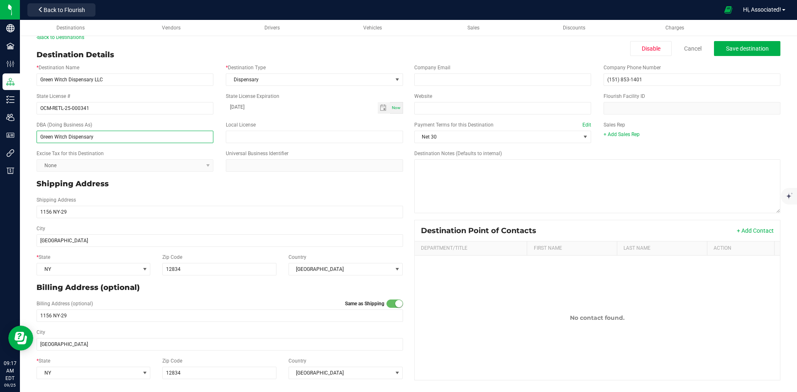
click at [93, 135] on input "Green Witch Dispensary" at bounding box center [125, 137] width 177 height 12
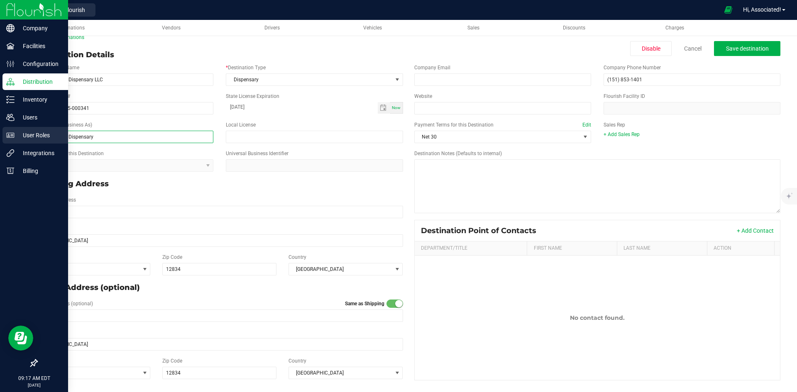
drag, startPoint x: 104, startPoint y: 139, endPoint x: 15, endPoint y: 138, distance: 88.9
click at [15, 138] on div "Company Facilities Configuration Distribution Inventory Users User Roles Integr…" at bounding box center [398, 196] width 797 height 392
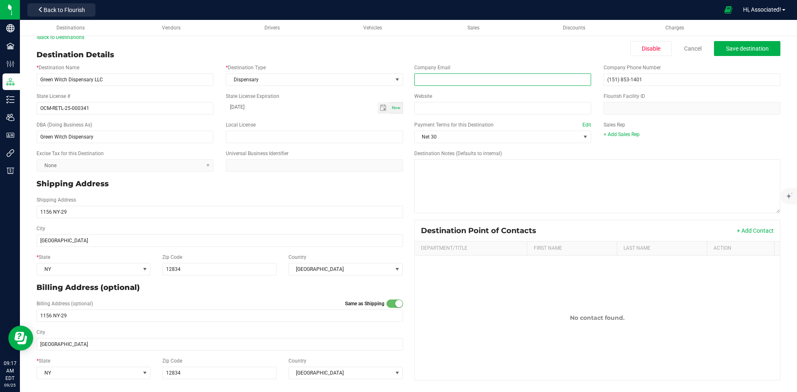
click at [437, 79] on input "email" at bounding box center [502, 79] width 177 height 12
paste input "Green Witch Dispensary"
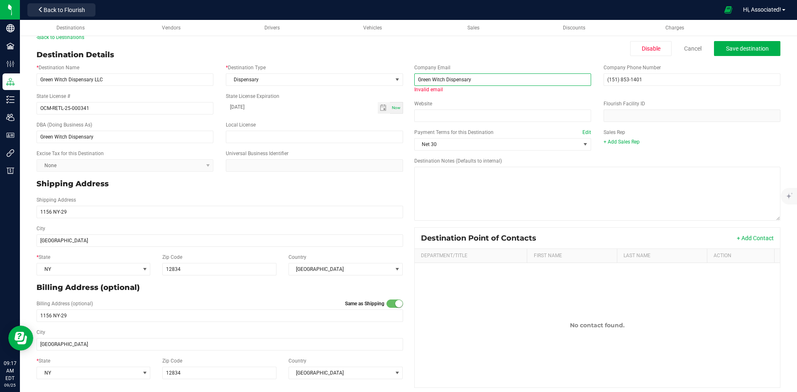
click at [418, 79] on input "Green Witch Dispensary" at bounding box center [502, 79] width 177 height 12
click at [432, 80] on input "green Witch Dispensary" at bounding box center [502, 79] width 177 height 12
click at [427, 78] on input "greenwitch Dispensary" at bounding box center [502, 79] width 177 height 12
click at [430, 78] on input "greenwitch Dispensary" at bounding box center [502, 79] width 177 height 12
click at [443, 78] on input "greenwitch Dispensary" at bounding box center [502, 79] width 177 height 12
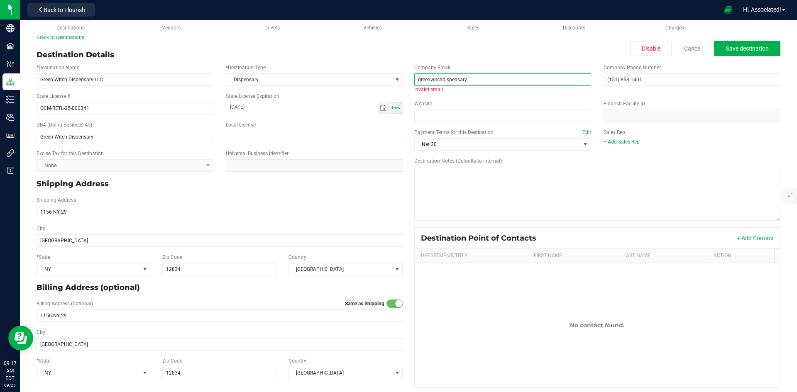
click at [479, 78] on input "greenwitchdispensary" at bounding box center [502, 79] width 177 height 12
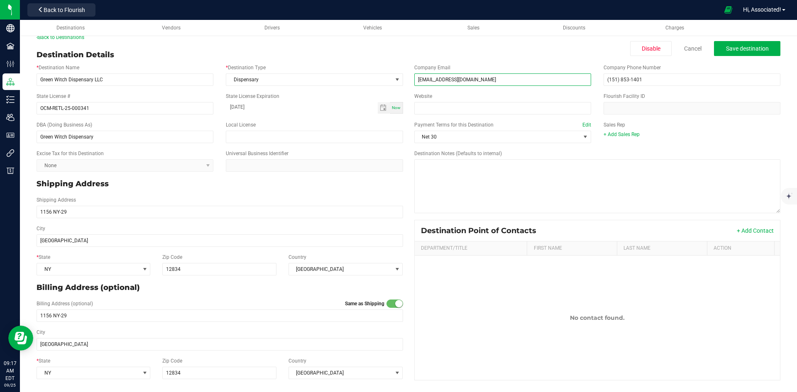
type input "greenwitchdispensary@gmail.com"
click at [480, 96] on div "Website" at bounding box center [502, 104] width 189 height 22
click at [427, 78] on input "greenwitchdispensary@gmail.com" at bounding box center [502, 79] width 177 height 12
click at [734, 47] on span "Save destination" at bounding box center [747, 48] width 43 height 7
drag, startPoint x: 662, startPoint y: 78, endPoint x: 552, endPoint y: 80, distance: 110.5
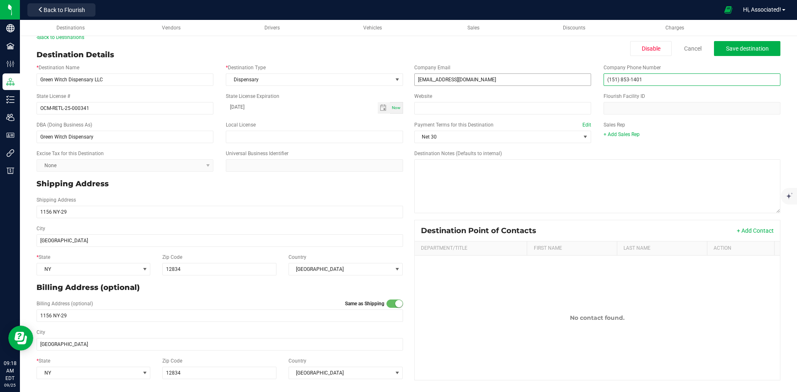
click at [552, 80] on div "Company Email greenwitchdispensary@gmail.com Company Phone Number (151) 853-1401" at bounding box center [597, 75] width 379 height 29
paste input "+15185314010"
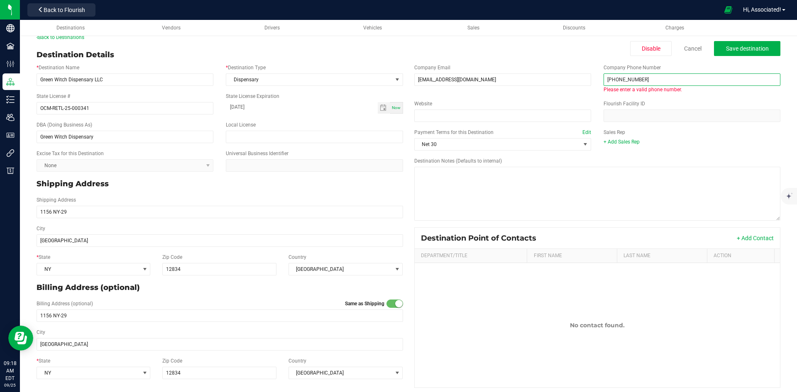
click at [607, 78] on input "+15185314010" at bounding box center [692, 79] width 177 height 12
click at [655, 82] on input "15185314010" at bounding box center [692, 79] width 177 height 12
click at [606, 78] on input "15185314010" at bounding box center [692, 79] width 177 height 12
click at [656, 79] on input "5185314010" at bounding box center [692, 79] width 177 height 12
click at [611, 79] on input "5185314010" at bounding box center [692, 79] width 177 height 12
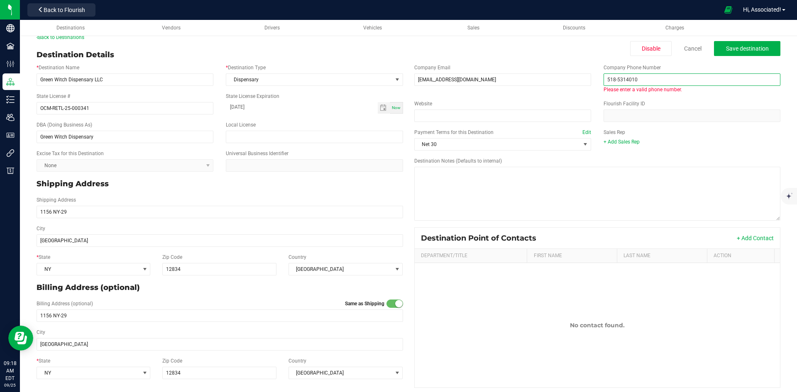
click at [621, 79] on input "518-5314010" at bounding box center [692, 79] width 177 height 12
click at [649, 81] on input "518-531-4010" at bounding box center [692, 79] width 177 height 12
type input "(518) 531-4010"
click at [576, 97] on div "Website Flourish Facility ID" at bounding box center [597, 111] width 379 height 29
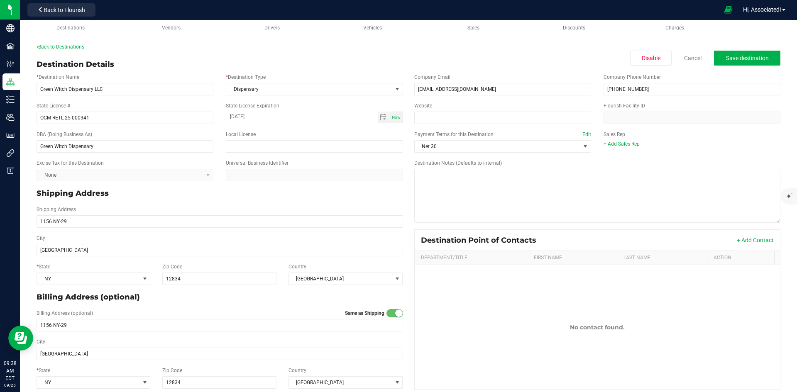
scroll to position [0, 0]
click at [68, 7] on span "Back to Flourish" at bounding box center [65, 10] width 42 height 7
click at [59, 12] on span "Back to Flourish" at bounding box center [65, 10] width 42 height 7
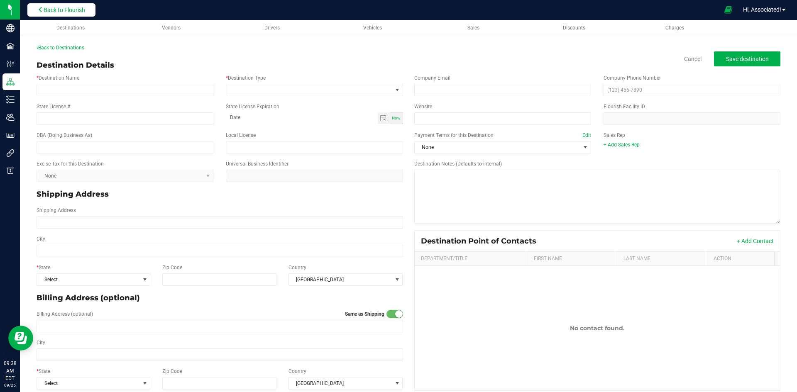
click at [73, 11] on span "Back to Flourish" at bounding box center [65, 10] width 42 height 7
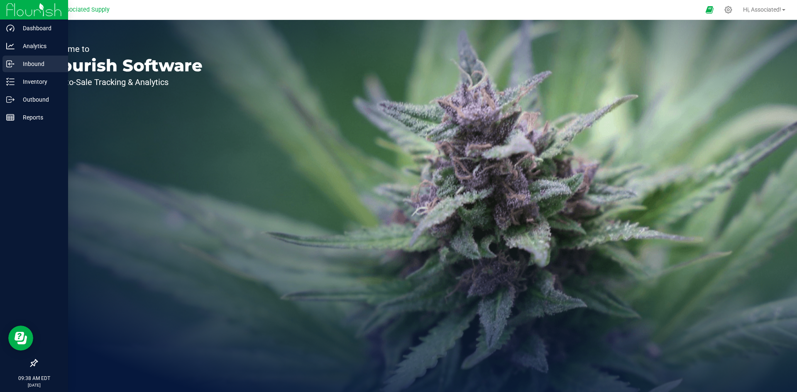
click at [34, 66] on p "Inbound" at bounding box center [40, 64] width 50 height 10
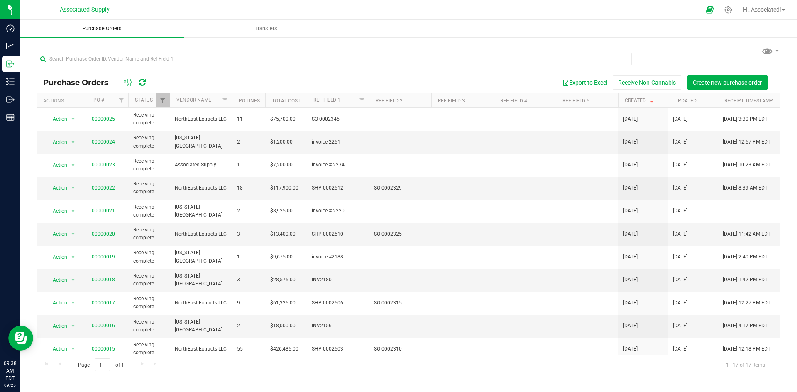
click at [90, 27] on span "Purchase Orders" at bounding box center [102, 28] width 62 height 7
click at [730, 81] on span "Create new purchase order" at bounding box center [727, 82] width 69 height 7
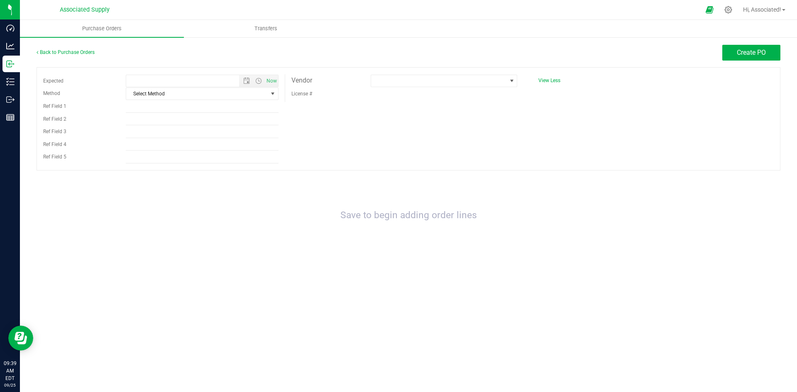
type input "[DATE] 9:39 AM"
click at [456, 142] on div "Expected [DATE] 9:39 AM Now Method Select Method Select Method USPS UPS FedEx L…" at bounding box center [409, 118] width 744 height 103
click at [487, 83] on span at bounding box center [438, 81] width 135 height 12
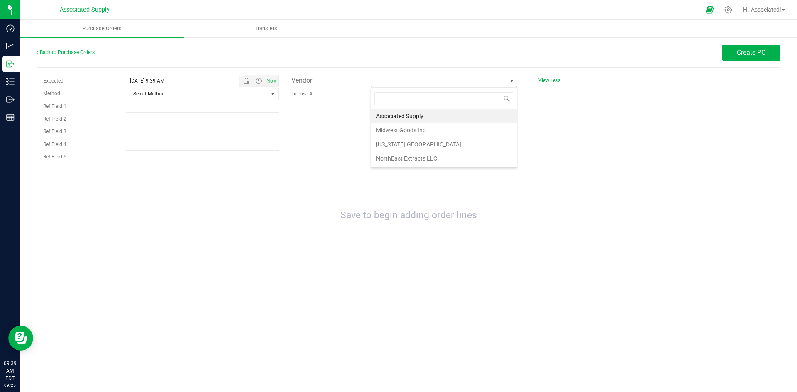
scroll to position [12, 147]
click at [415, 143] on li "[US_STATE][GEOGRAPHIC_DATA]" at bounding box center [444, 144] width 146 height 14
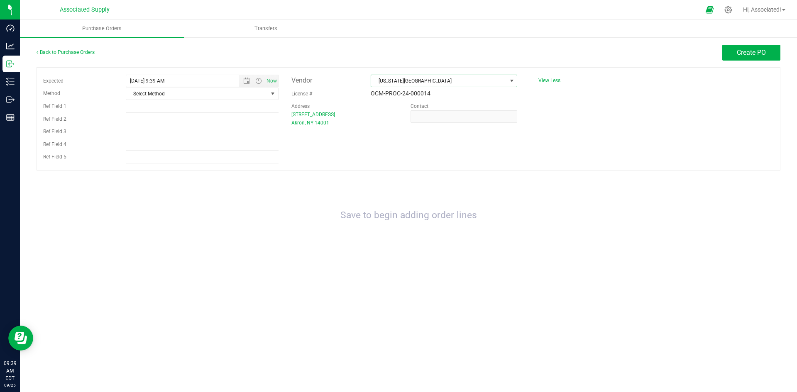
click at [538, 142] on div "Expected [DATE] 9:39 AM Now Method Select Method Select Method USPS UPS FedEx L…" at bounding box center [409, 118] width 744 height 103
click at [199, 113] on input "Ref Field 2" at bounding box center [202, 119] width 153 height 12
click at [198, 110] on input "Ref Field 1" at bounding box center [202, 106] width 153 height 12
type input "i"
type input "invoice# 2288"
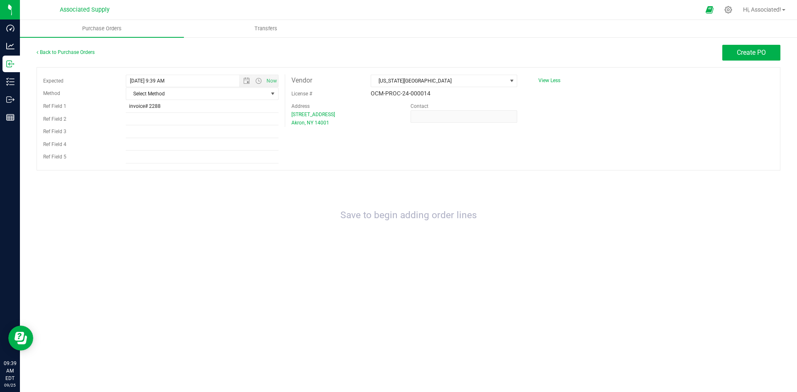
drag, startPoint x: 259, startPoint y: 208, endPoint x: 275, endPoint y: 197, distance: 19.6
click at [259, 207] on div "Save to begin adding order lines" at bounding box center [409, 216] width 744 height 74
click at [759, 48] on button "Create PO" at bounding box center [751, 53] width 58 height 16
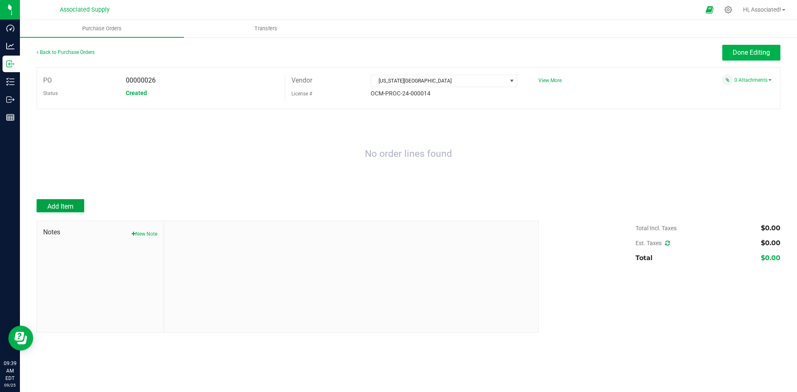
click at [70, 210] on span "Add Item" at bounding box center [60, 207] width 26 height 8
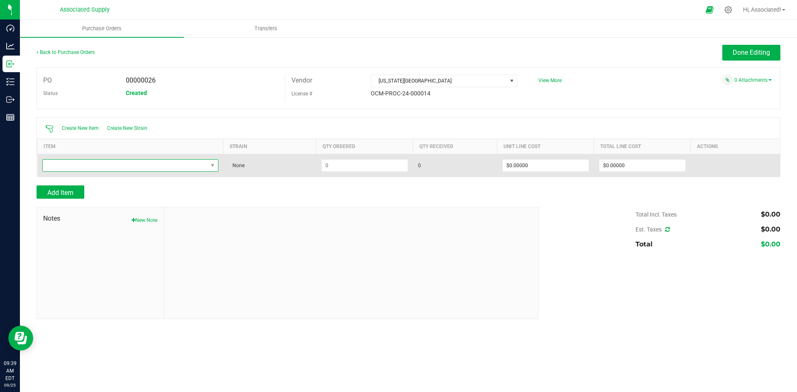
click at [100, 169] on span "NO DATA FOUND" at bounding box center [125, 166] width 165 height 12
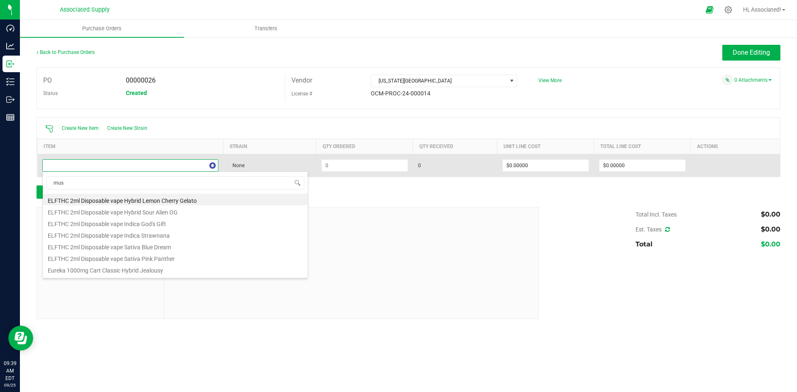
type input "must"
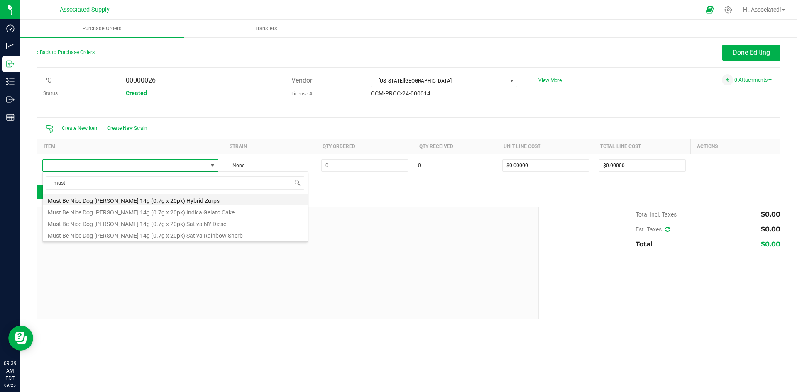
click at [165, 200] on li "Must Be Nice Dog Walker 14g (0.7g x 20pk) Hybrid Zurps" at bounding box center [175, 200] width 265 height 12
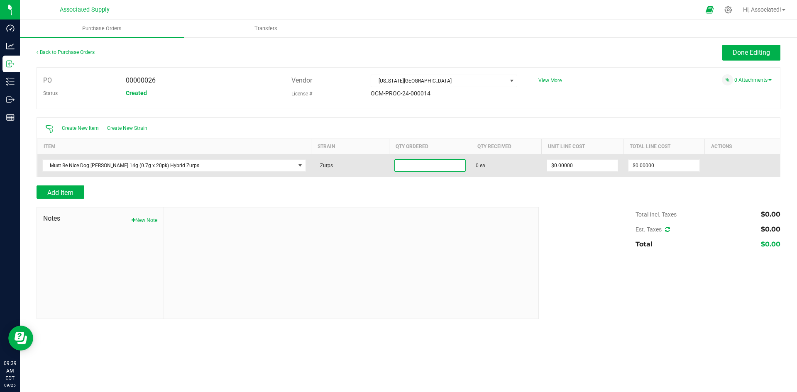
click at [404, 166] on input at bounding box center [430, 166] width 71 height 12
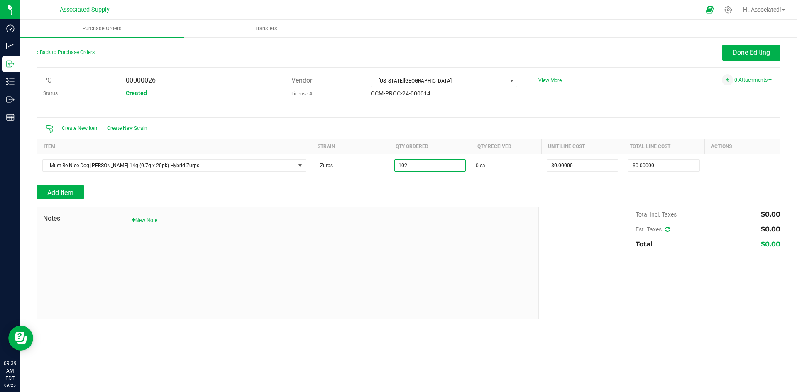
type input "102 ea"
click at [558, 205] on div at bounding box center [409, 203] width 744 height 8
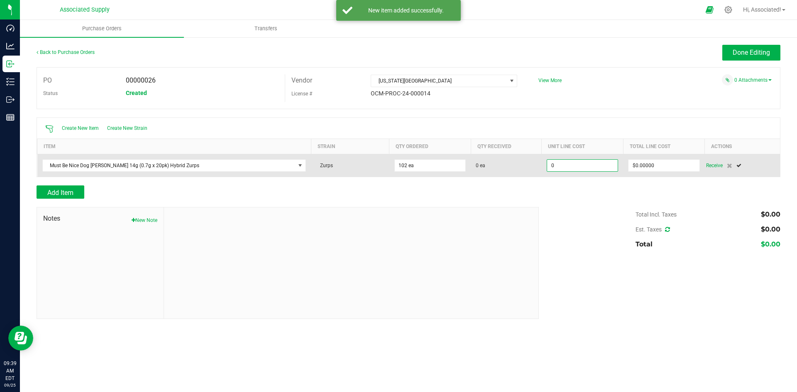
click at [571, 167] on input "0" at bounding box center [582, 166] width 71 height 12
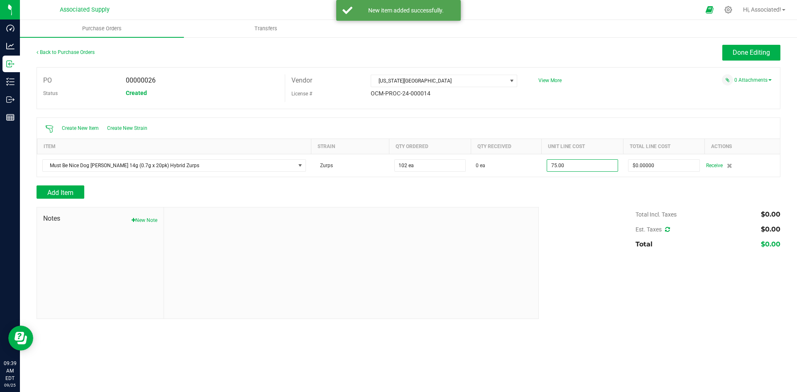
type input "$75.00000"
click at [589, 205] on div at bounding box center [409, 203] width 744 height 8
type input "102"
type input "$7,650.00000"
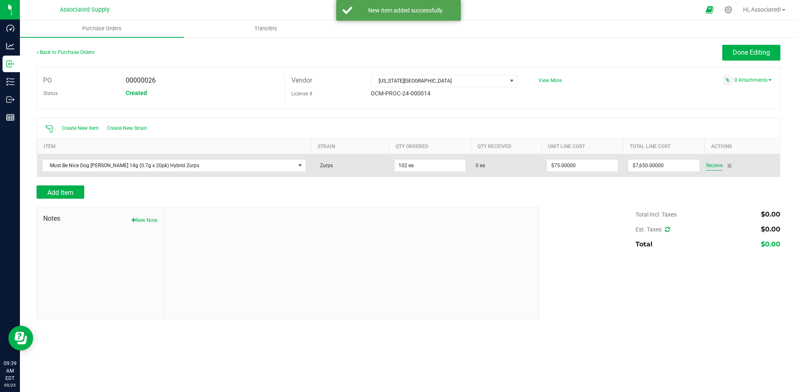
click at [709, 165] on span "Receive" at bounding box center [714, 166] width 17 height 10
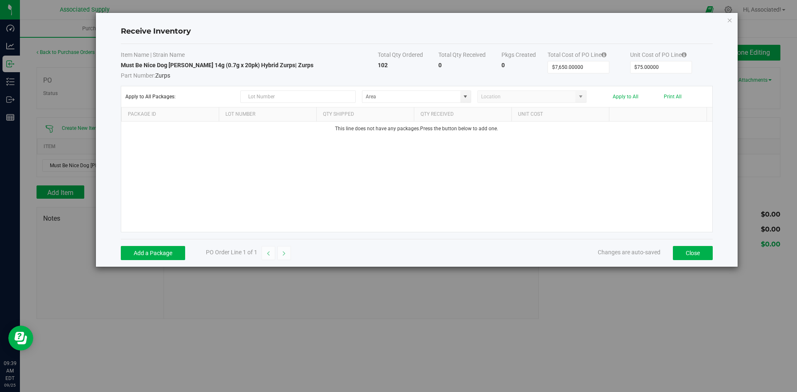
click at [389, 174] on div "This line does not have any packages. Press the button below to add one." at bounding box center [416, 177] width 591 height 110
click at [278, 98] on input "text" at bounding box center [297, 97] width 115 height 12
click at [158, 247] on button "Add a Package" at bounding box center [153, 253] width 64 height 14
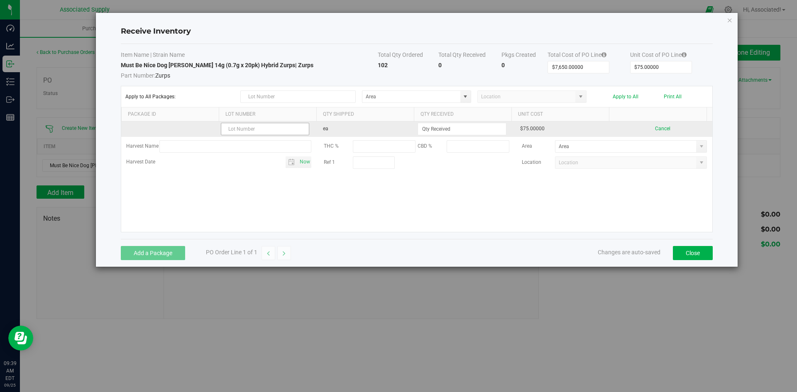
click at [244, 133] on input "text" at bounding box center [265, 129] width 88 height 12
type input "245-25-236-DW"
click at [441, 128] on input at bounding box center [462, 129] width 88 height 12
type input "102 ea"
click at [489, 201] on kendo-grid-list "245-25-236-DW ea 102 ea $75.00000 Cancel Harvest Name THC % CBD % Area Harvest …" at bounding box center [416, 177] width 591 height 110
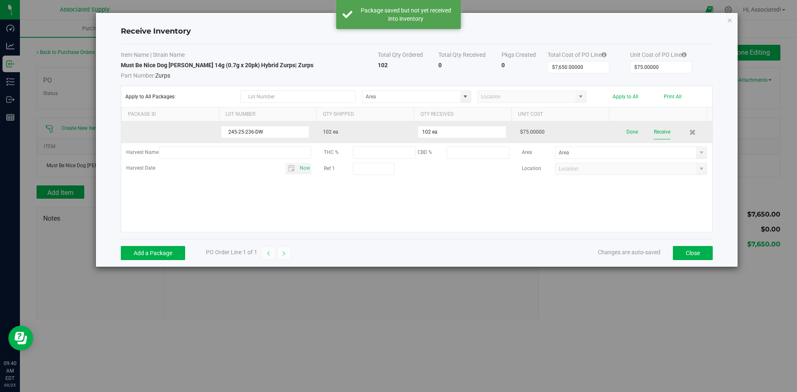
click at [662, 130] on button "Receive" at bounding box center [662, 132] width 17 height 15
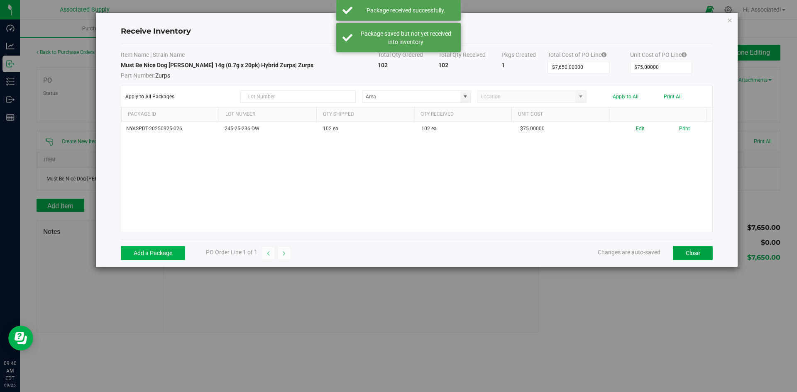
click at [692, 253] on button "Close" at bounding box center [693, 253] width 40 height 14
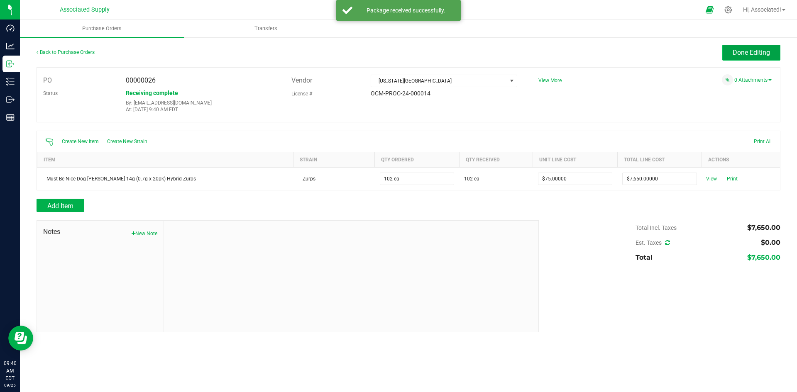
click at [756, 54] on span "Done Editing" at bounding box center [751, 53] width 37 height 8
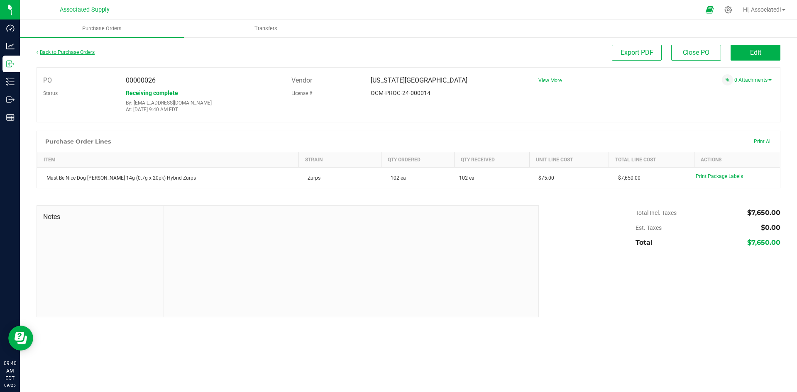
click at [50, 51] on link "Back to Purchase Orders" at bounding box center [66, 52] width 58 height 6
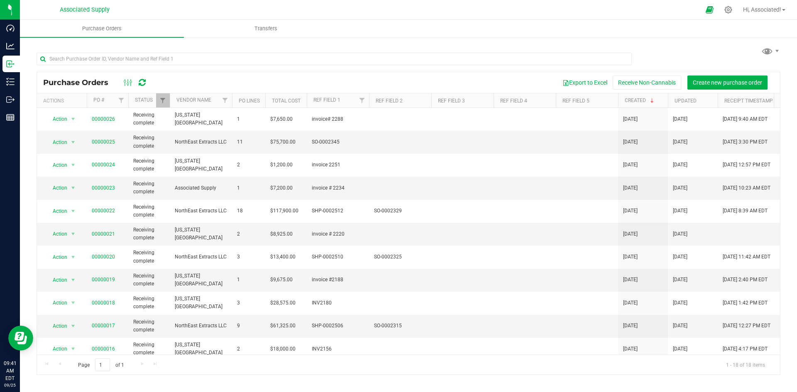
click at [294, 46] on div at bounding box center [409, 58] width 744 height 27
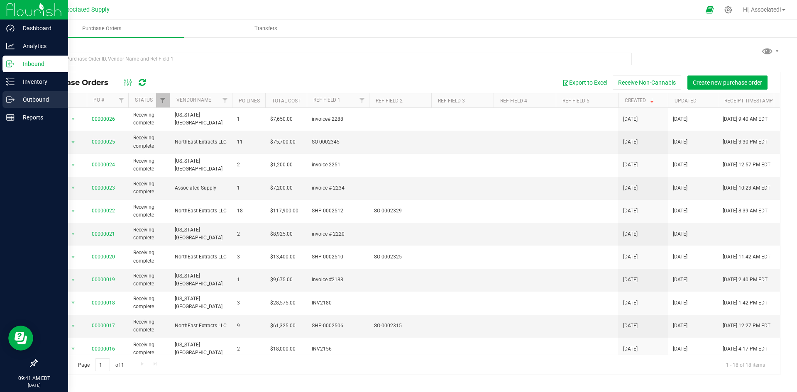
click at [12, 99] on icon at bounding box center [10, 99] width 8 height 8
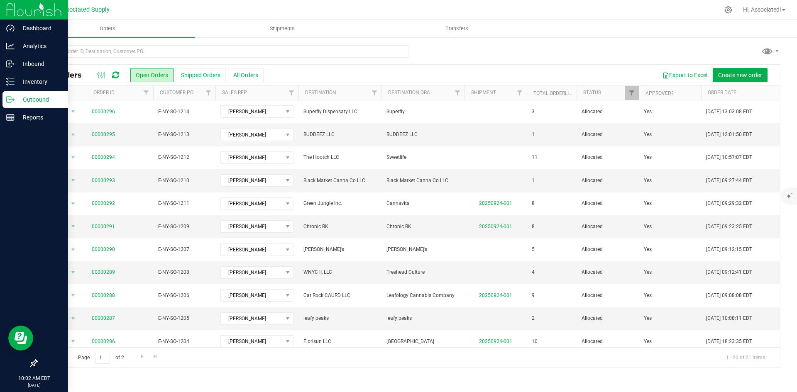
click at [21, 102] on p "Outbound" at bounding box center [40, 100] width 50 height 10
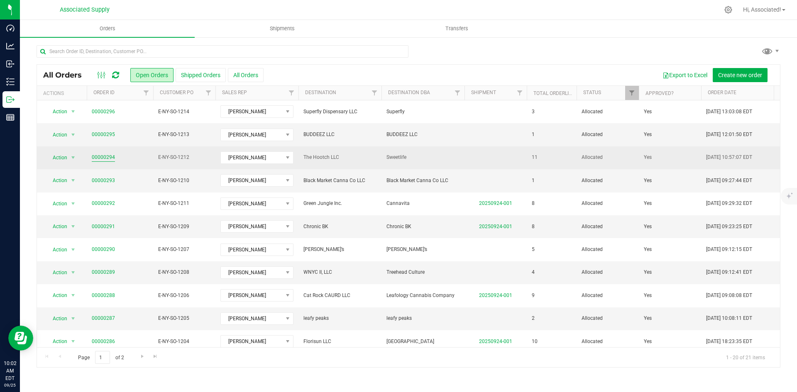
click at [103, 157] on link "00000294" at bounding box center [103, 158] width 23 height 8
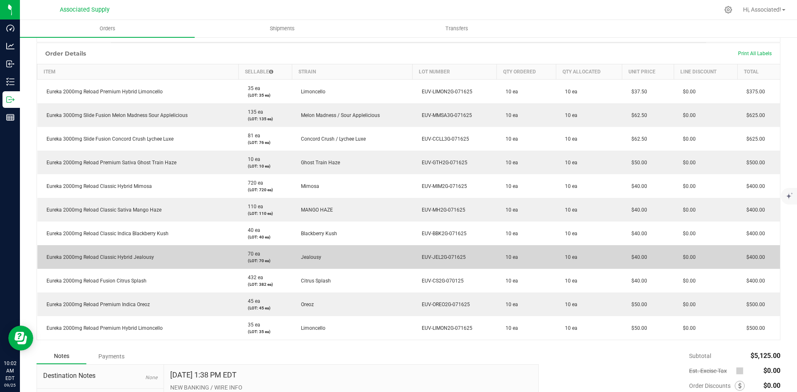
scroll to position [166, 0]
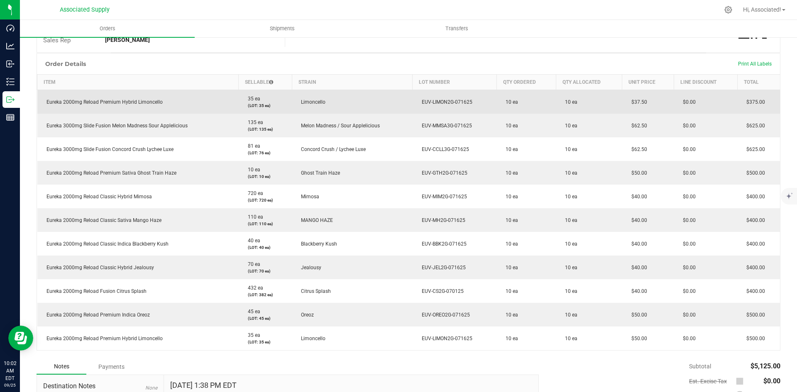
click at [305, 101] on span "Limoncello" at bounding box center [311, 102] width 29 height 6
copy span "Limoncello"
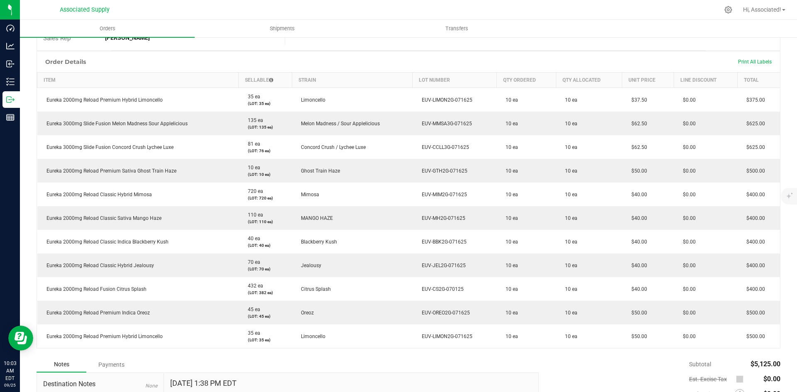
scroll to position [169, 0]
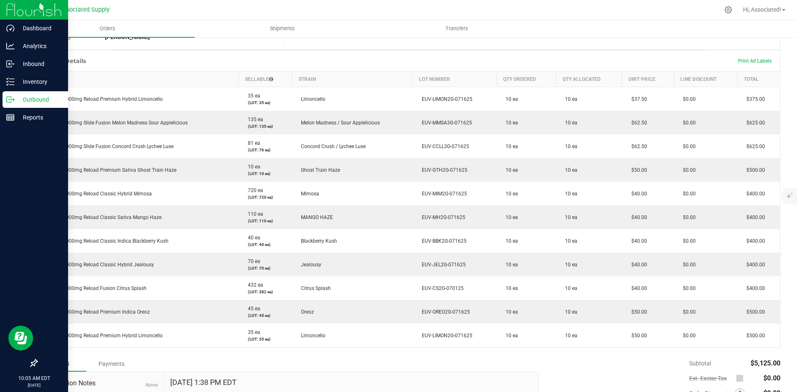
click at [9, 98] on icon at bounding box center [10, 99] width 8 height 8
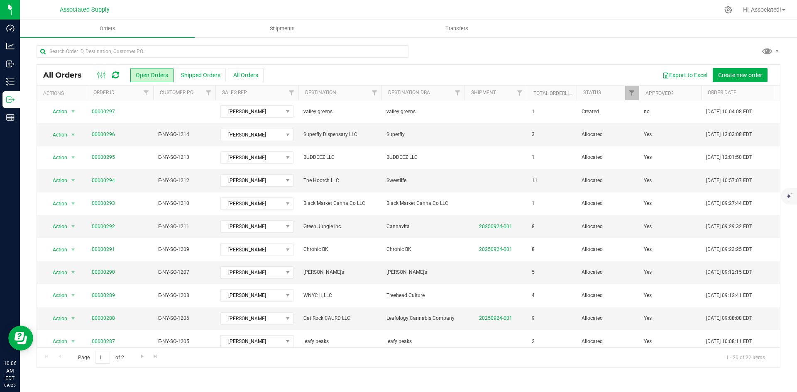
click at [363, 72] on div "Export to Excel Create new order" at bounding box center [519, 75] width 510 height 14
click at [335, 74] on div "Export to Excel Create new order" at bounding box center [519, 75] width 510 height 14
